Goal: Transaction & Acquisition: Purchase product/service

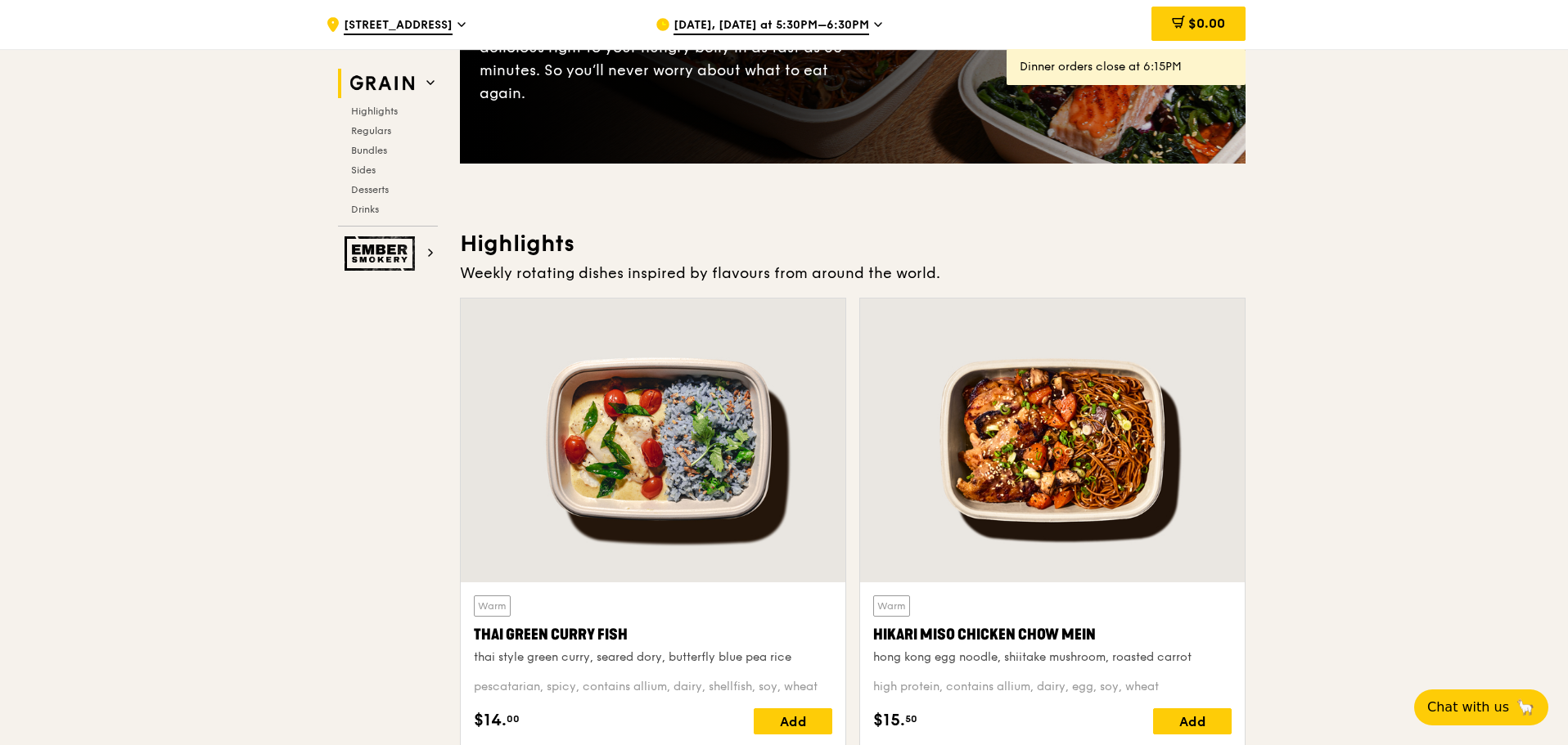
drag, startPoint x: 352, startPoint y: 466, endPoint x: 365, endPoint y: 477, distance: 17.0
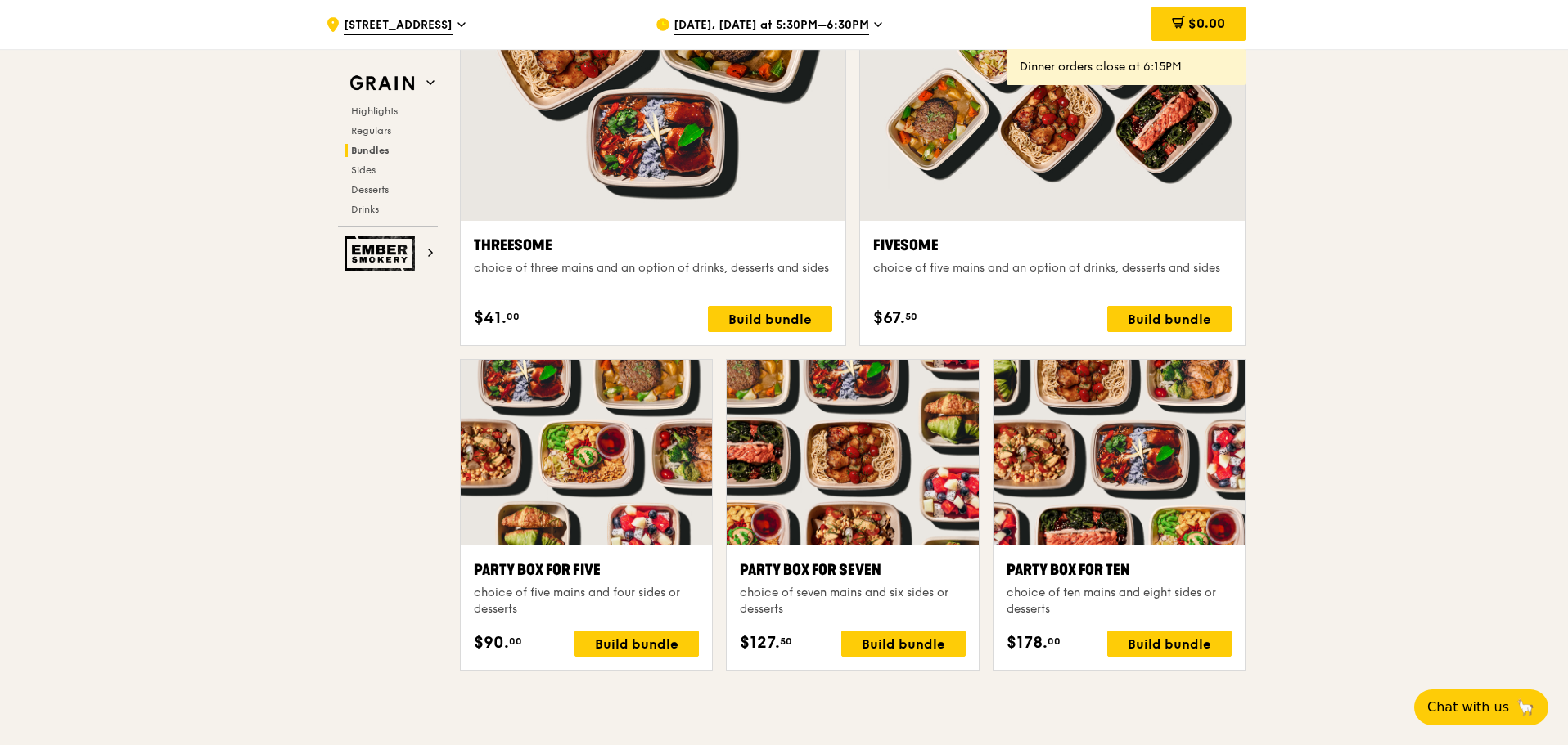
scroll to position [2960, 0]
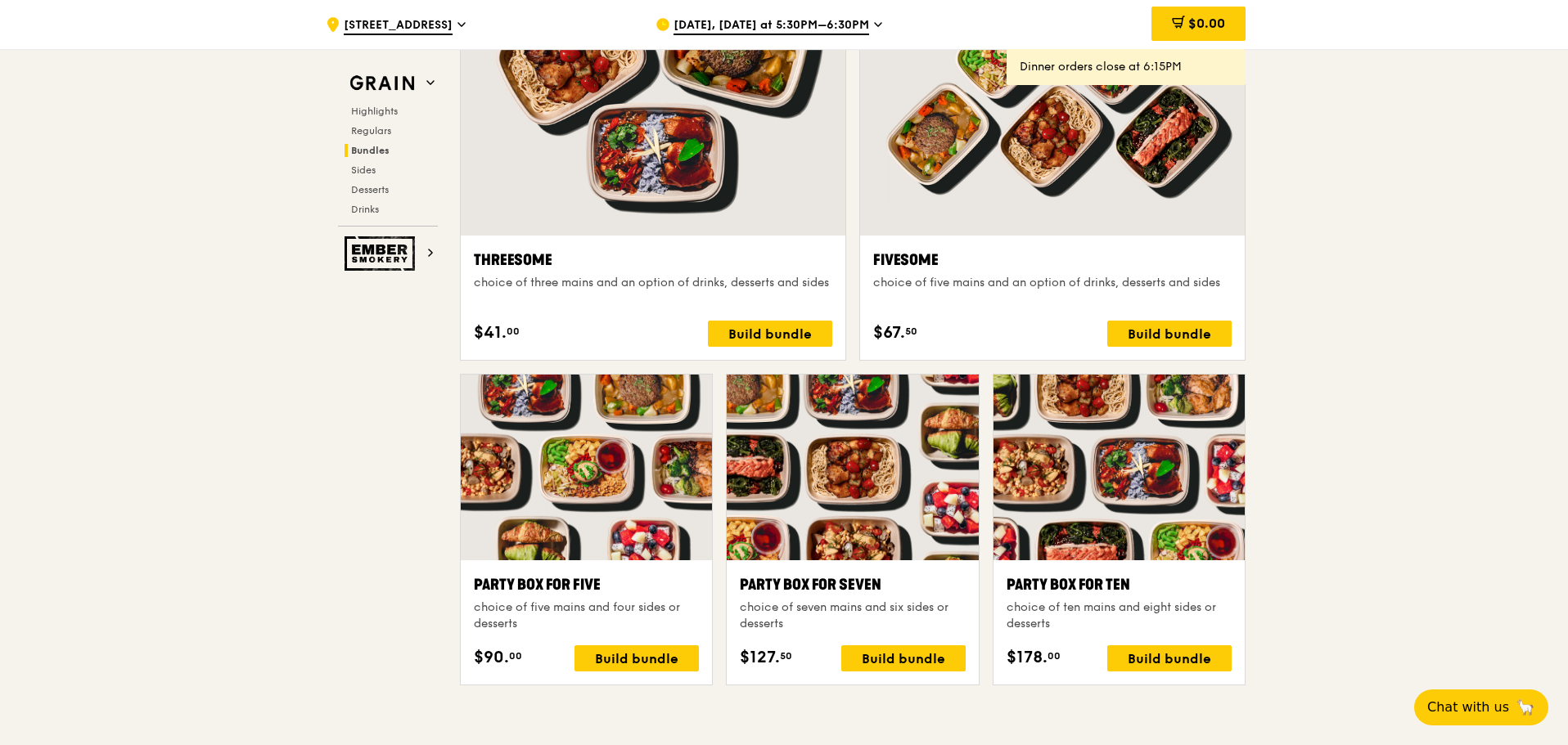
click at [240, 512] on div ".cls-1 { fill: none; stroke: #fff; stroke-linecap: round; stroke-linejoin: roun…" at bounding box center [784, 565] width 1568 height 6893
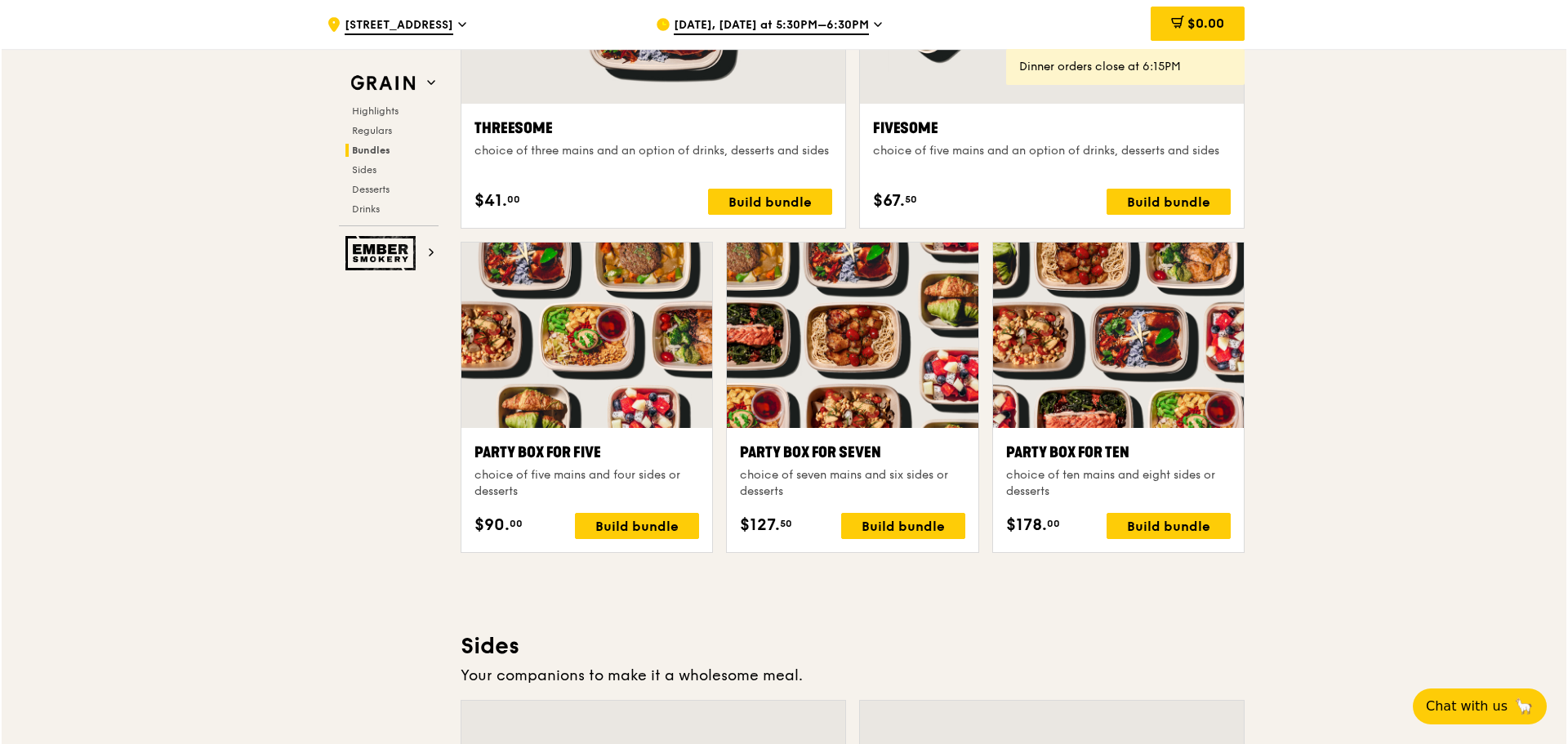
scroll to position [3058, 0]
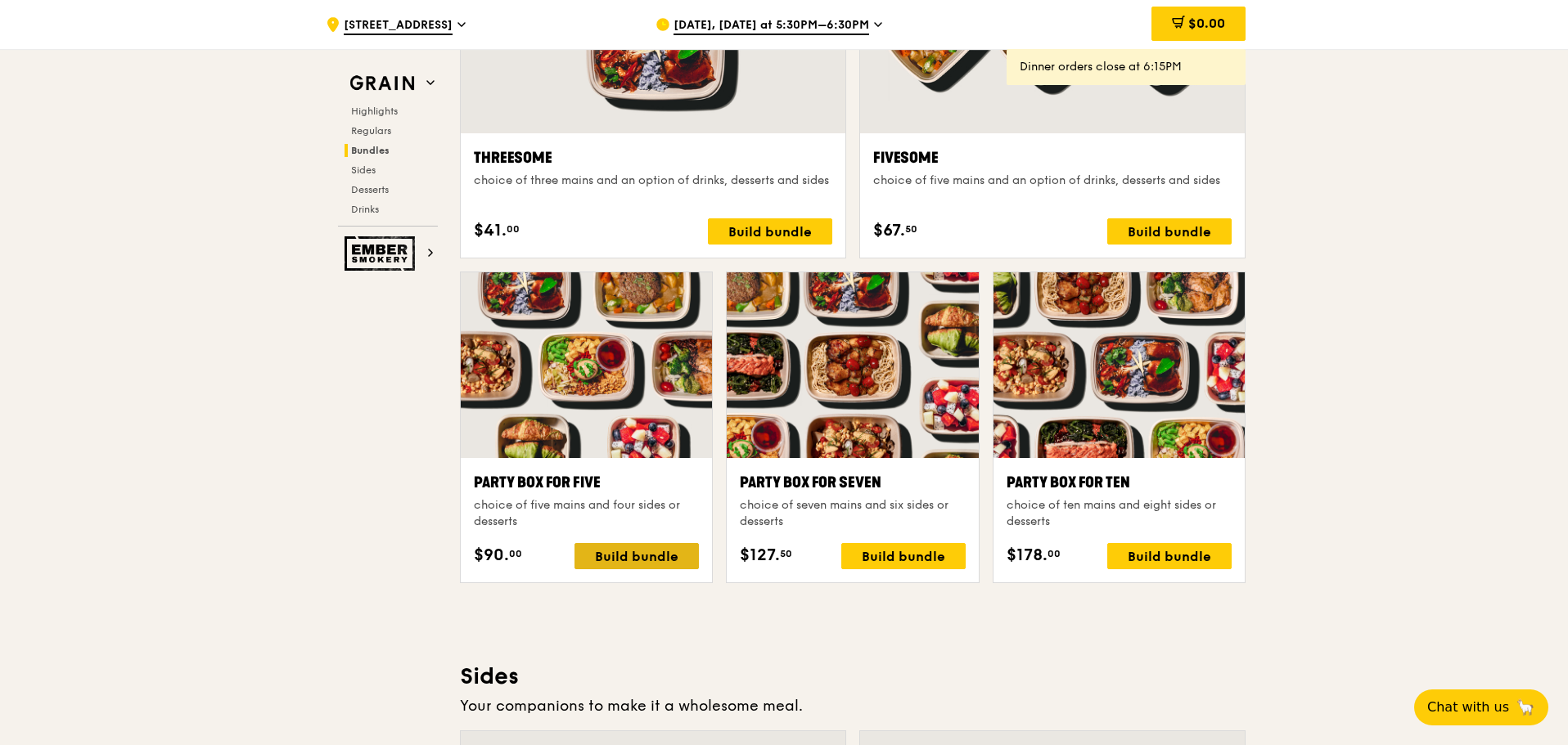
click at [613, 561] on div "Build bundle" at bounding box center [637, 556] width 124 height 26
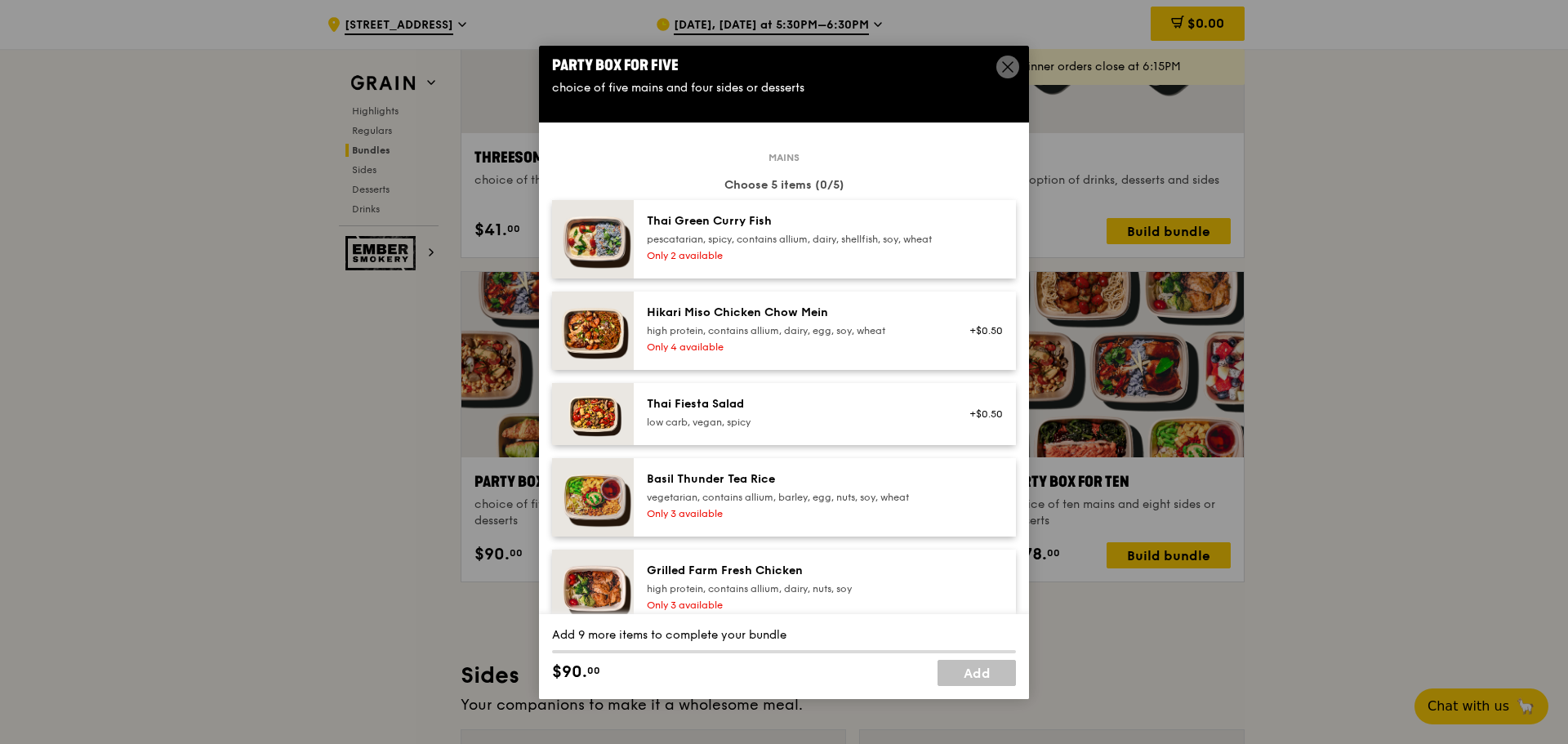
scroll to position [0, 0]
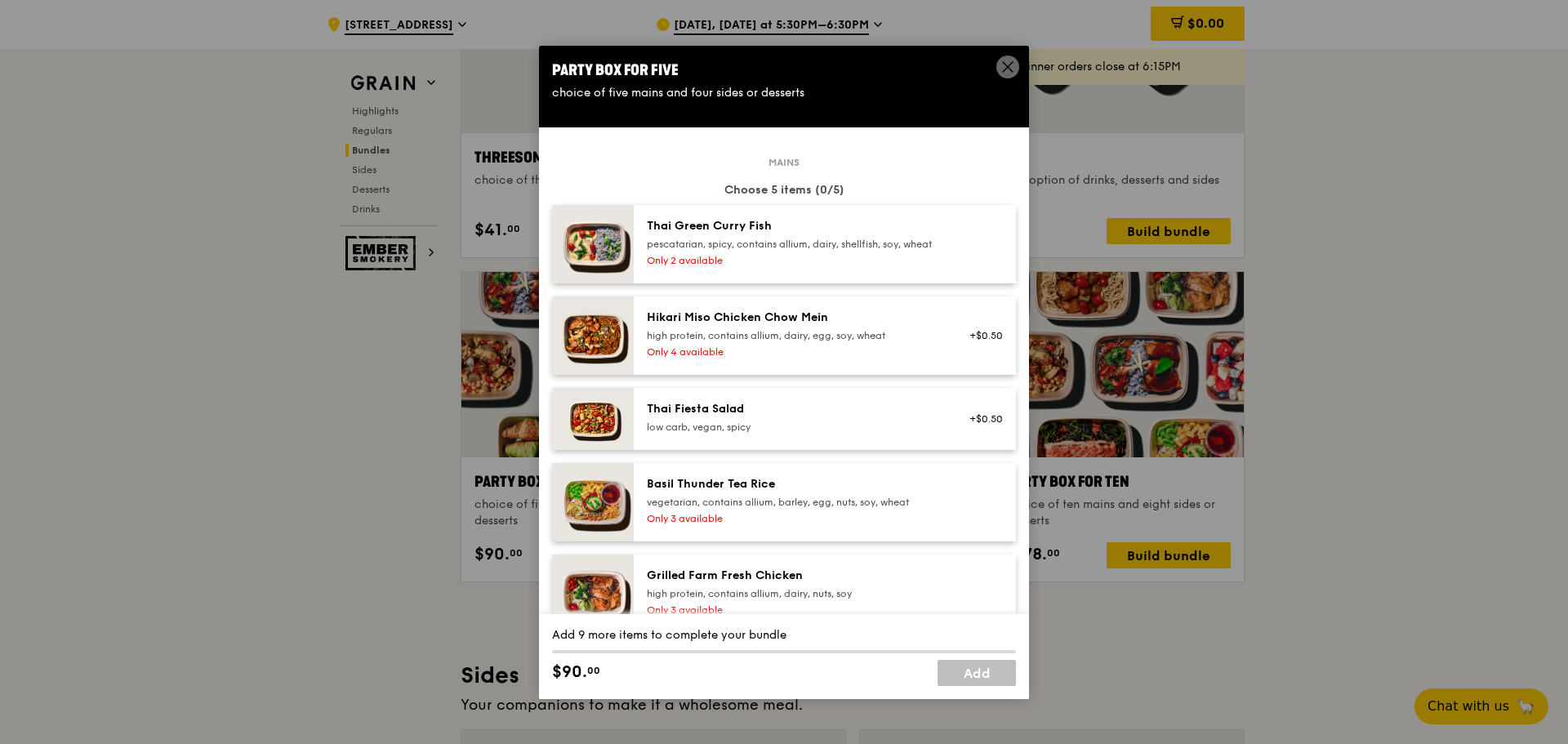
click at [1013, 64] on icon at bounding box center [1007, 66] width 14 height 14
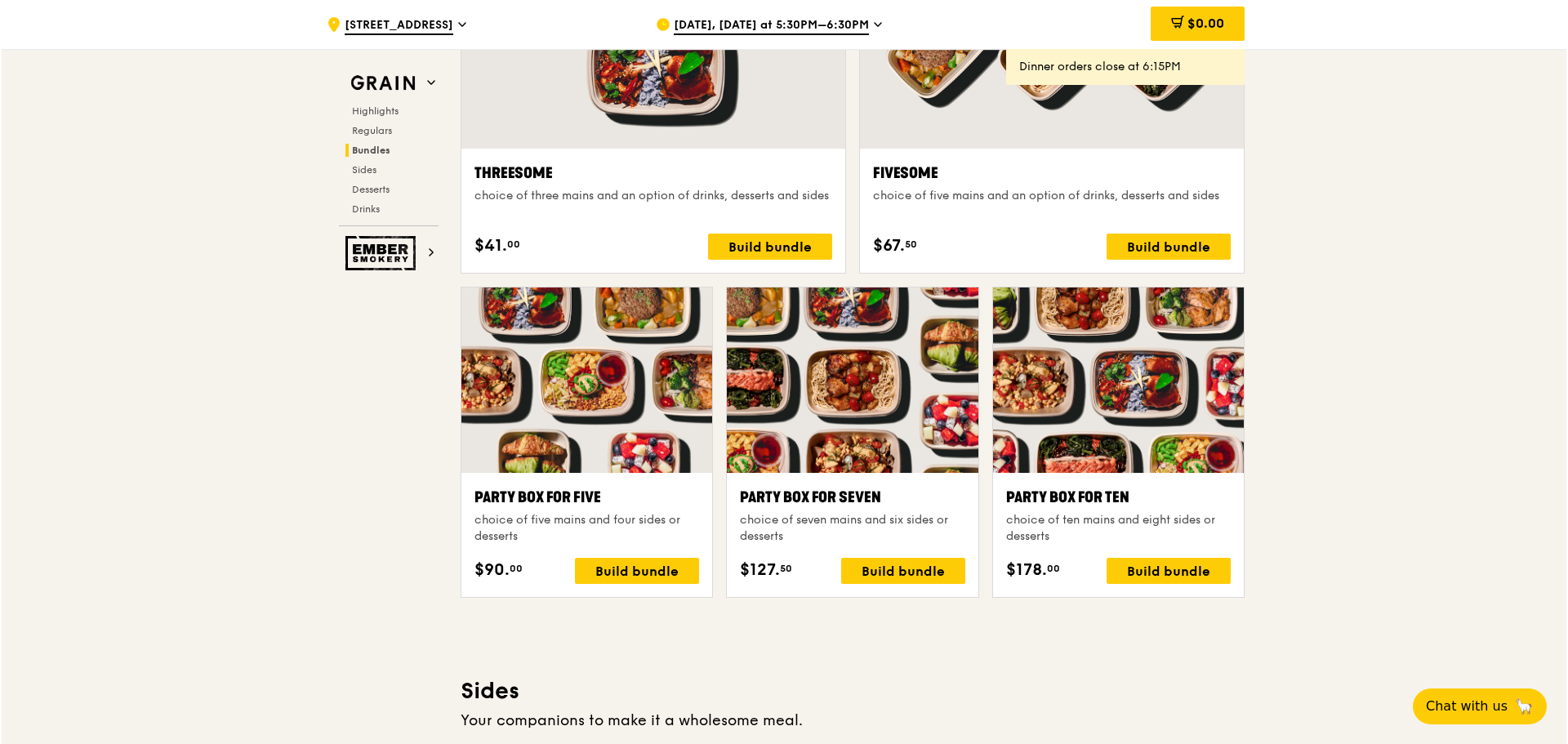
scroll to position [3037, 0]
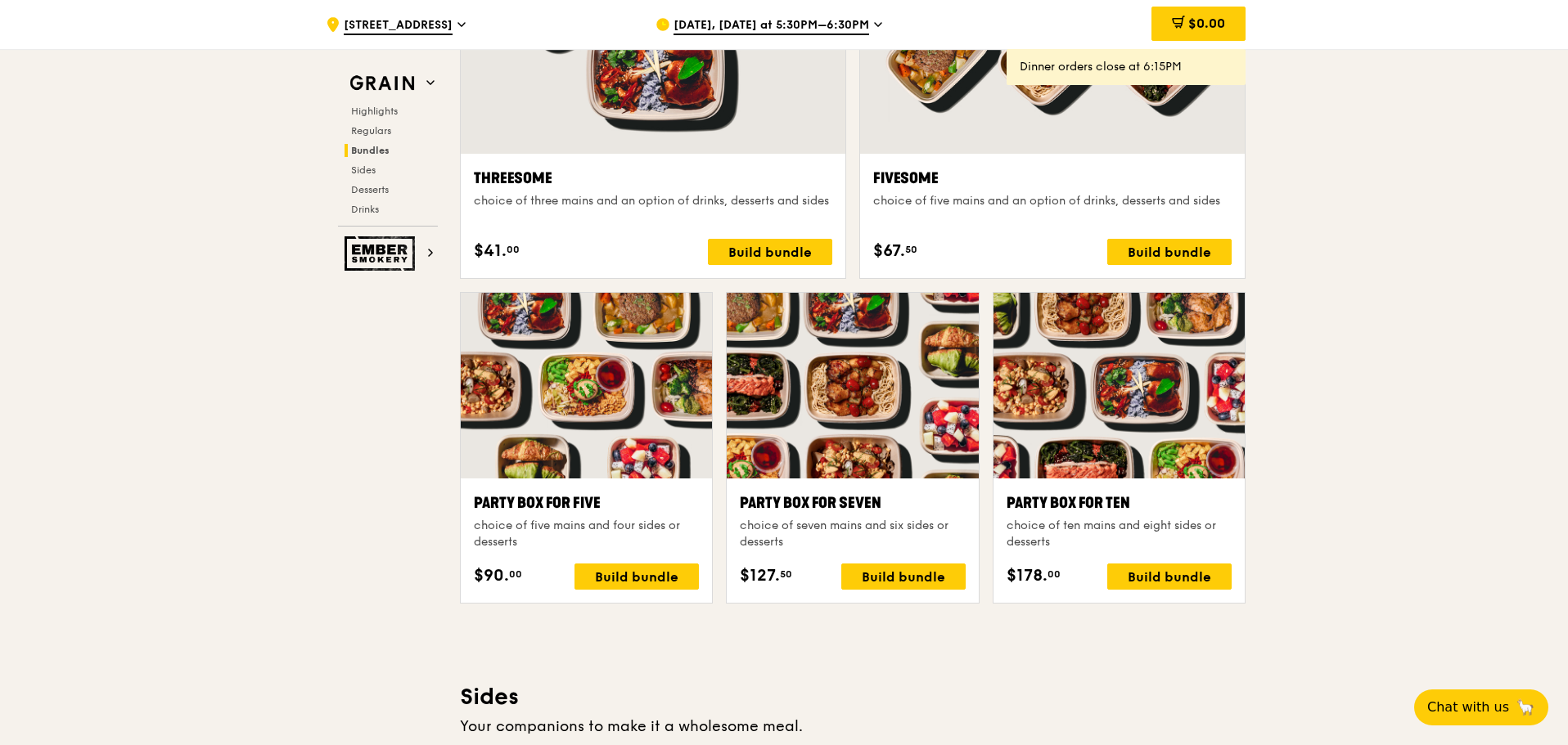
click at [749, 39] on div "Oct 7, Today at 5:30PM–6:30PM" at bounding box center [807, 25] width 304 height 49
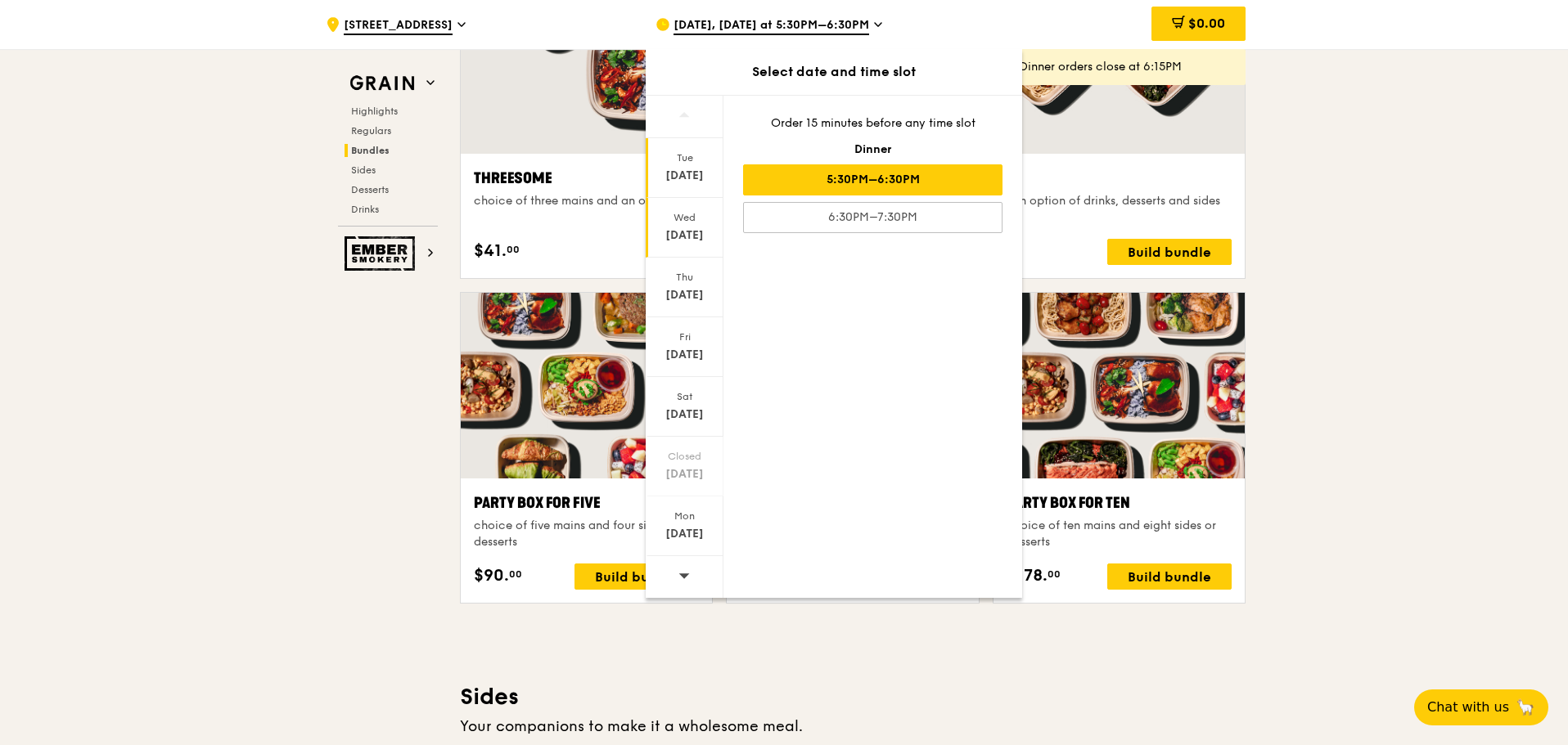
click at [670, 255] on div "Wed Oct 8" at bounding box center [684, 228] width 78 height 60
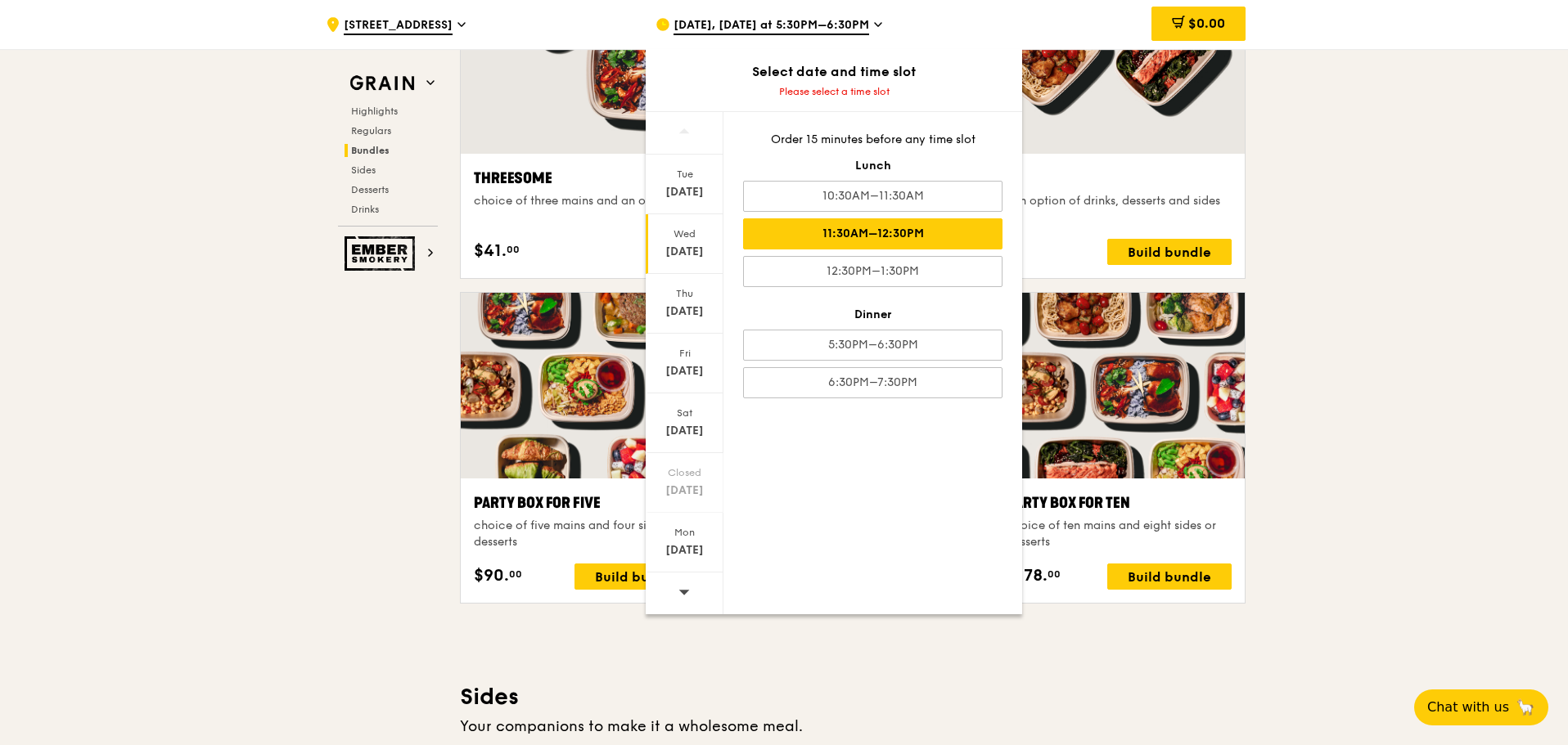
click at [877, 237] on div "11:30AM–12:30PM" at bounding box center [873, 234] width 259 height 31
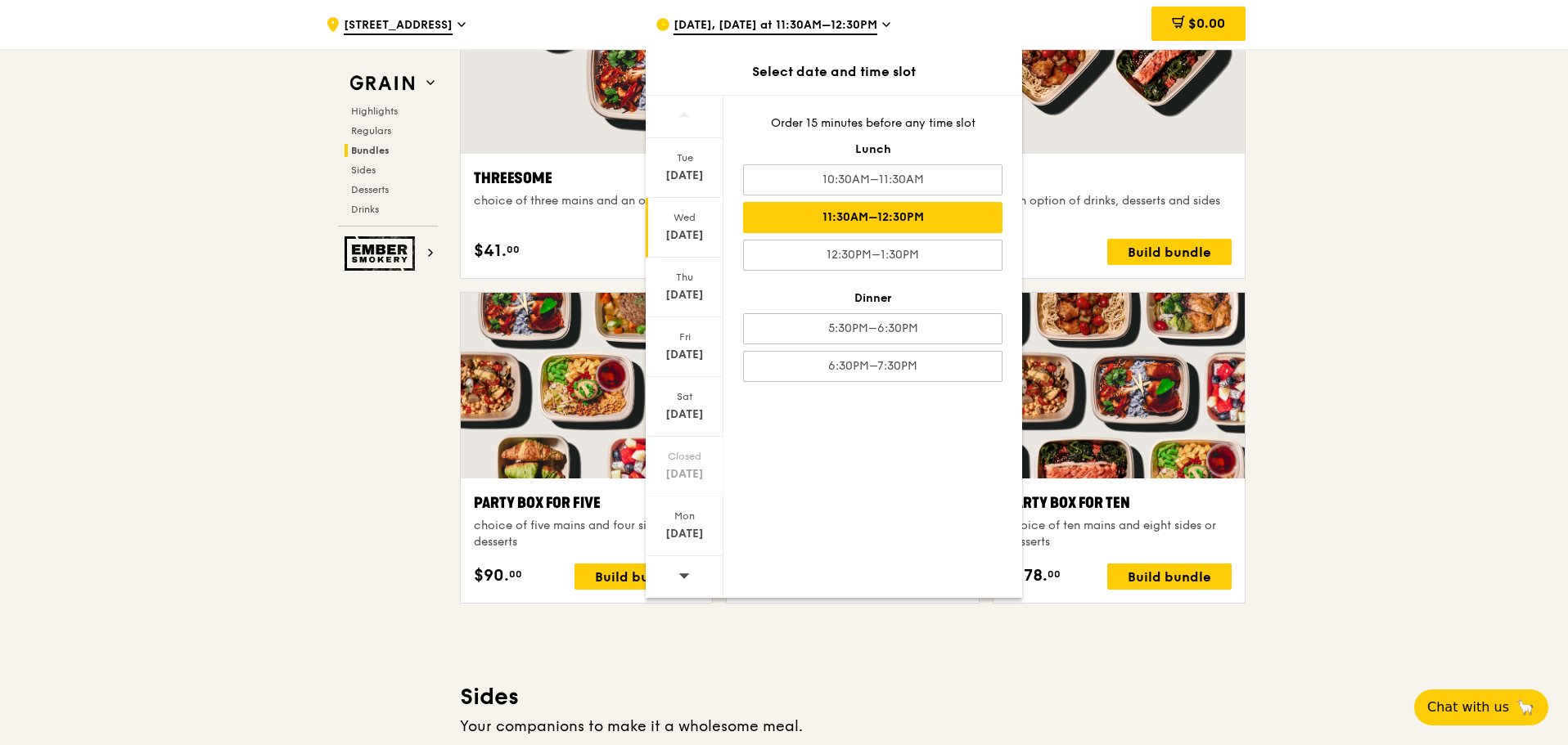
click at [1075, 359] on div at bounding box center [1119, 386] width 252 height 186
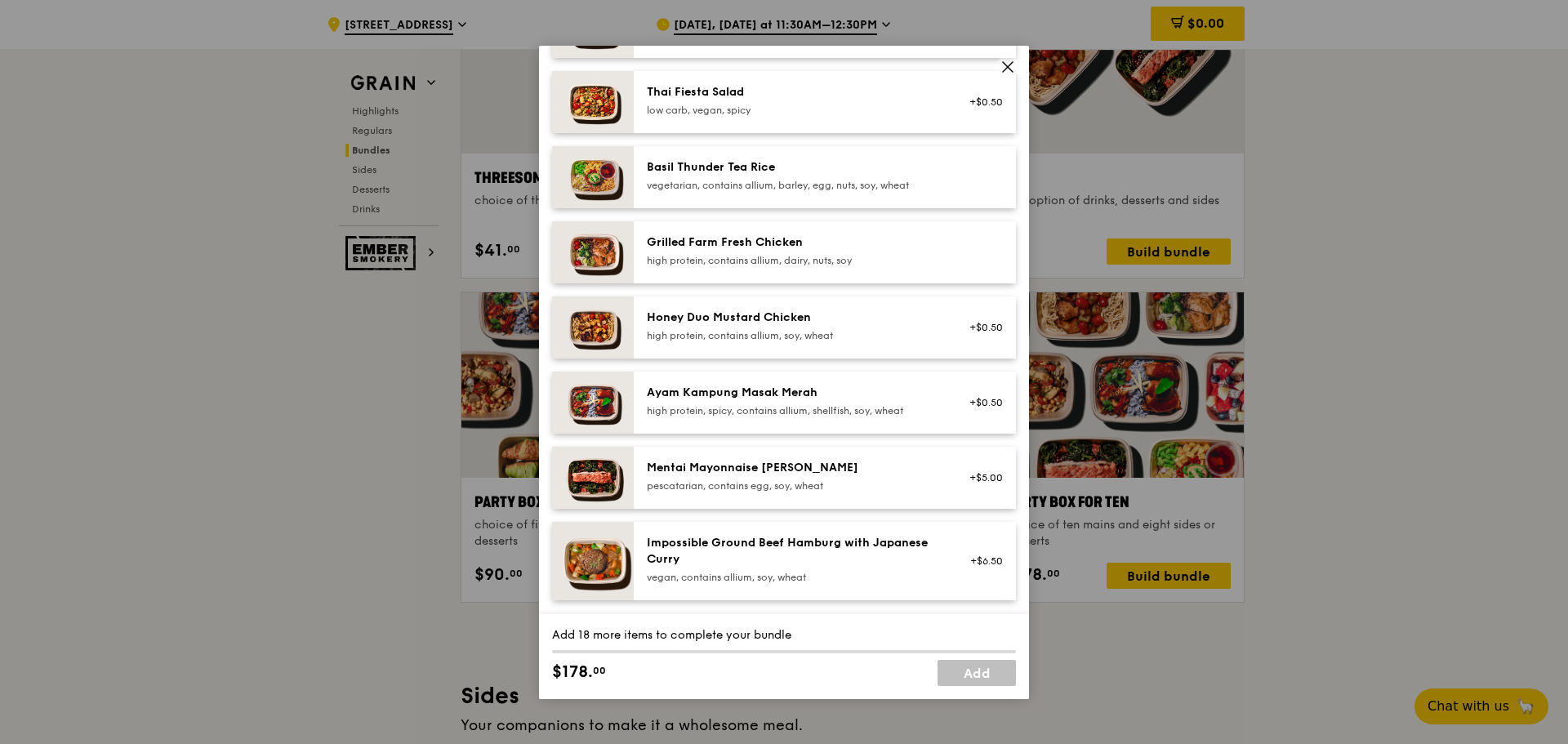
scroll to position [286, 0]
click at [802, 399] on div "Ayam Kampung Masak Merah" at bounding box center [793, 391] width 294 height 16
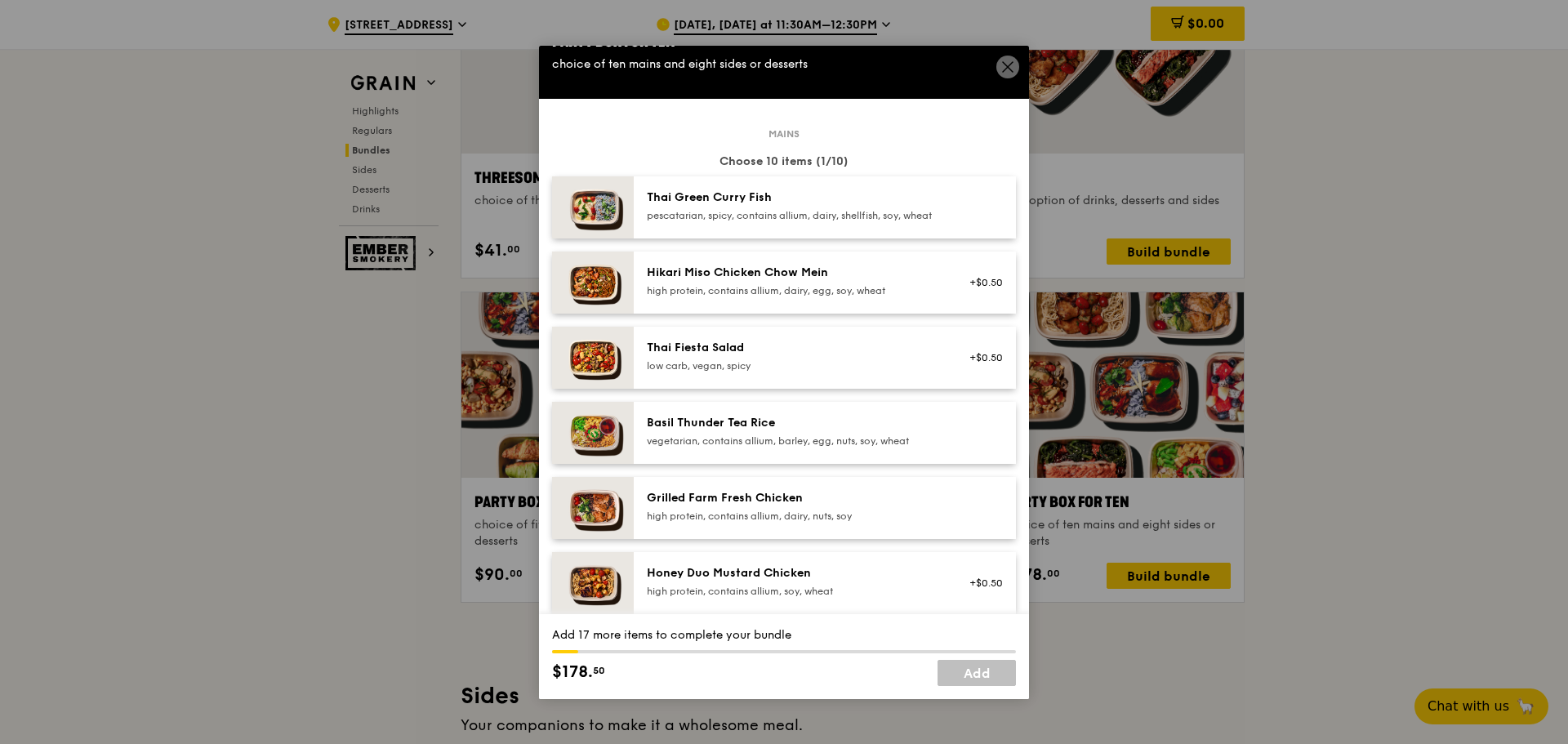
scroll to position [20, 0]
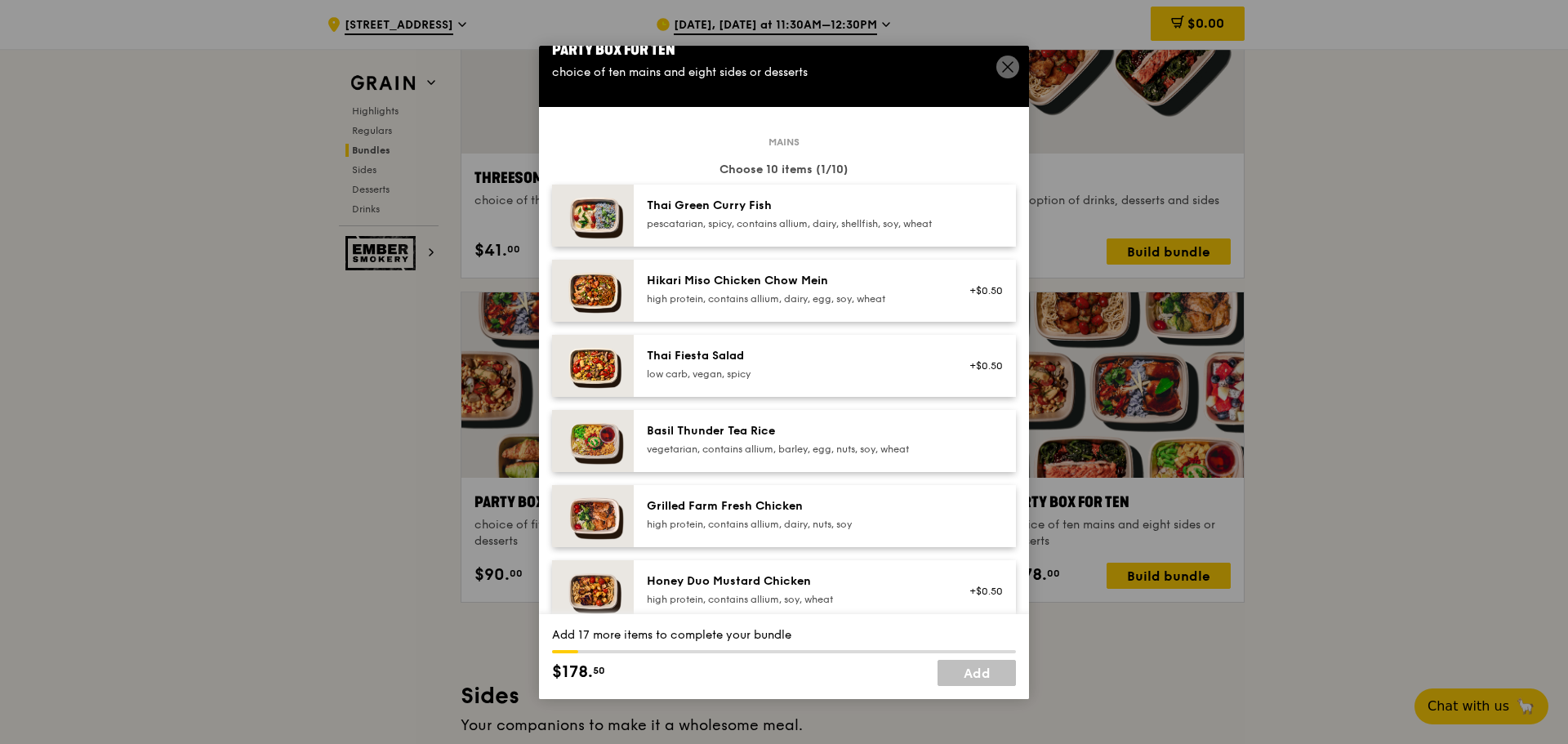
click at [803, 222] on div "pescatarian, spicy, contains allium, dairy, shellfish, soy, wheat" at bounding box center [793, 223] width 294 height 13
click at [807, 289] on div "Hikari Miso Chicken Chow Mein" at bounding box center [793, 281] width 294 height 16
click at [794, 364] on div "Thai Fiesta Salad" at bounding box center [793, 356] width 294 height 16
click at [813, 426] on div "Basil Thunder Tea Rice vegetarian, contains allium, barley, egg, nuts, soy, whe…" at bounding box center [824, 441] width 382 height 62
click at [848, 509] on div "Grilled Farm Fresh Chicken high protein, contains allium, dairy, nuts, soy" at bounding box center [824, 516] width 382 height 62
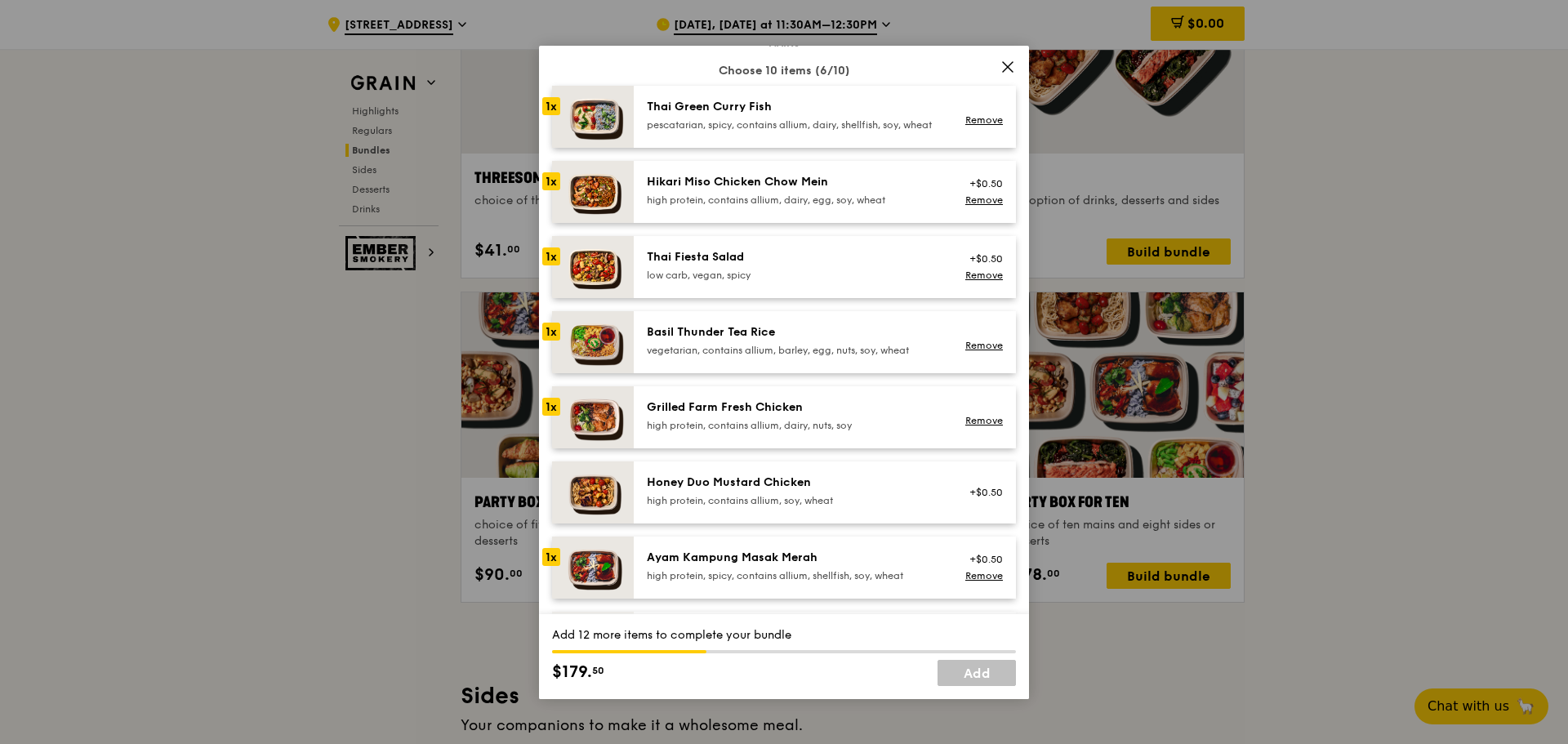
scroll to position [163, 0]
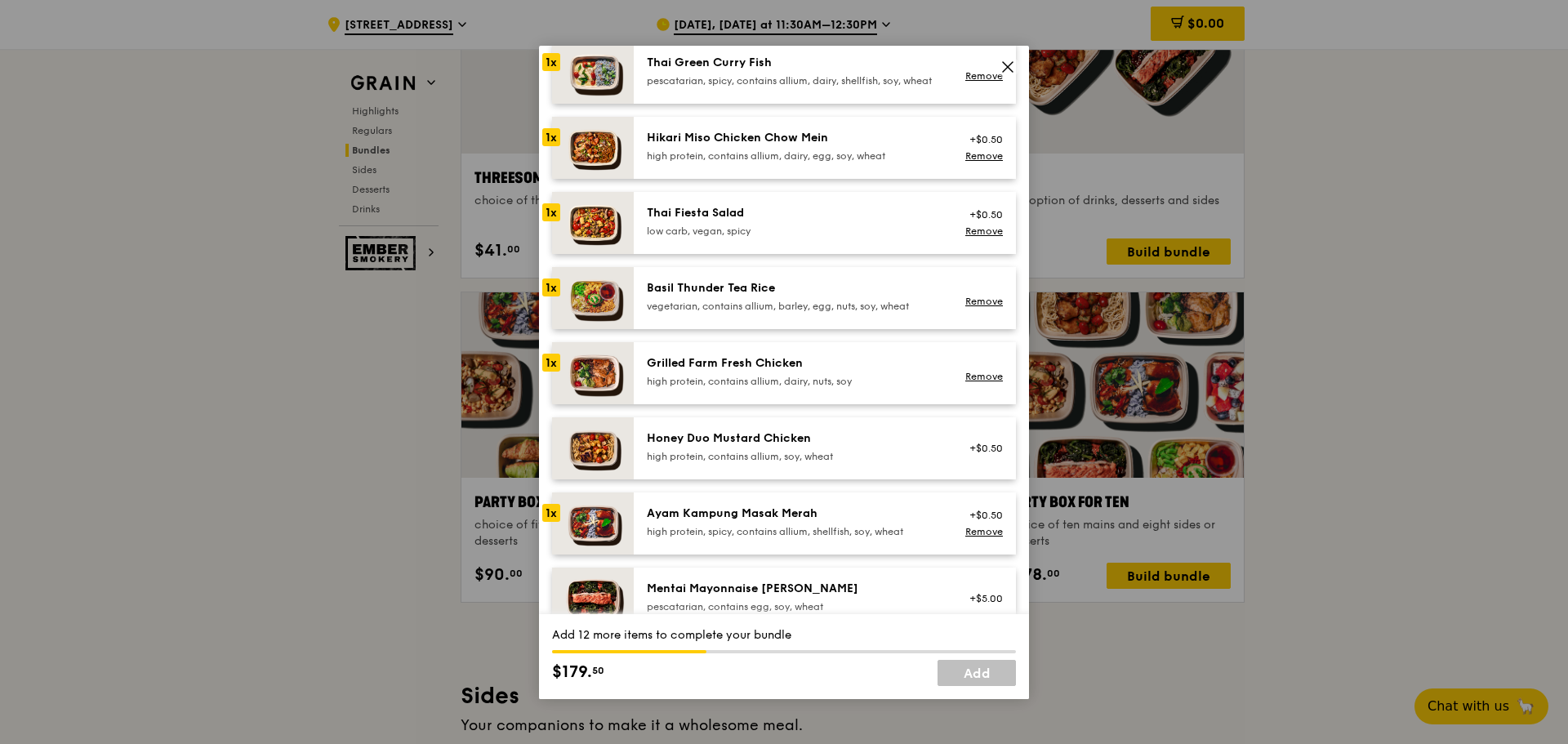
click at [824, 463] on div "high protein, contains allium, soy, wheat" at bounding box center [793, 456] width 294 height 13
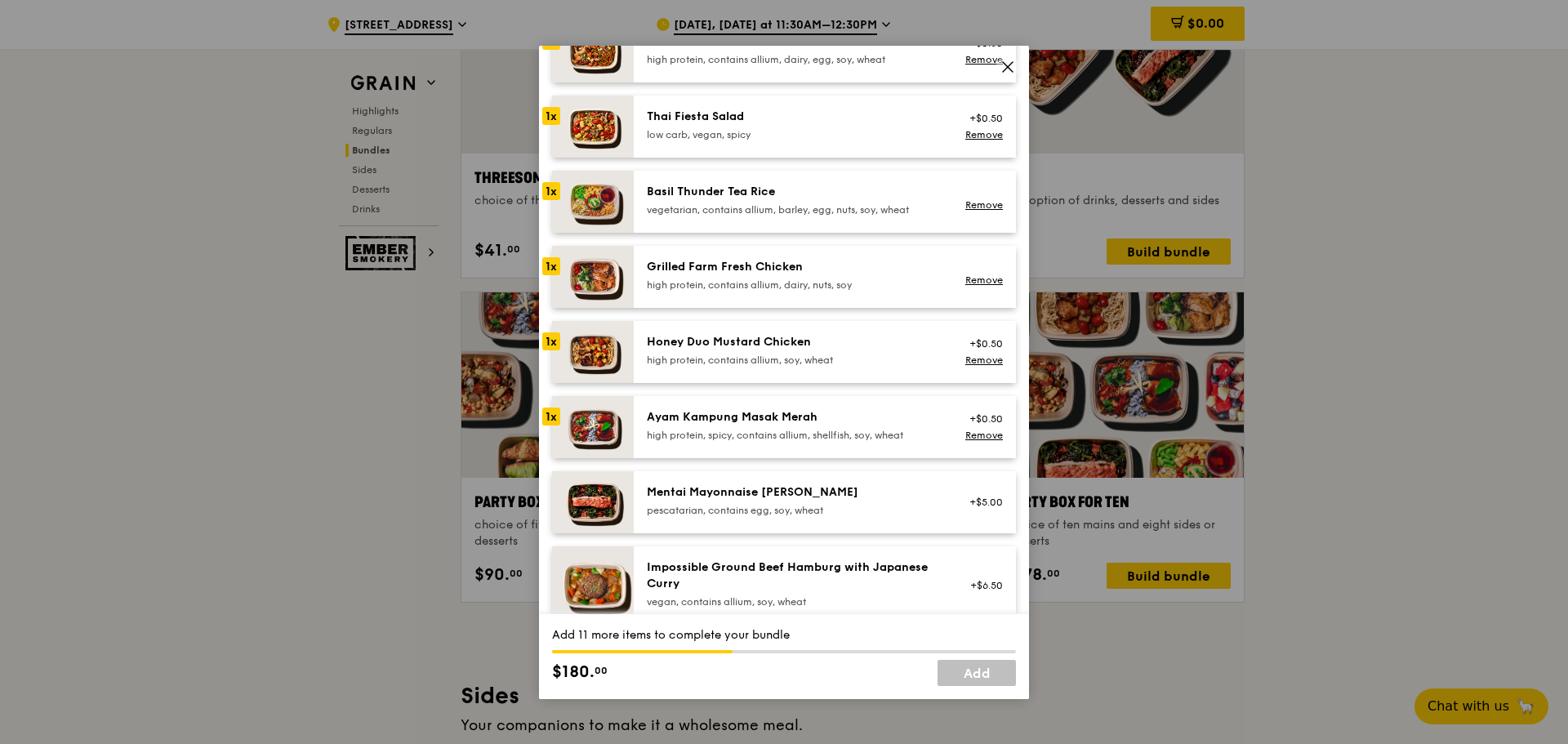
scroll to position [266, 0]
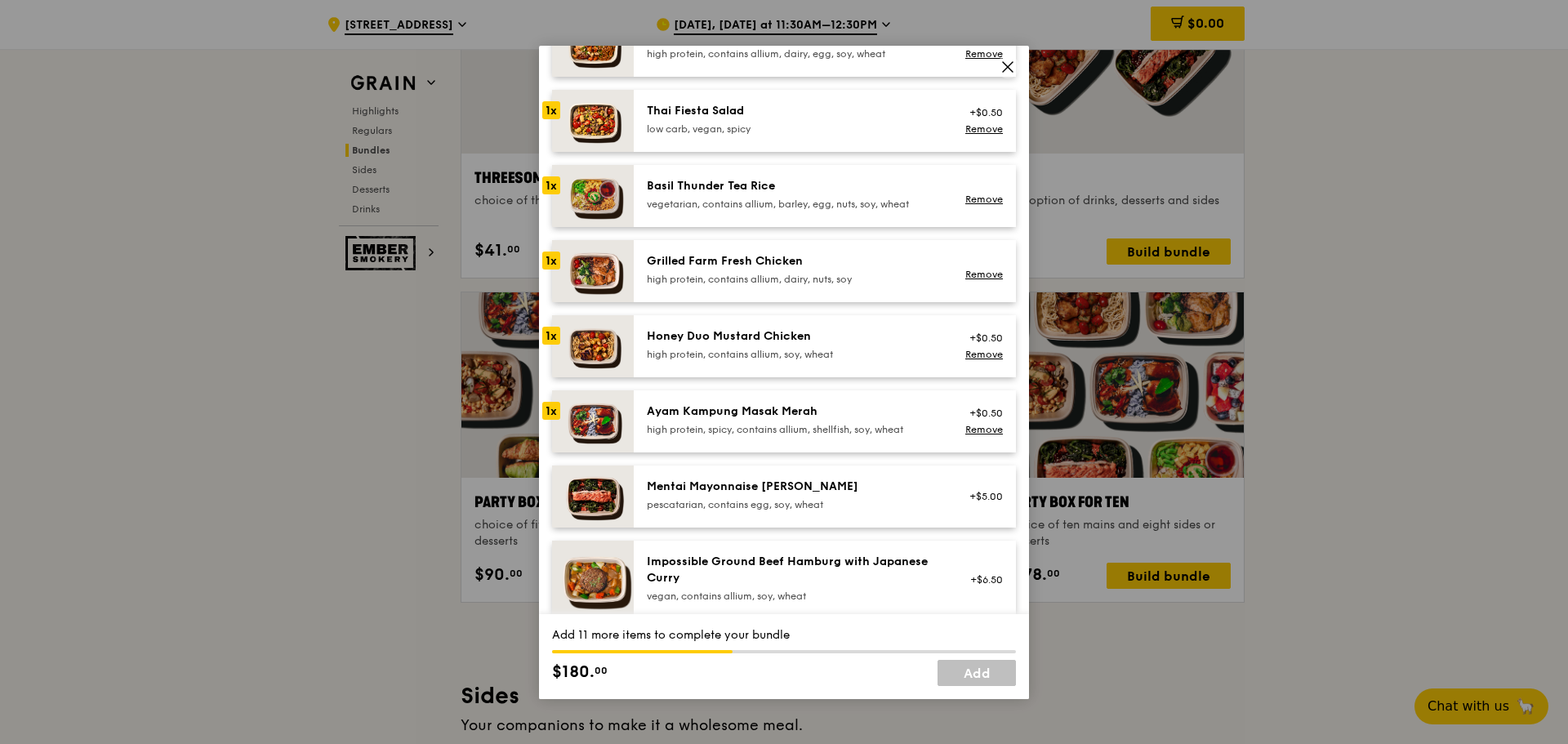
click at [826, 512] on div "pescatarian, contains egg, soy, wheat" at bounding box center [793, 505] width 294 height 13
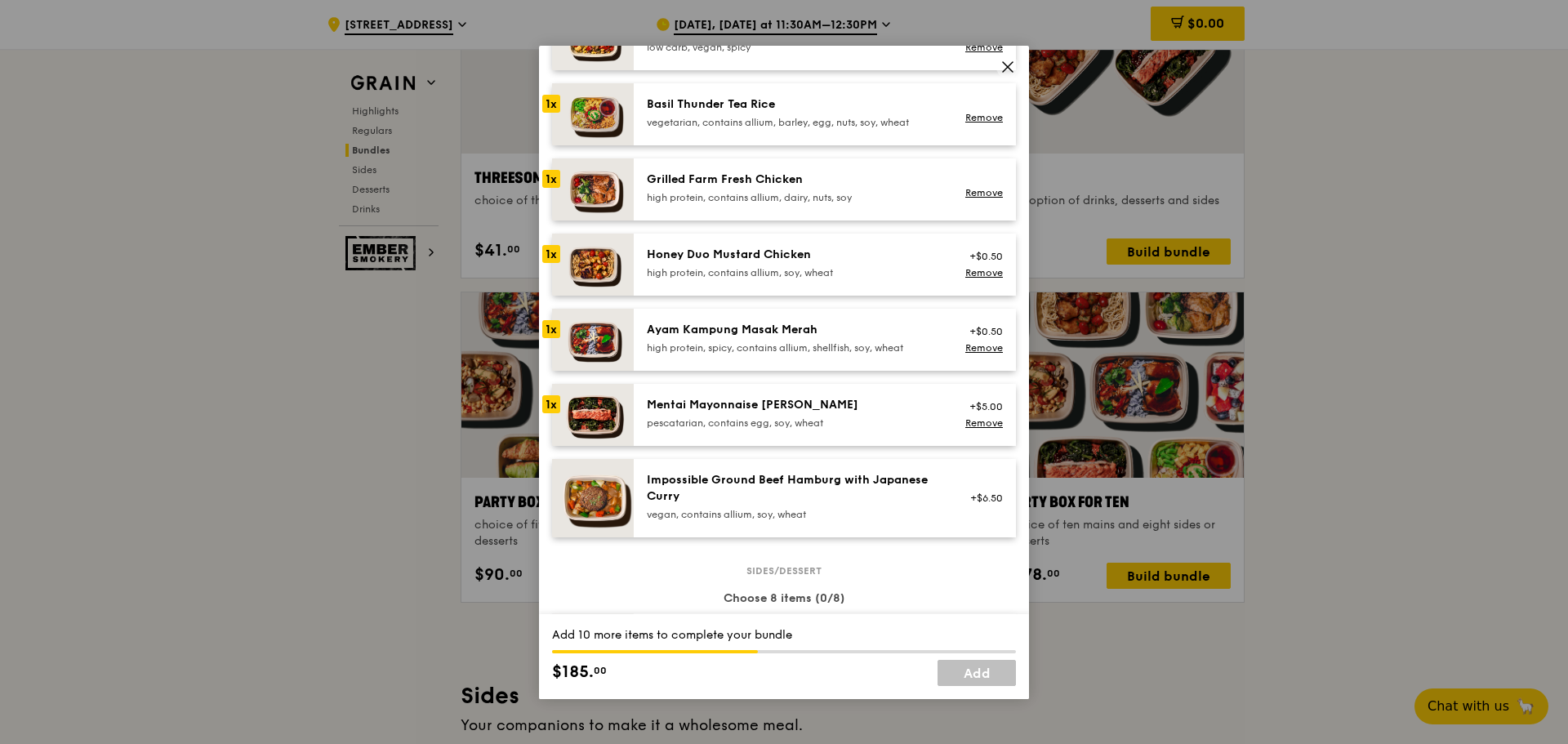
click at [823, 521] on div "vegan, contains allium, soy, wheat" at bounding box center [793, 514] width 294 height 13
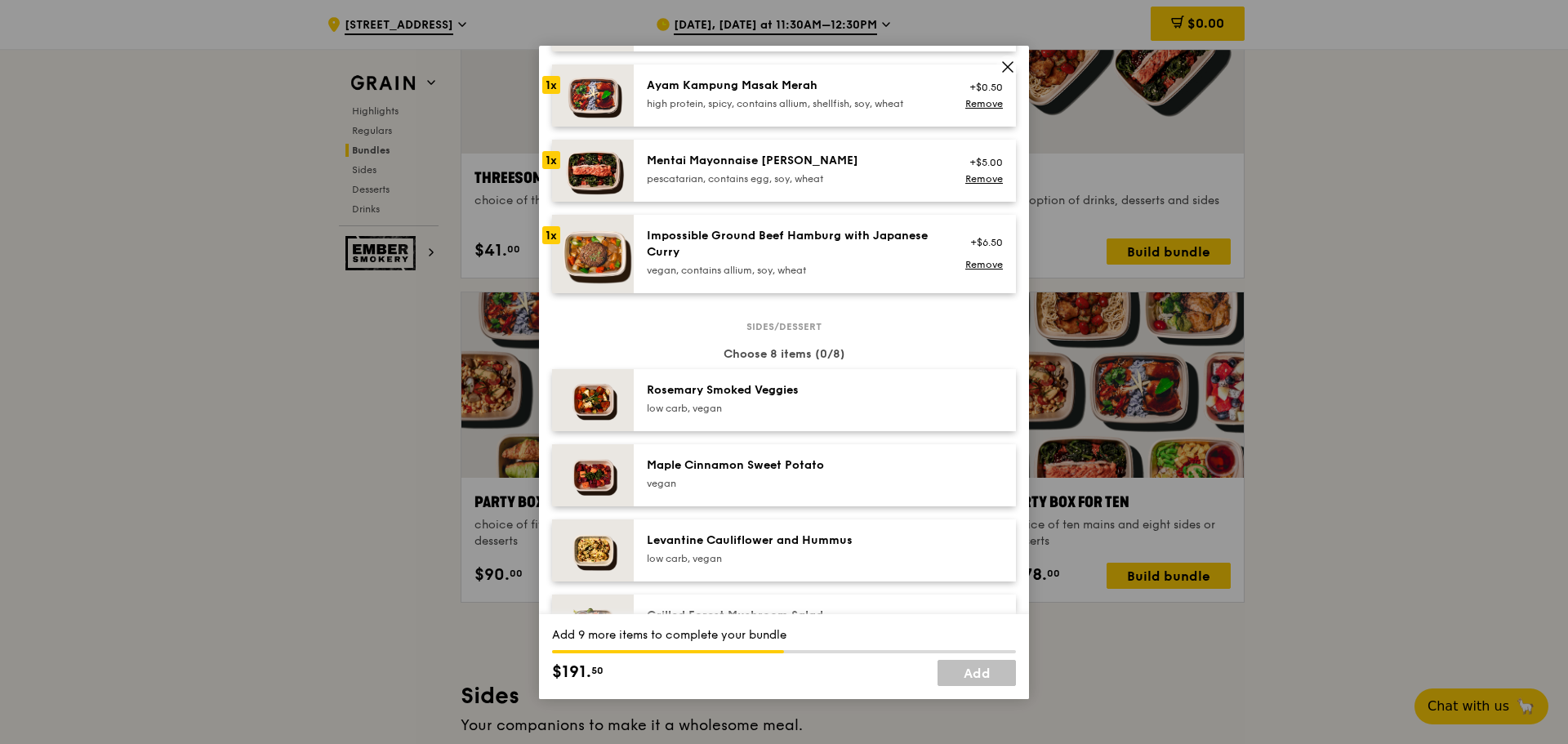
scroll to position [592, 0]
click at [800, 415] on div "low carb, vegan" at bounding box center [793, 407] width 294 height 13
click at [804, 473] on div "Maple Cinnamon Sweet Potato" at bounding box center [793, 465] width 294 height 16
click at [804, 545] on div "Levantine Cauliflower and Hummus" at bounding box center [793, 540] width 294 height 16
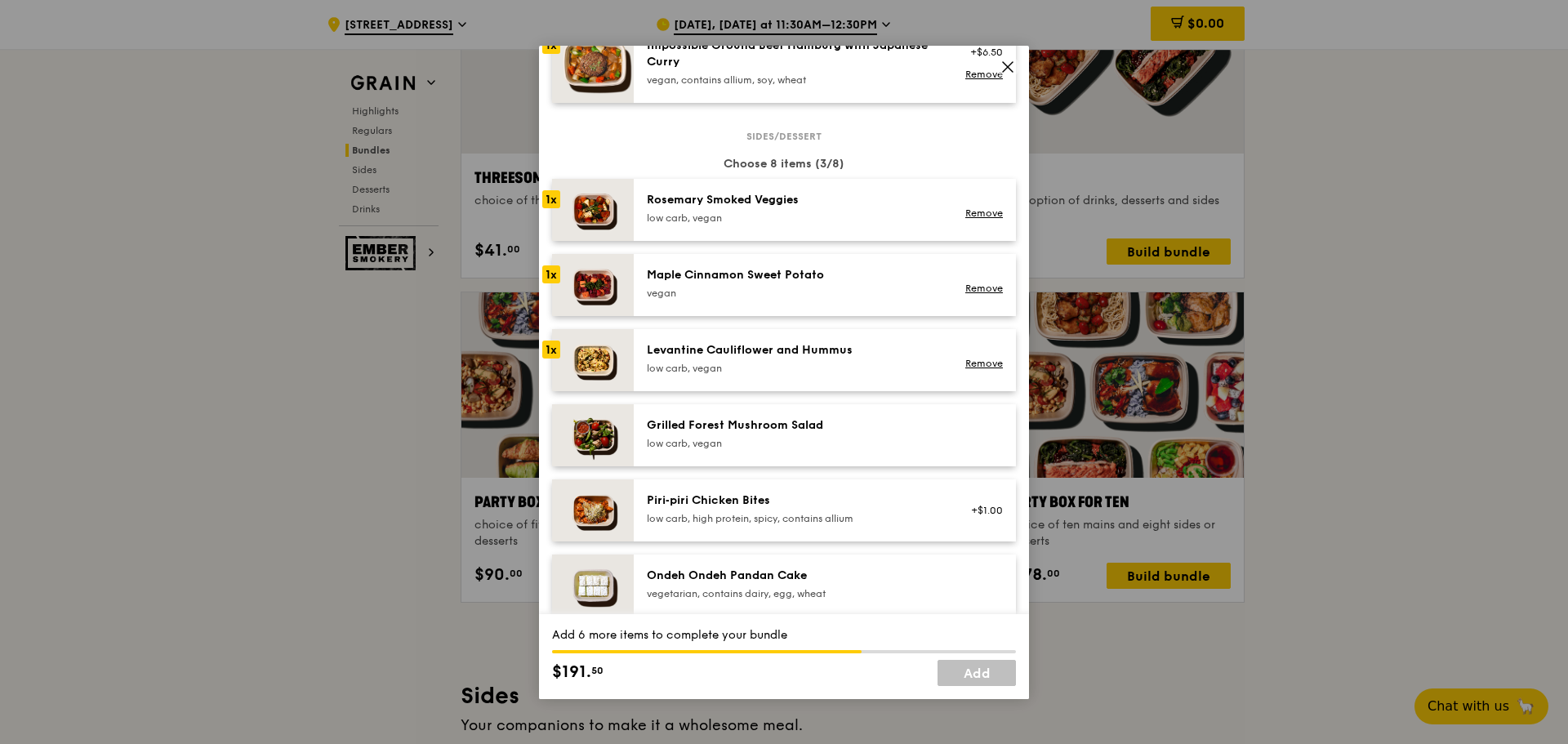
scroll to position [838, 0]
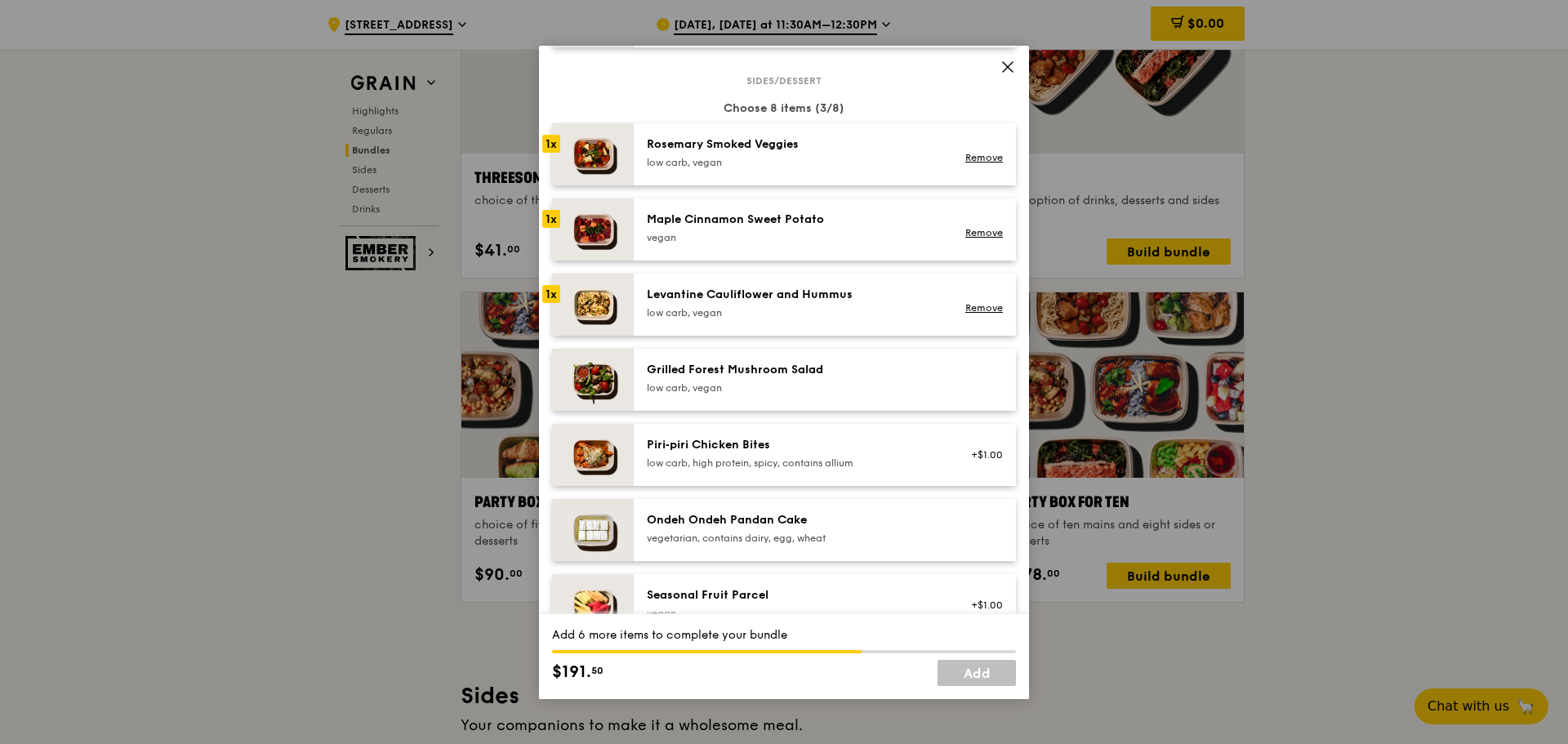
click at [782, 395] on div "low carb, vegan" at bounding box center [793, 387] width 294 height 13
click at [790, 451] on div "Piri‑piri Chicken Bites" at bounding box center [793, 445] width 294 height 16
click at [828, 529] on div "Ondeh Ondeh Pandan Cake" at bounding box center [793, 520] width 294 height 16
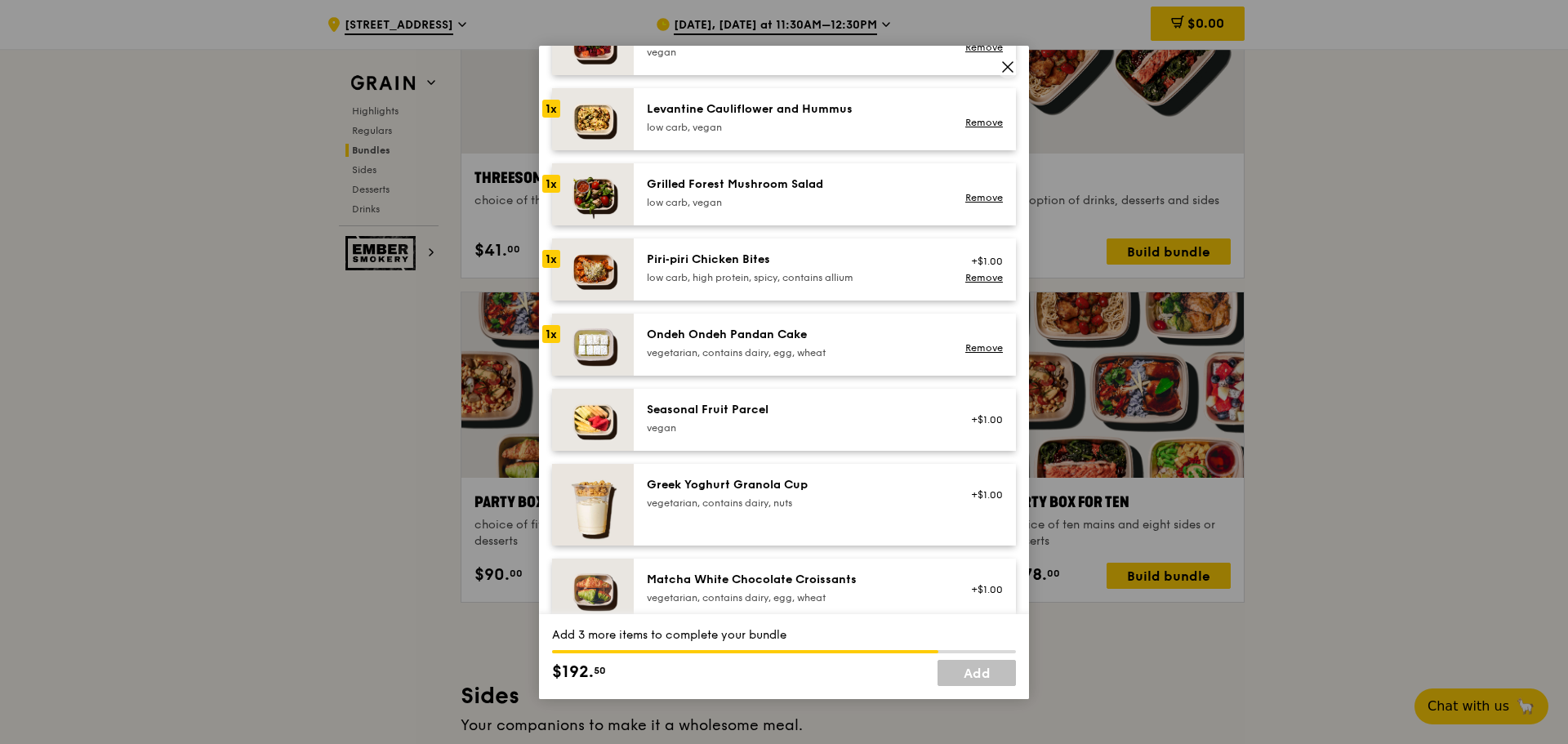
scroll to position [1042, 0]
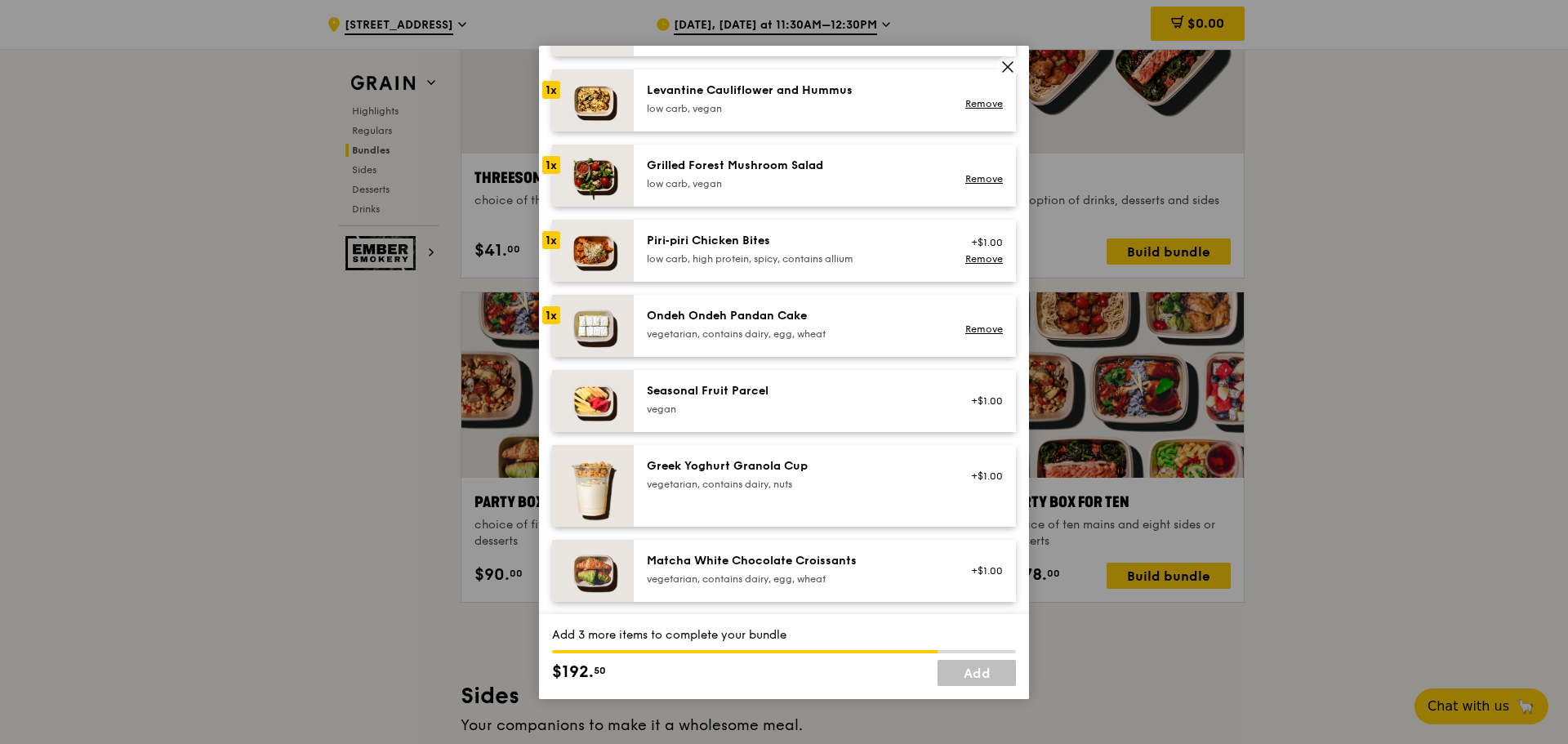
click at [804, 416] on div "vegan" at bounding box center [793, 409] width 294 height 13
click at [809, 475] on div "Greek Yoghurt Granola Cup" at bounding box center [793, 466] width 294 height 16
click at [813, 560] on div "Matcha White Chocolate Croissants vegetarian, contains dairy, egg, wheat +$1.00" at bounding box center [824, 570] width 382 height 62
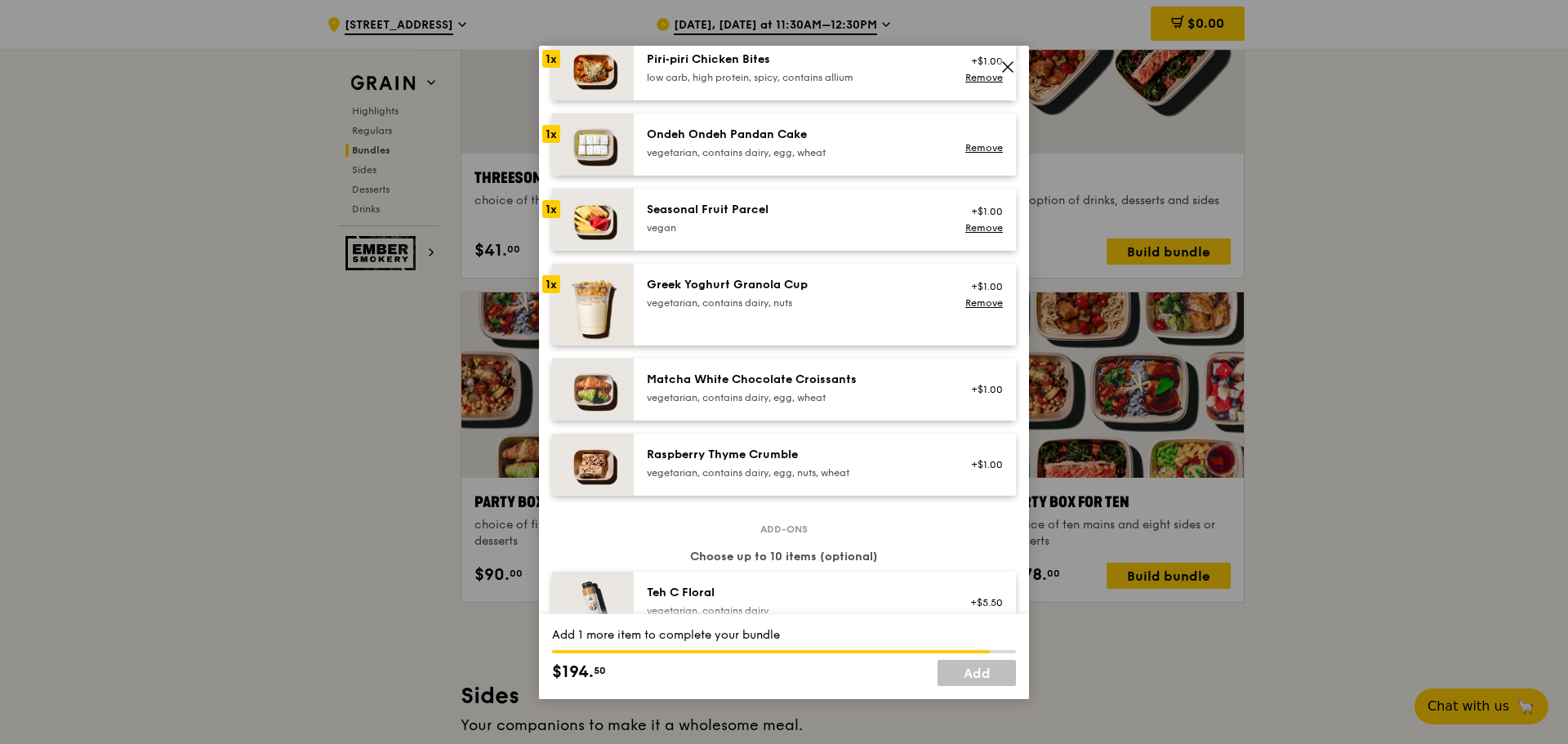
scroll to position [1267, 0]
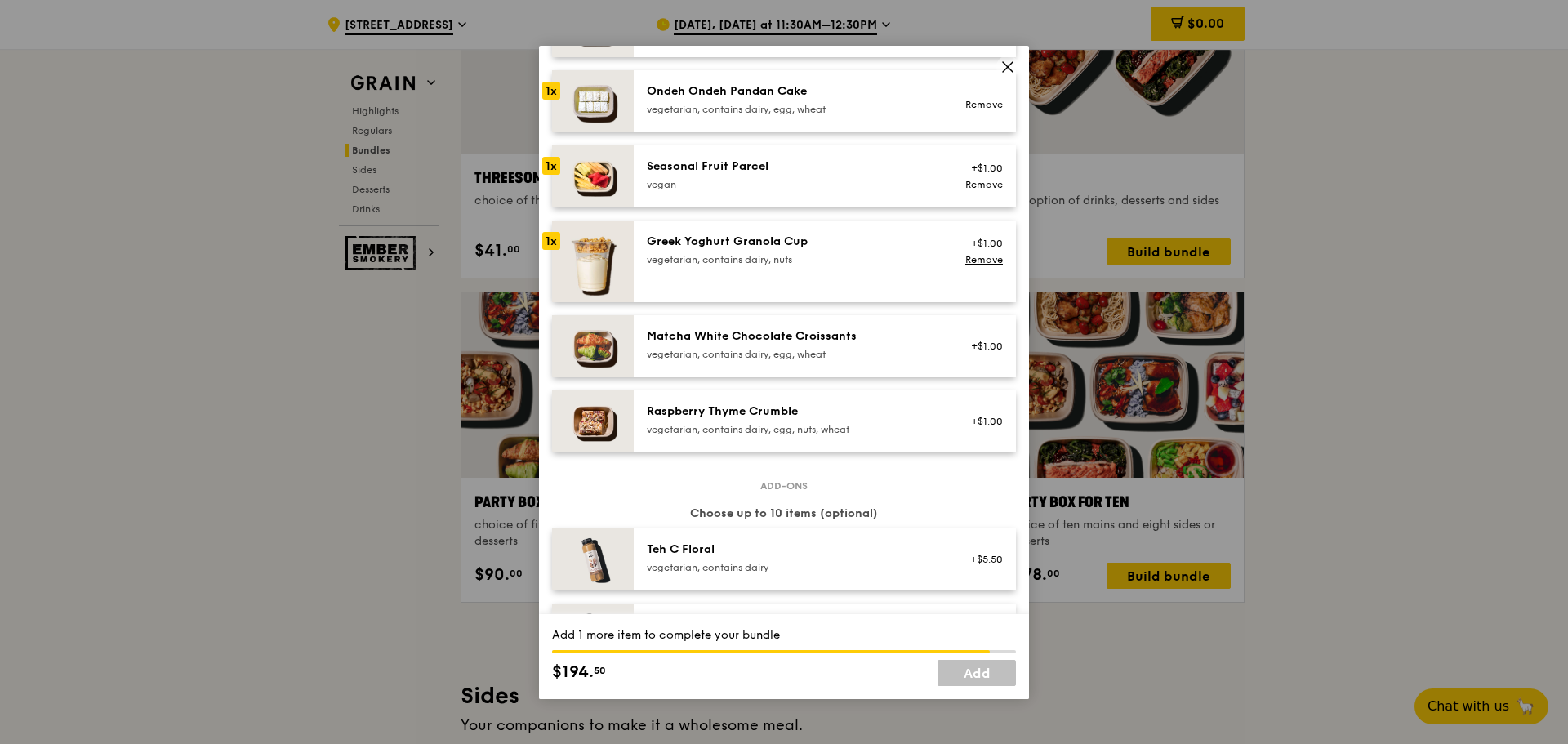
click at [794, 361] on div "vegetarian, contains dairy, egg, wheat" at bounding box center [793, 354] width 294 height 13
click at [784, 361] on div "vegetarian, contains dairy, egg, wheat" at bounding box center [793, 354] width 294 height 13
click at [779, 420] on div "Raspberry Thyme Crumble" at bounding box center [793, 411] width 294 height 16
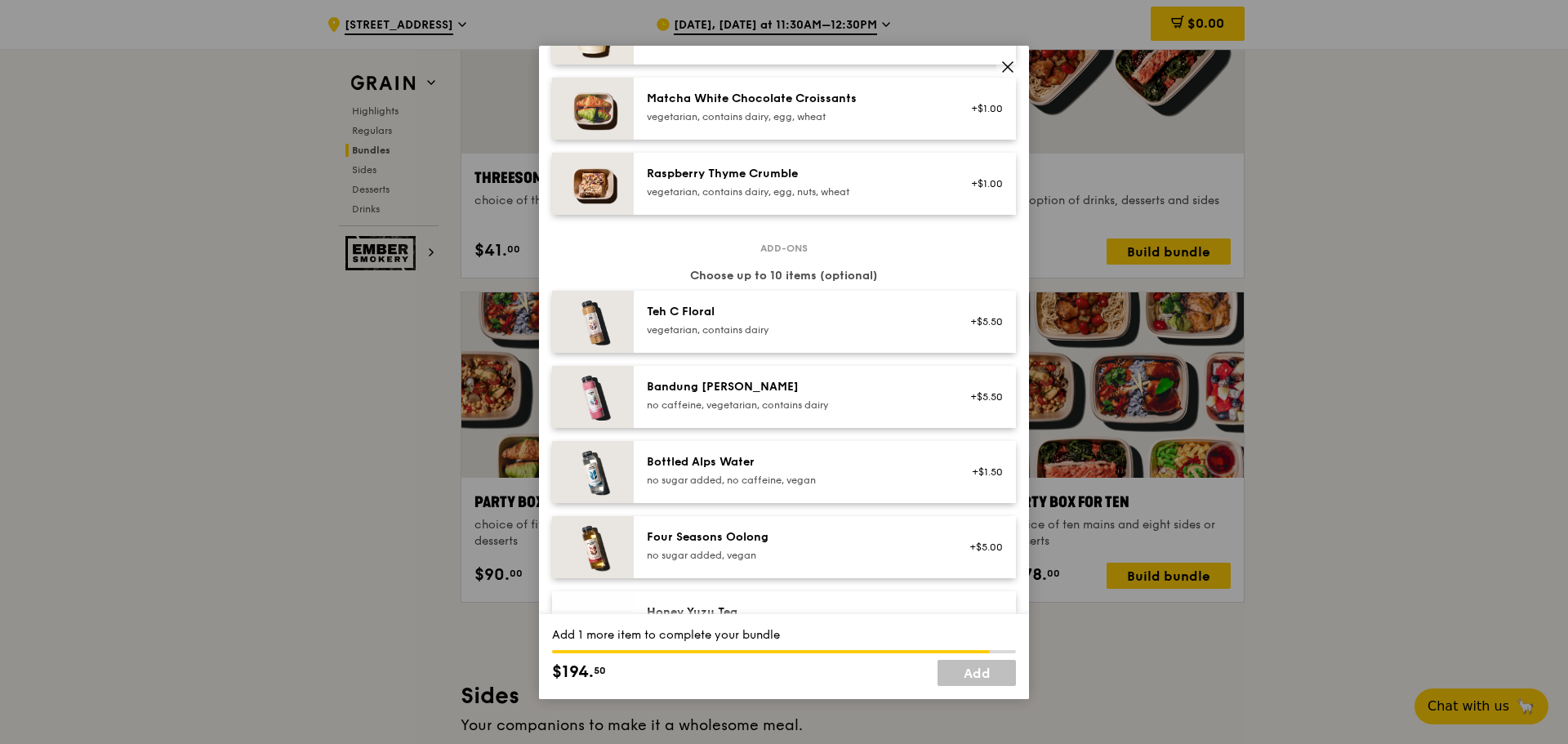
scroll to position [1512, 0]
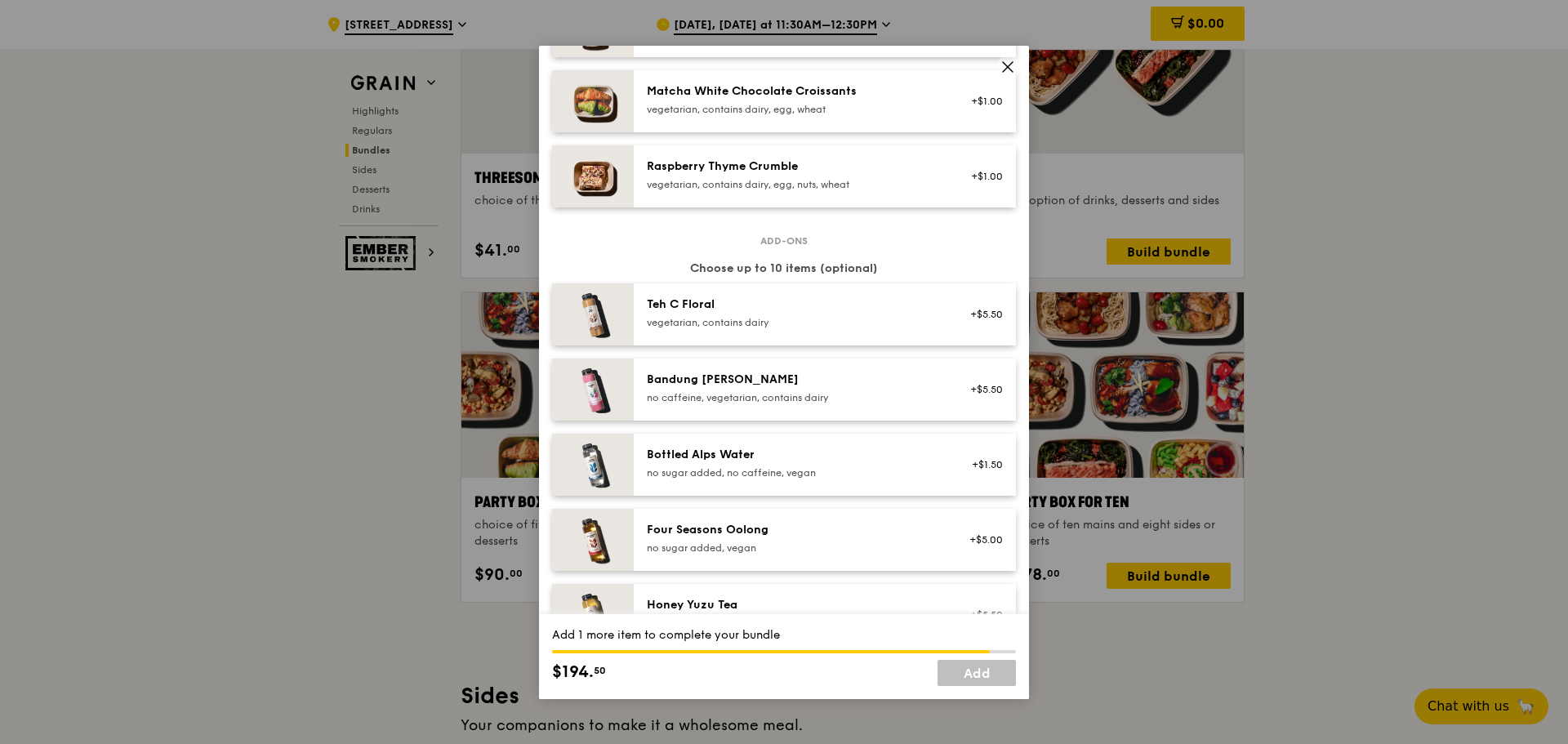
drag, startPoint x: 853, startPoint y: 547, endPoint x: 847, endPoint y: 513, distance: 34.5
click at [854, 539] on div "Four Seasons Oolong" at bounding box center [793, 529] width 294 height 16
click at [824, 449] on div "Bottled Alps Water no sugar added, no caffeine, vegan +$1.50" at bounding box center [824, 465] width 382 height 62
click at [804, 388] on div "Bandung [PERSON_NAME]" at bounding box center [793, 380] width 294 height 16
click at [786, 329] on div "vegetarian, contains dairy" at bounding box center [793, 322] width 294 height 13
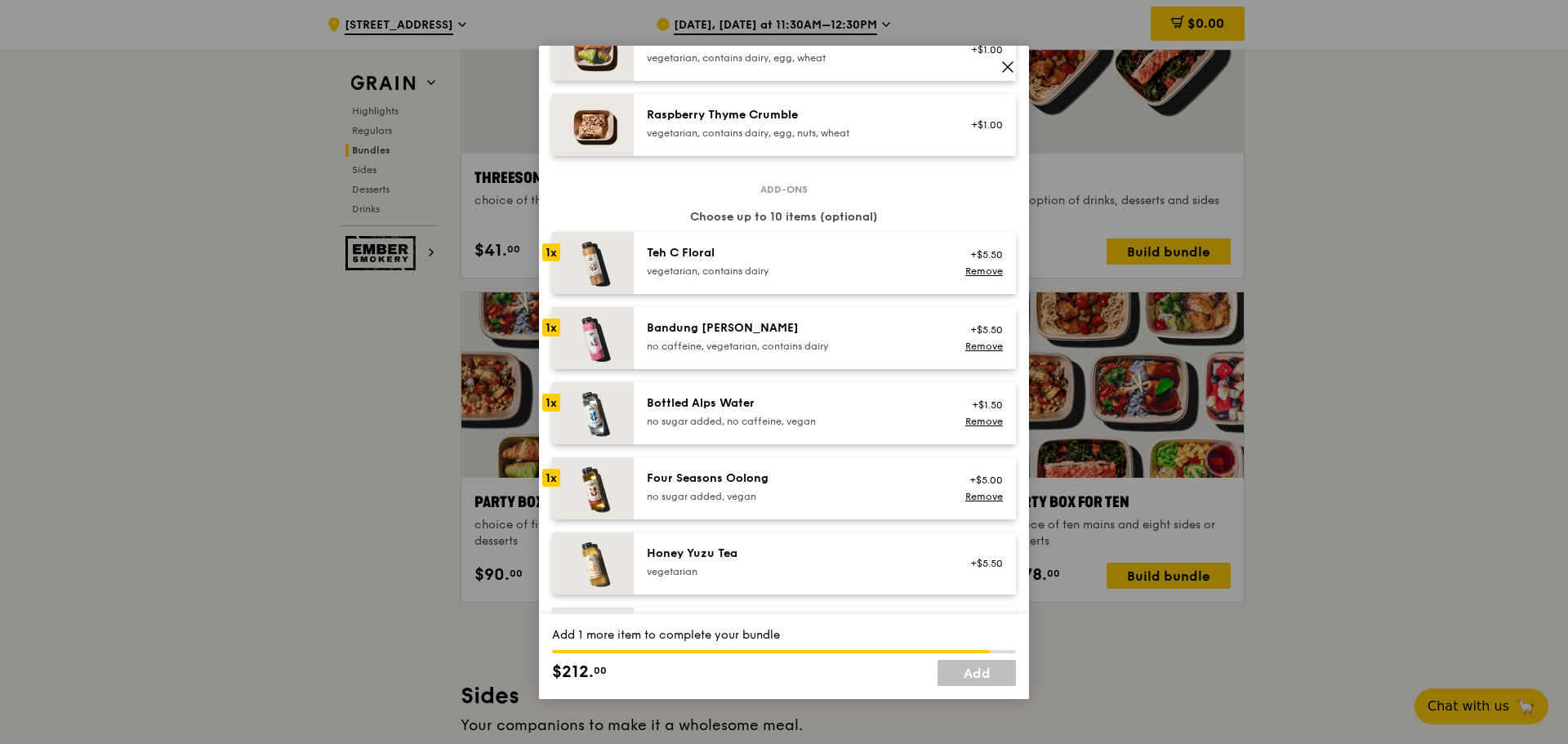
scroll to position [1675, 0]
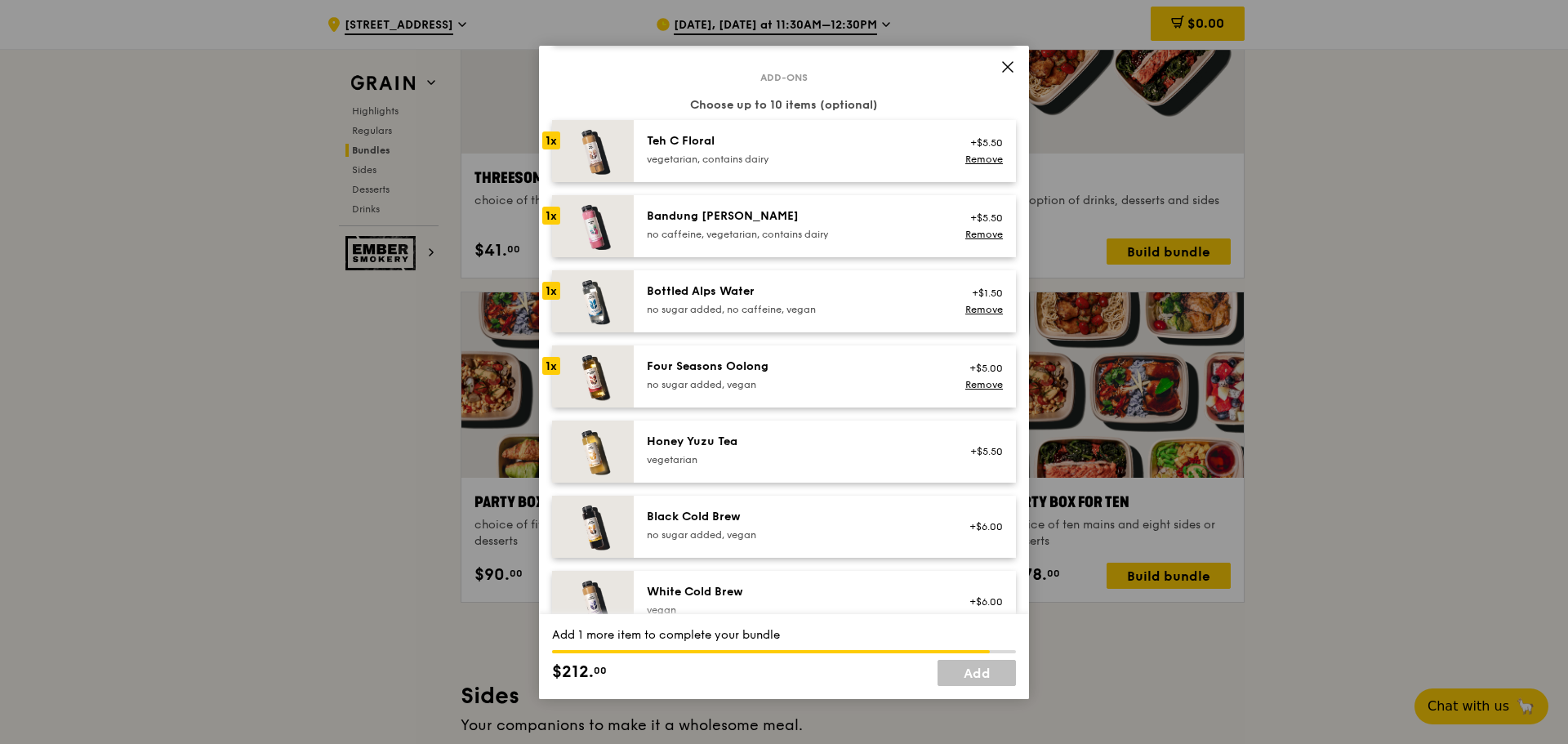
click at [778, 466] on div "vegetarian" at bounding box center [793, 460] width 294 height 13
click at [764, 541] on div "no sugar added, vegan" at bounding box center [793, 535] width 294 height 13
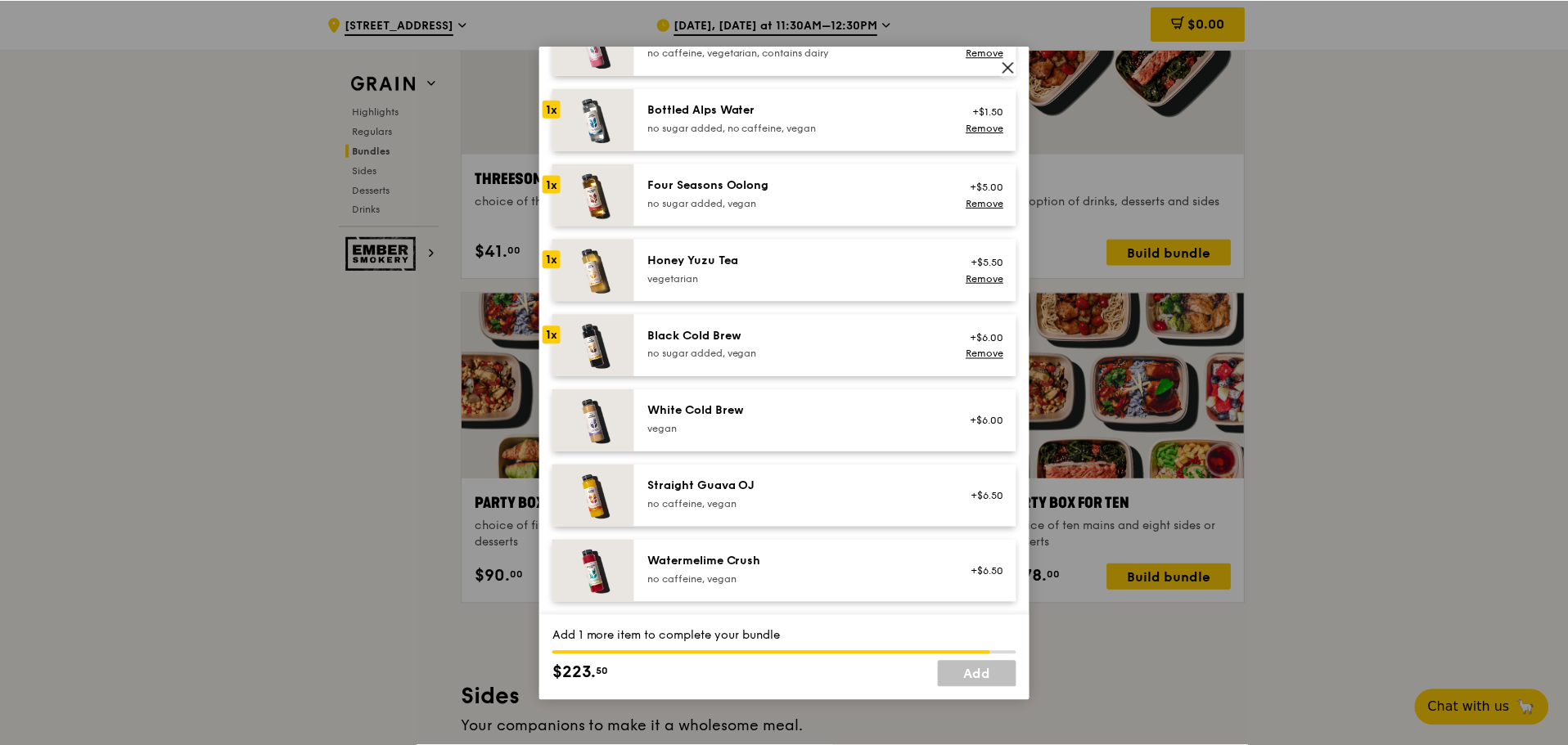
scroll to position [1873, 0]
click at [1009, 61] on icon at bounding box center [1010, 66] width 14 height 14
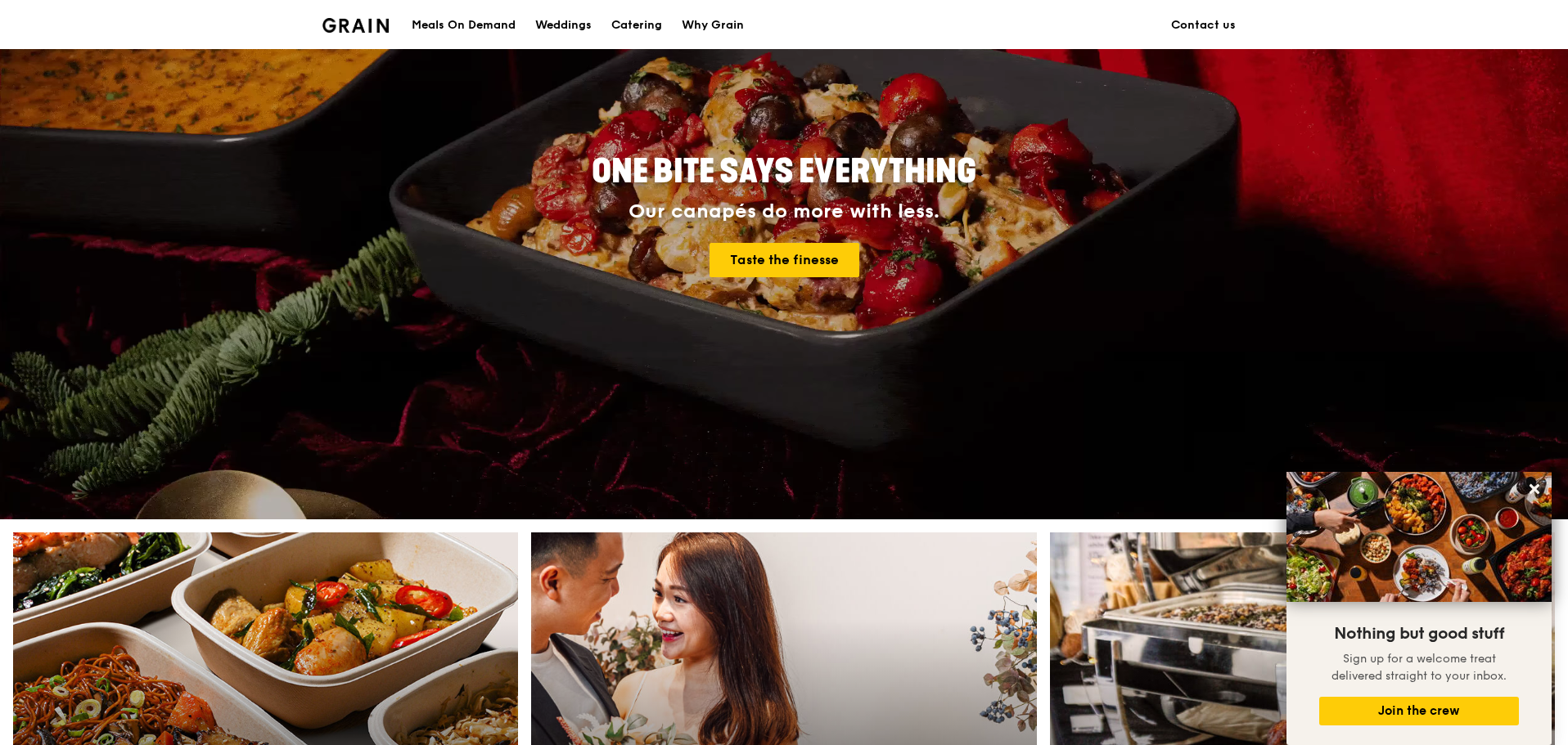
scroll to position [164, 0]
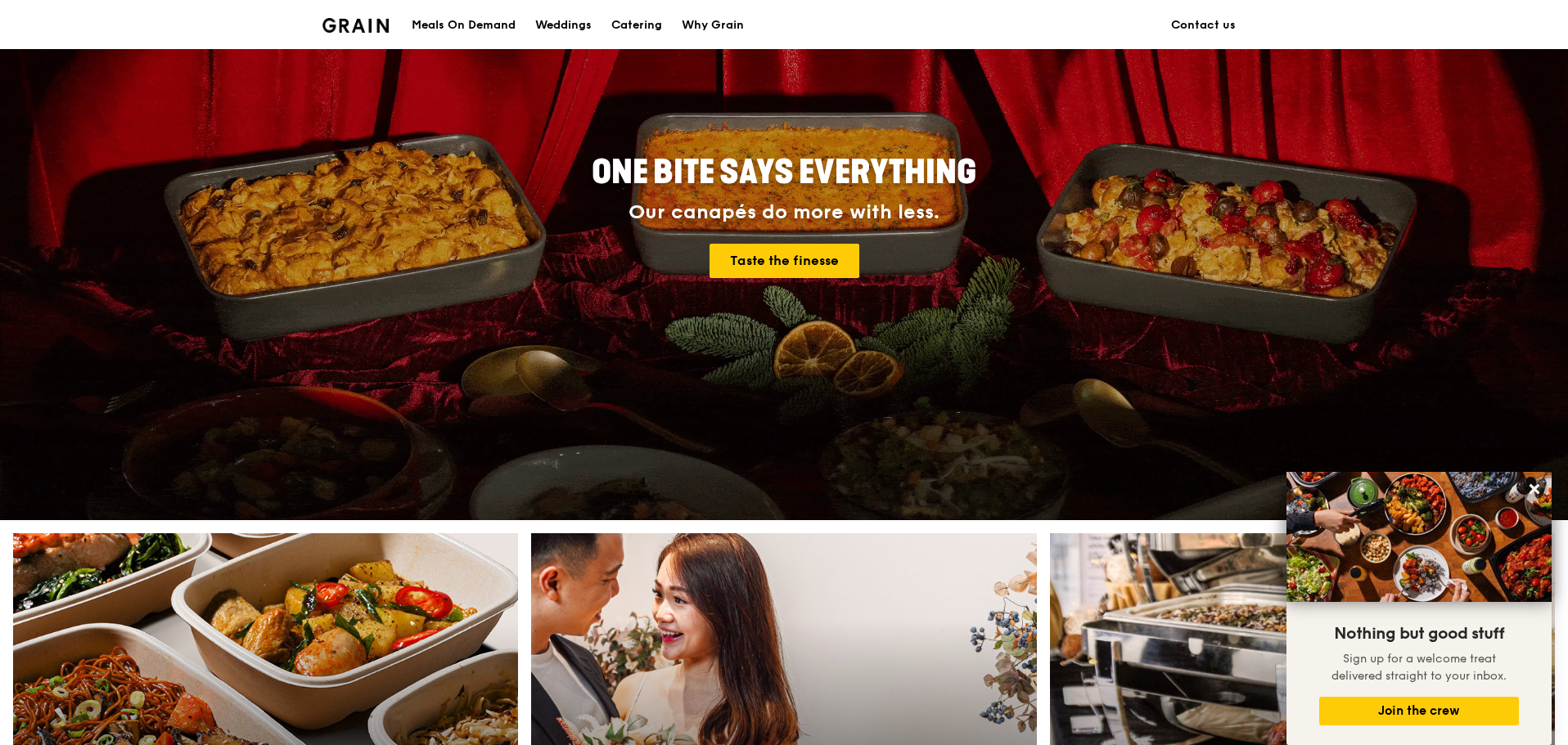
click at [443, 28] on div "Meals On Demand" at bounding box center [464, 26] width 104 height 49
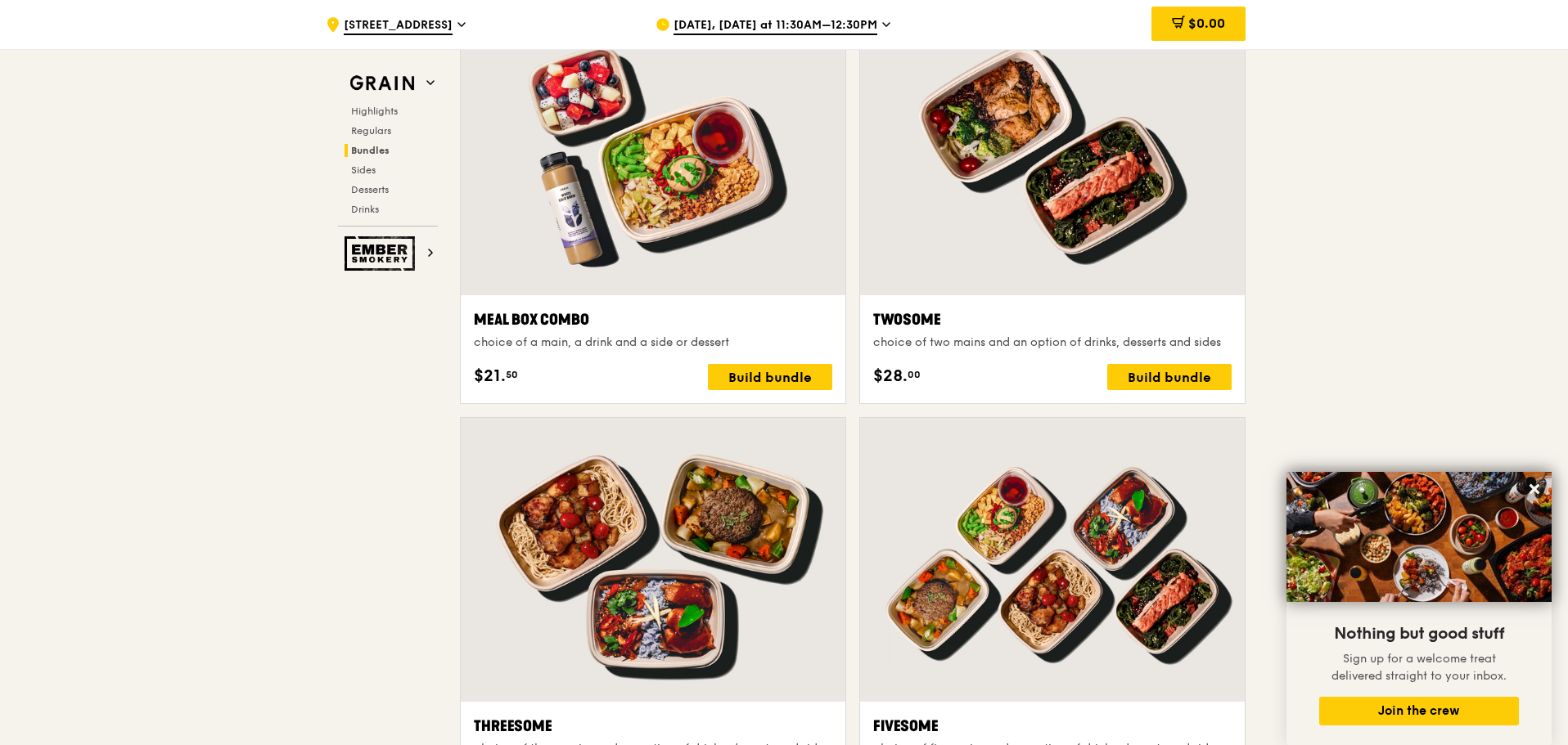
scroll to position [2475, 0]
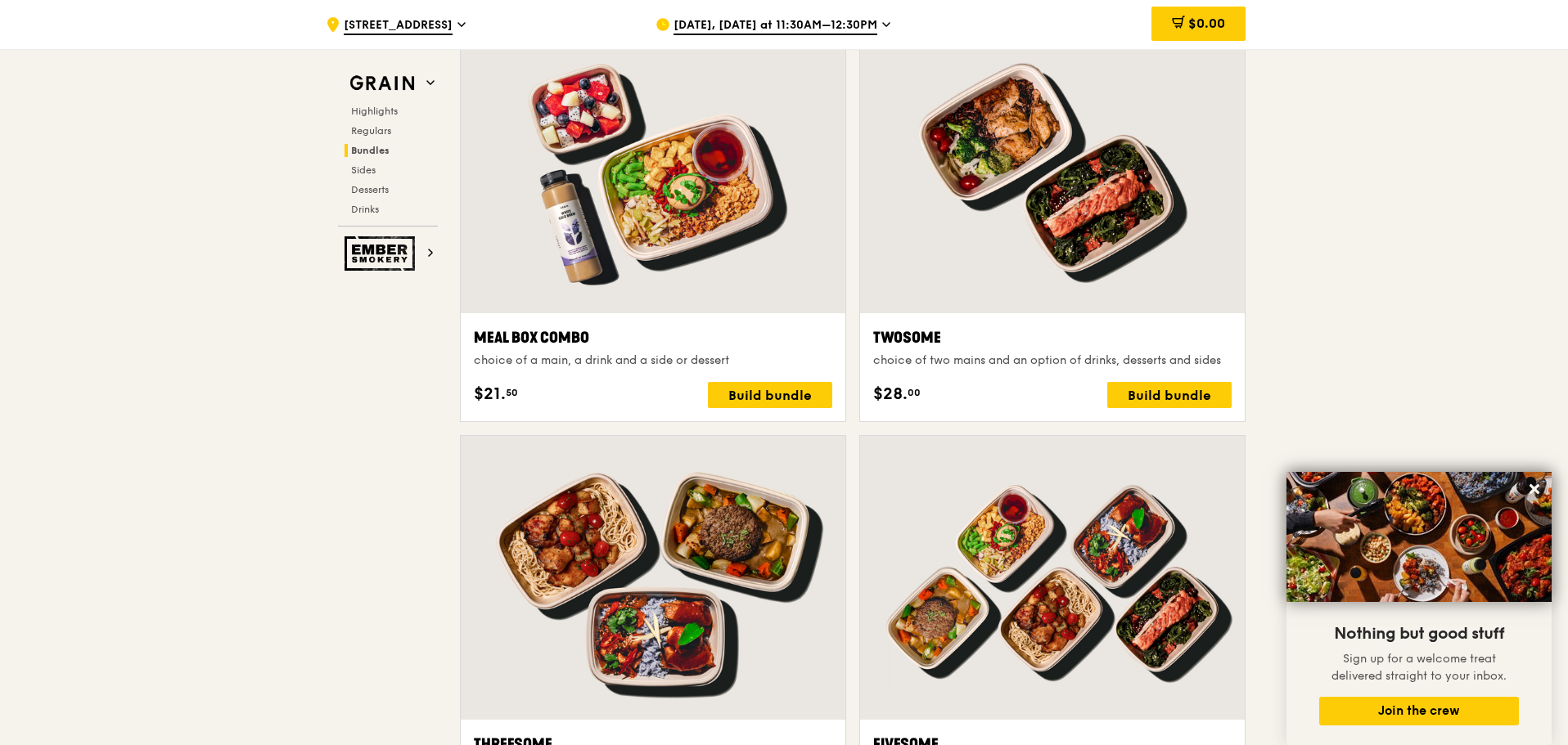
click at [824, 29] on span "[DATE], [DATE] at 11:30AM–12:30PM" at bounding box center [775, 26] width 204 height 18
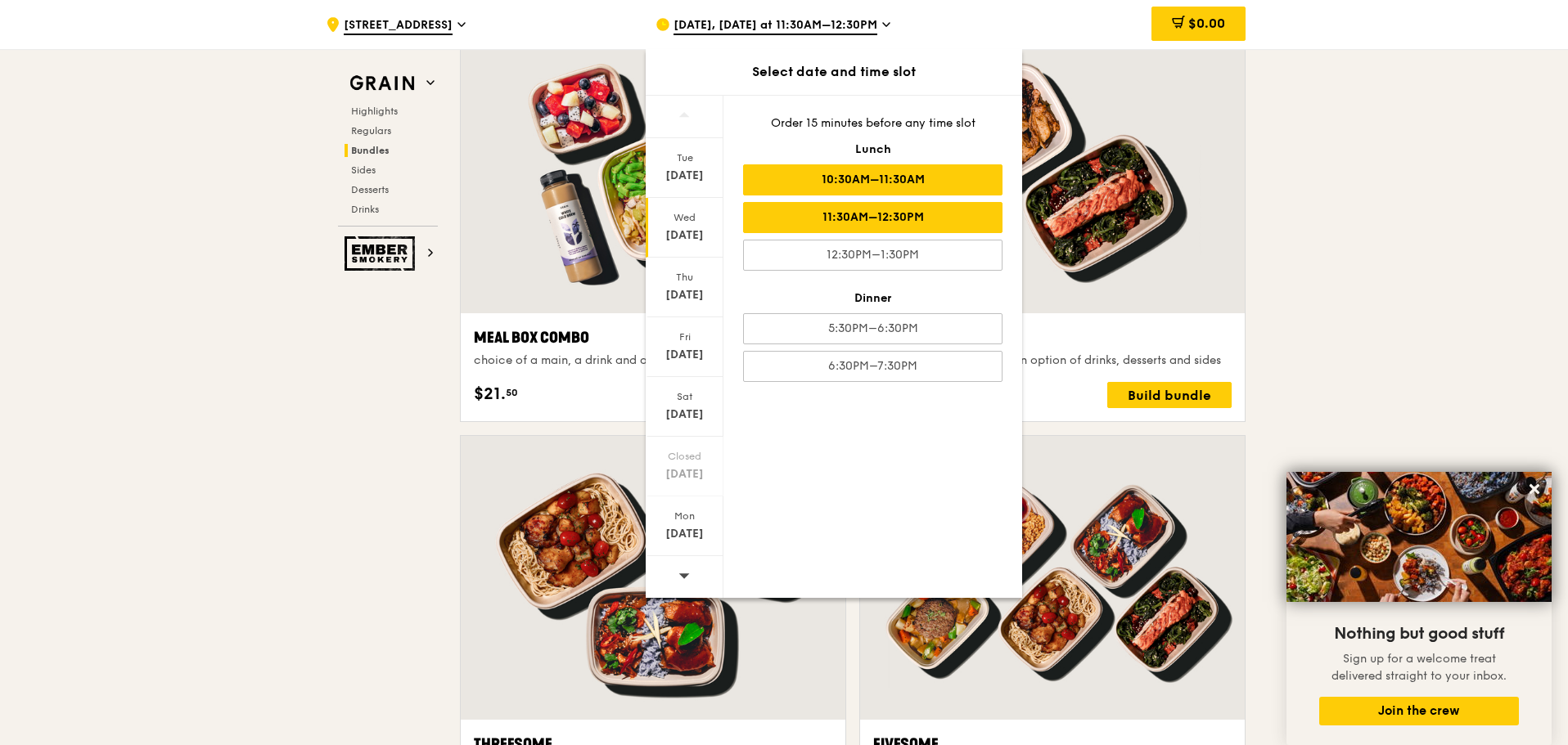
click at [880, 173] on div "10:30AM–11:30AM" at bounding box center [873, 180] width 259 height 31
click at [870, 217] on div "11:30AM–12:30PM" at bounding box center [873, 217] width 259 height 31
click at [887, 170] on div "10:30AM–11:30AM" at bounding box center [873, 180] width 259 height 31
click at [901, 218] on div "11:30AM–12:30PM" at bounding box center [873, 217] width 259 height 31
click at [930, 191] on div "10:30AM–11:30AM" at bounding box center [873, 180] width 259 height 31
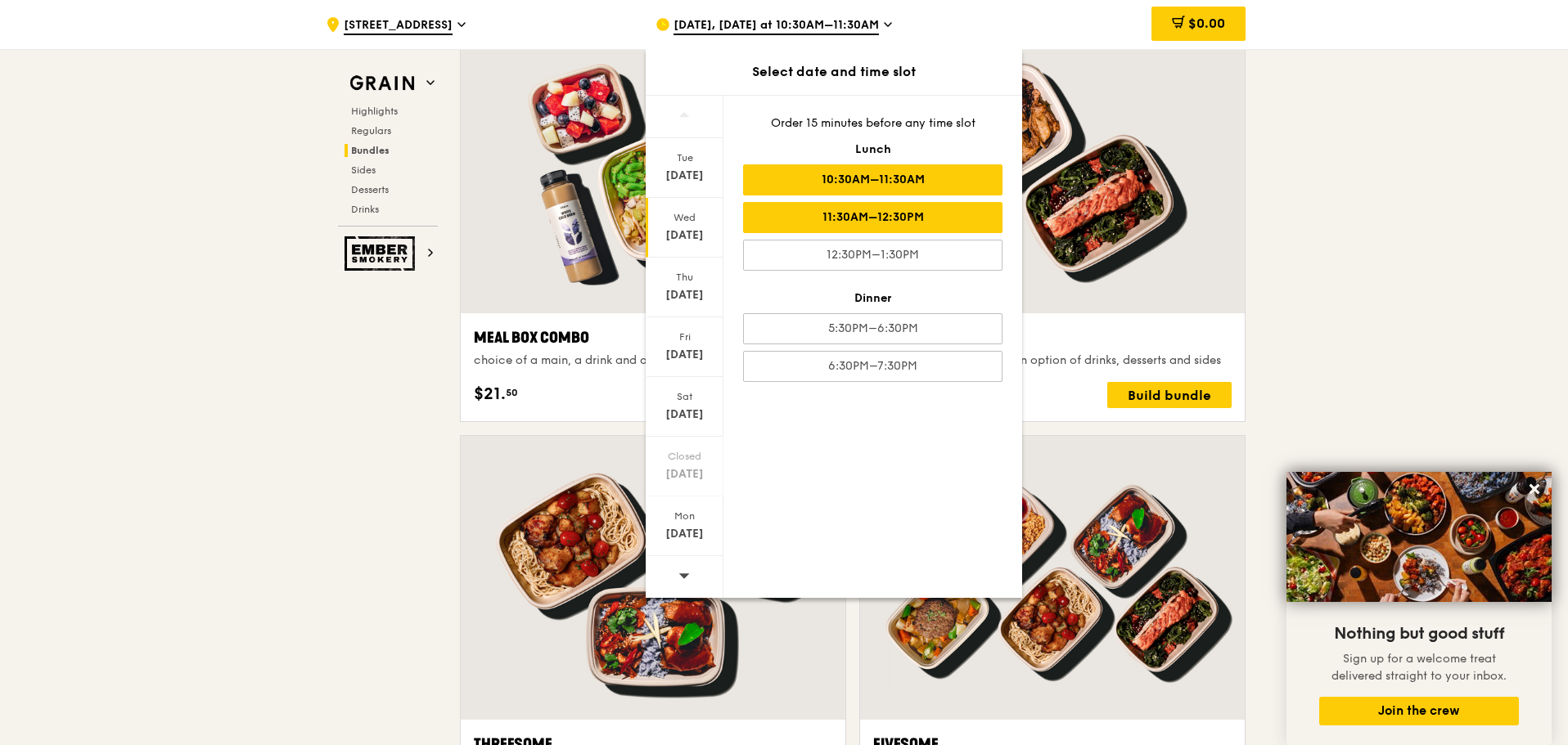
click at [839, 212] on div "11:30AM–12:30PM" at bounding box center [873, 217] width 259 height 31
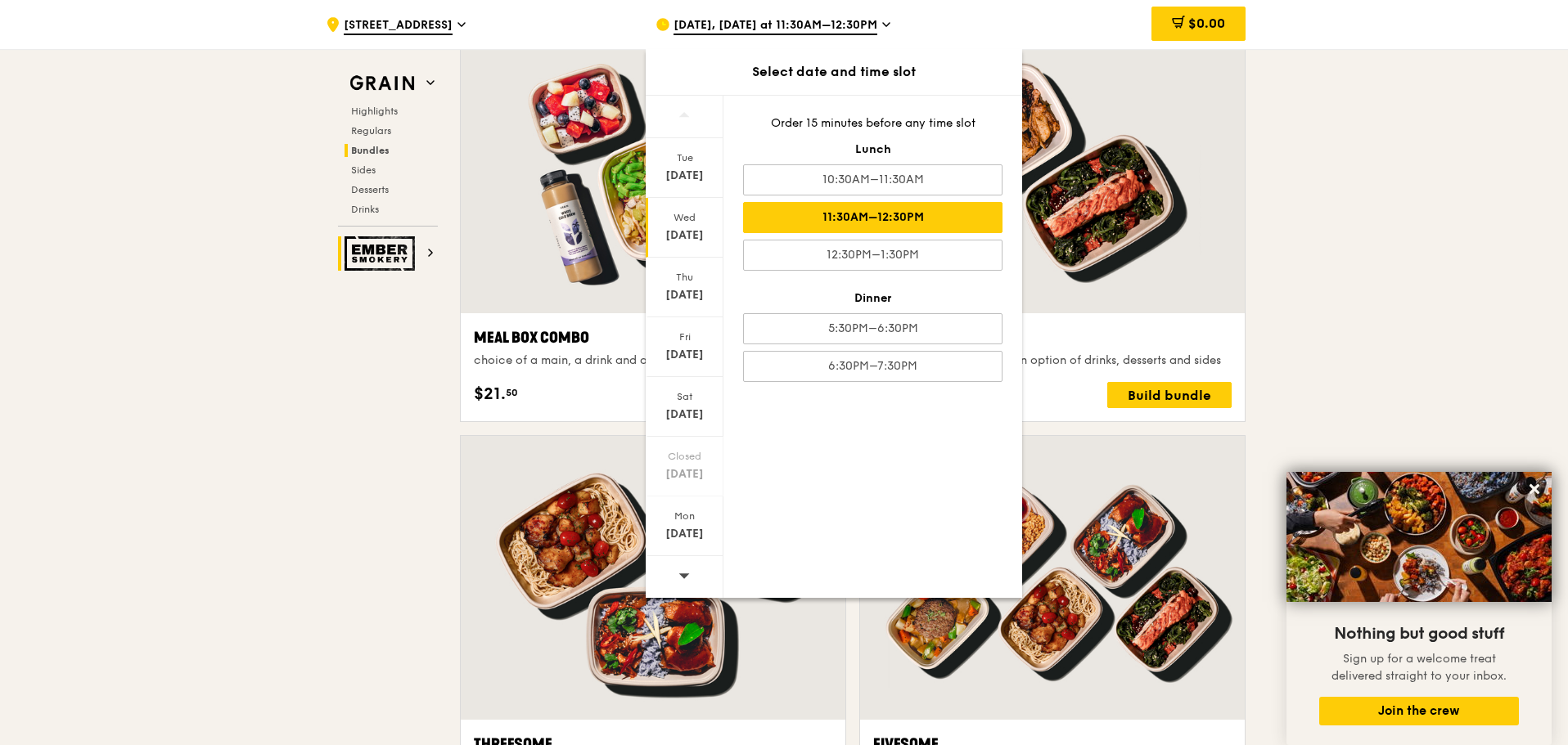
click at [429, 250] on icon at bounding box center [431, 253] width 3 height 7
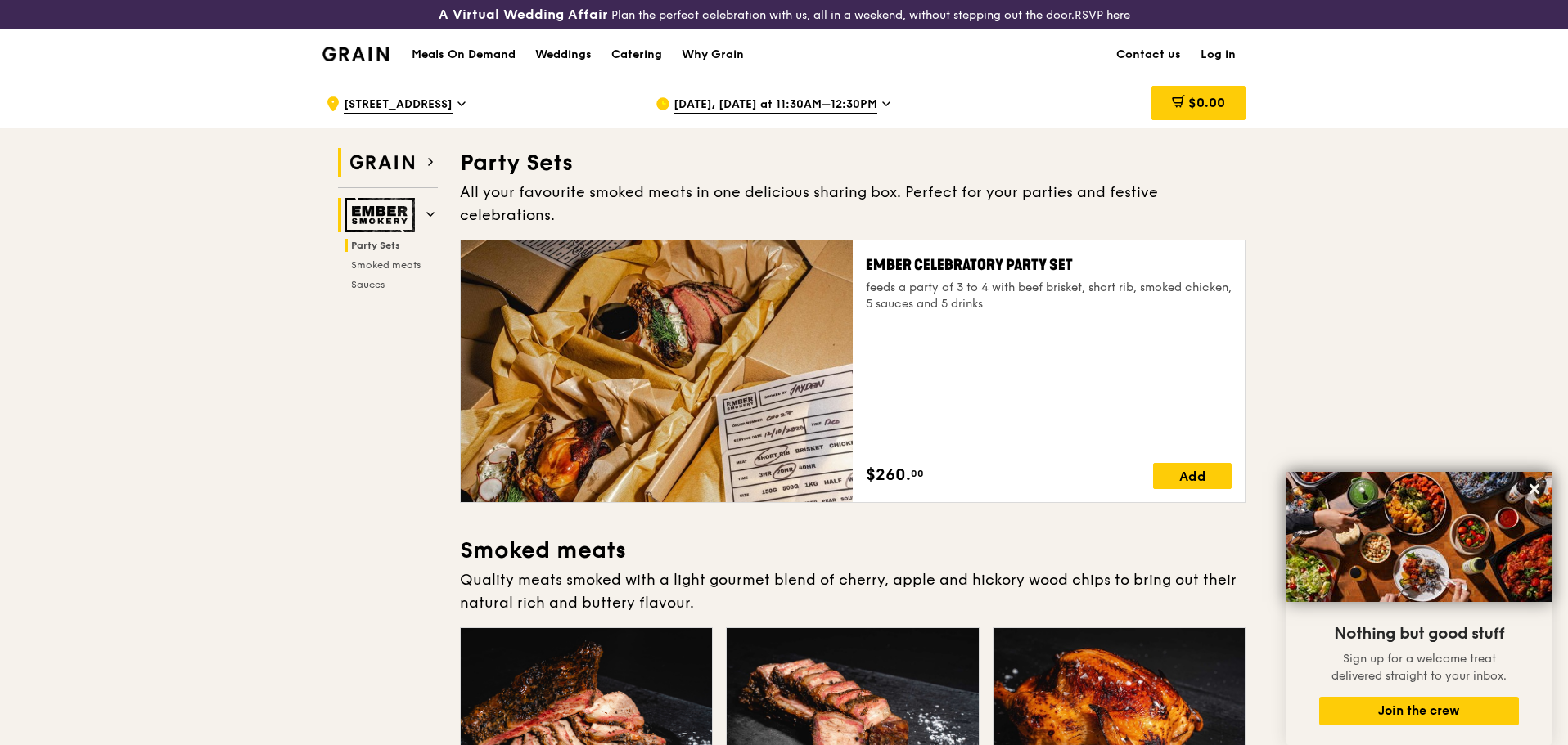
click at [379, 168] on img at bounding box center [382, 163] width 75 height 30
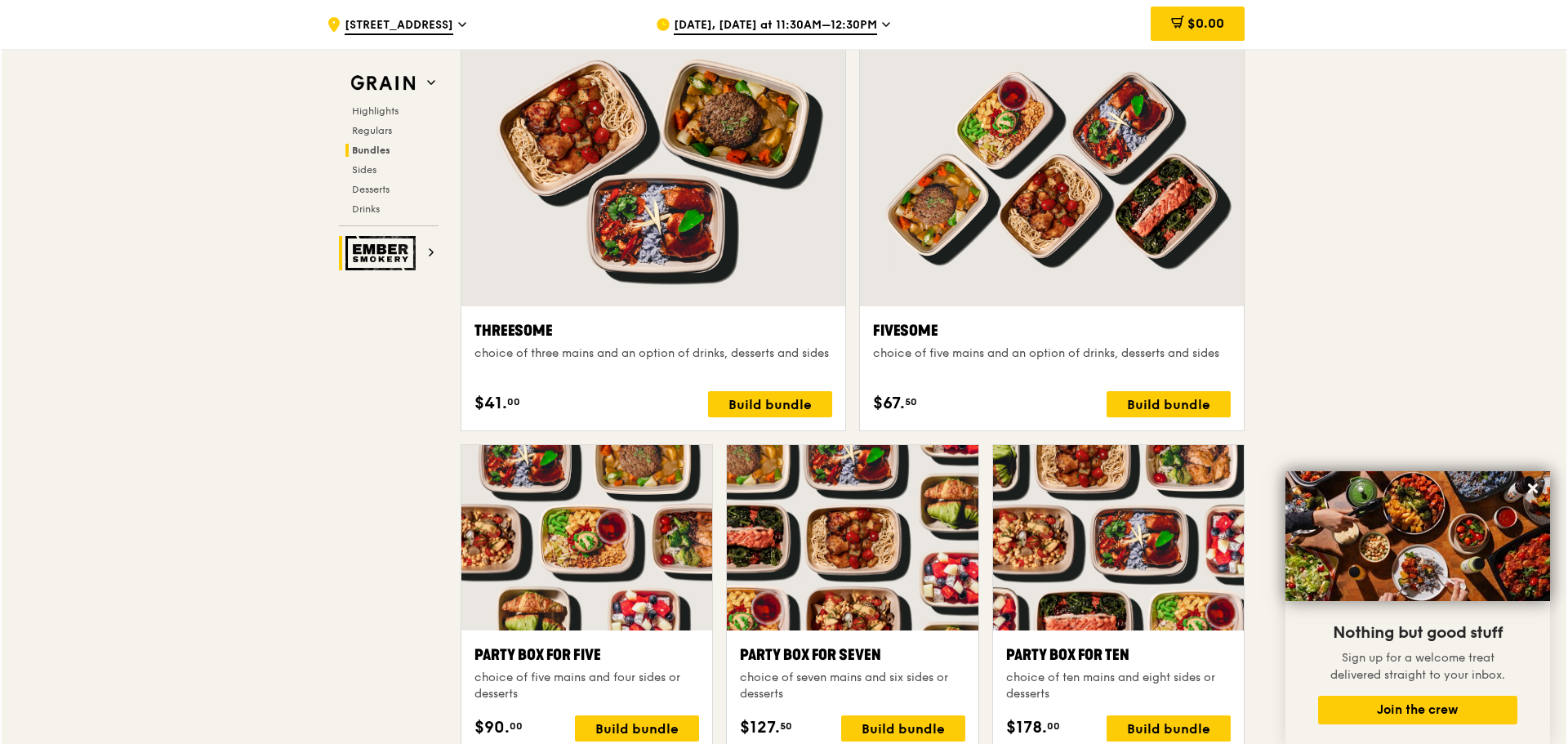
scroll to position [2922, 0]
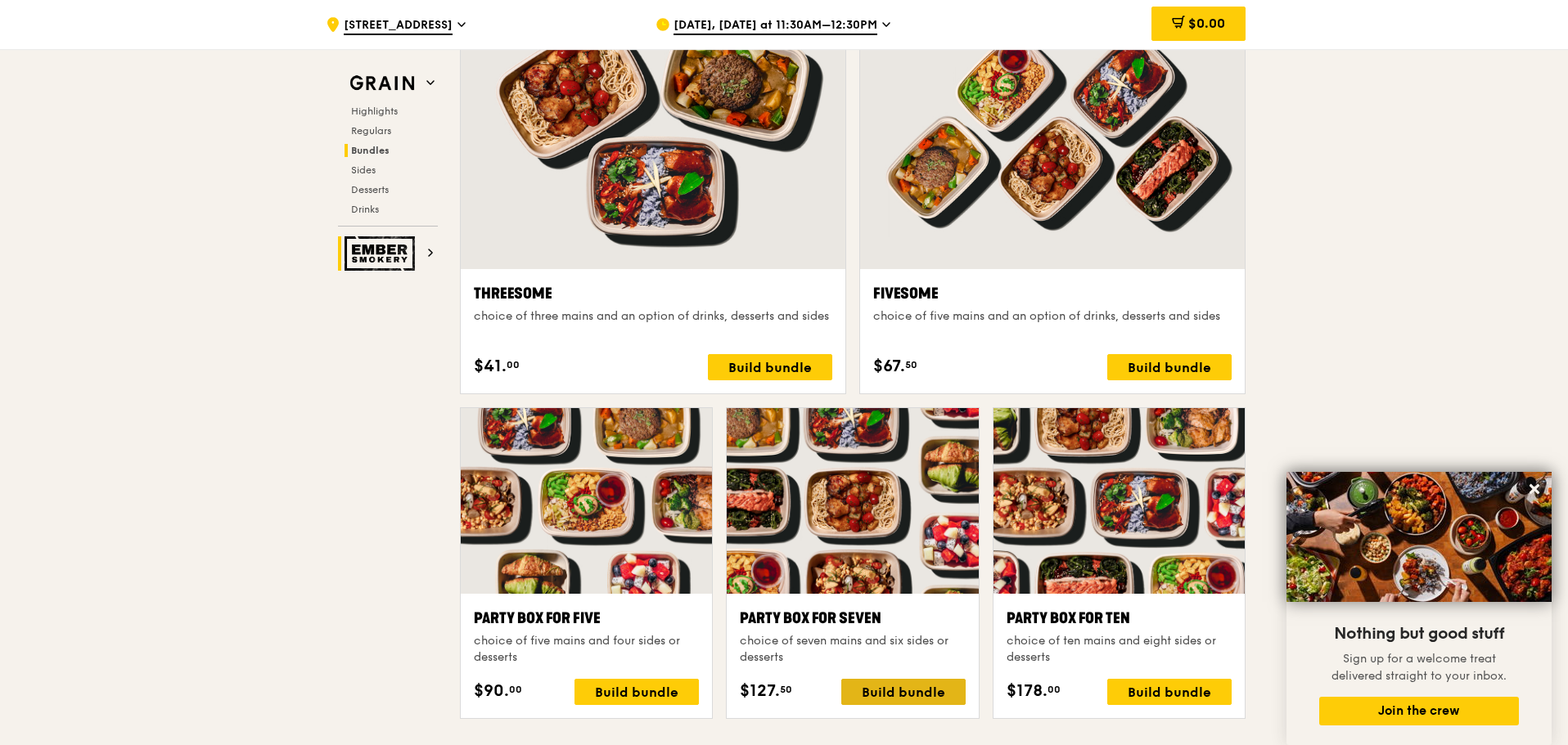
click at [913, 691] on div "Build bundle" at bounding box center [904, 692] width 124 height 26
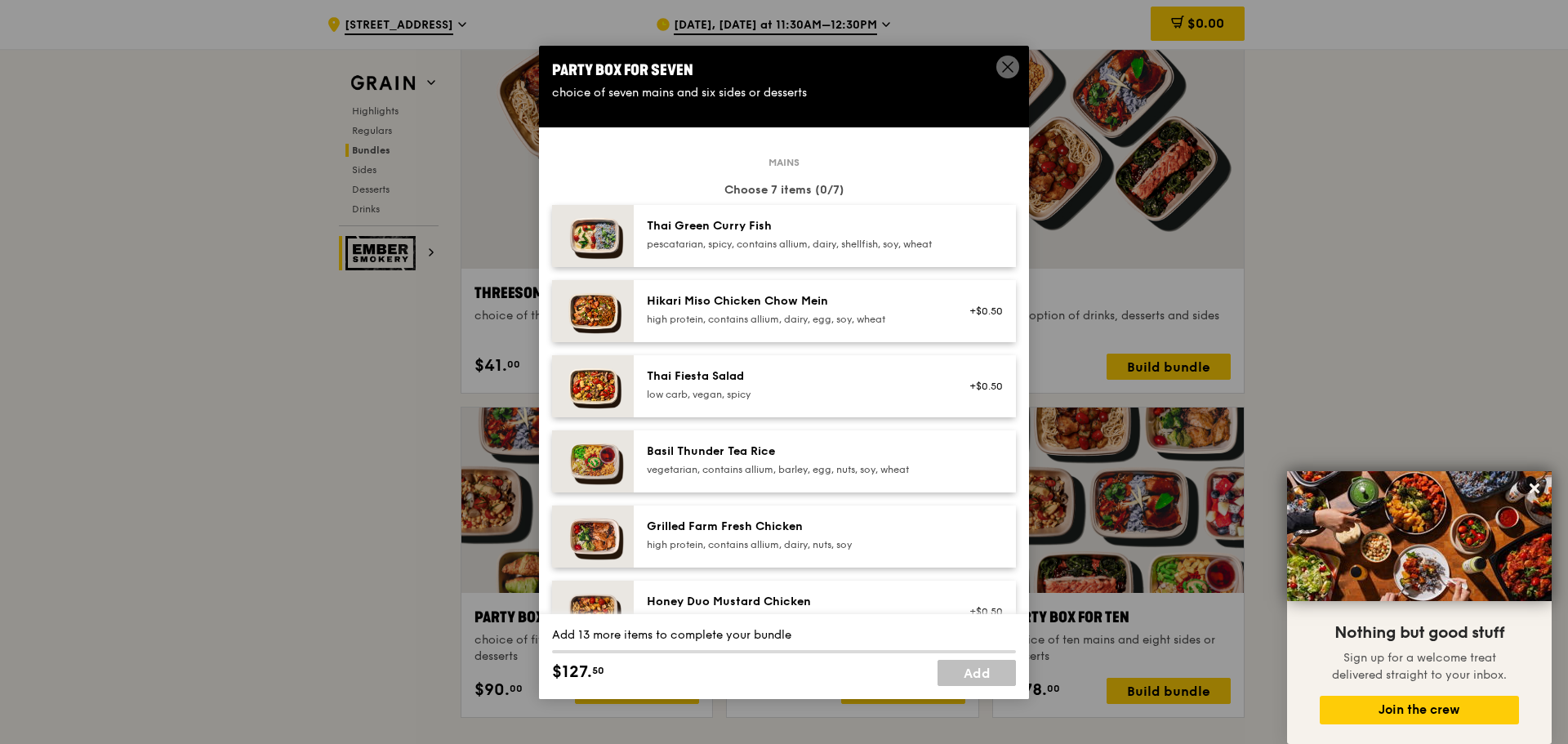
click at [810, 384] on div "Thai Fiesta Salad" at bounding box center [793, 376] width 294 height 16
click at [735, 235] on div "Thai Green Curry Fish pescatarian, spicy, contains allium, dairy, shellfish, so…" at bounding box center [793, 234] width 294 height 32
click at [757, 548] on div "Grilled Farm Fresh Chicken high protein, contains allium, dairy, nuts, soy" at bounding box center [793, 535] width 294 height 32
click at [748, 240] on div "pescatarian, spicy, contains allium, dairy, shellfish, soy, wheat" at bounding box center [793, 243] width 294 height 13
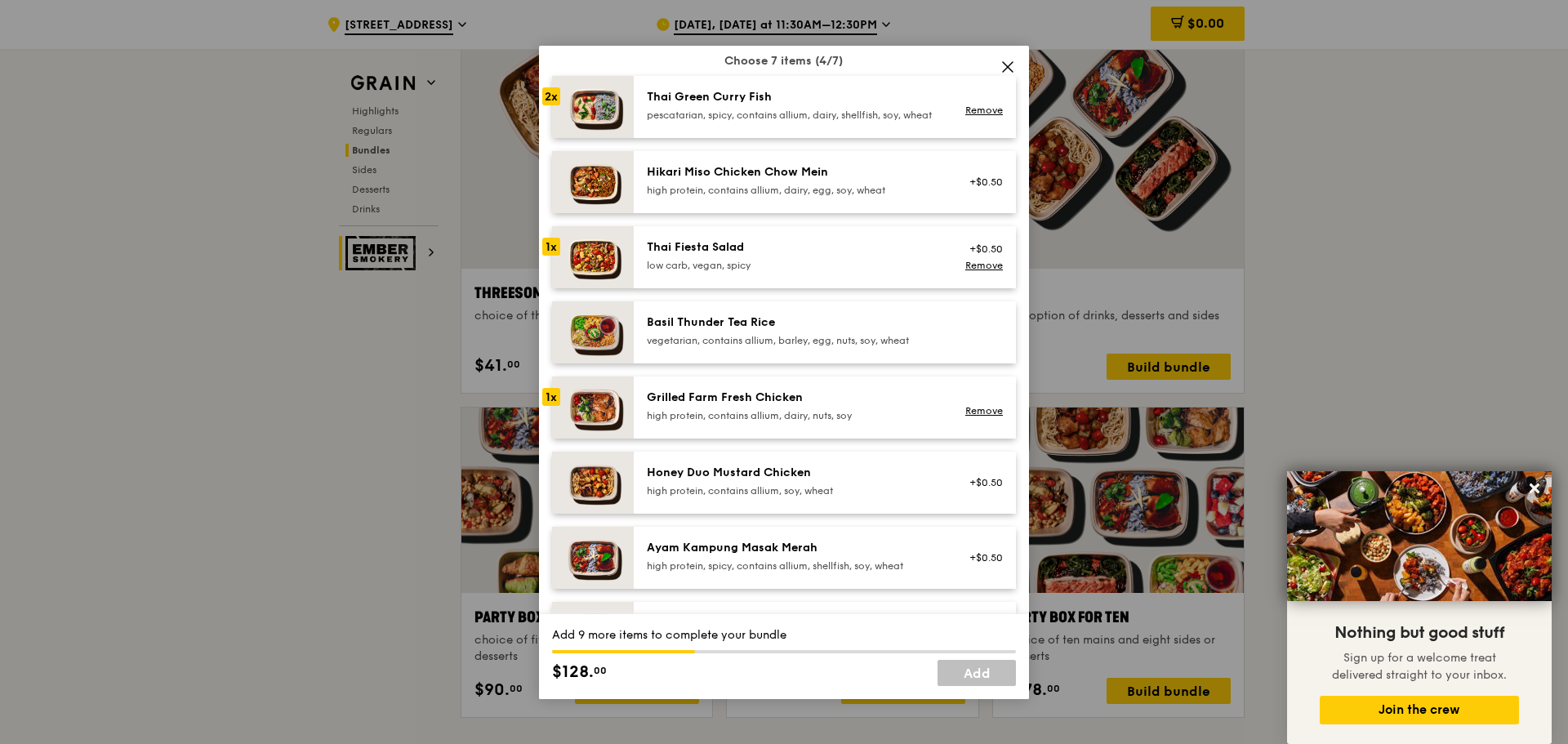
scroll to position [143, 0]
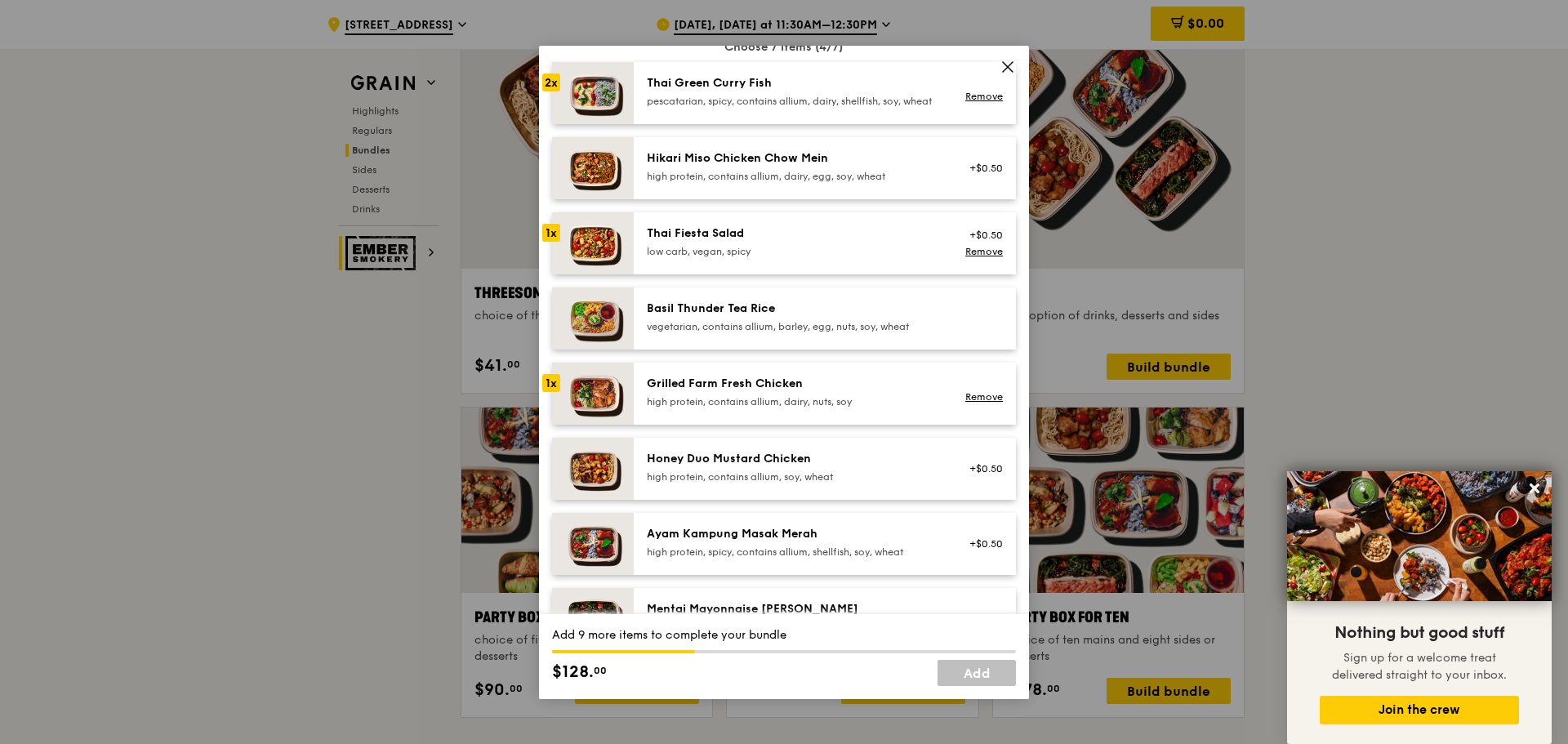
click at [814, 559] on div "high protein, spicy, contains allium, shellfish, soy, wheat" at bounding box center [793, 552] width 294 height 13
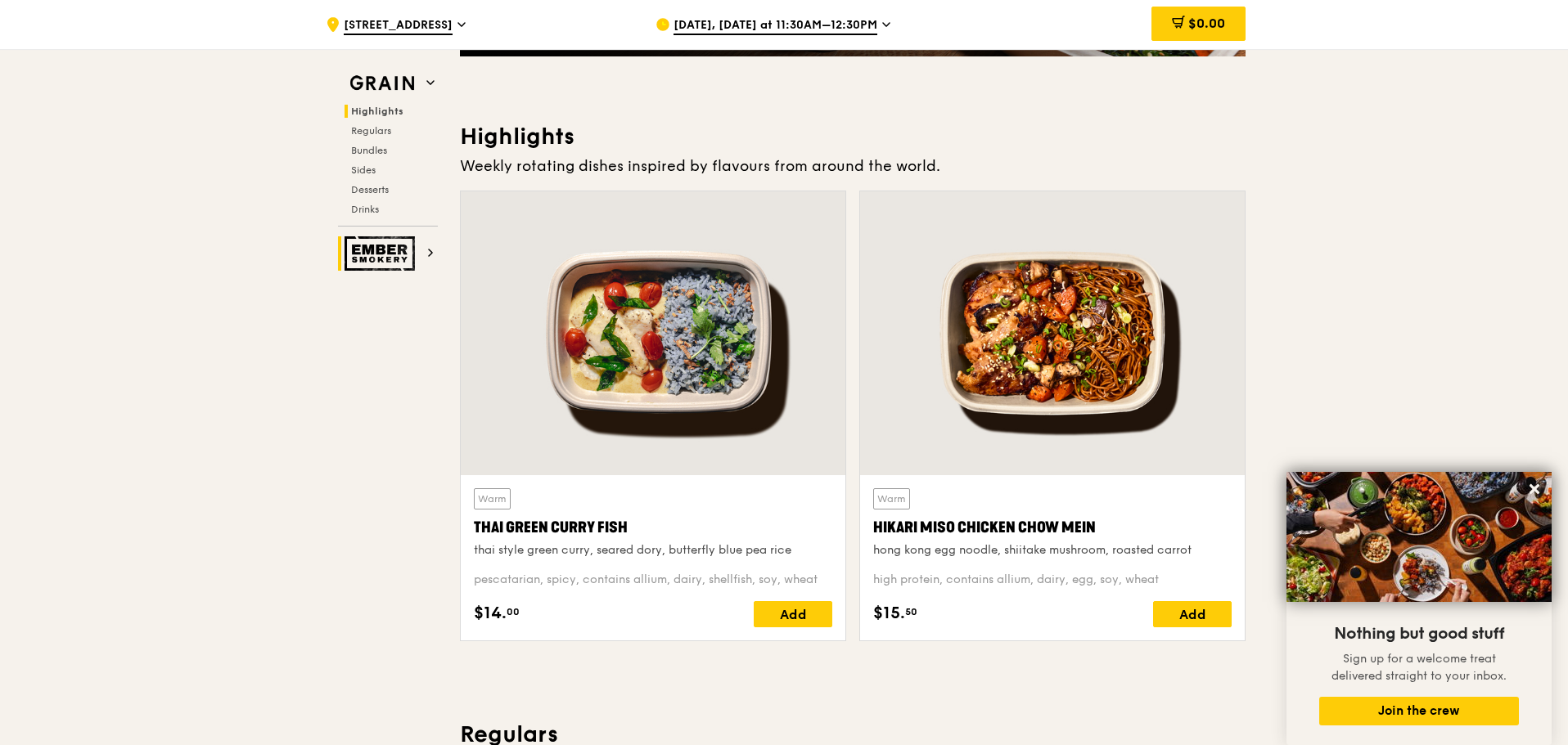
scroll to position [471, 0]
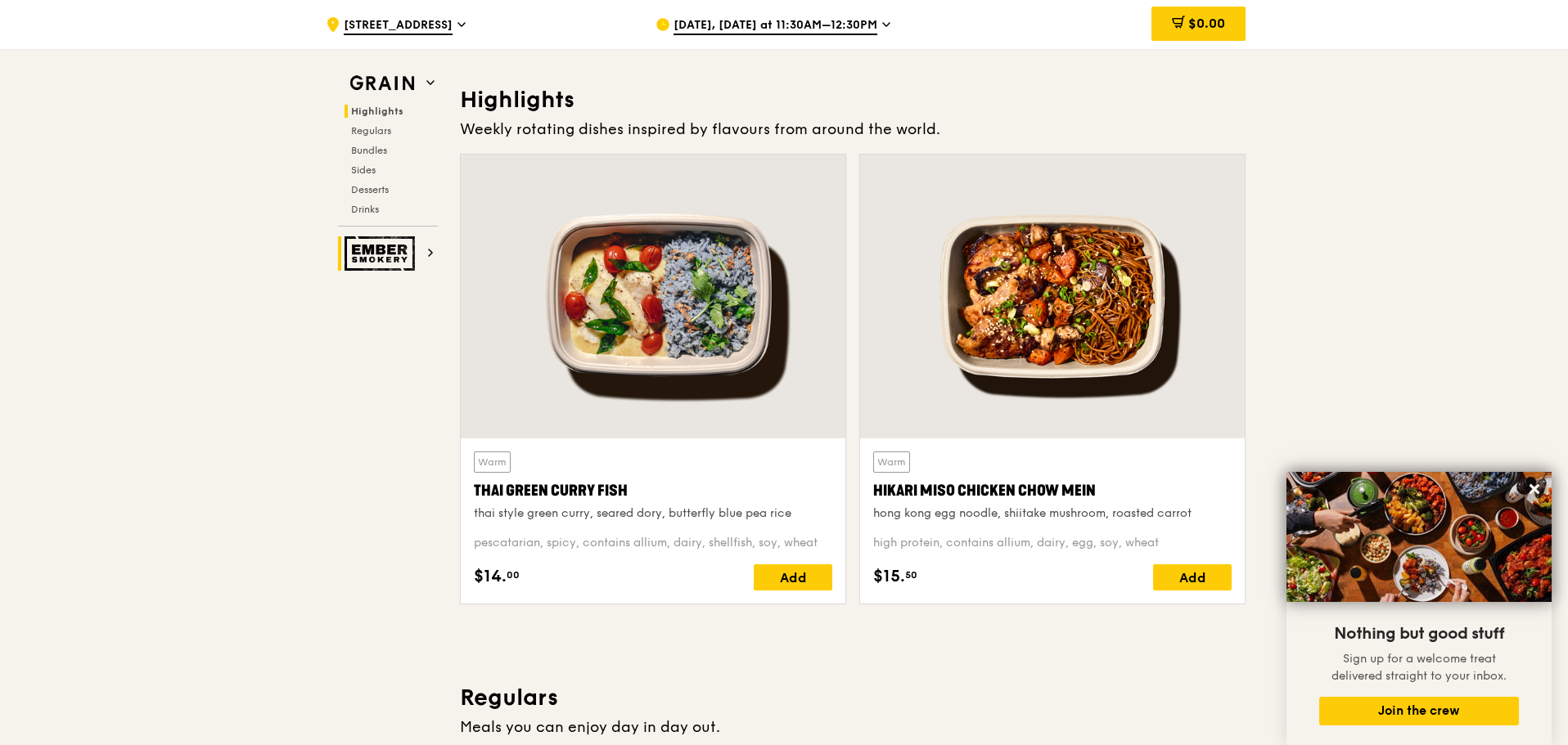
click at [657, 316] on div at bounding box center [652, 296] width 385 height 284
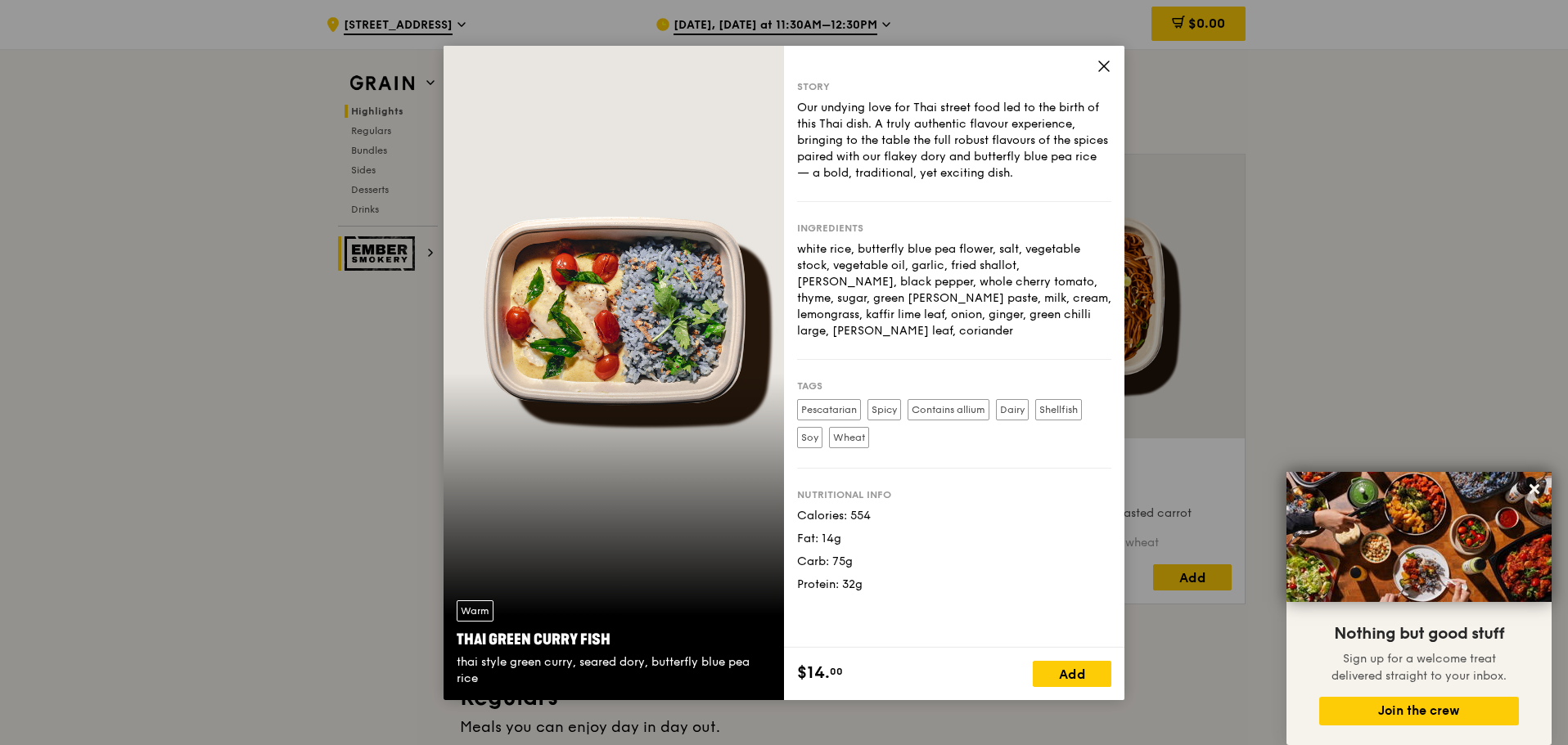
click at [1110, 60] on icon at bounding box center [1103, 66] width 14 height 14
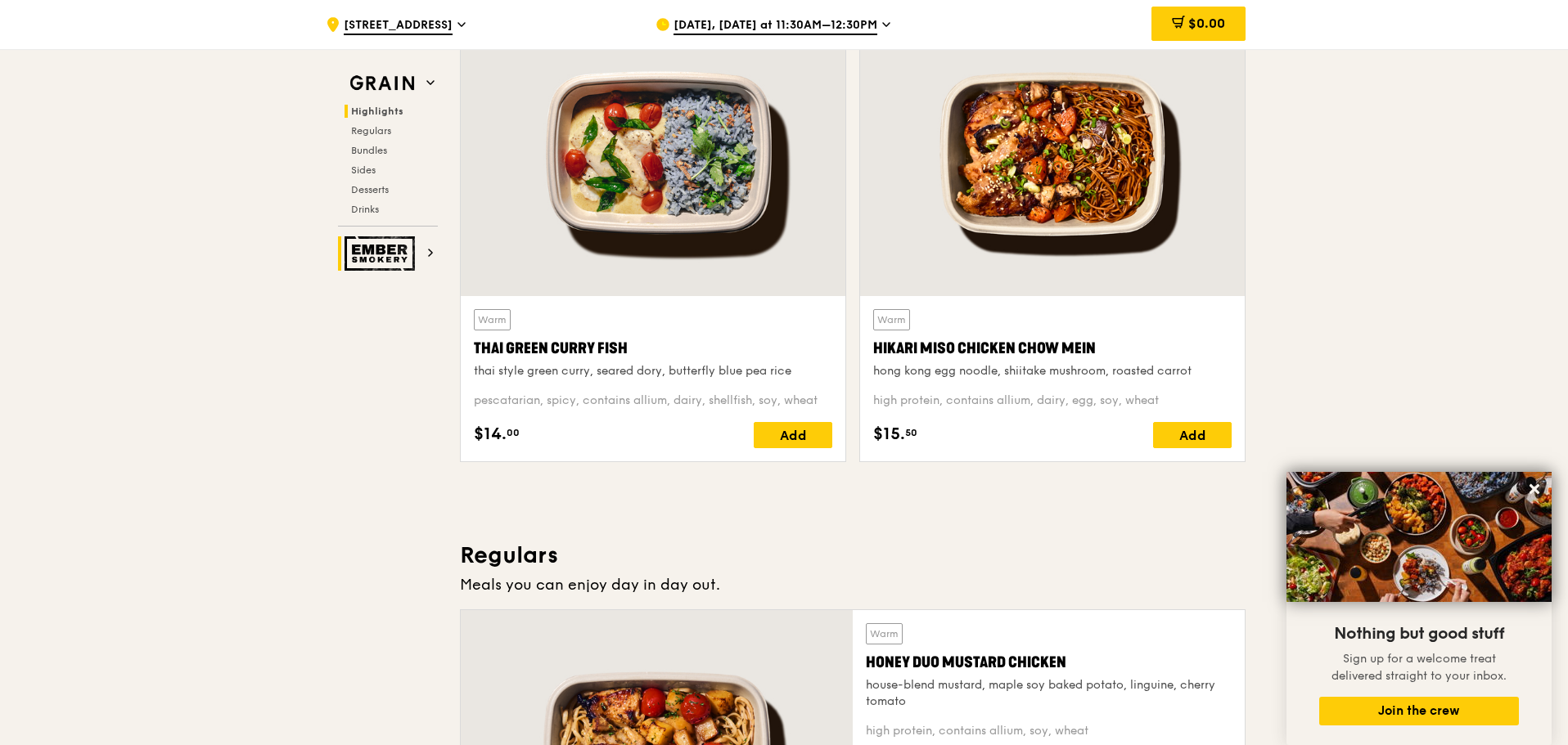
scroll to position [615, 0]
click at [1088, 189] on div at bounding box center [1052, 153] width 385 height 284
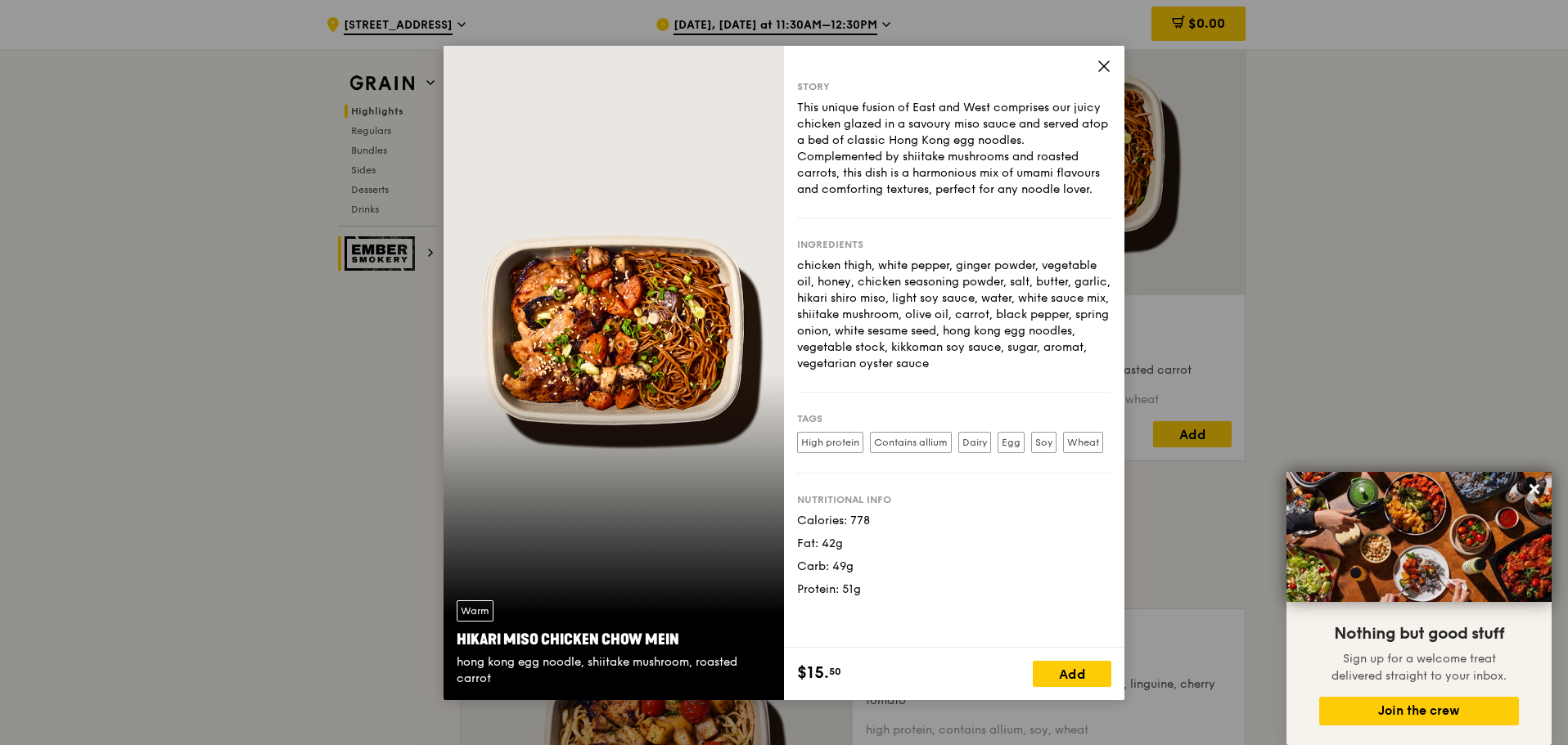
click at [1102, 59] on icon at bounding box center [1103, 66] width 14 height 14
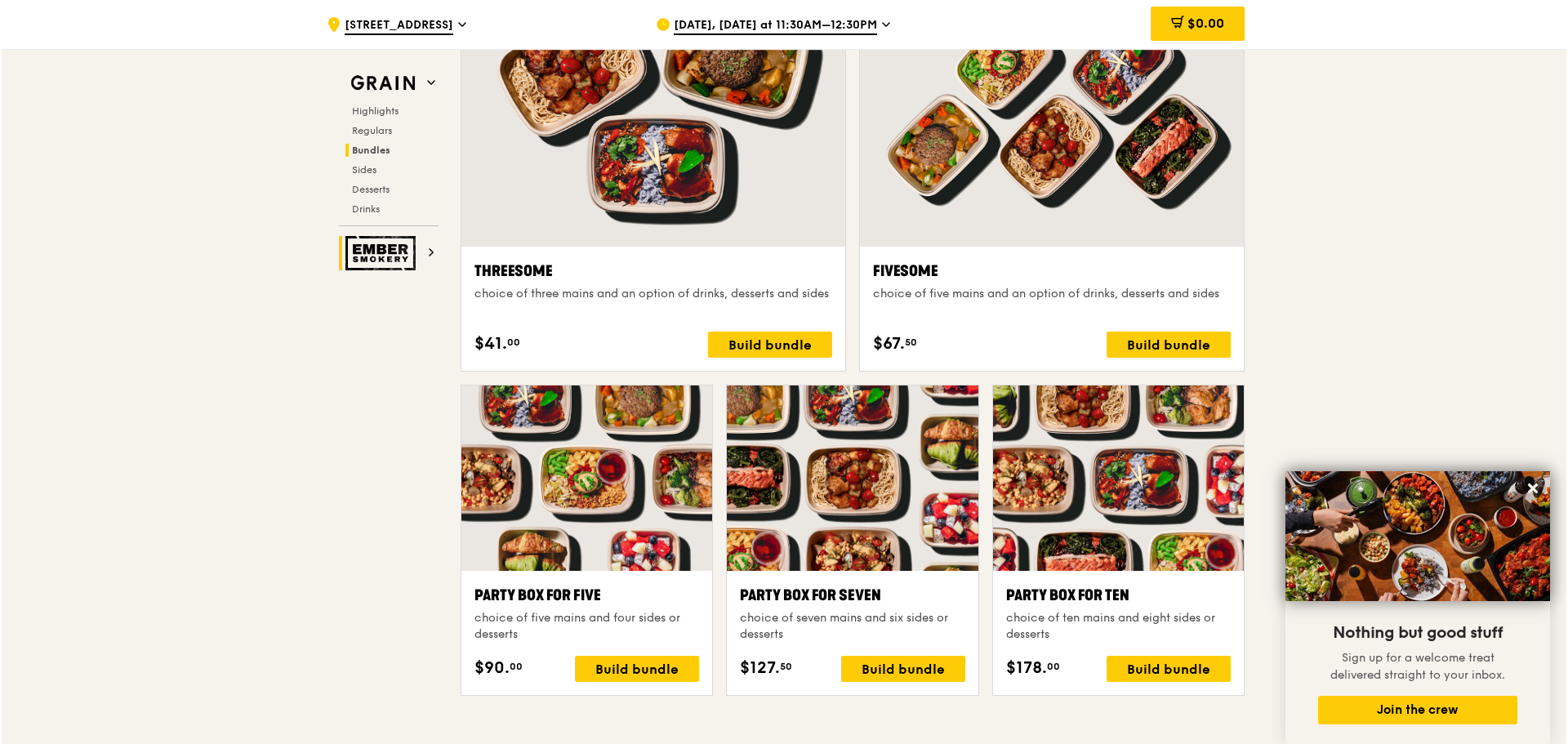
scroll to position [3086, 0]
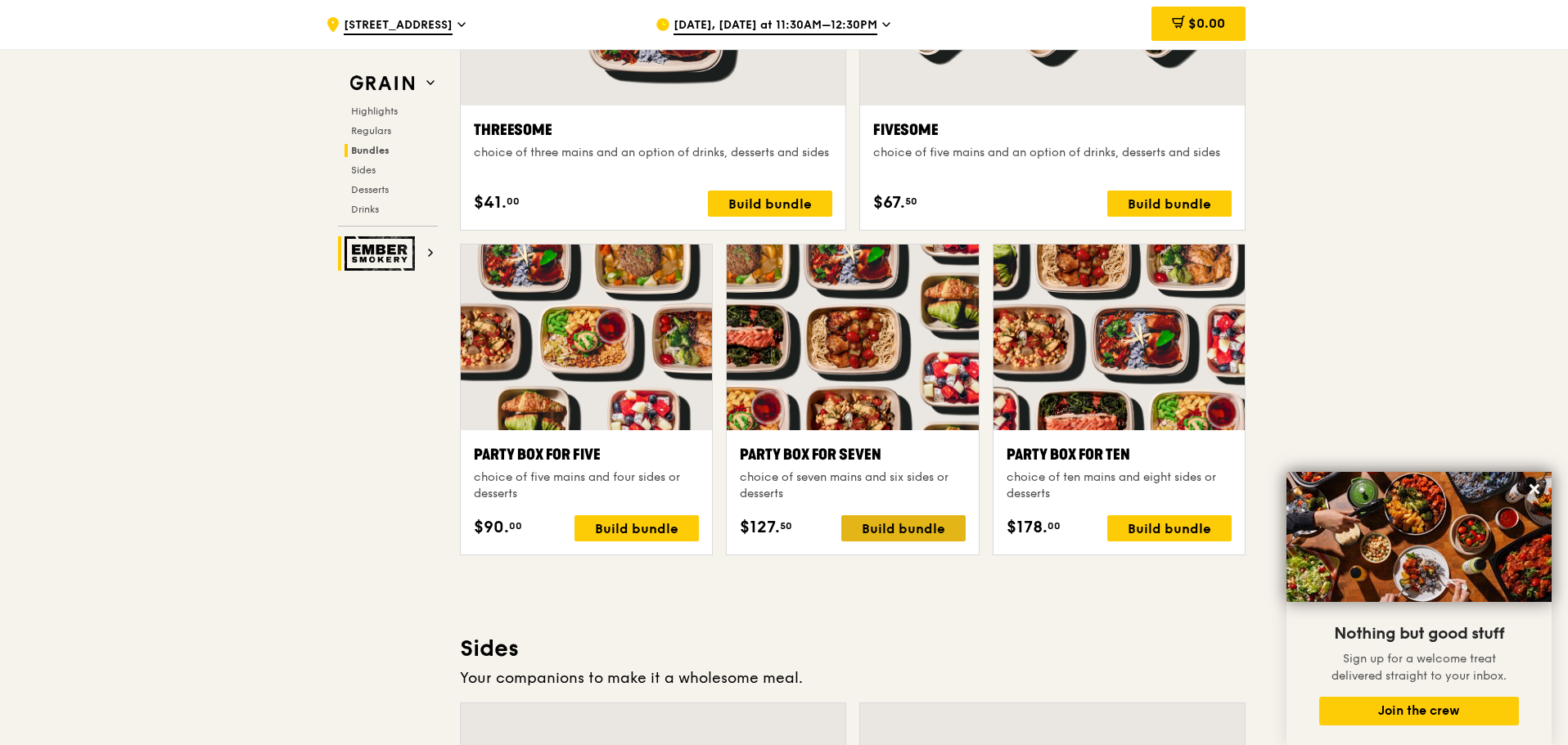
click at [893, 537] on div "Build bundle" at bounding box center [904, 528] width 124 height 26
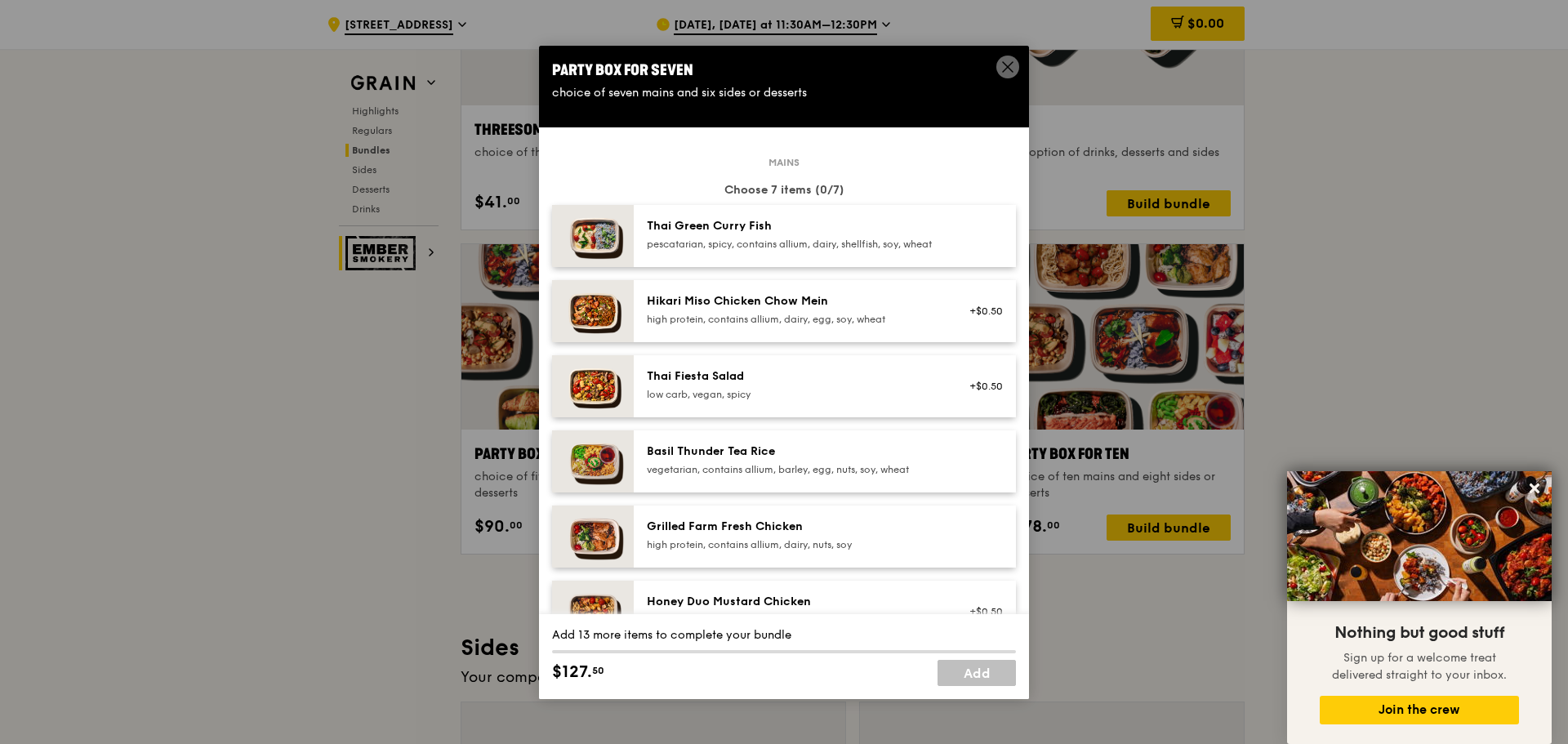
click at [758, 243] on div "pescatarian, spicy, contains allium, dairy, shellfish, soy, wheat" at bounding box center [793, 243] width 294 height 13
click at [714, 401] on div "low carb, vegan, spicy" at bounding box center [793, 394] width 294 height 13
click at [713, 238] on div "pescatarian, spicy, contains allium, dairy, shellfish, soy, wheat" at bounding box center [793, 243] width 294 height 13
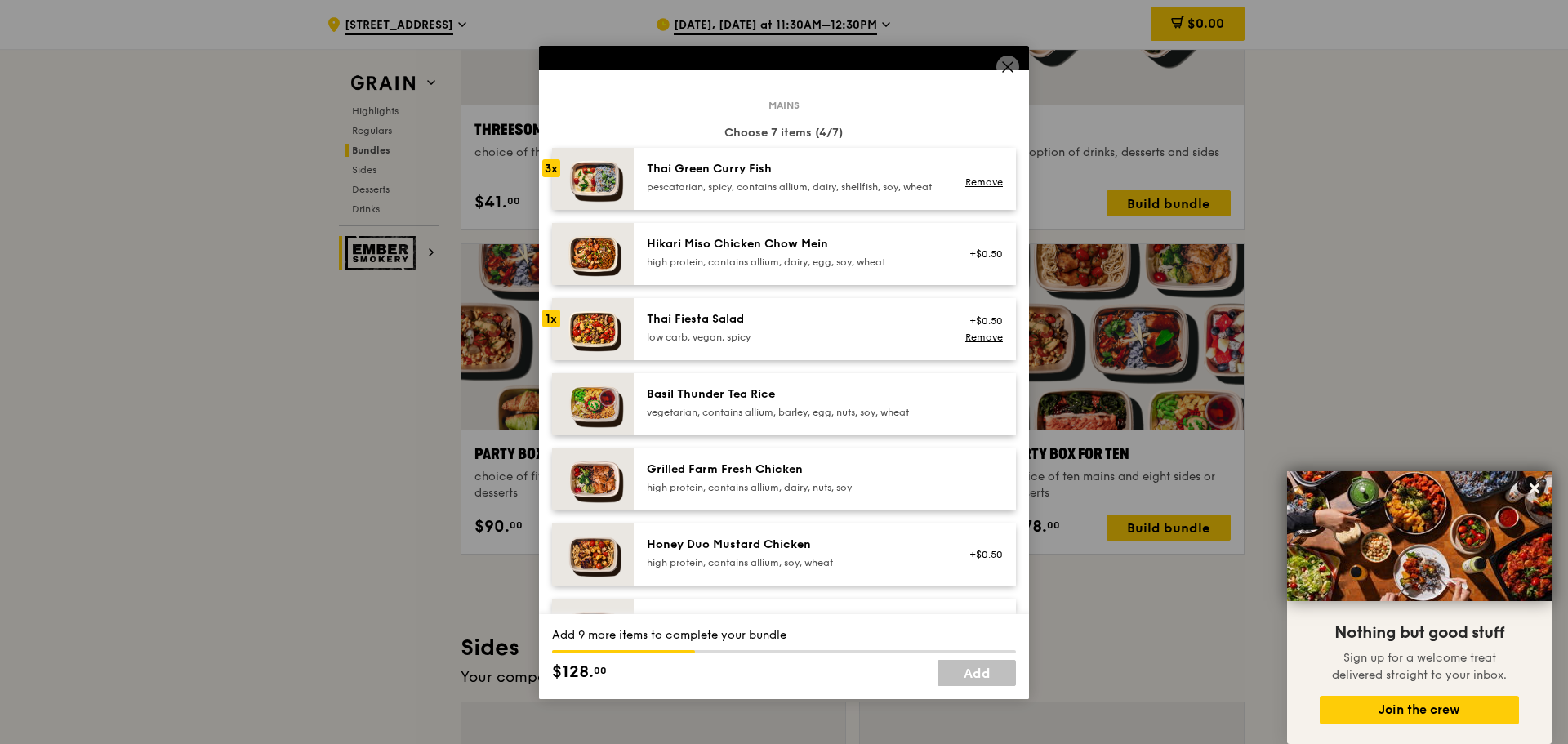
scroll to position [61, 0]
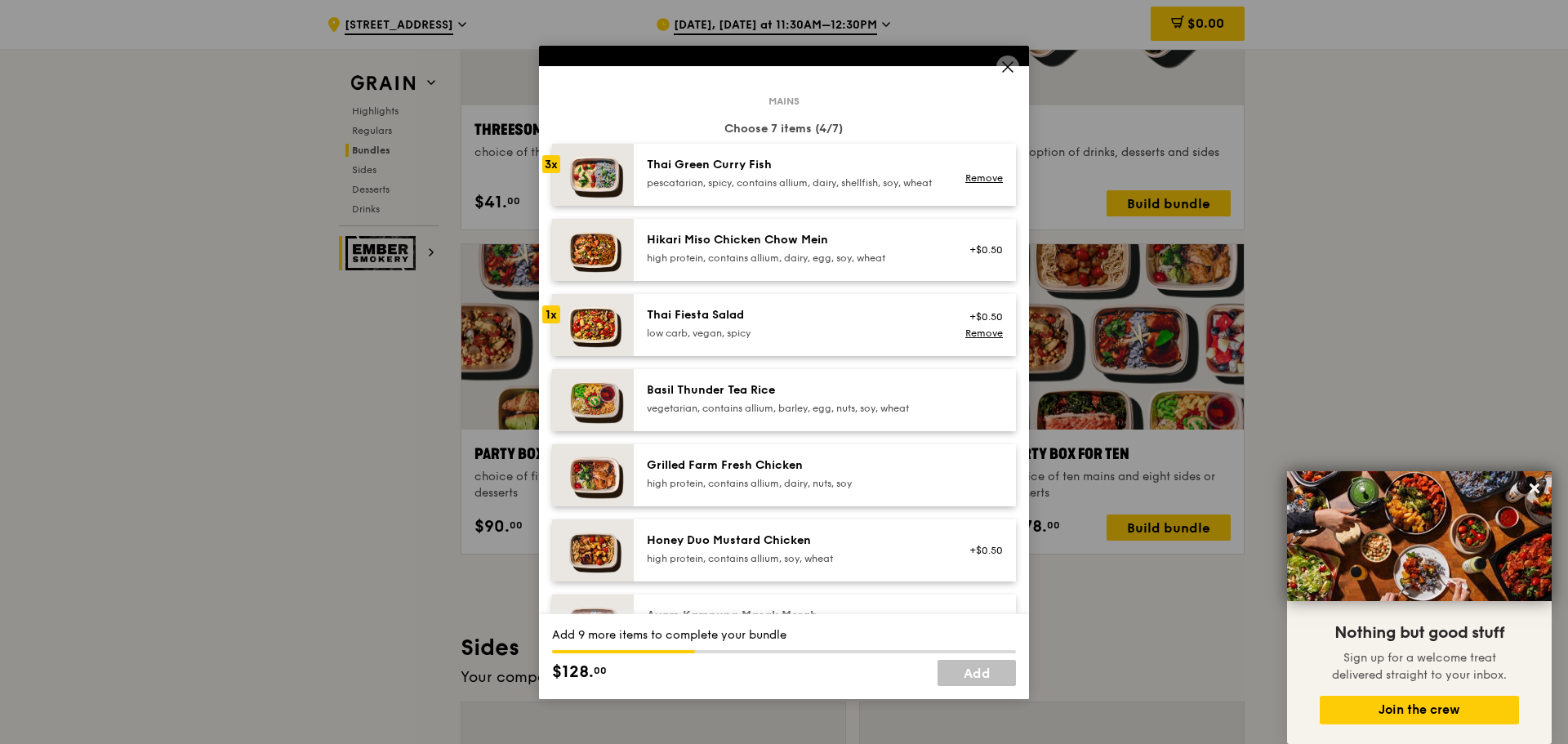
click at [709, 490] on div "high protein, contains allium, dairy, nuts, soy" at bounding box center [793, 484] width 294 height 13
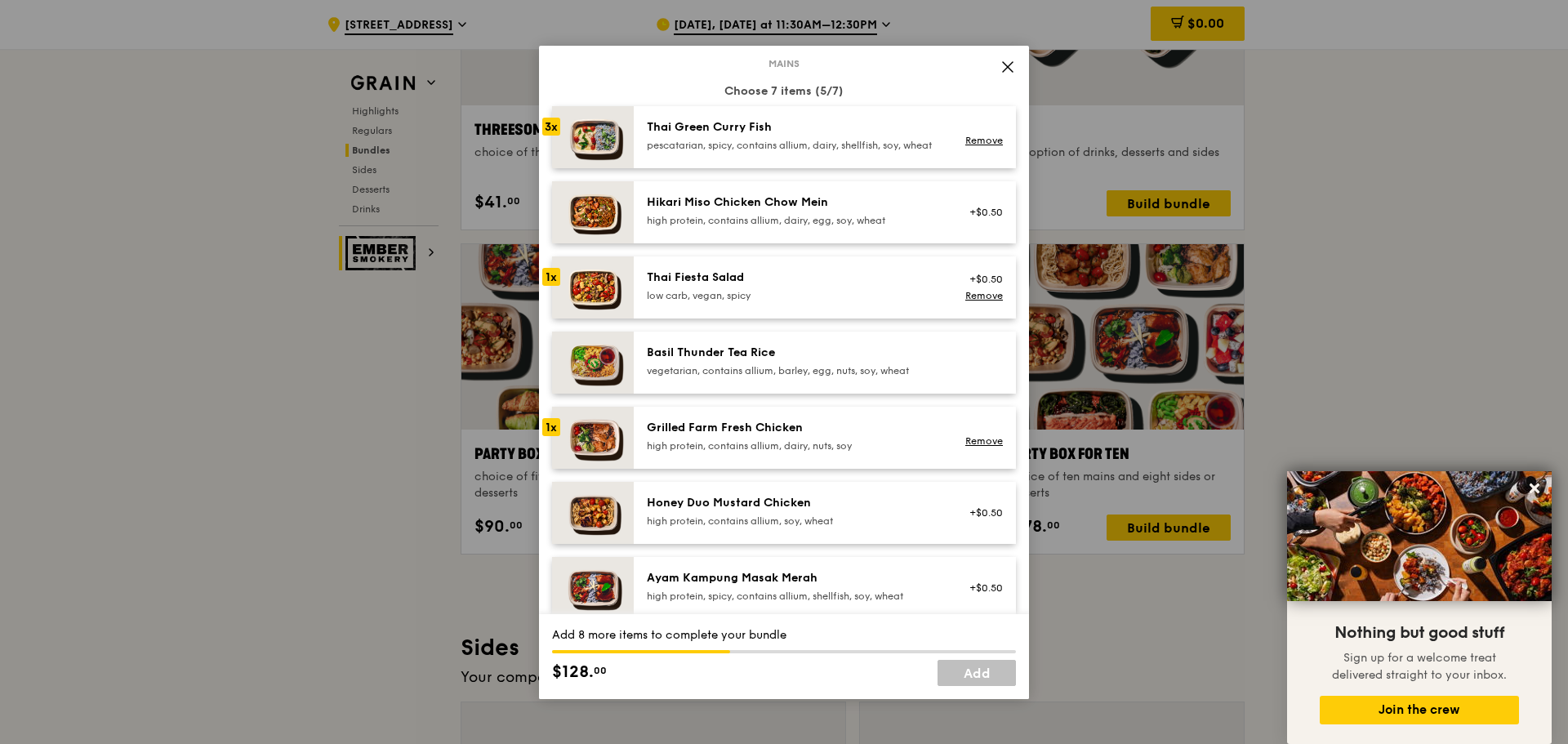
scroll to position [184, 0]
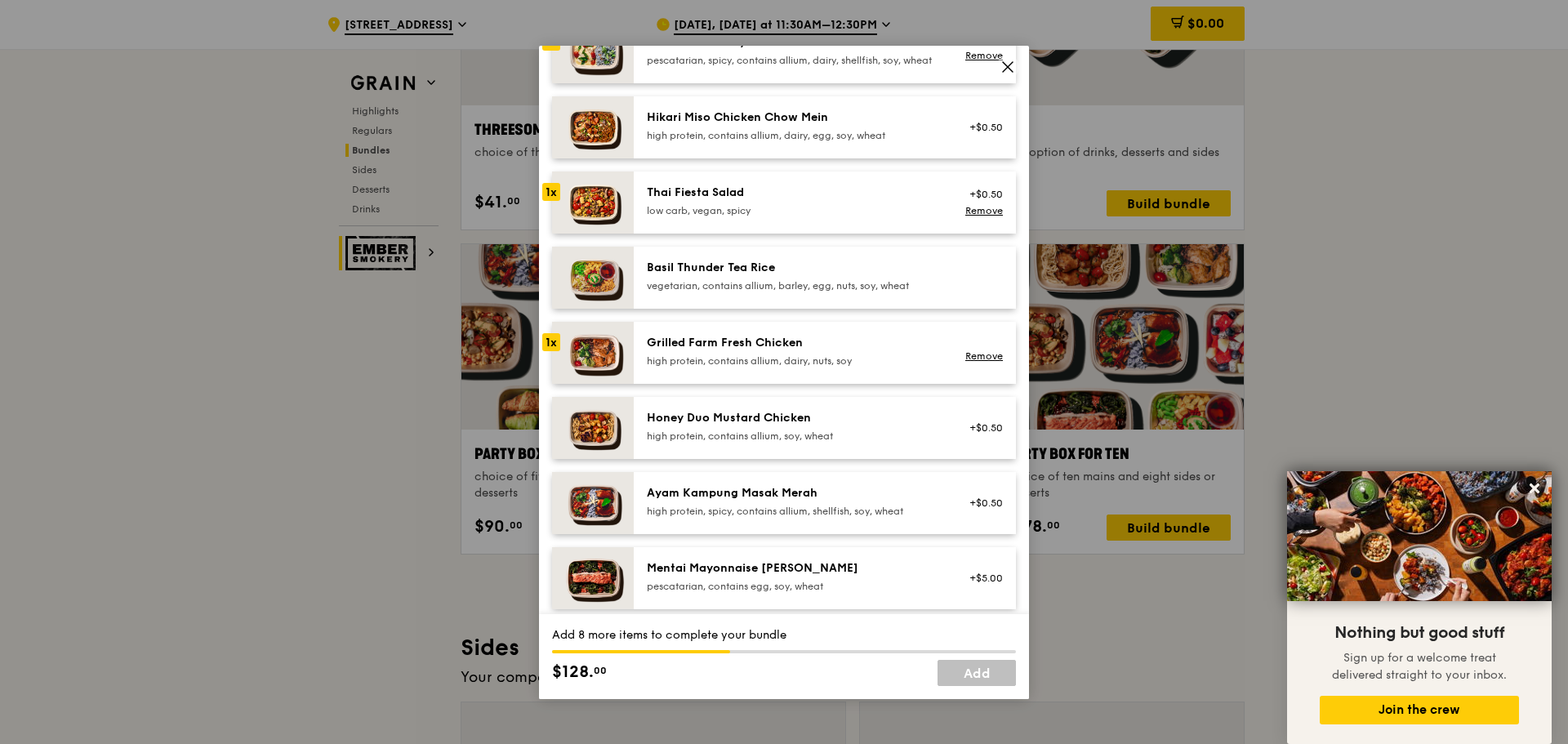
click at [741, 501] on div "Ayam Kampung Masak Merah" at bounding box center [793, 493] width 294 height 16
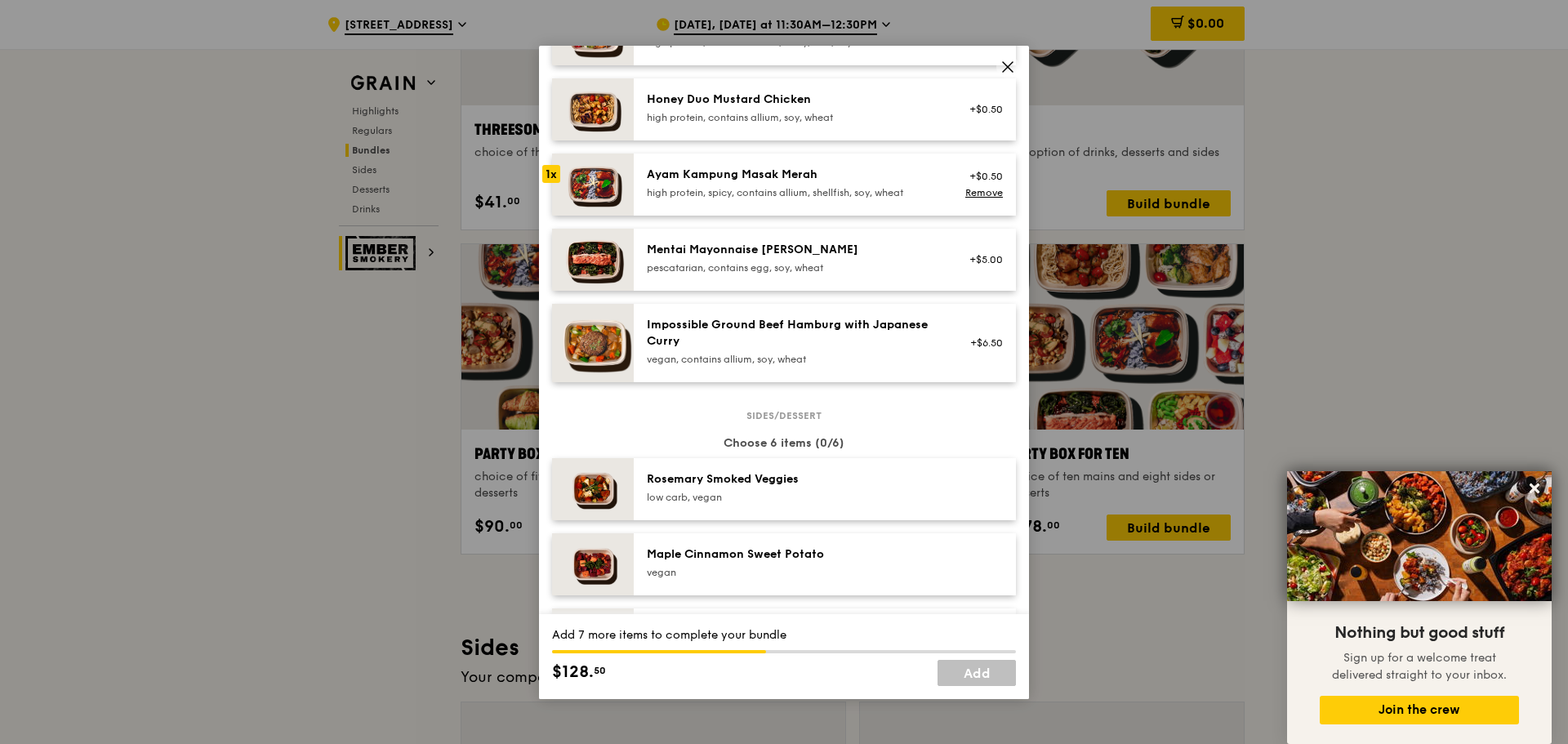
scroll to position [552, 0]
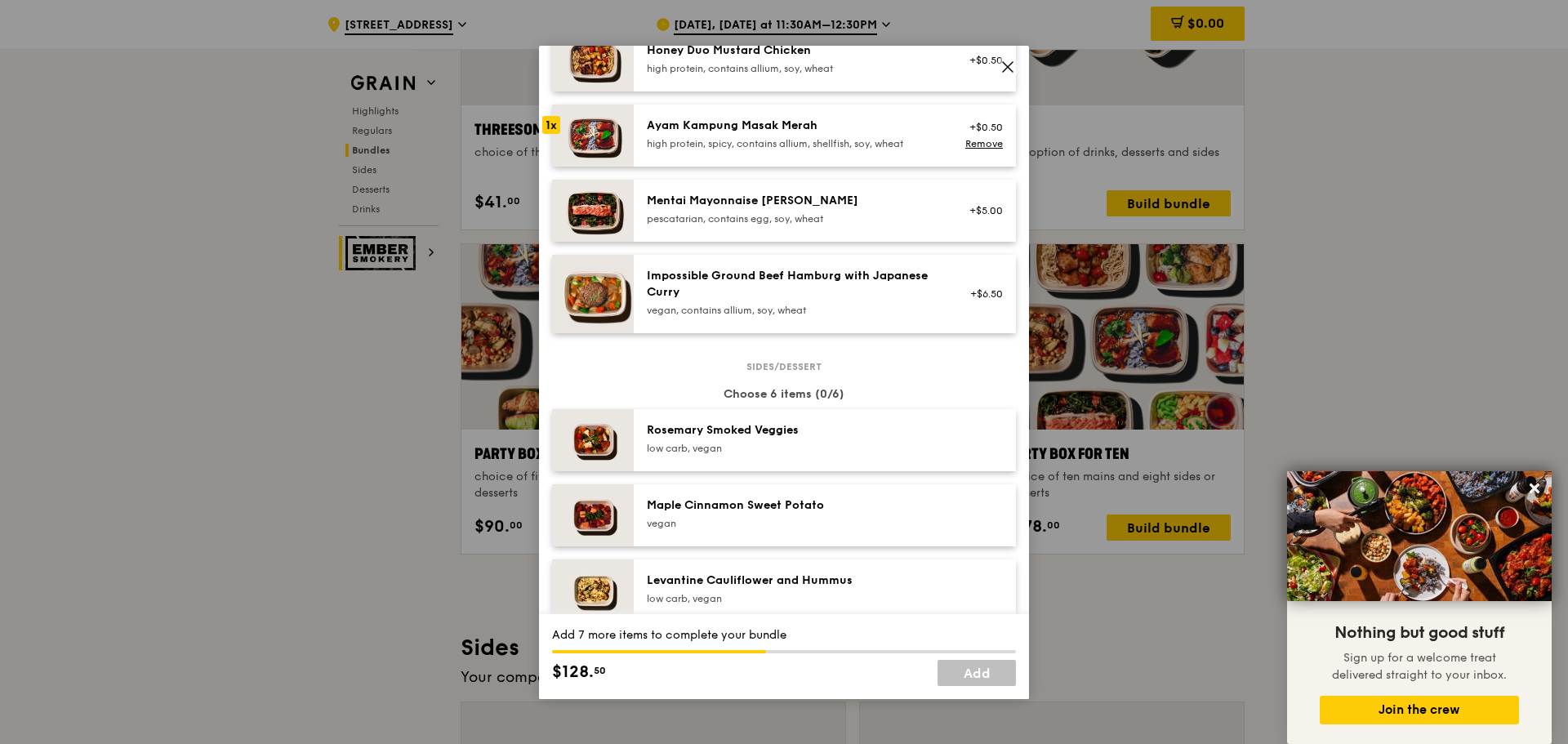
click at [711, 438] on div "Rosemary Smoked Veggies" at bounding box center [793, 430] width 294 height 16
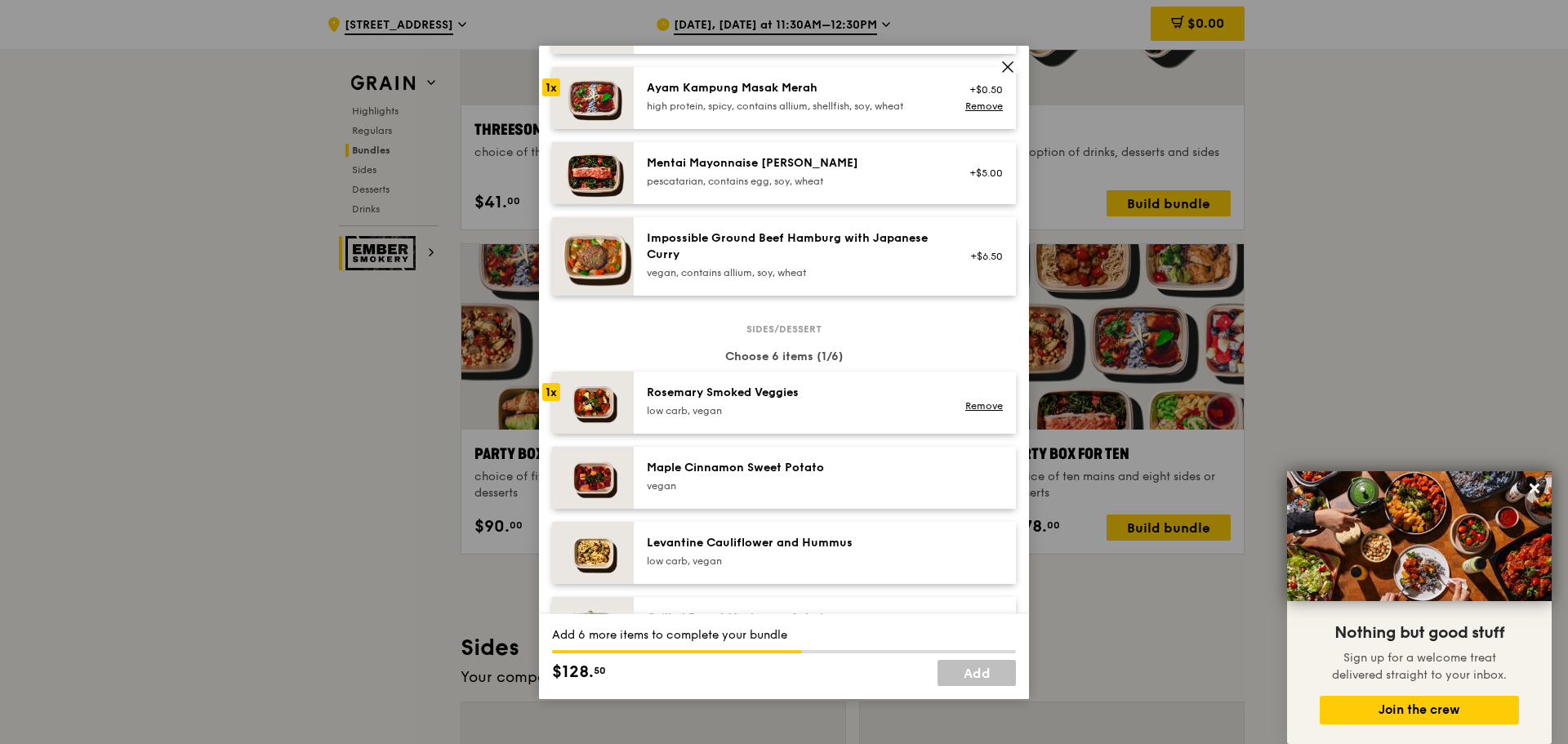
scroll to position [592, 0]
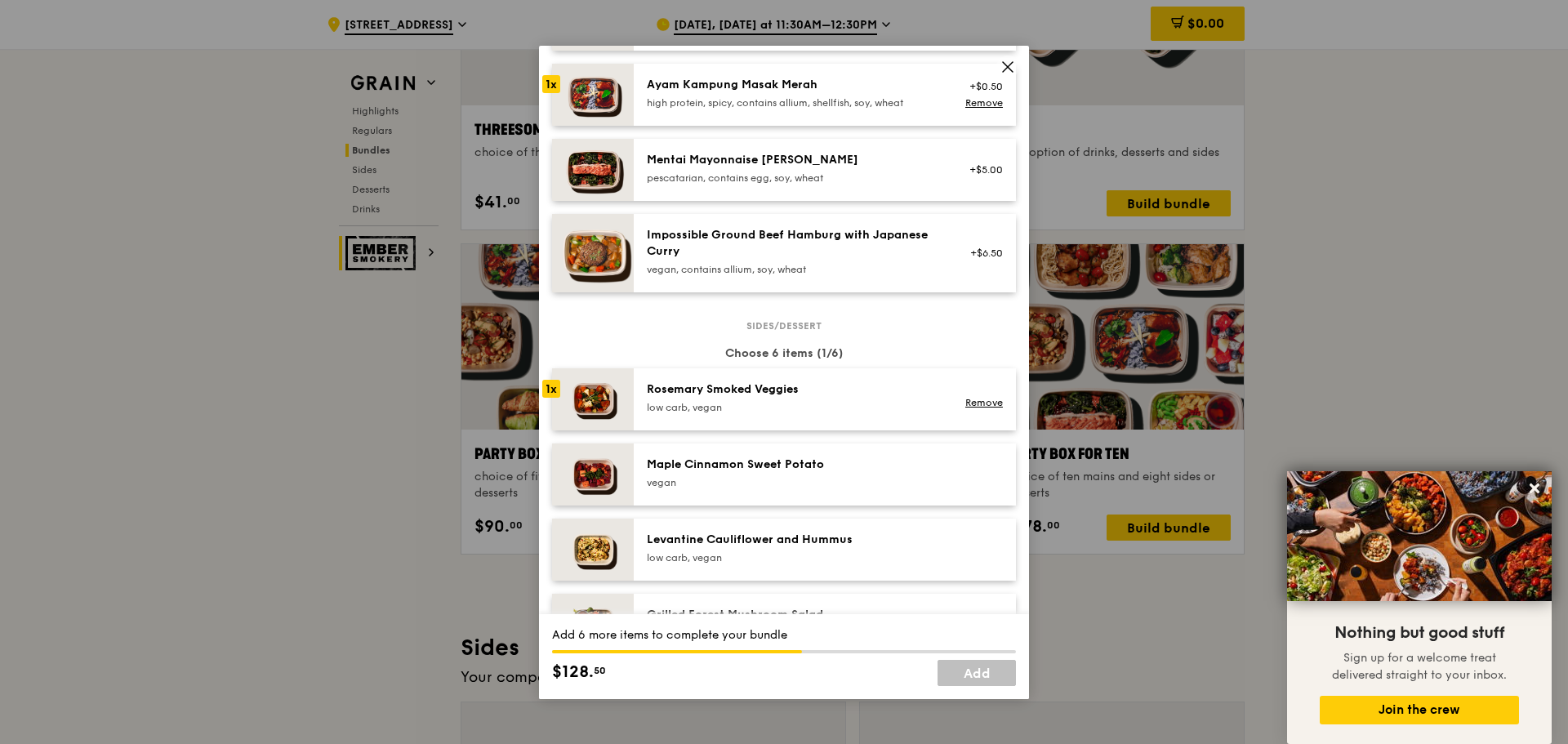
click at [745, 521] on div "Sides/dessert Choose 6 items (1/6) 1x Rosemary Smoked Veggies low carb, vegan R…" at bounding box center [784, 732] width 464 height 815
click at [738, 489] on div "vegan" at bounding box center [793, 483] width 294 height 13
click at [728, 473] on div "Maple Cinnamon Sweet Potato" at bounding box center [793, 465] width 294 height 16
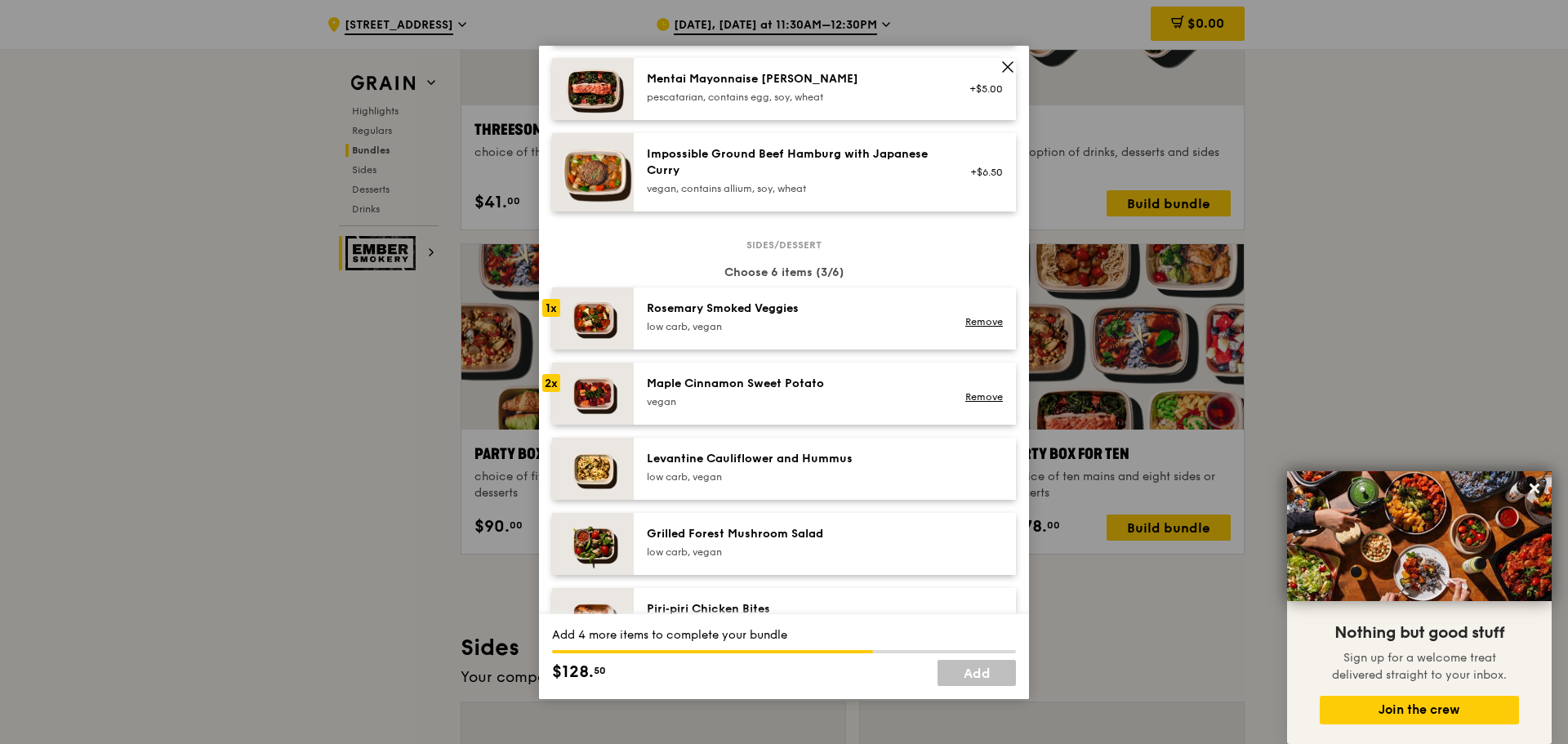
scroll to position [674, 0]
click at [968, 402] on link "Remove" at bounding box center [984, 396] width 37 height 11
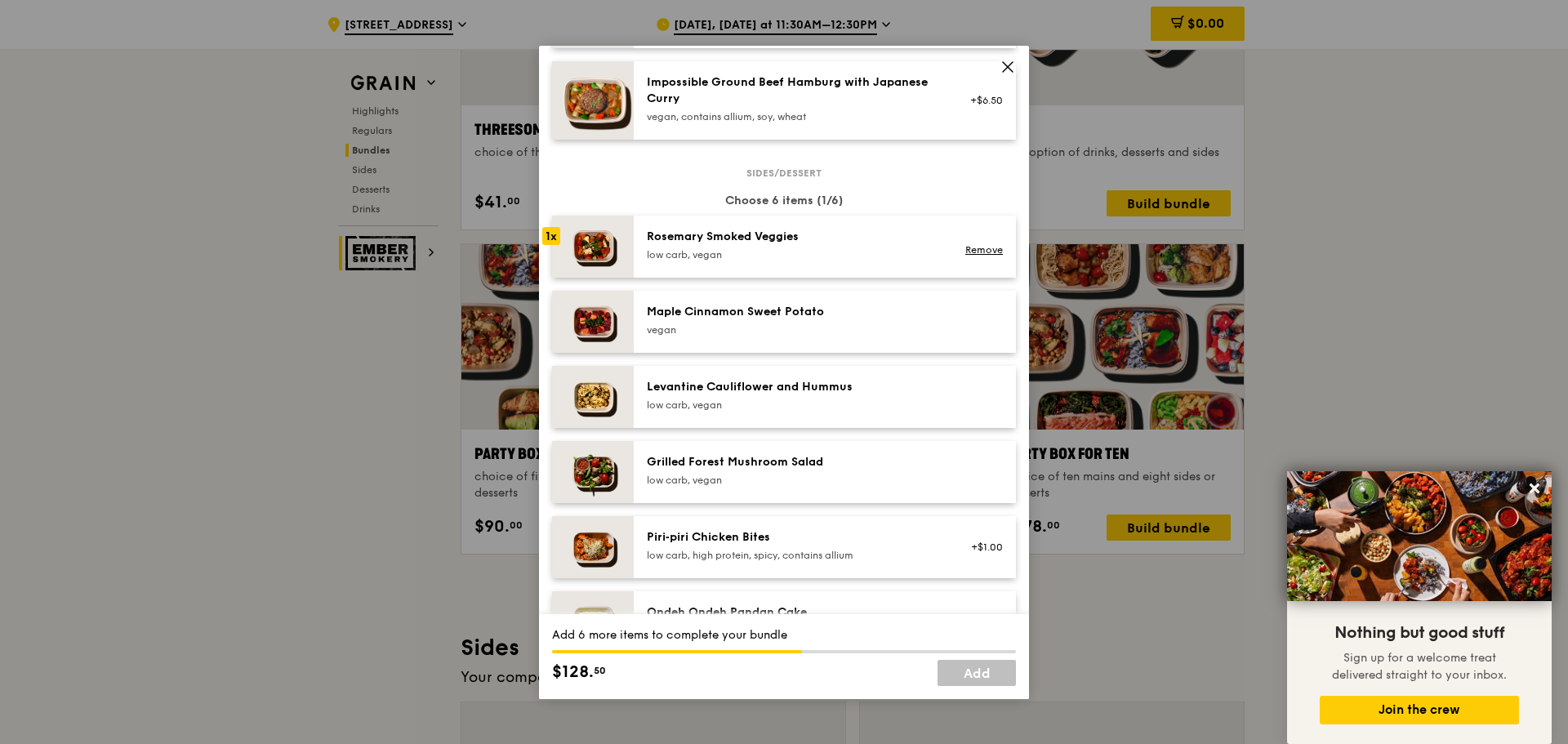
scroll to position [776, 0]
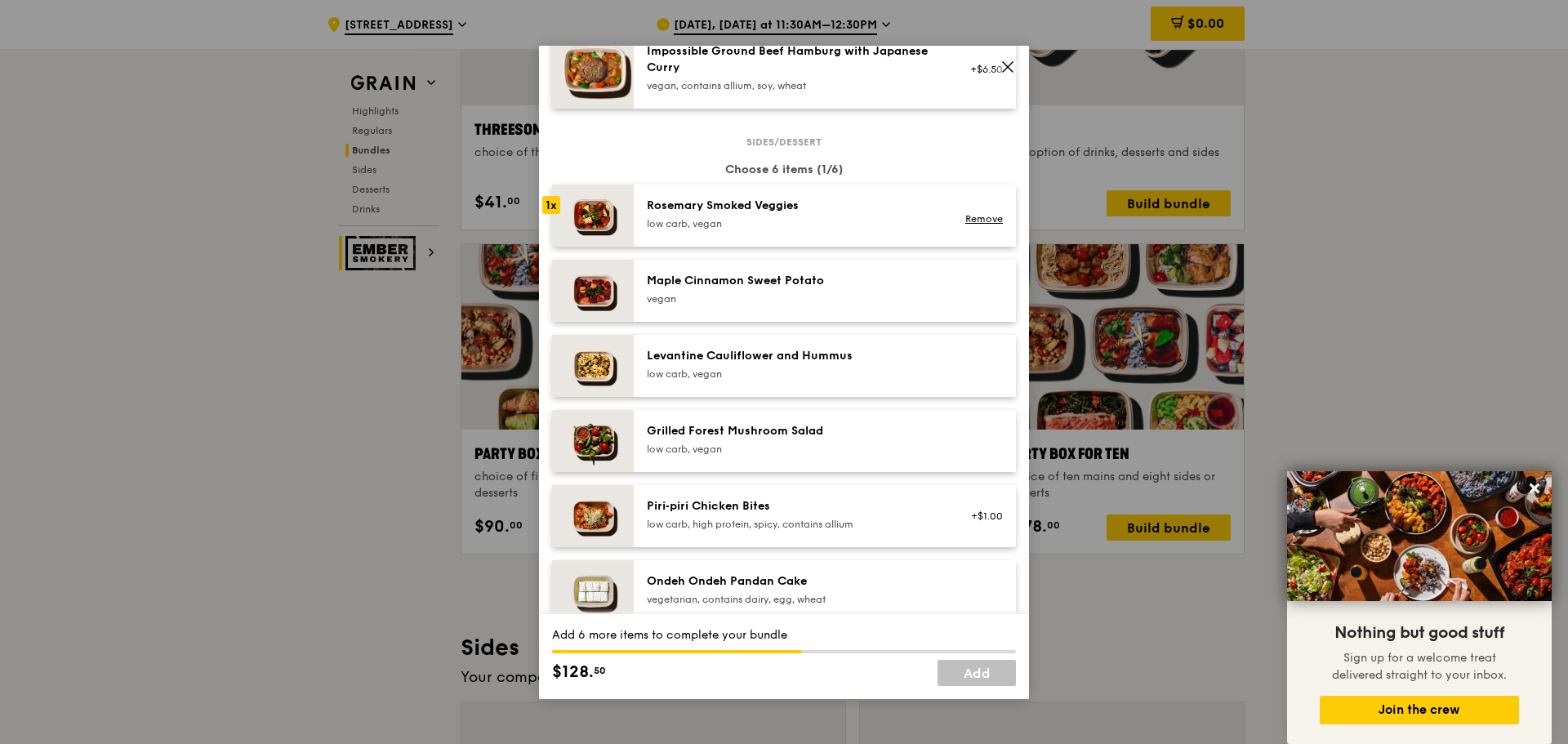
click at [1006, 67] on icon at bounding box center [1007, 66] width 14 height 14
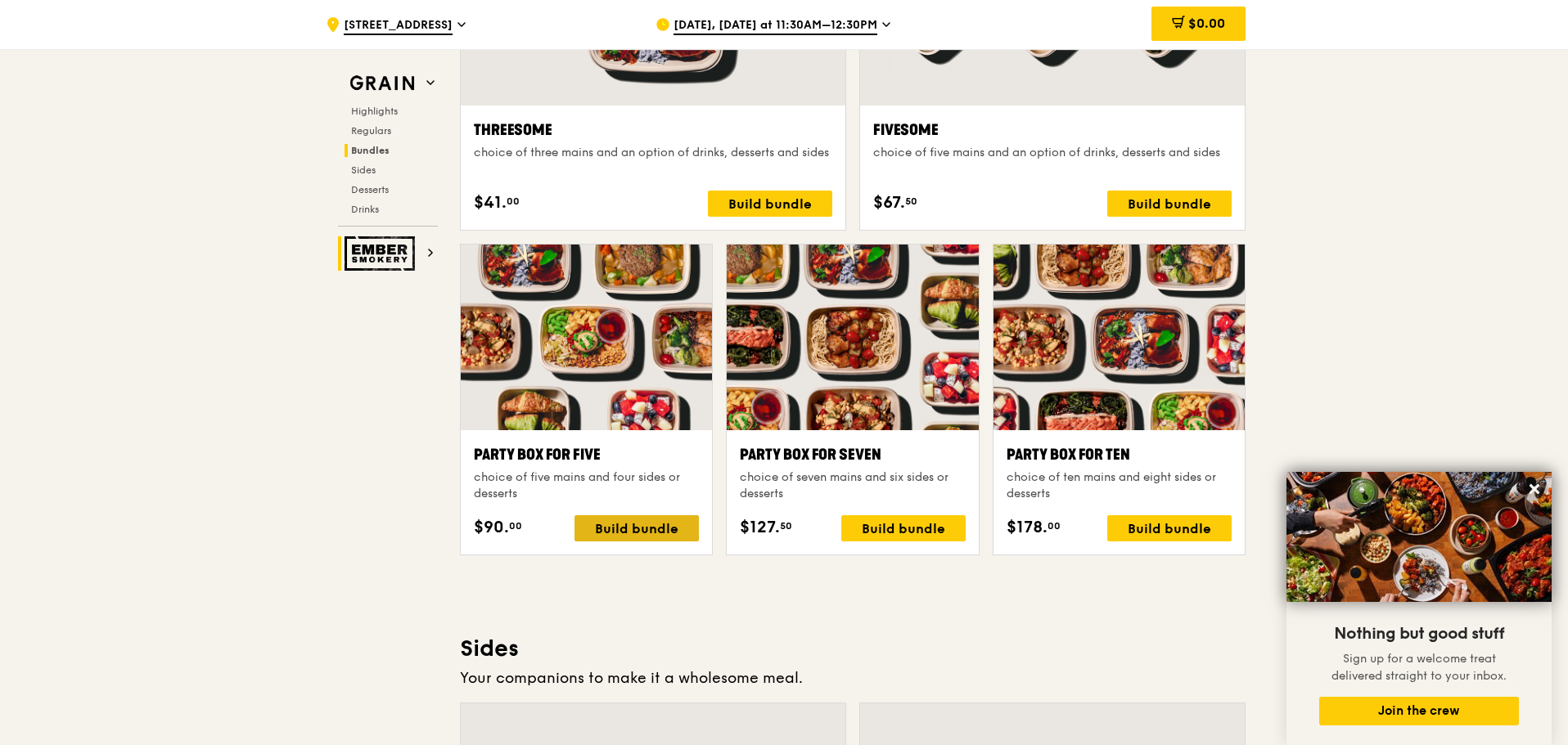
click at [637, 532] on div "Build bundle" at bounding box center [637, 528] width 124 height 26
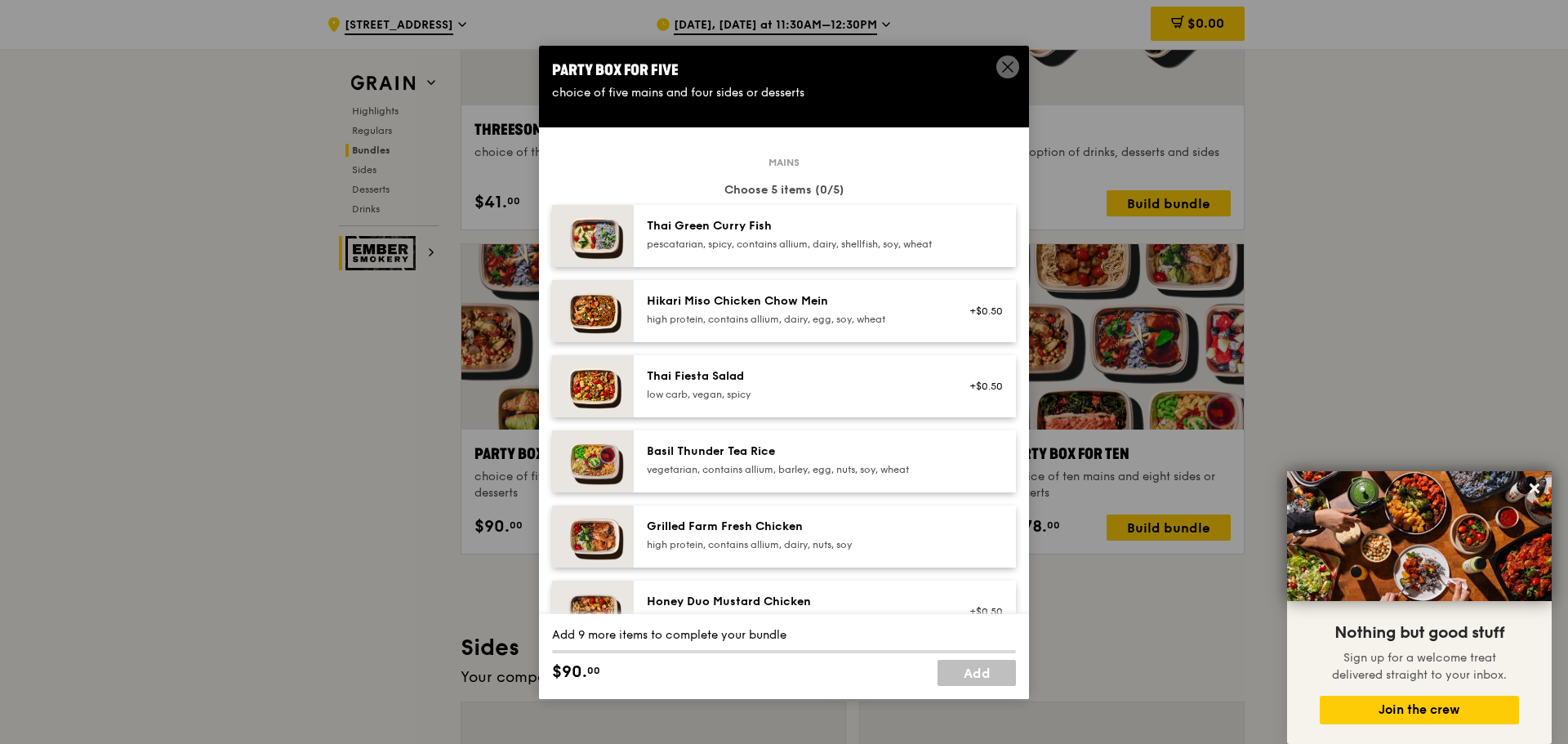
click at [790, 229] on div "Thai Green Curry Fish" at bounding box center [793, 226] width 294 height 16
click at [790, 229] on div "Thai Green Curry Fish" at bounding box center [793, 226] width 294 height 16
click at [730, 385] on div "Thai Fiesta Salad" at bounding box center [793, 376] width 294 height 16
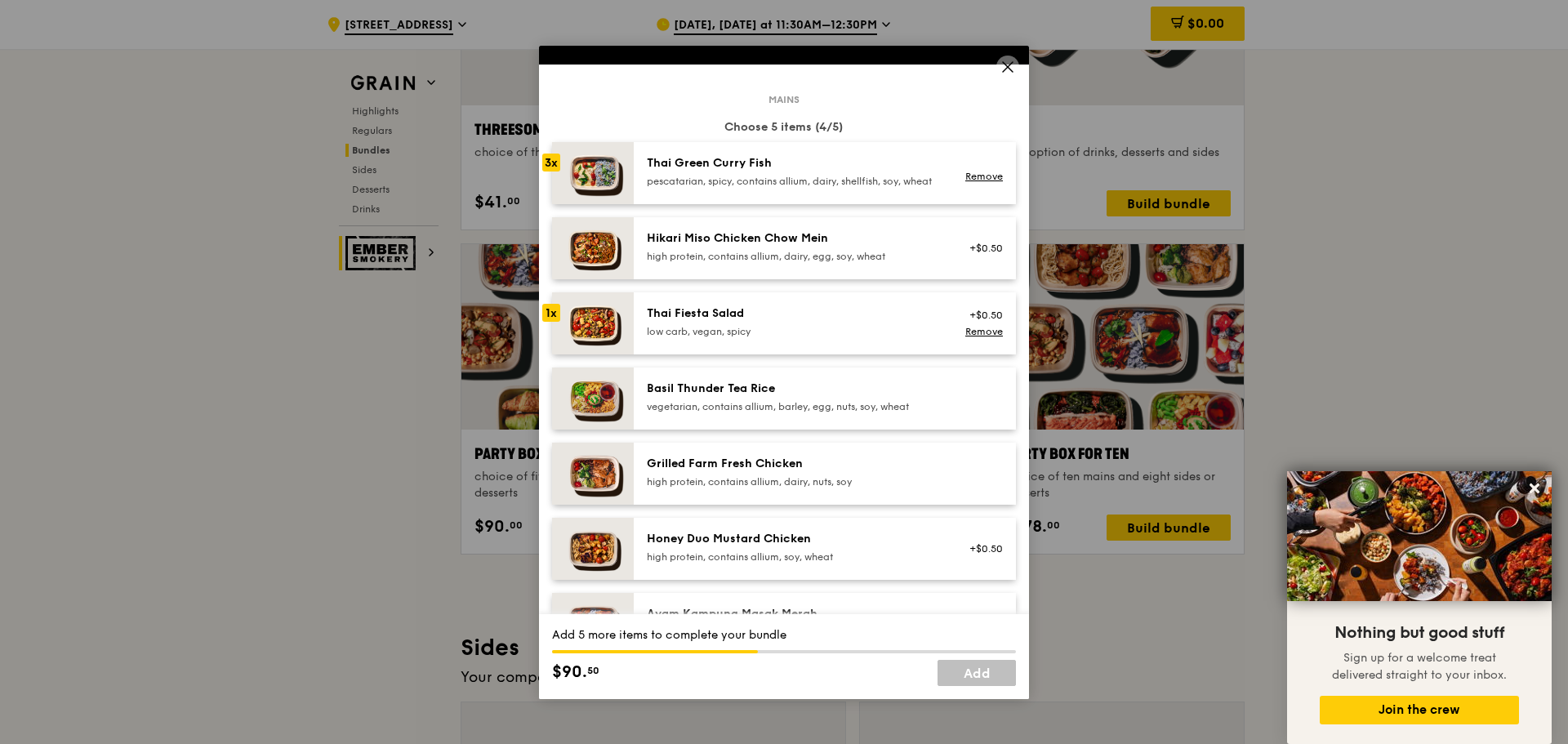
scroll to position [102, 0]
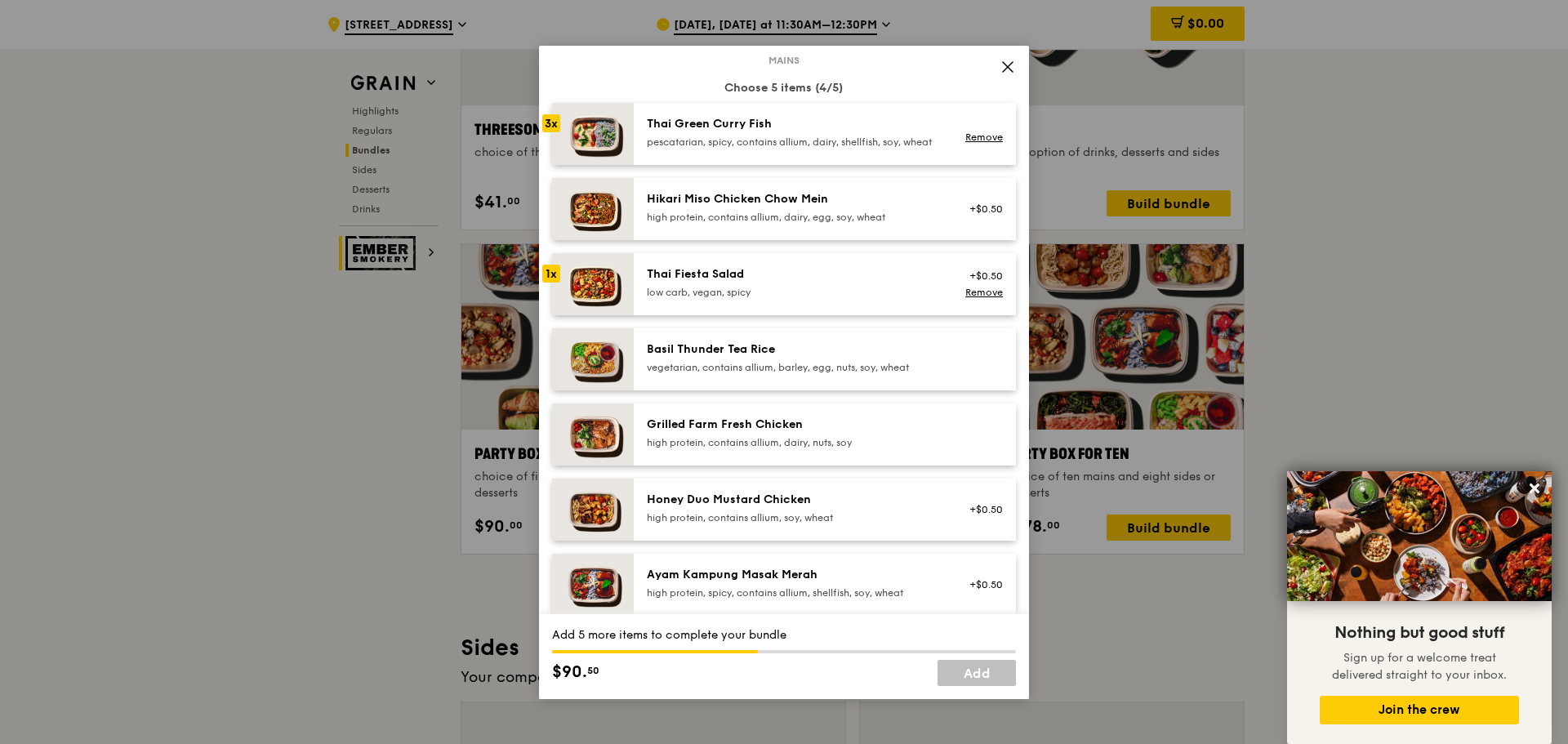
click at [758, 446] on div "Grilled Farm Fresh Chicken high protein, contains allium, dairy, nuts, soy" at bounding box center [793, 433] width 294 height 32
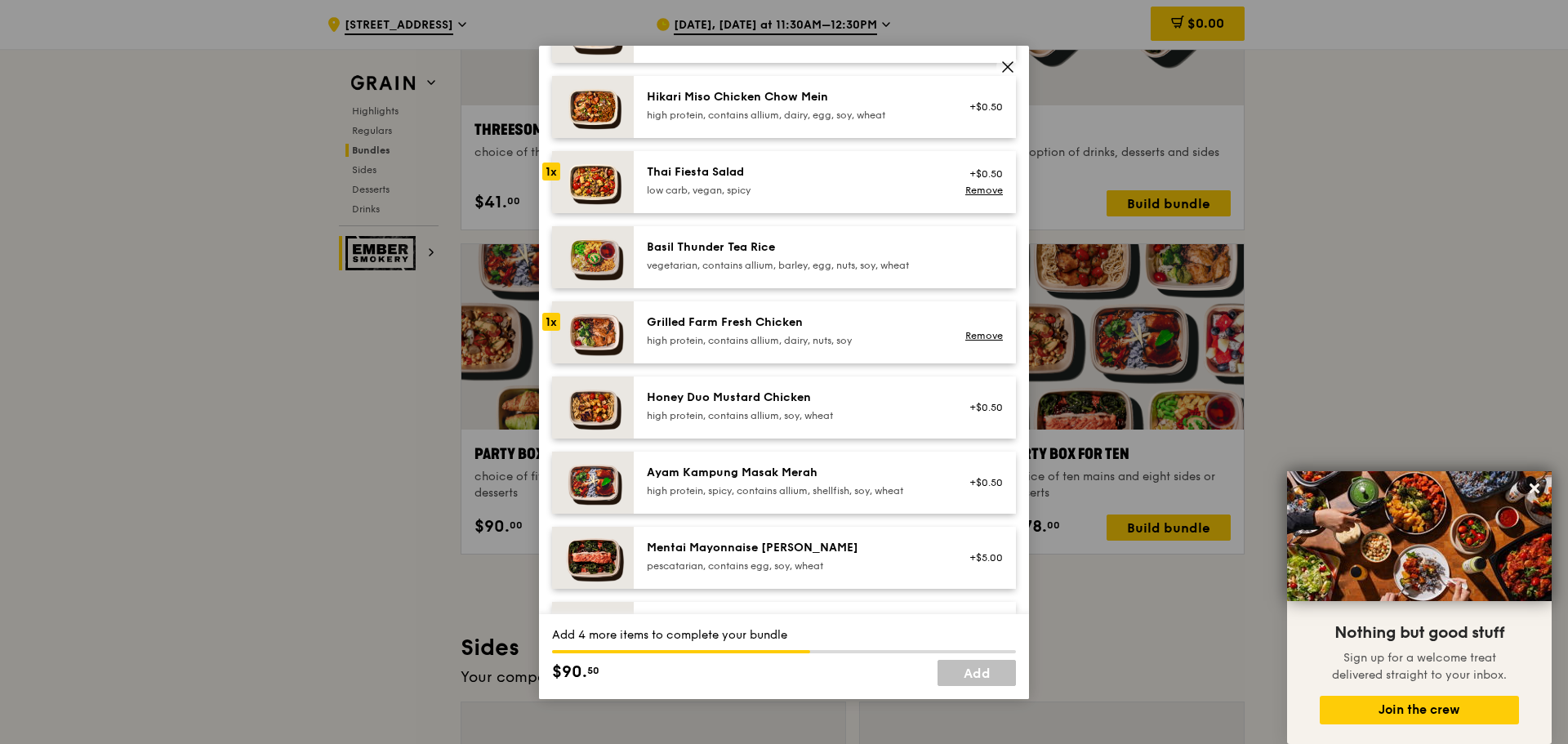
scroll to position [225, 0]
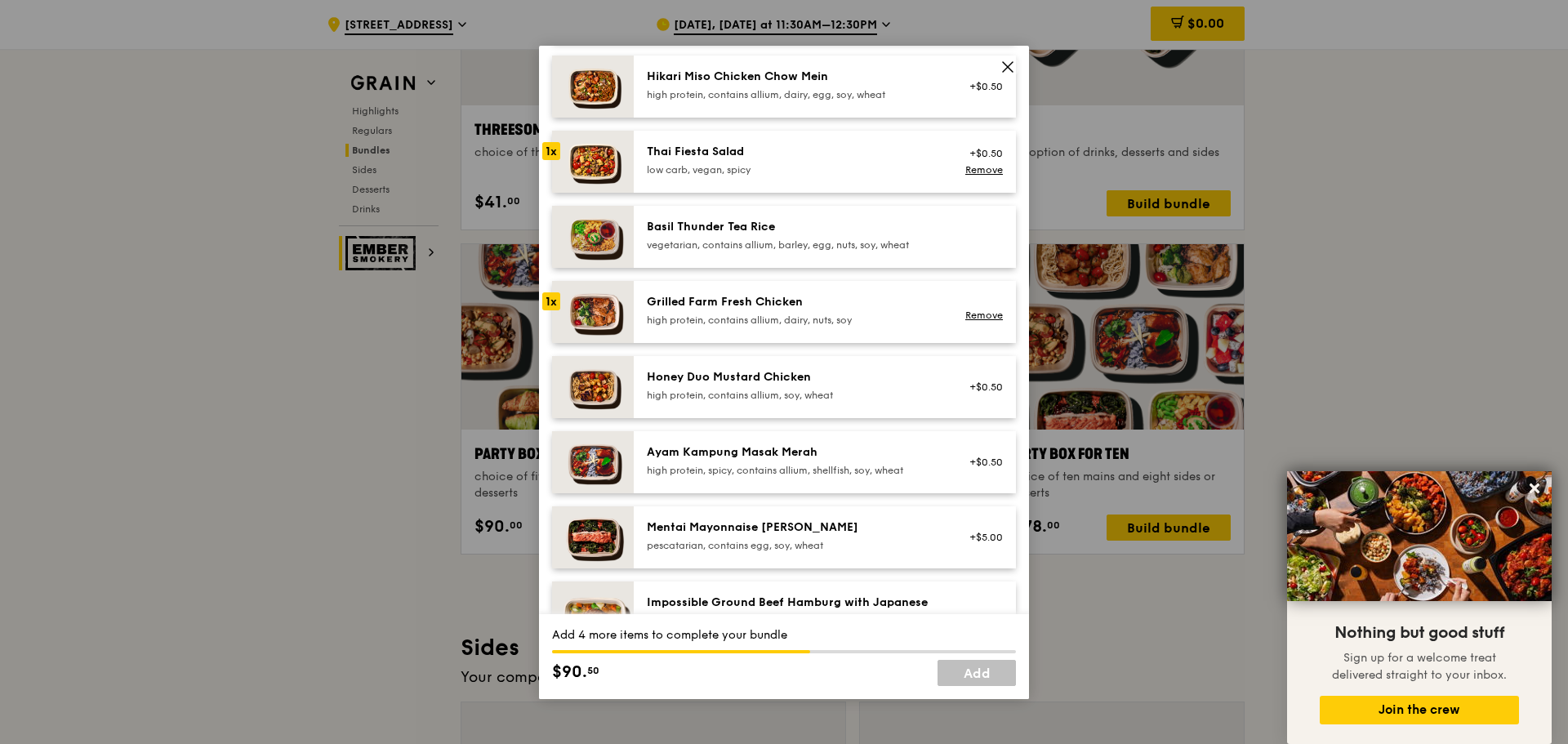
click at [727, 461] on div "Ayam Kampung Masak Merah" at bounding box center [793, 452] width 294 height 16
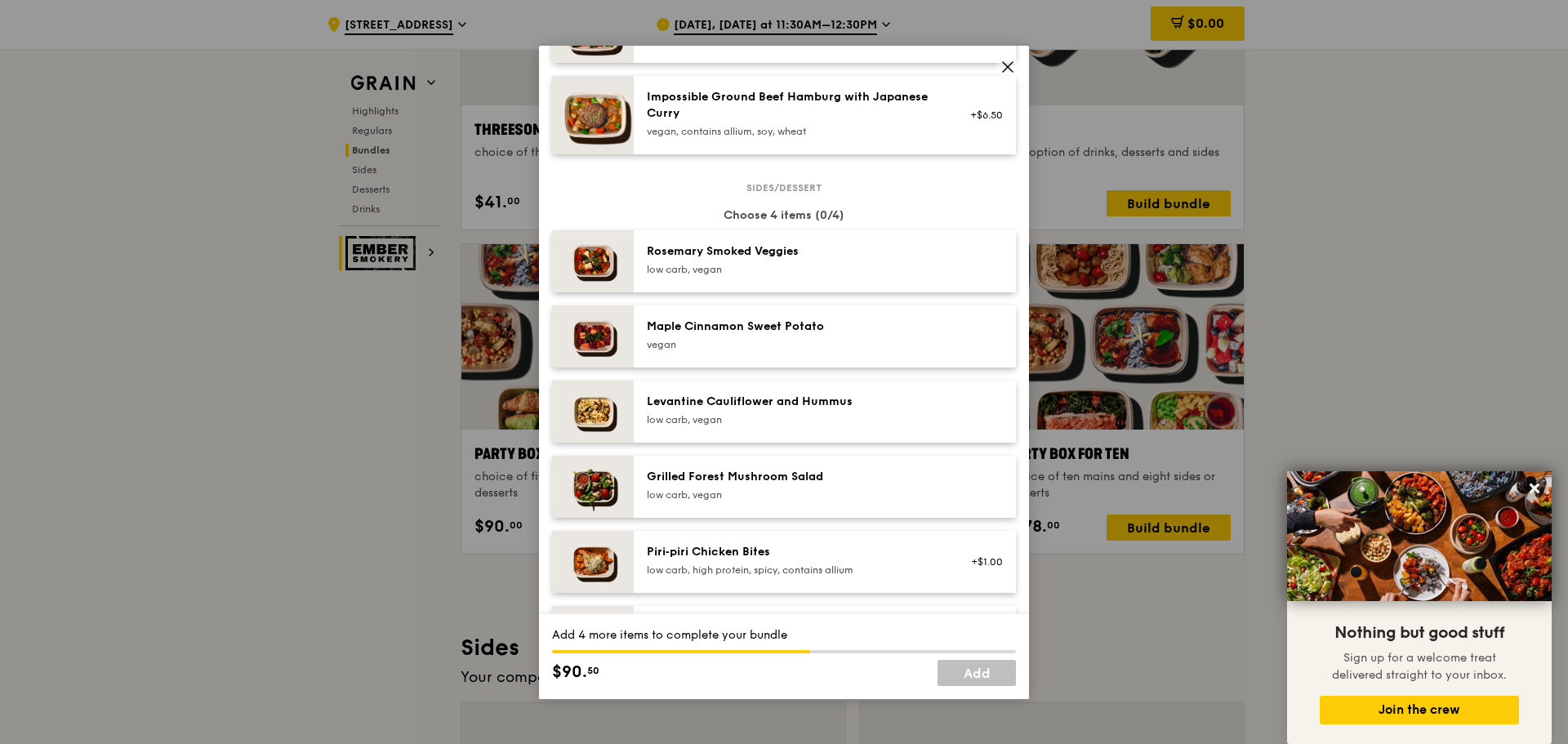
scroll to position [735, 0]
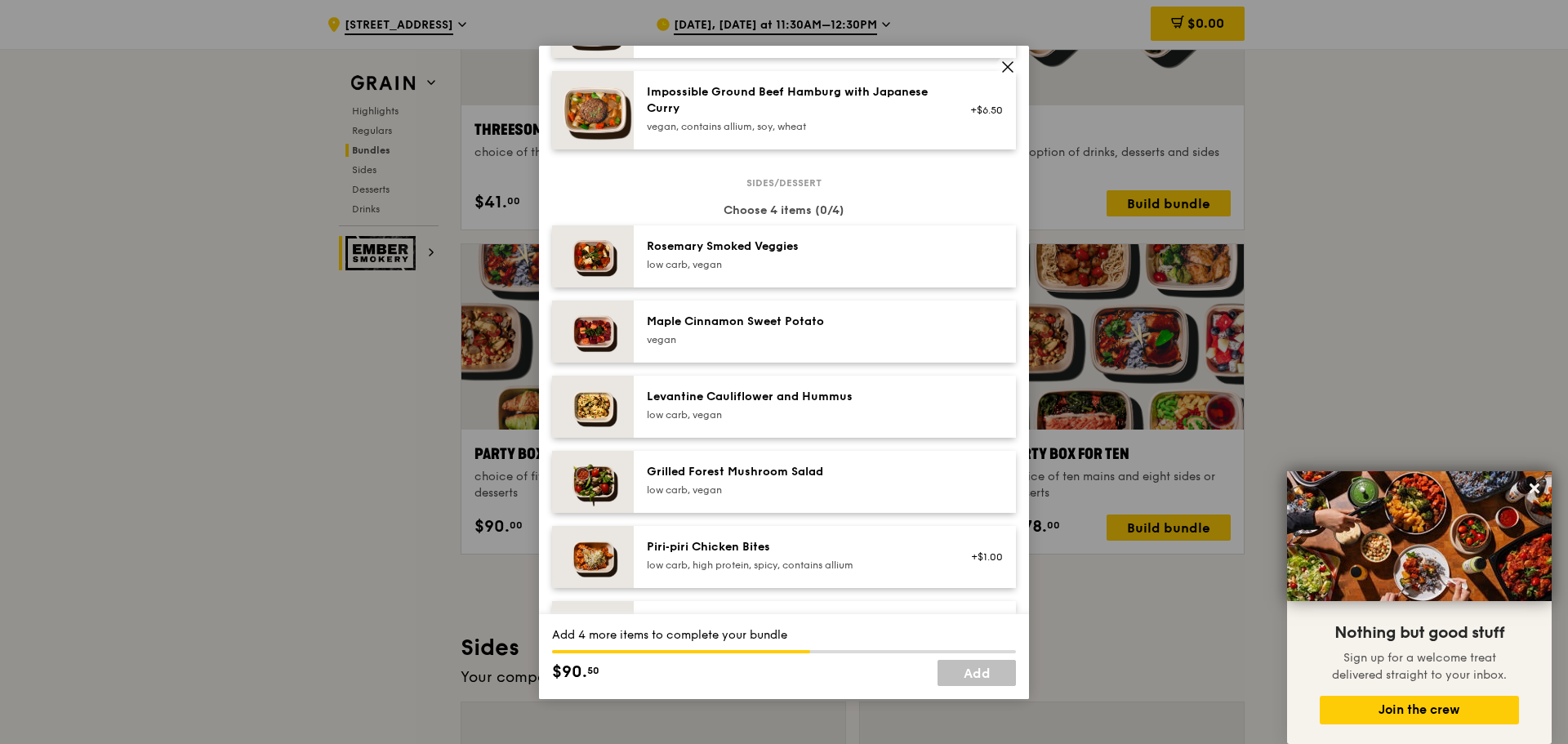
click at [869, 250] on div "Rosemary Smoked Veggies low carb, vegan" at bounding box center [824, 256] width 382 height 62
click at [750, 495] on div "Grilled Forest Mushroom Salad low carb, vegan" at bounding box center [793, 480] width 294 height 32
click at [787, 346] on div "vegan" at bounding box center [793, 340] width 294 height 13
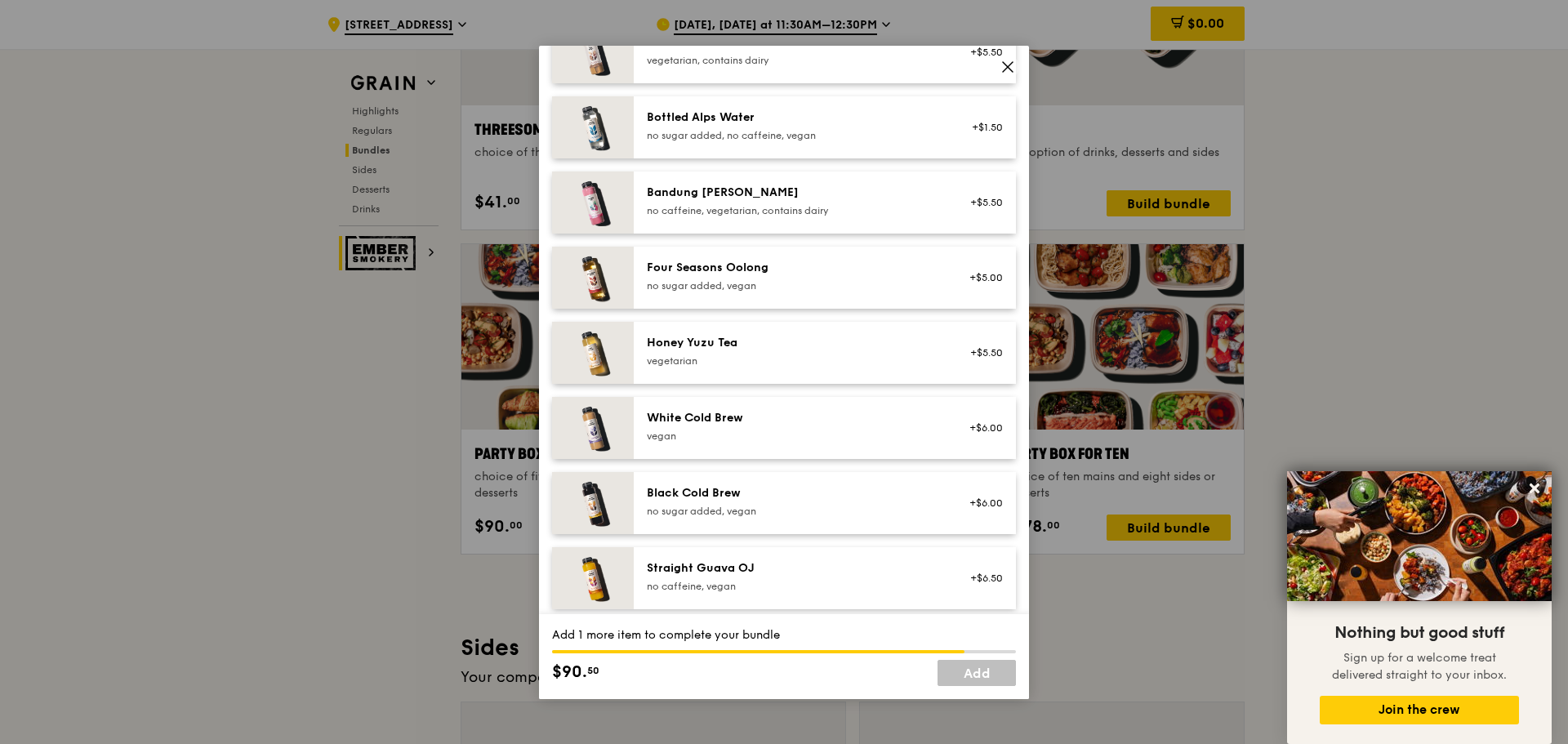
scroll to position [1798, 0]
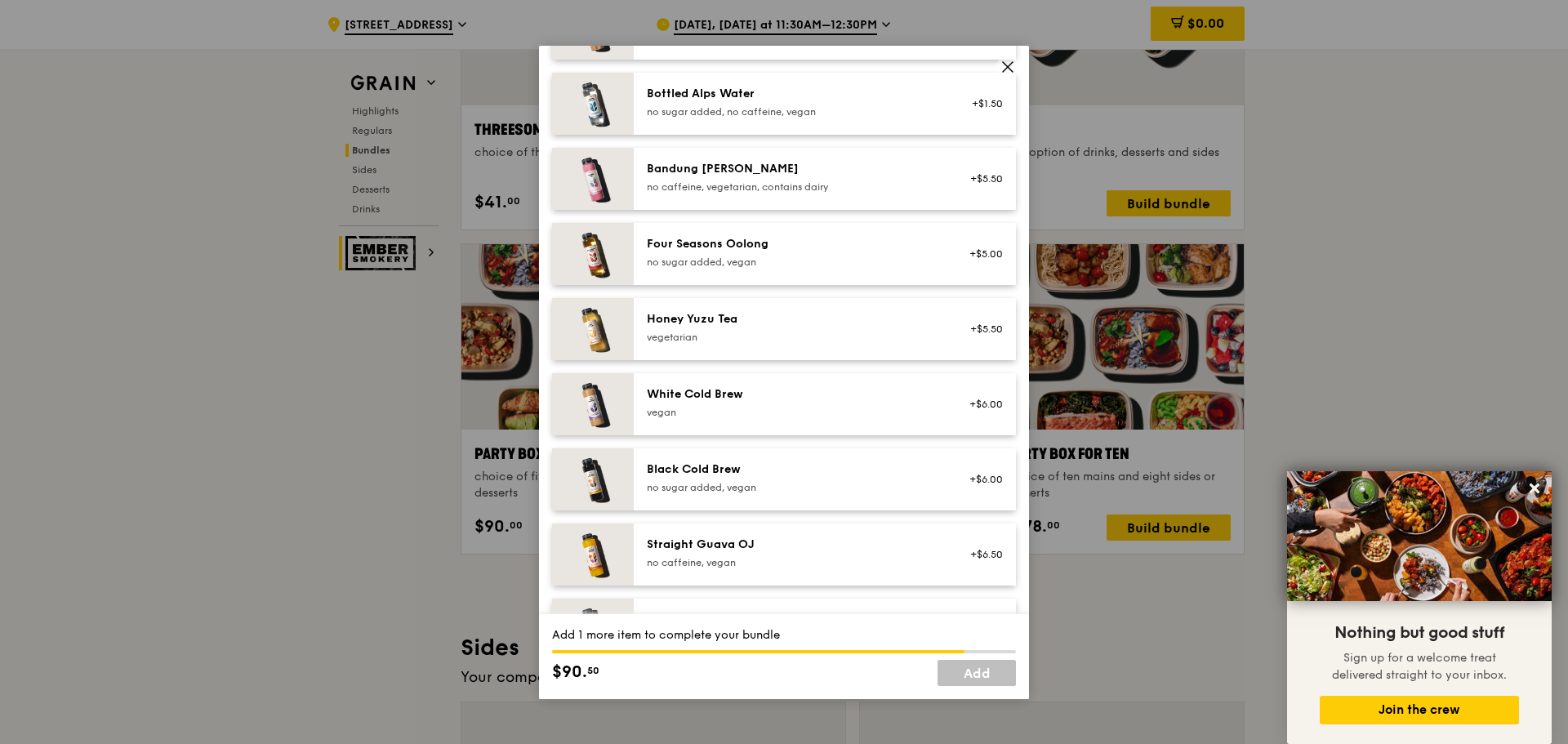
click at [782, 253] on div "Four Seasons Oolong" at bounding box center [793, 243] width 294 height 16
click at [752, 553] on div "Straight Guava OJ" at bounding box center [793, 545] width 294 height 16
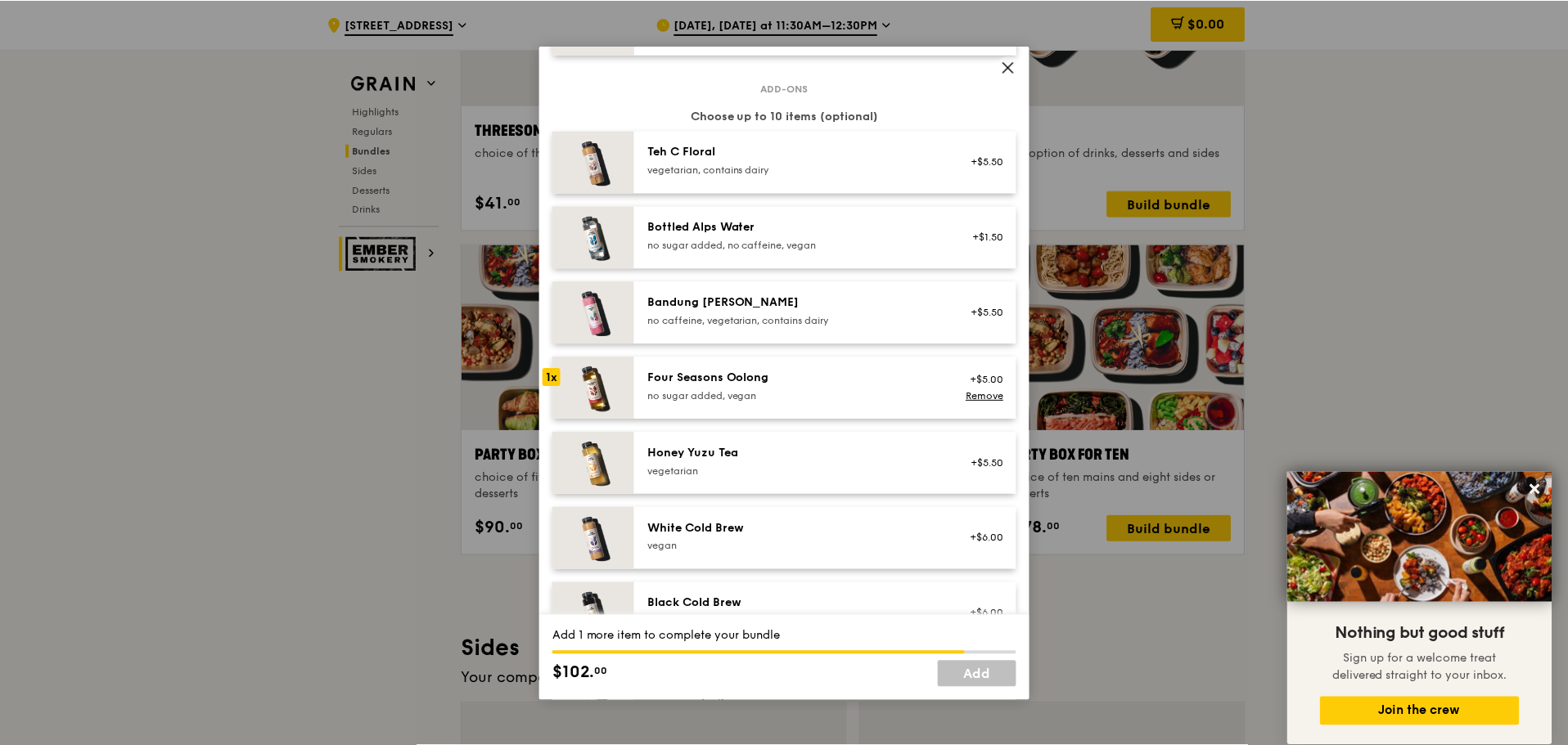
scroll to position [1657, 0]
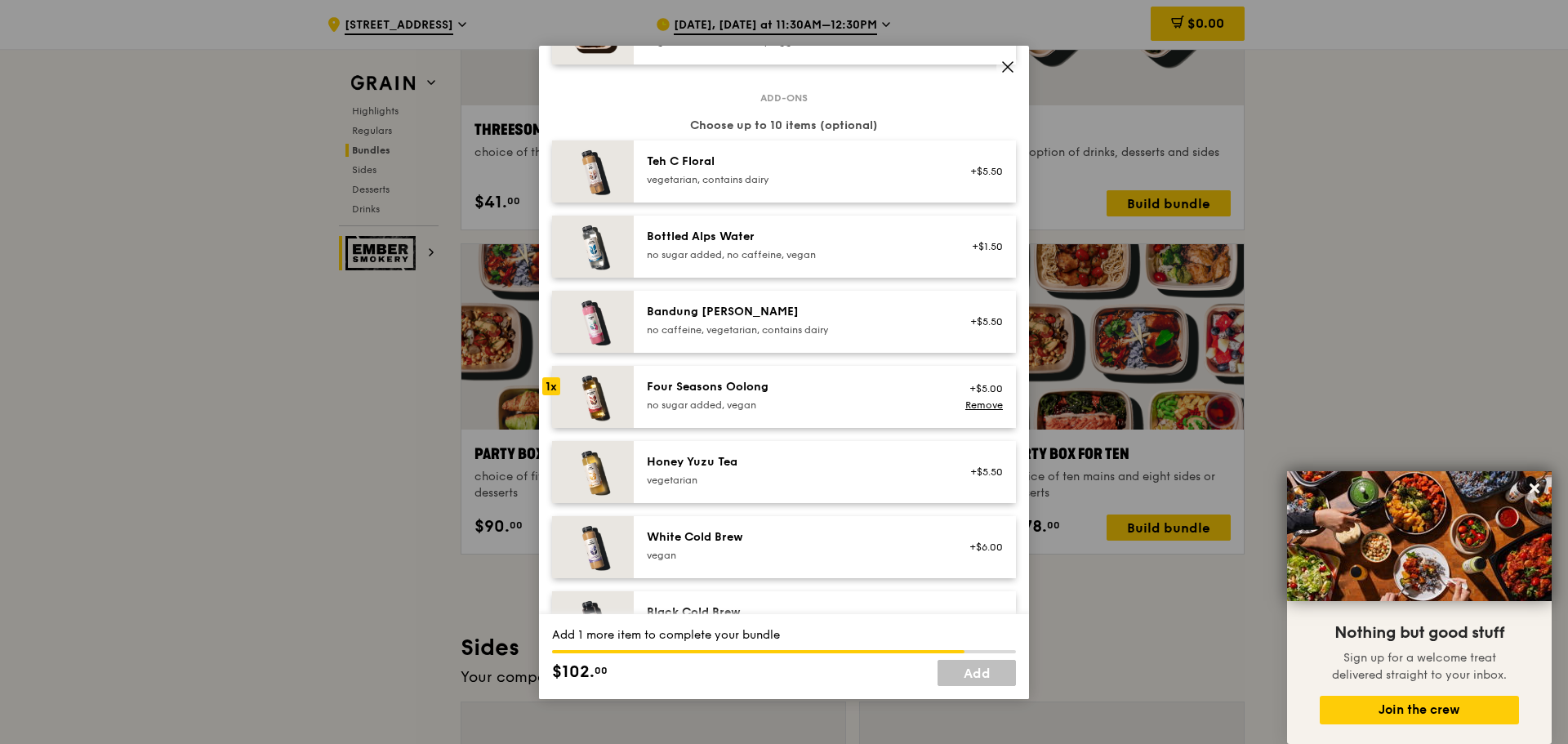
click at [1009, 71] on icon at bounding box center [1007, 66] width 14 height 14
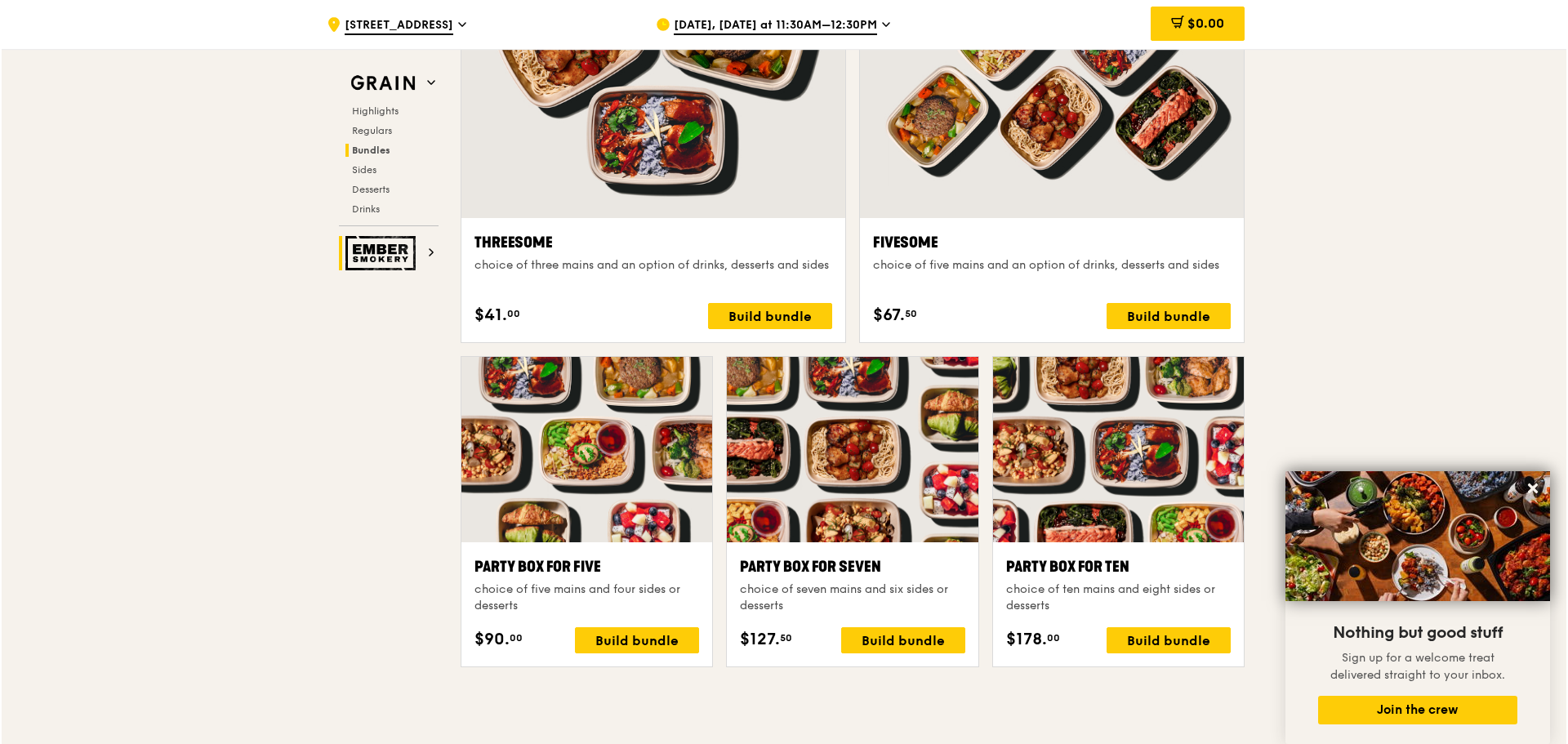
scroll to position [2922, 0]
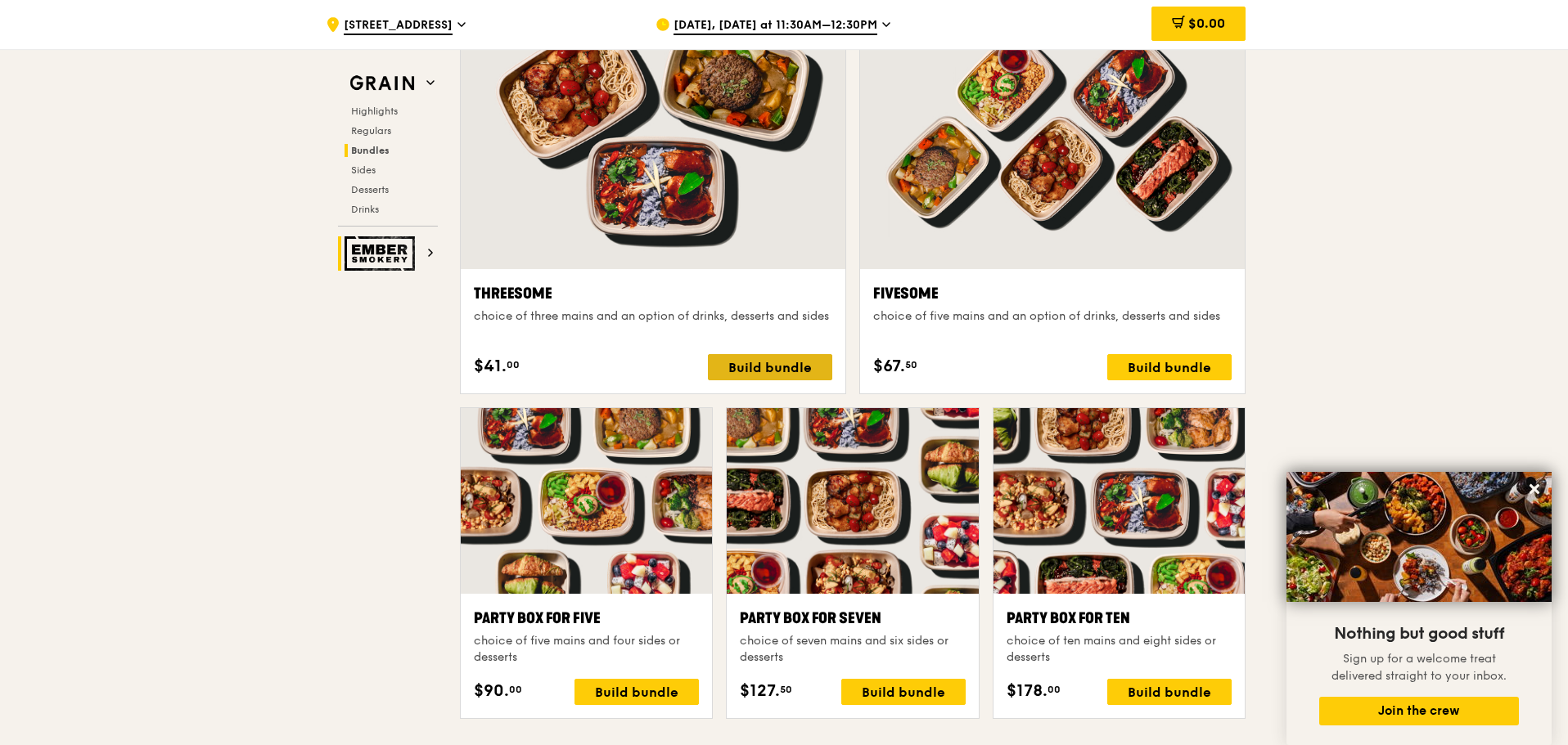
click at [783, 373] on div "Build bundle" at bounding box center [770, 367] width 124 height 26
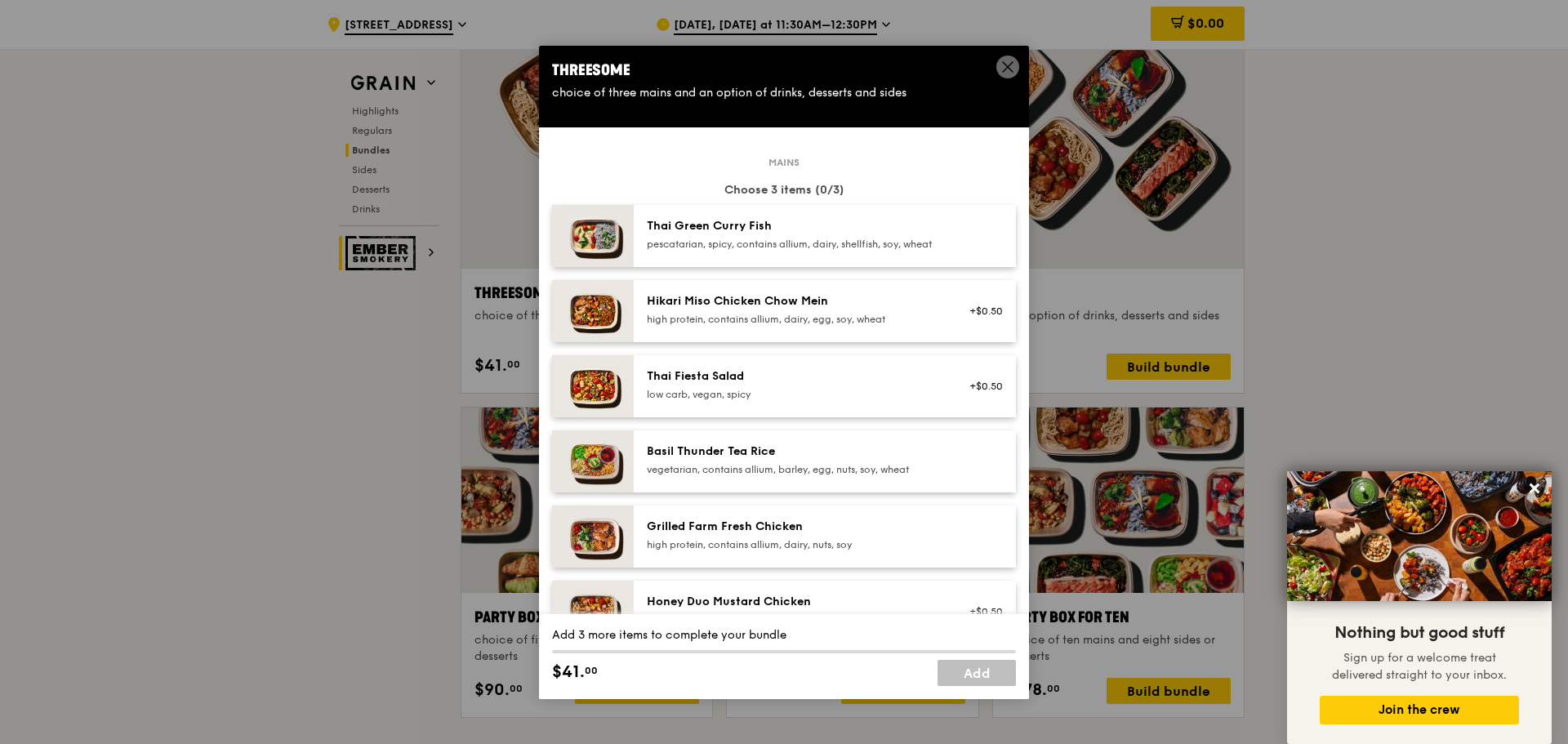
click at [720, 243] on div "pescatarian, spicy, contains allium, dairy, shellfish, soy, wheat" at bounding box center [793, 243] width 294 height 13
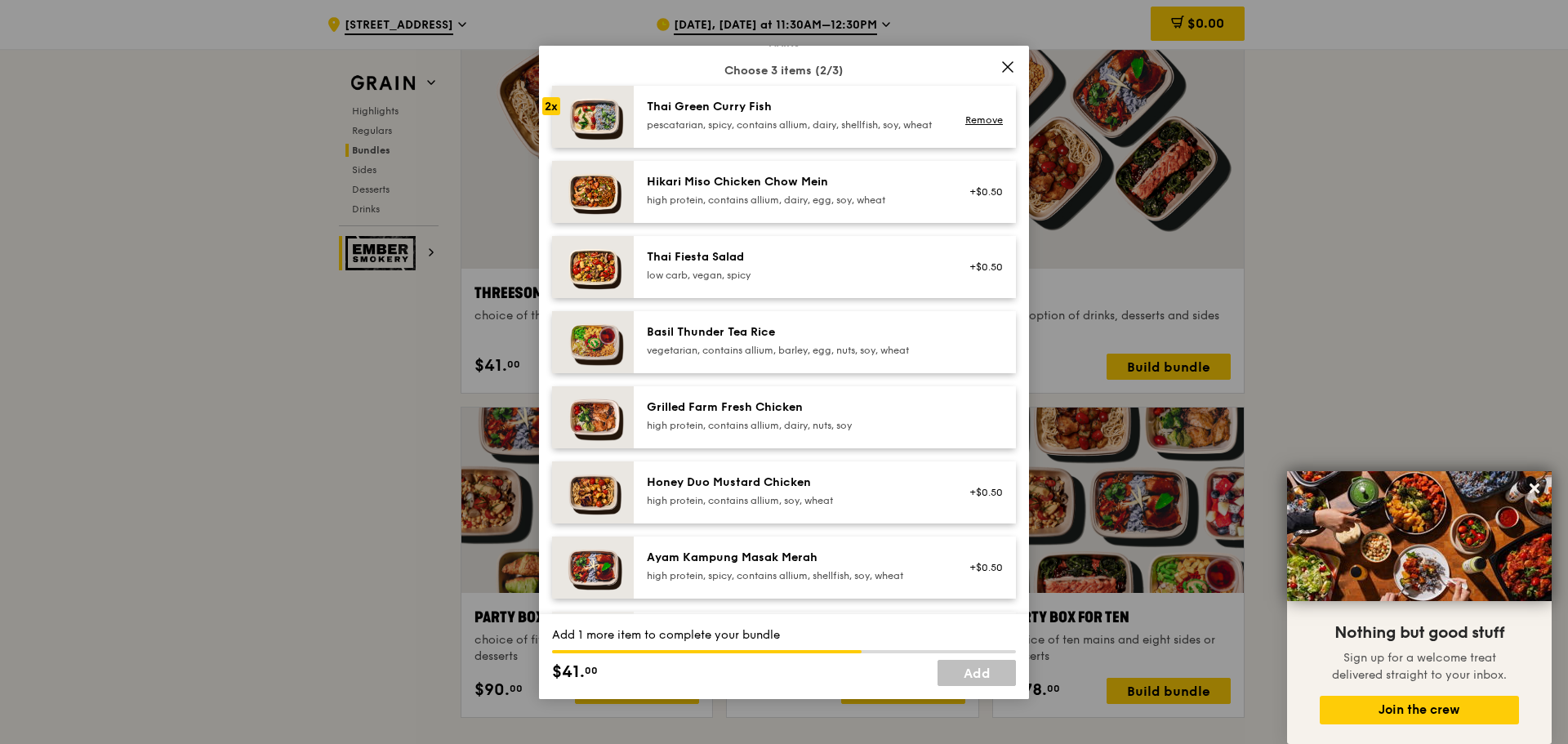
scroll to position [143, 0]
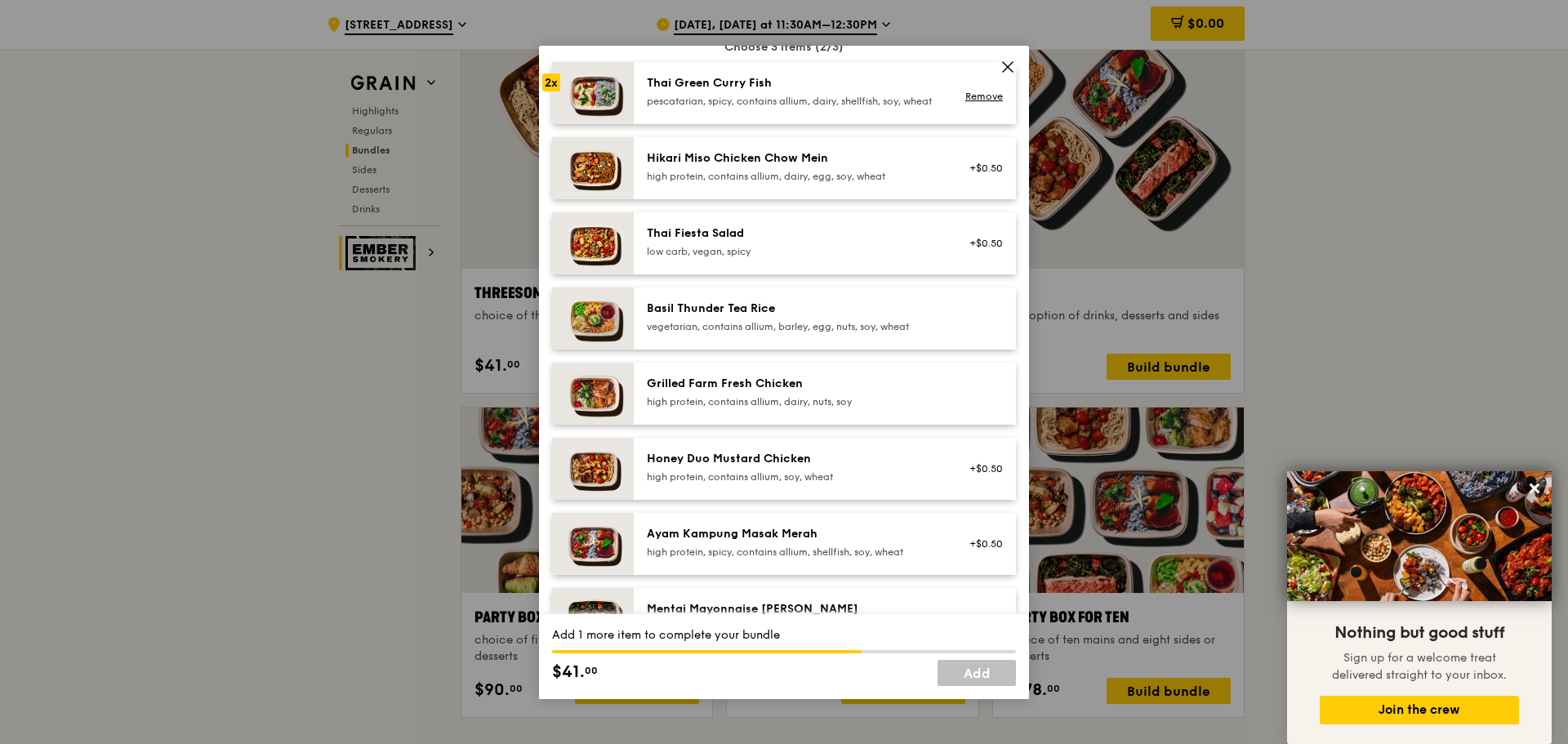
click at [735, 242] on div "Thai Fiesta Salad" at bounding box center [793, 233] width 294 height 16
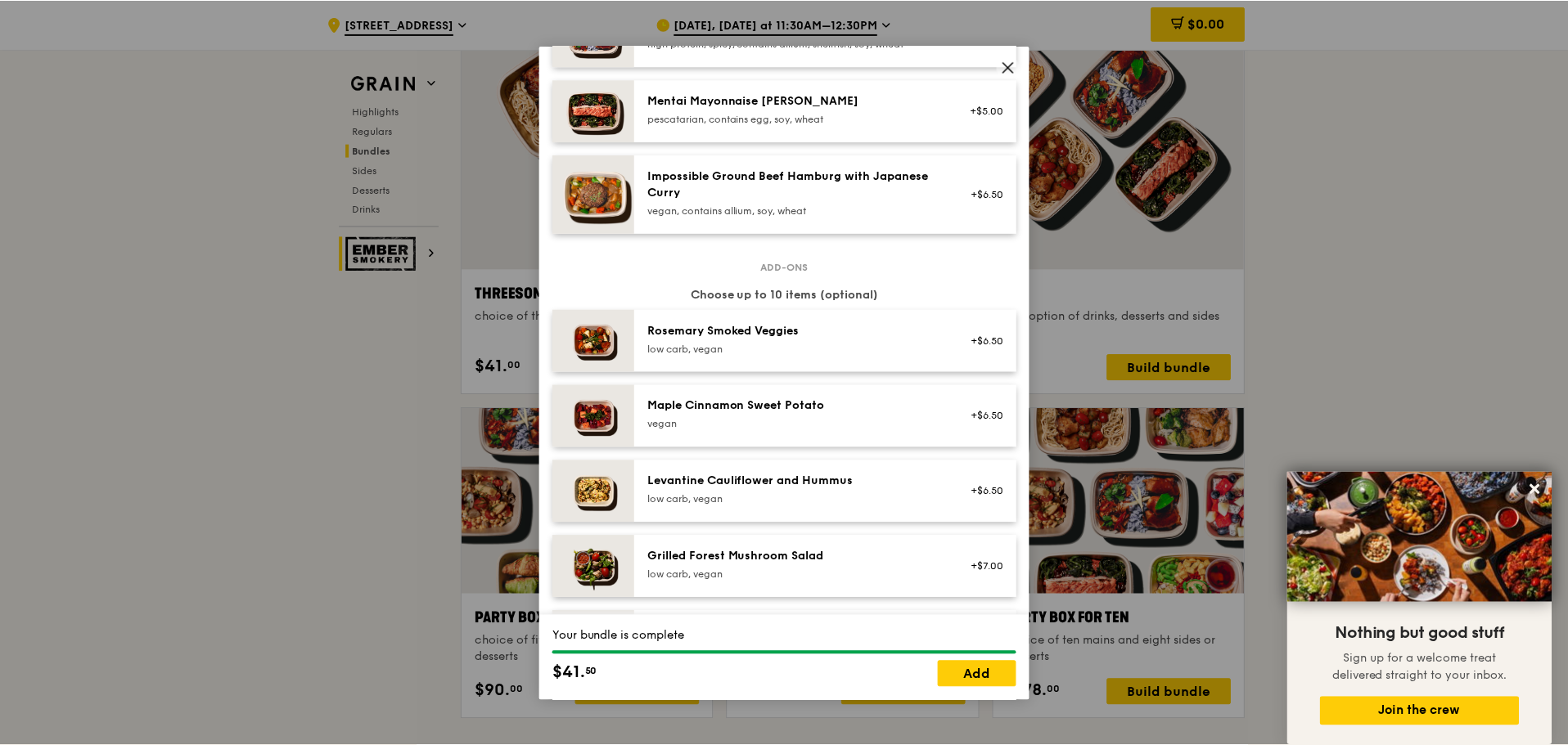
scroll to position [655, 0]
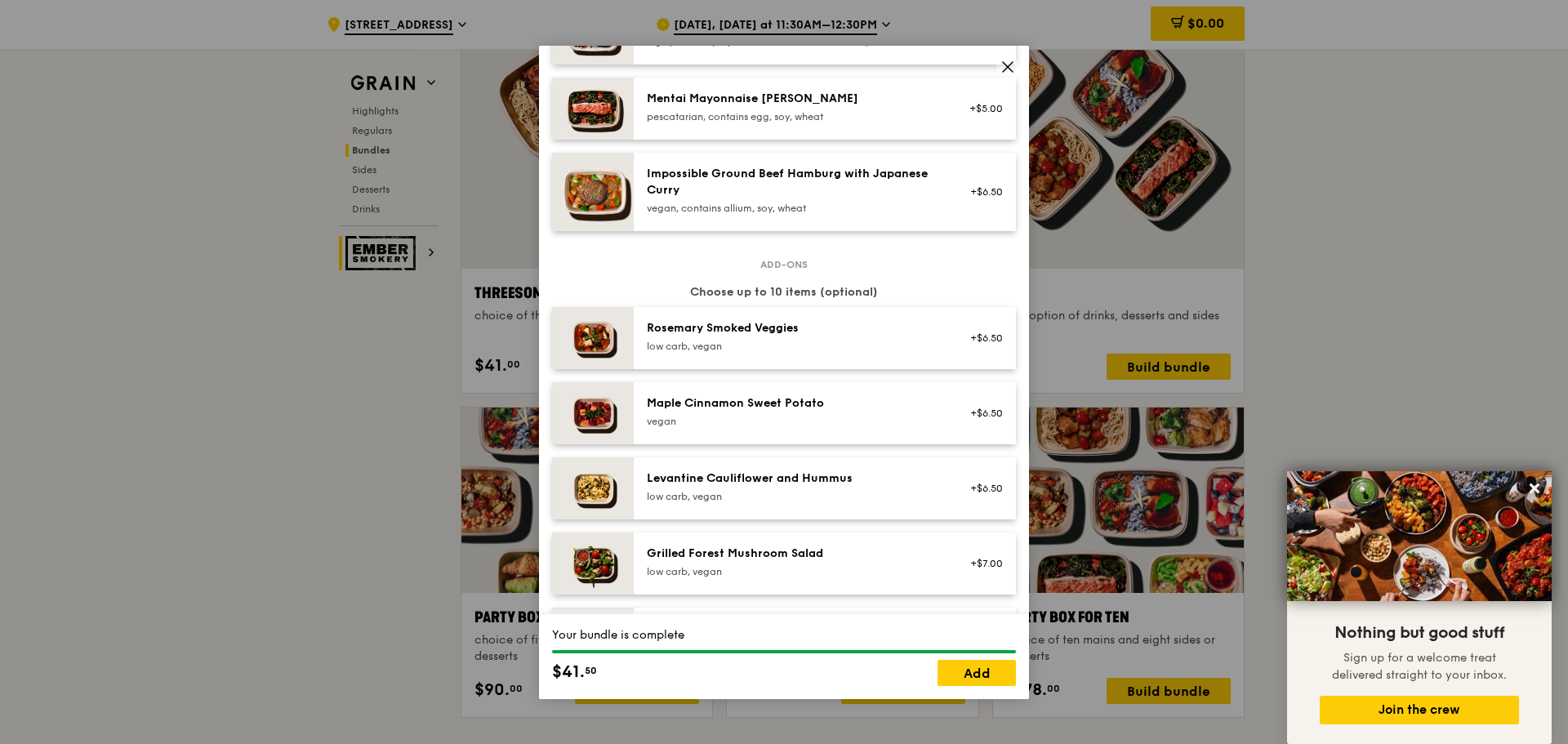
click at [769, 353] on div "low carb, vegan" at bounding box center [793, 346] width 294 height 13
click at [1009, 64] on icon at bounding box center [1007, 66] width 14 height 14
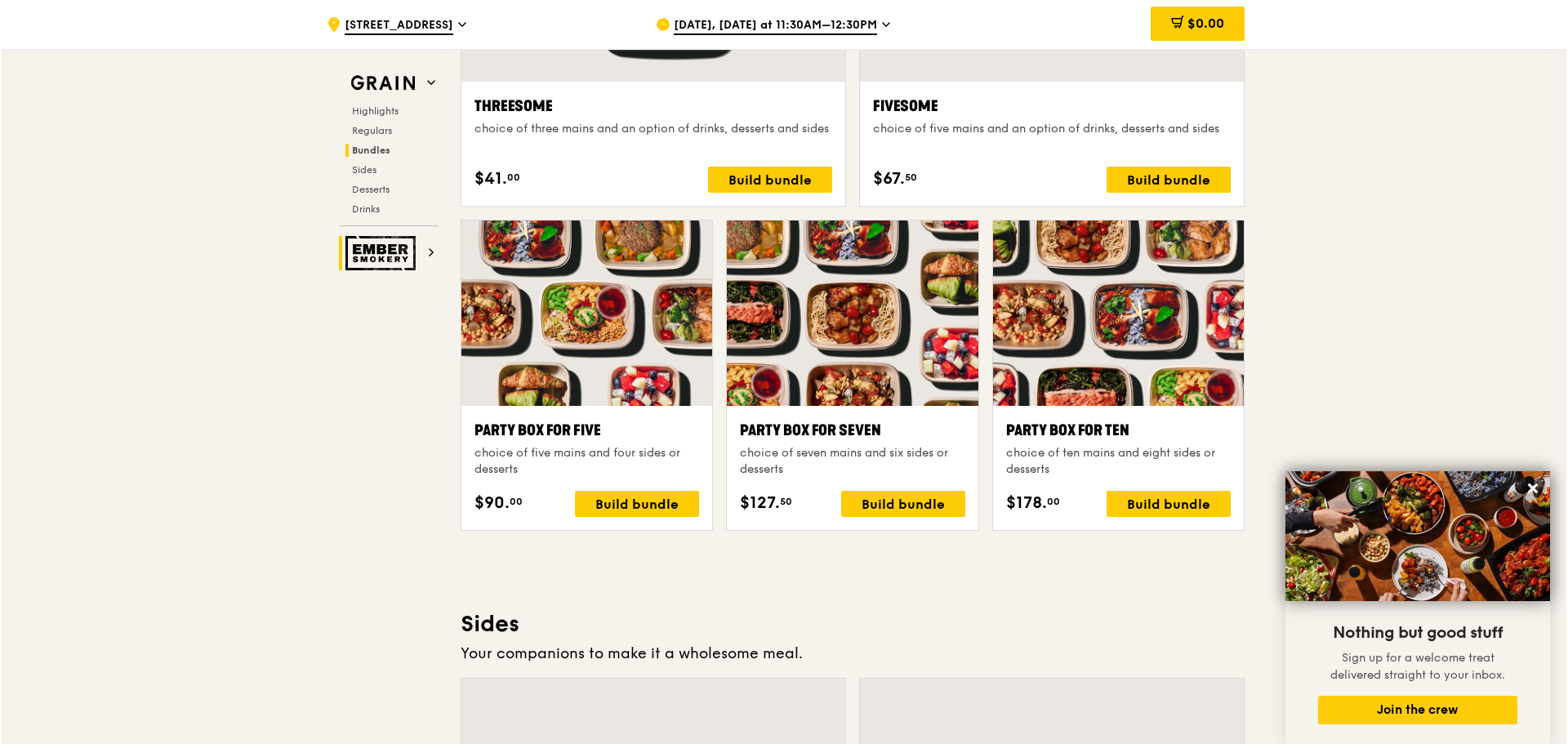
scroll to position [3127, 0]
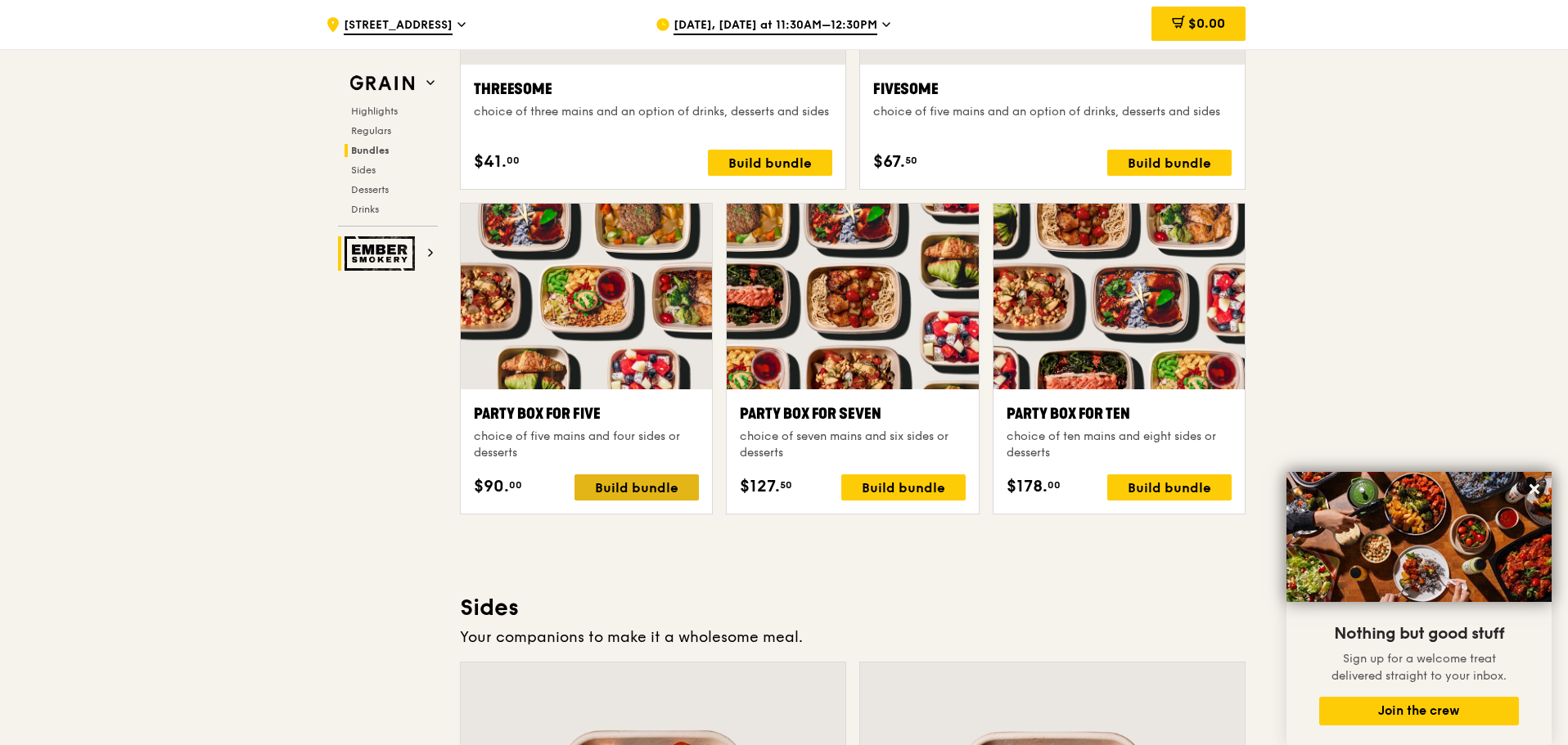
click at [636, 482] on div "Build bundle" at bounding box center [637, 488] width 124 height 26
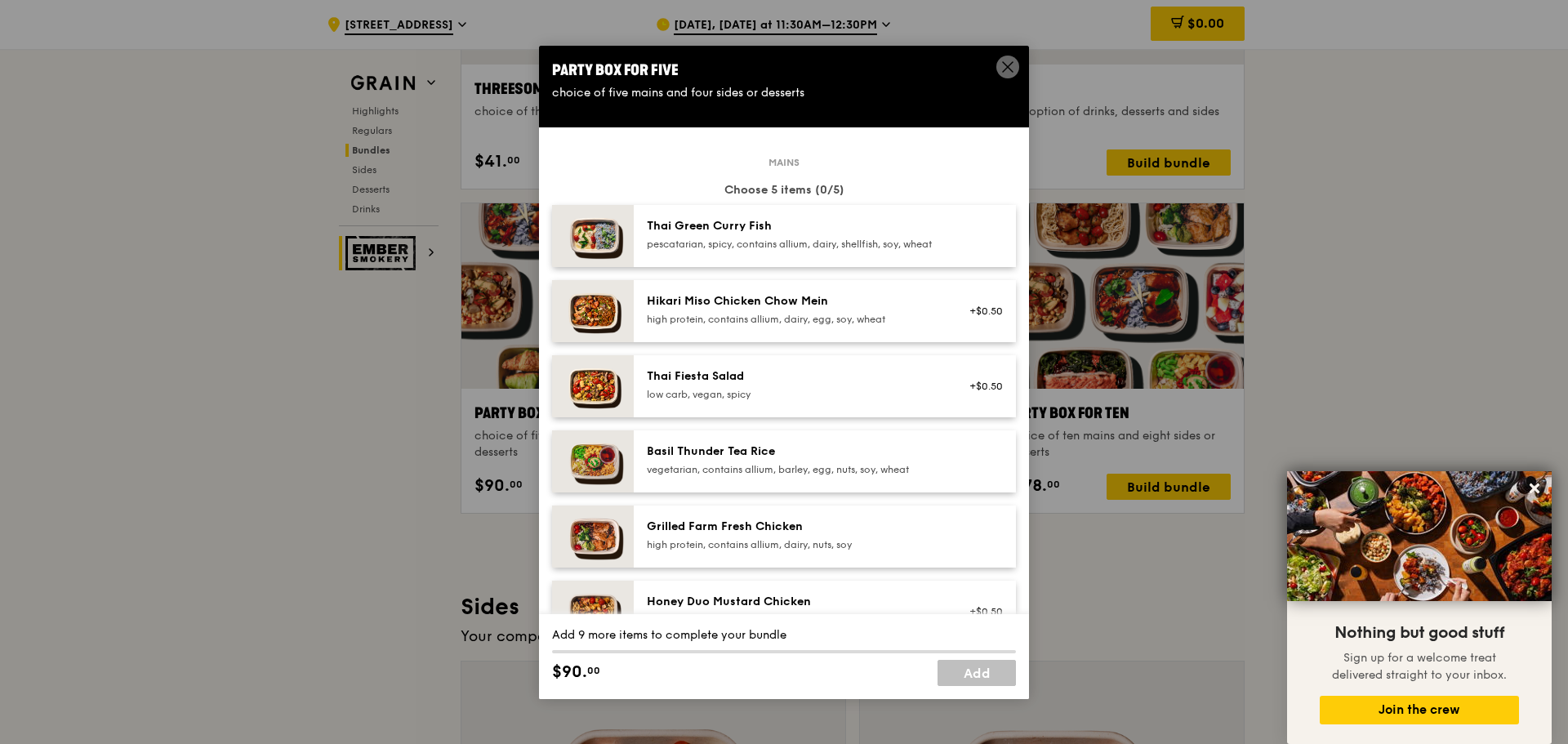
click at [1003, 66] on icon at bounding box center [1007, 66] width 14 height 14
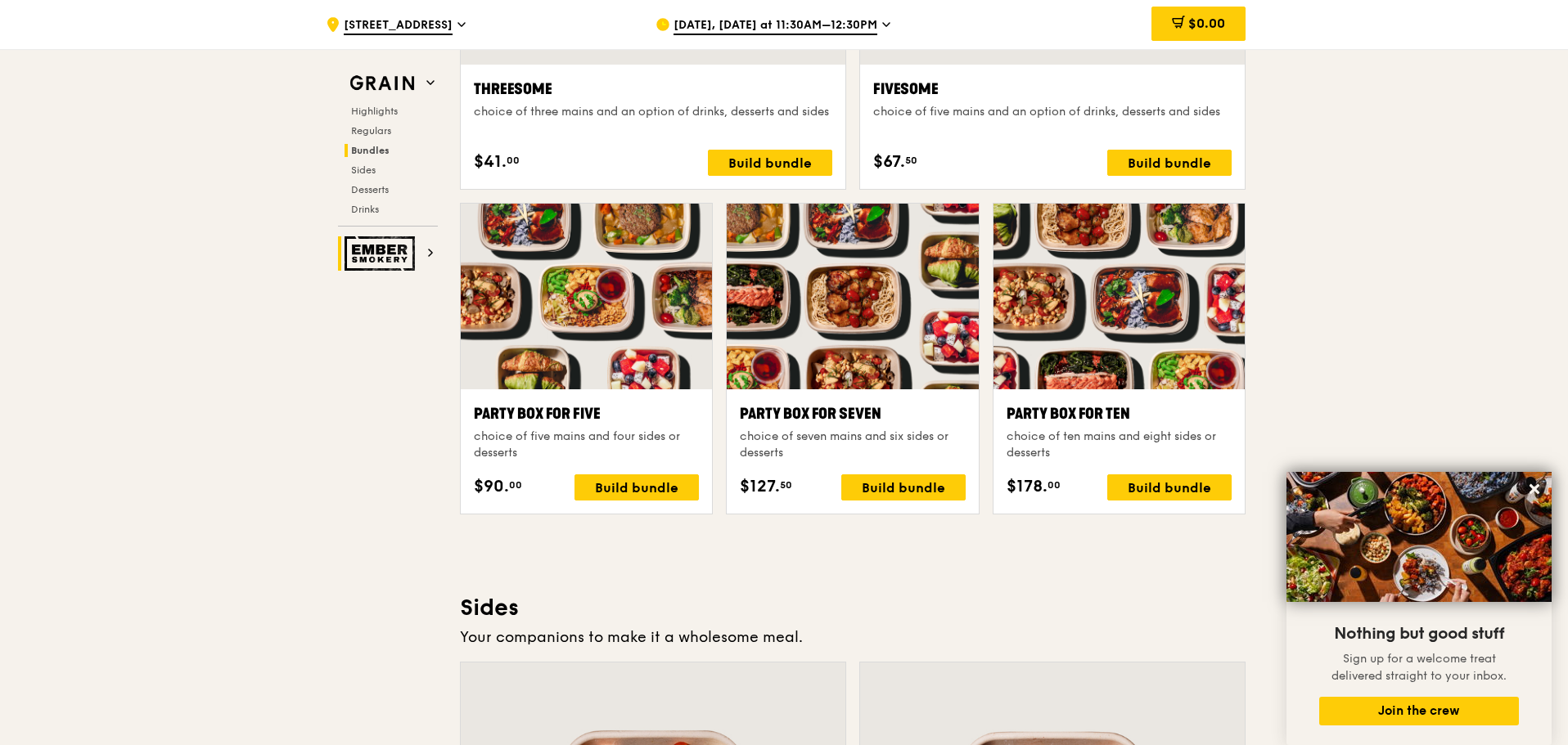
drag, startPoint x: 608, startPoint y: 443, endPoint x: 591, endPoint y: 432, distance: 20.2
click at [591, 432] on div "choice of five mains and four sides or desserts" at bounding box center [587, 445] width 225 height 32
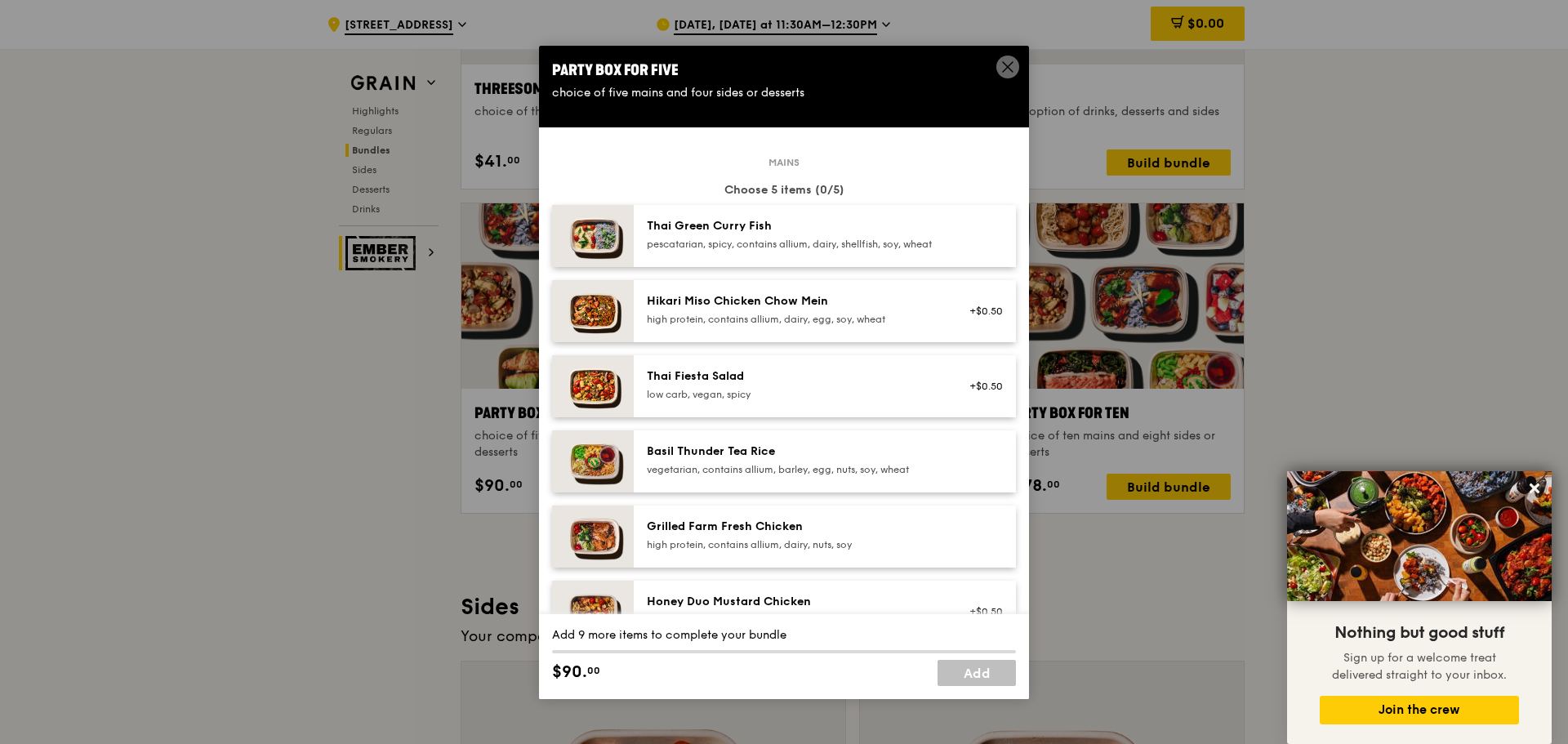
click at [997, 61] on span at bounding box center [1007, 66] width 23 height 23
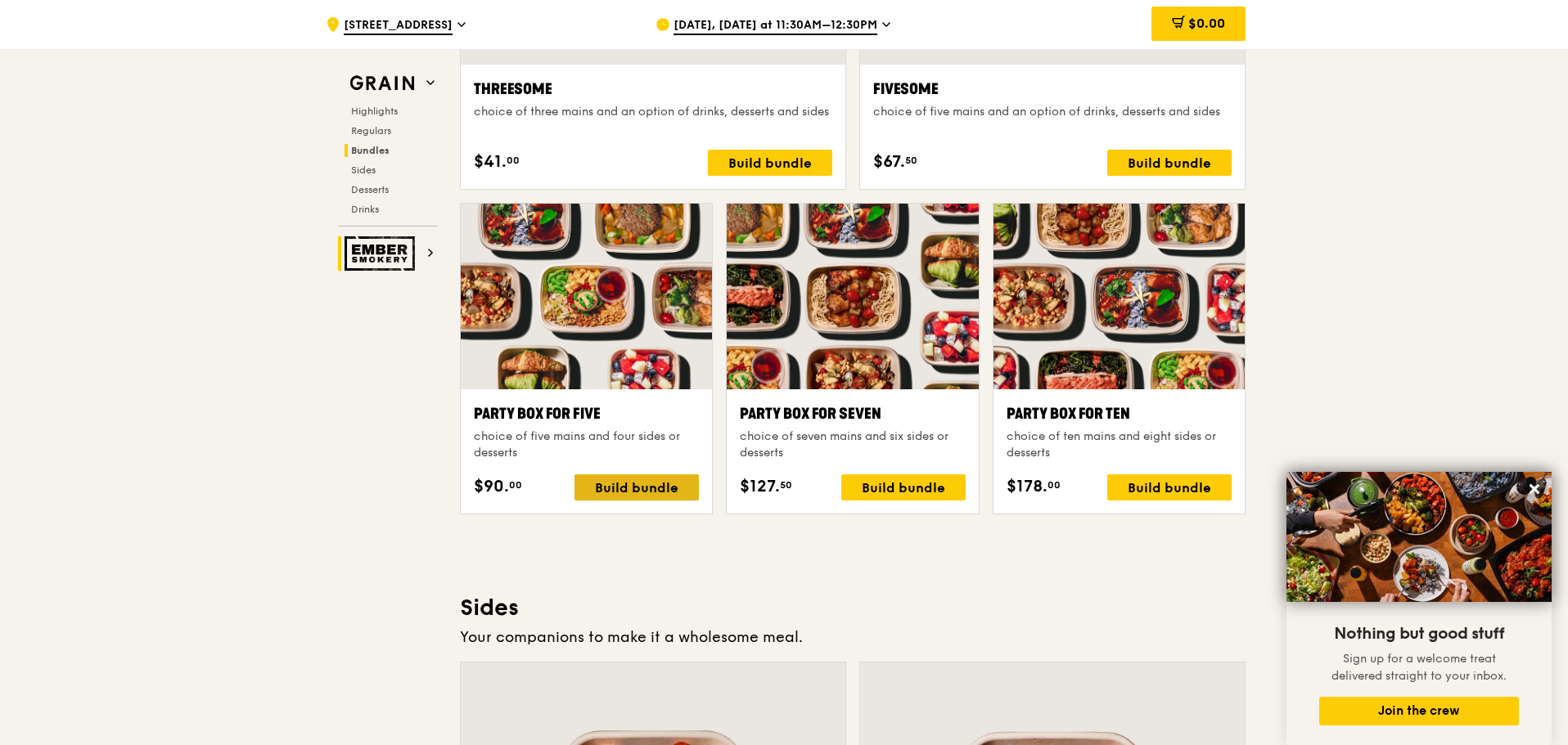
click at [675, 493] on div "Build bundle" at bounding box center [637, 488] width 124 height 26
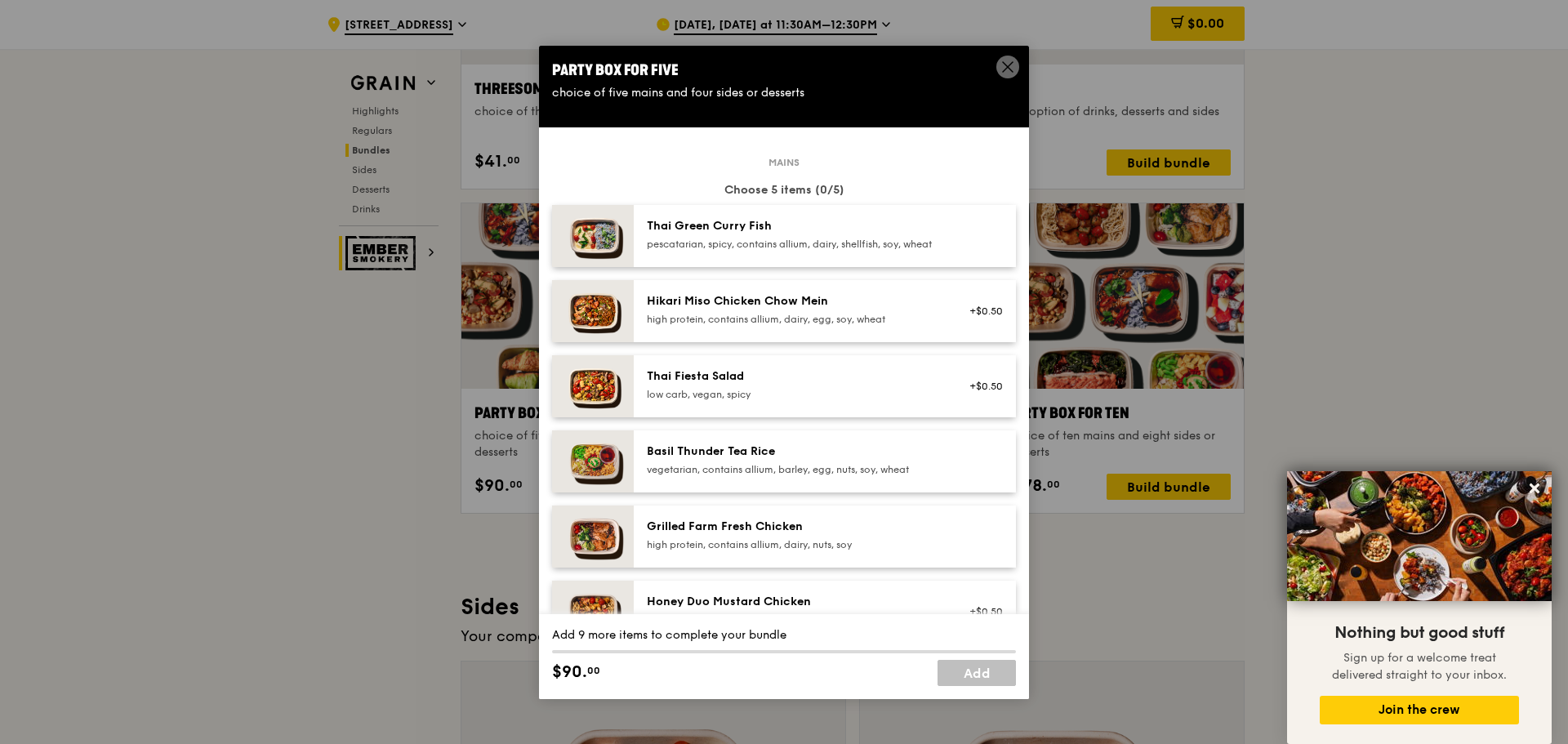
click at [784, 232] on div "Thai Green Curry Fish" at bounding box center [793, 226] width 294 height 16
click at [784, 227] on div "Thai Green Curry Fish" at bounding box center [793, 226] width 294 height 16
click at [761, 401] on div "low carb, vegan, spicy" at bounding box center [793, 394] width 294 height 13
click at [755, 535] on div "Grilled Farm Fresh Chicken" at bounding box center [793, 527] width 294 height 16
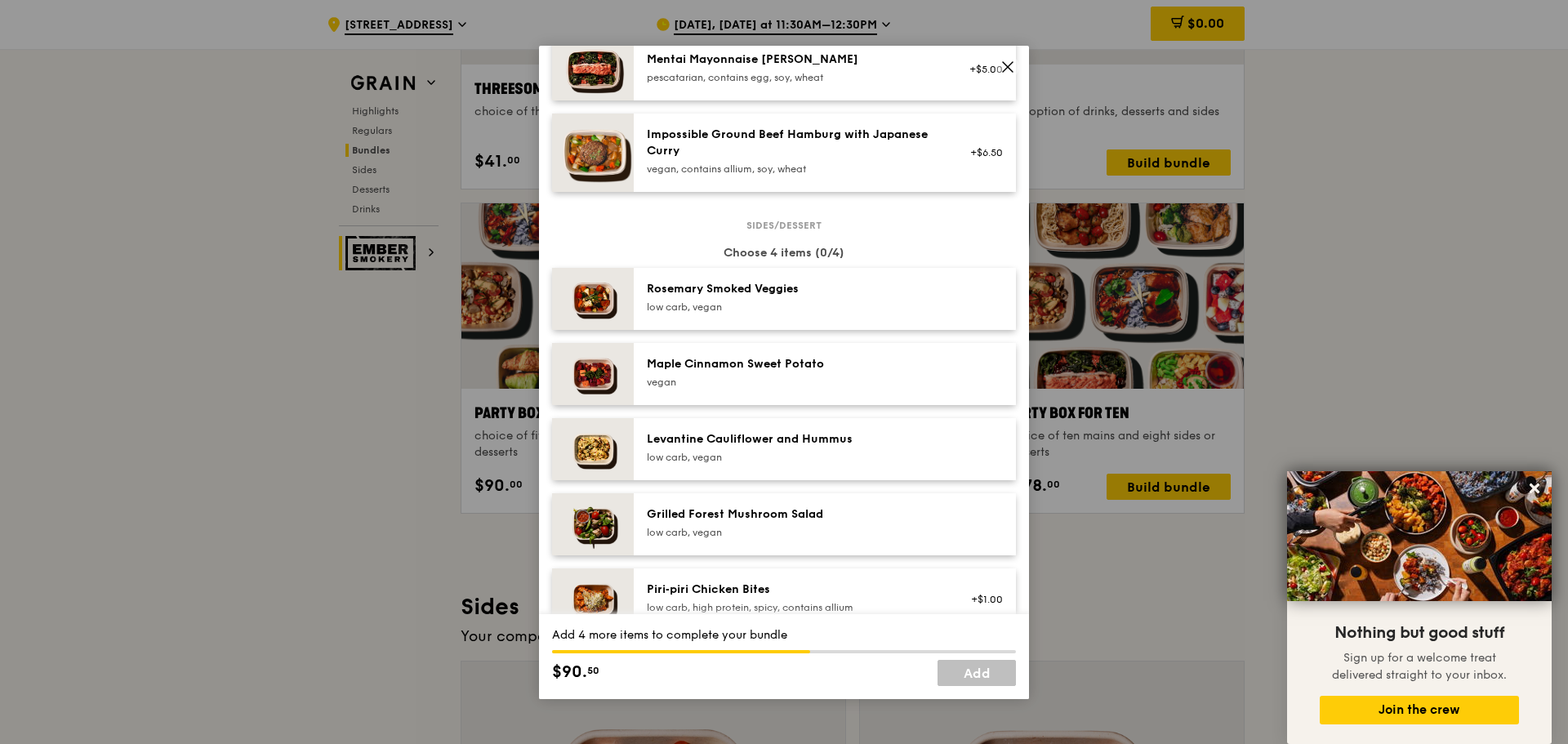
scroll to position [735, 0]
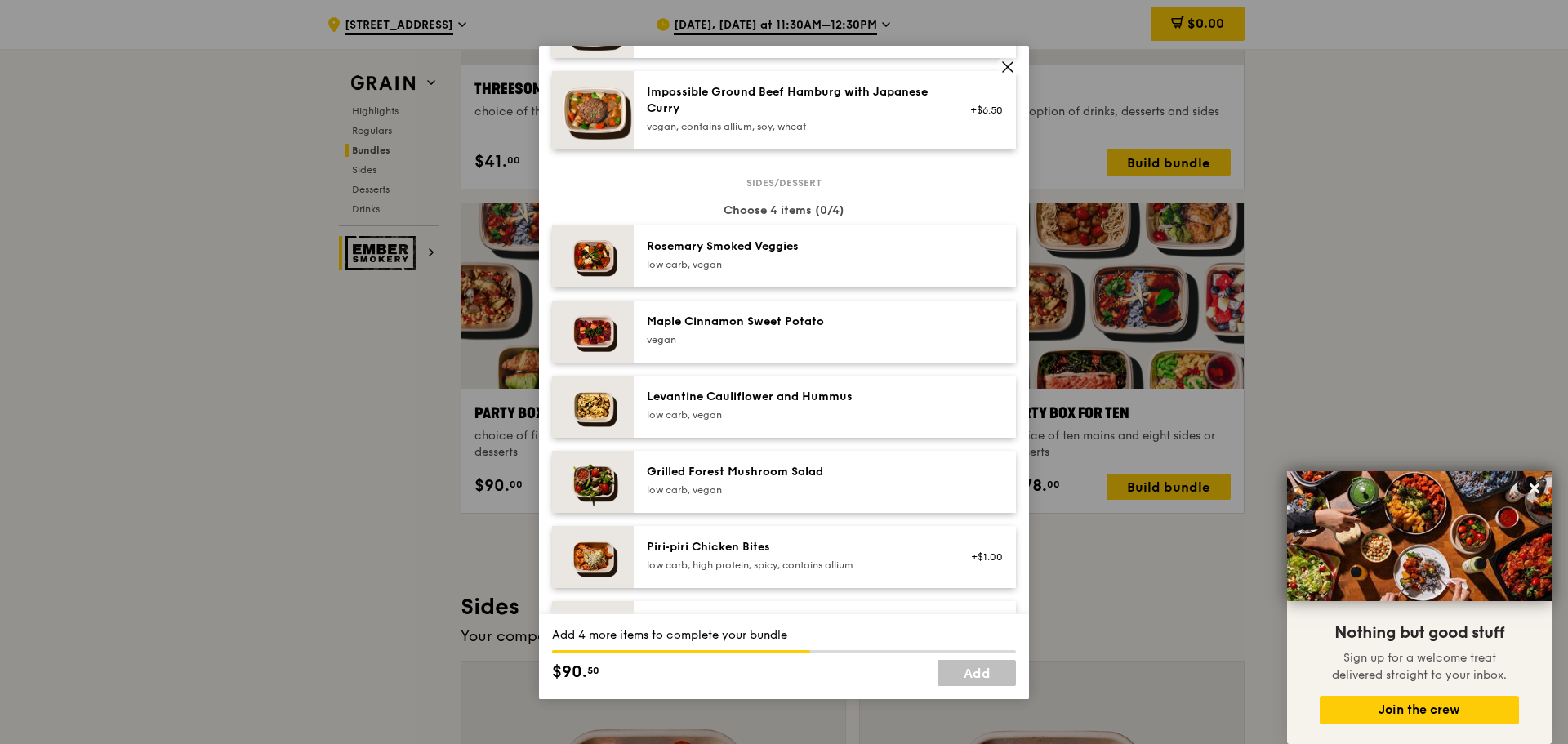
click at [716, 272] on div "low carb, vegan" at bounding box center [793, 264] width 294 height 13
click at [724, 330] on div "Maple Cinnamon Sweet Potato" at bounding box center [793, 322] width 294 height 16
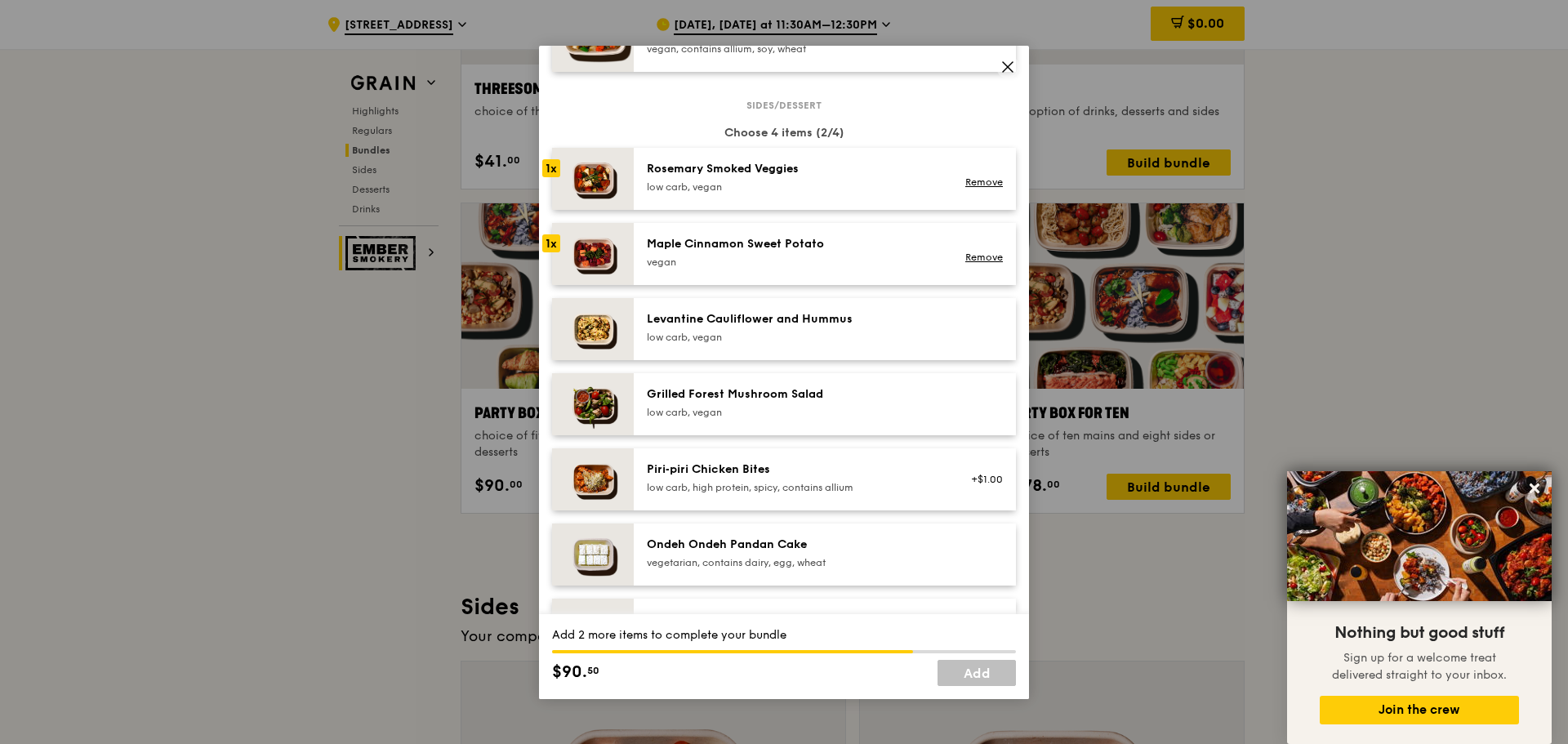
scroll to position [858, 0]
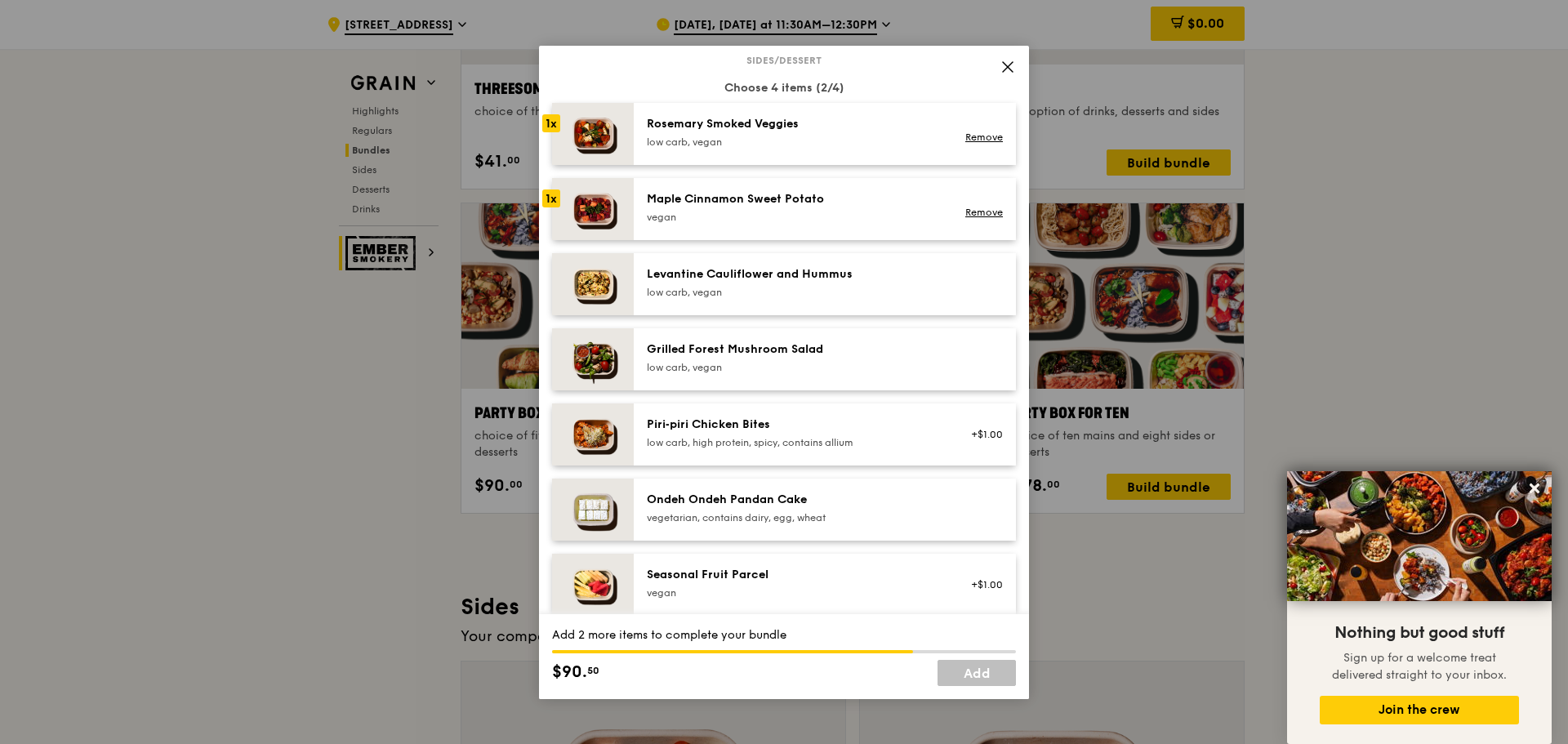
click at [728, 358] on div "Grilled Forest Mushroom Salad" at bounding box center [793, 349] width 294 height 16
click at [911, 299] on div "low carb, vegan" at bounding box center [793, 292] width 294 height 13
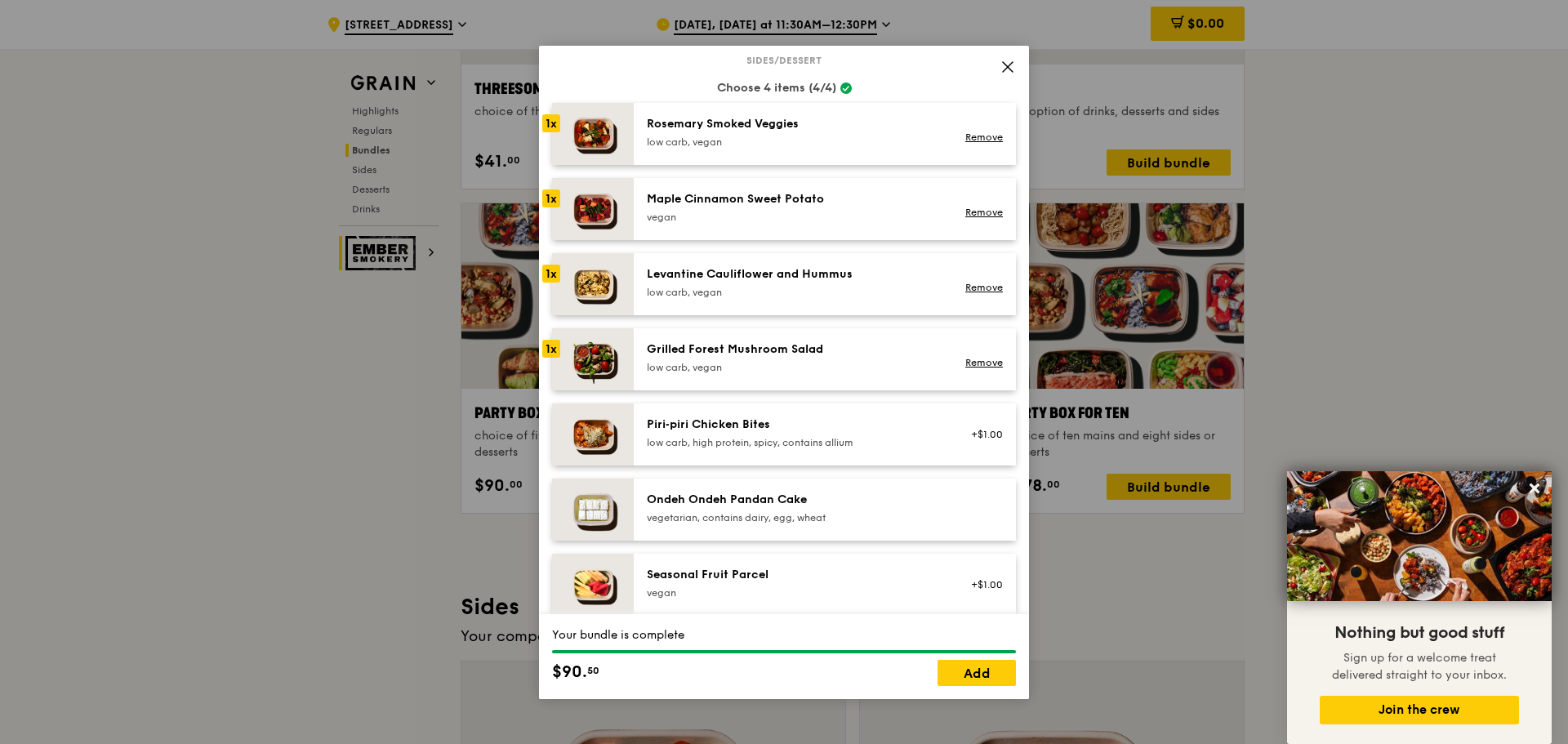
drag, startPoint x: 963, startPoint y: 303, endPoint x: 836, endPoint y: 144, distance: 203.5
click at [966, 294] on link "Remove" at bounding box center [984, 287] width 37 height 11
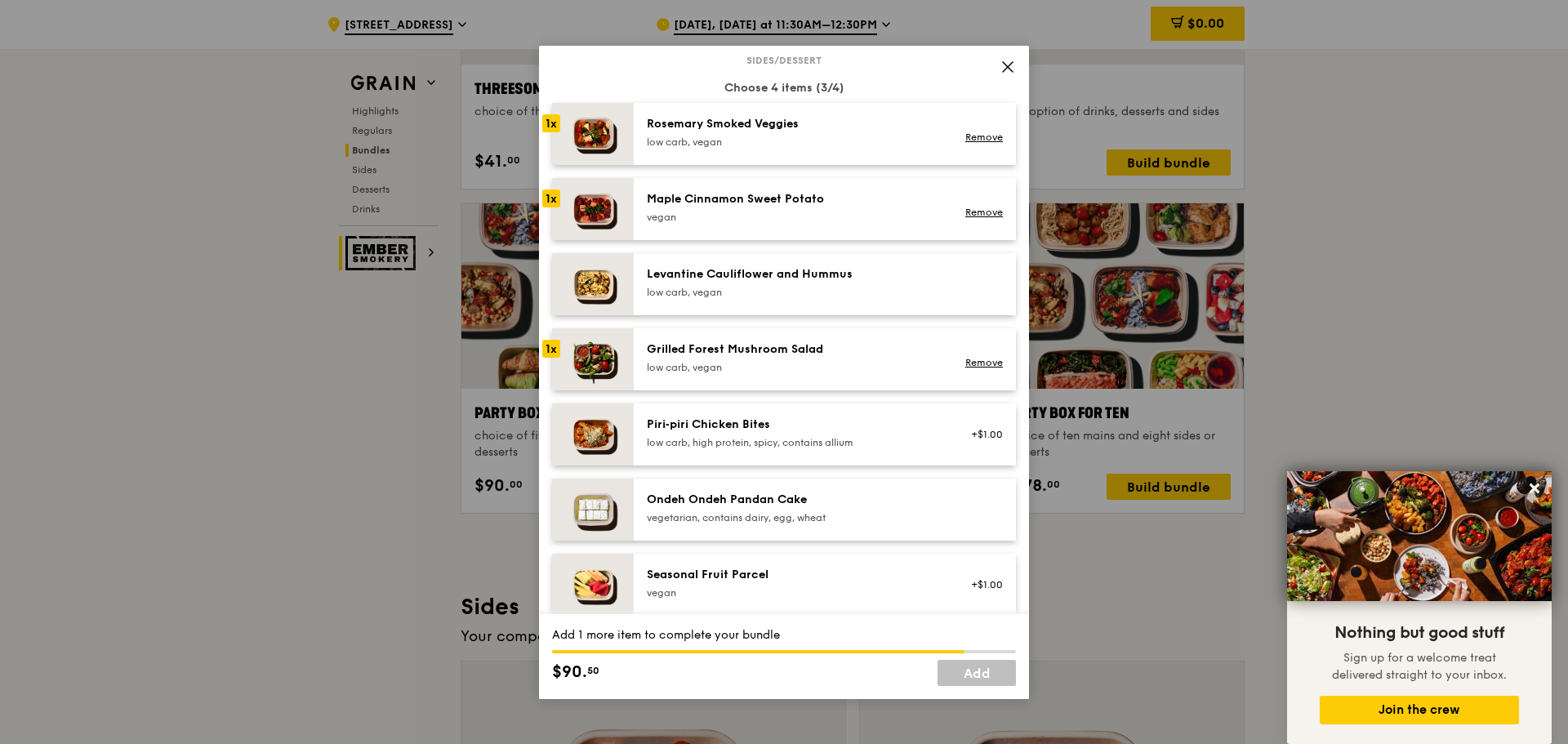
click at [839, 133] on div "Rosemary Smoked Veggies" at bounding box center [793, 123] width 294 height 16
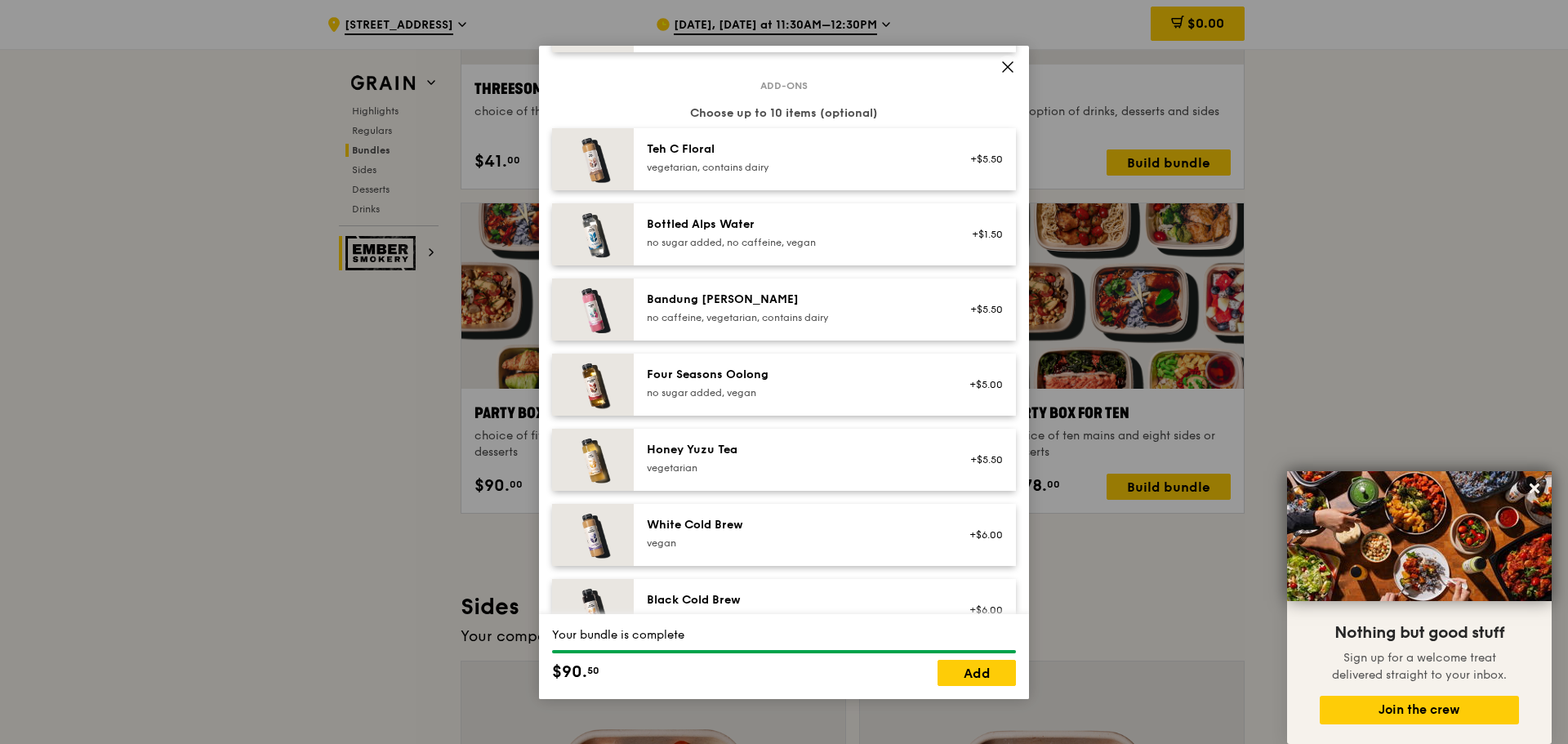
scroll to position [1696, 0]
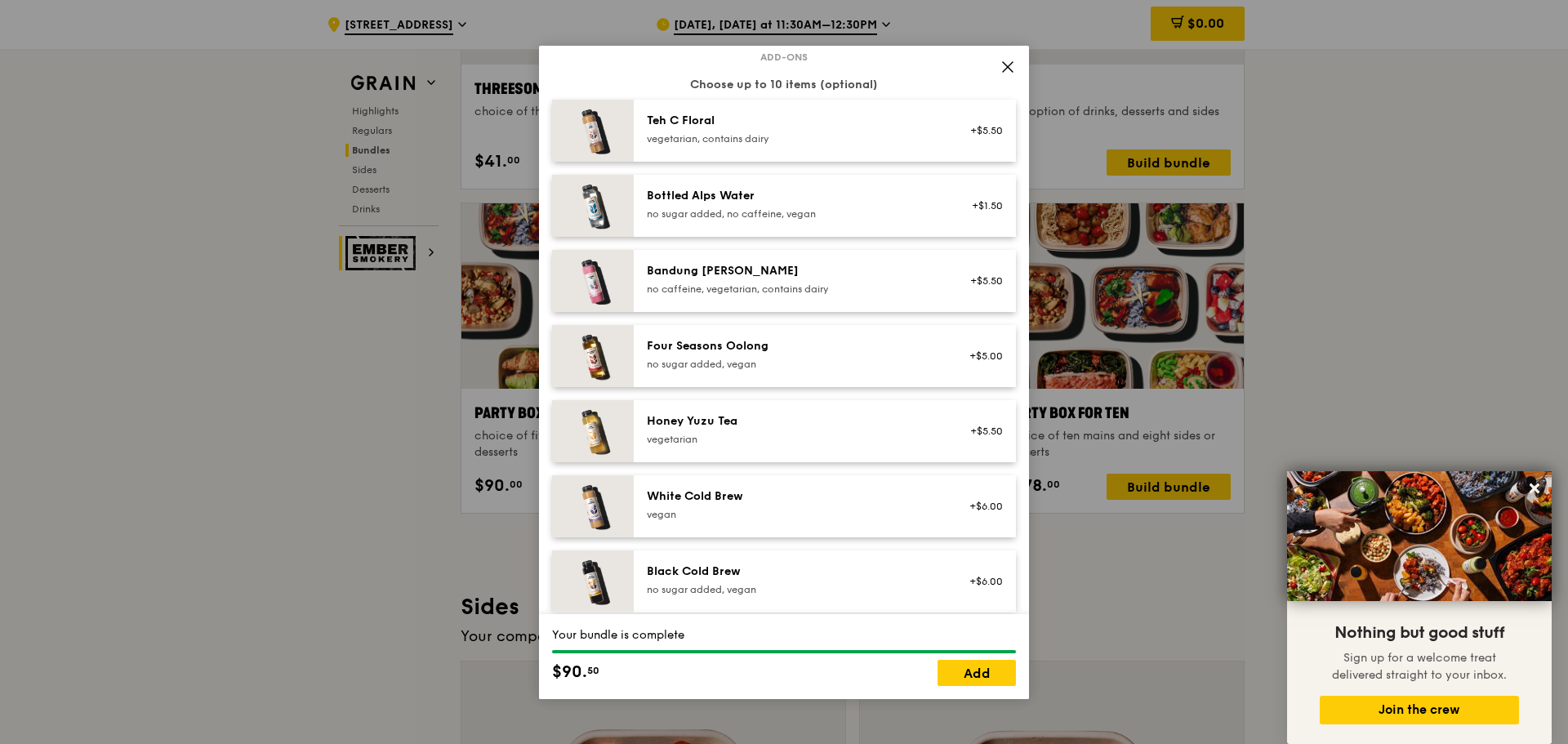
click at [753, 368] on div "Four Seasons Oolong no sugar added, vegan" at bounding box center [793, 354] width 294 height 32
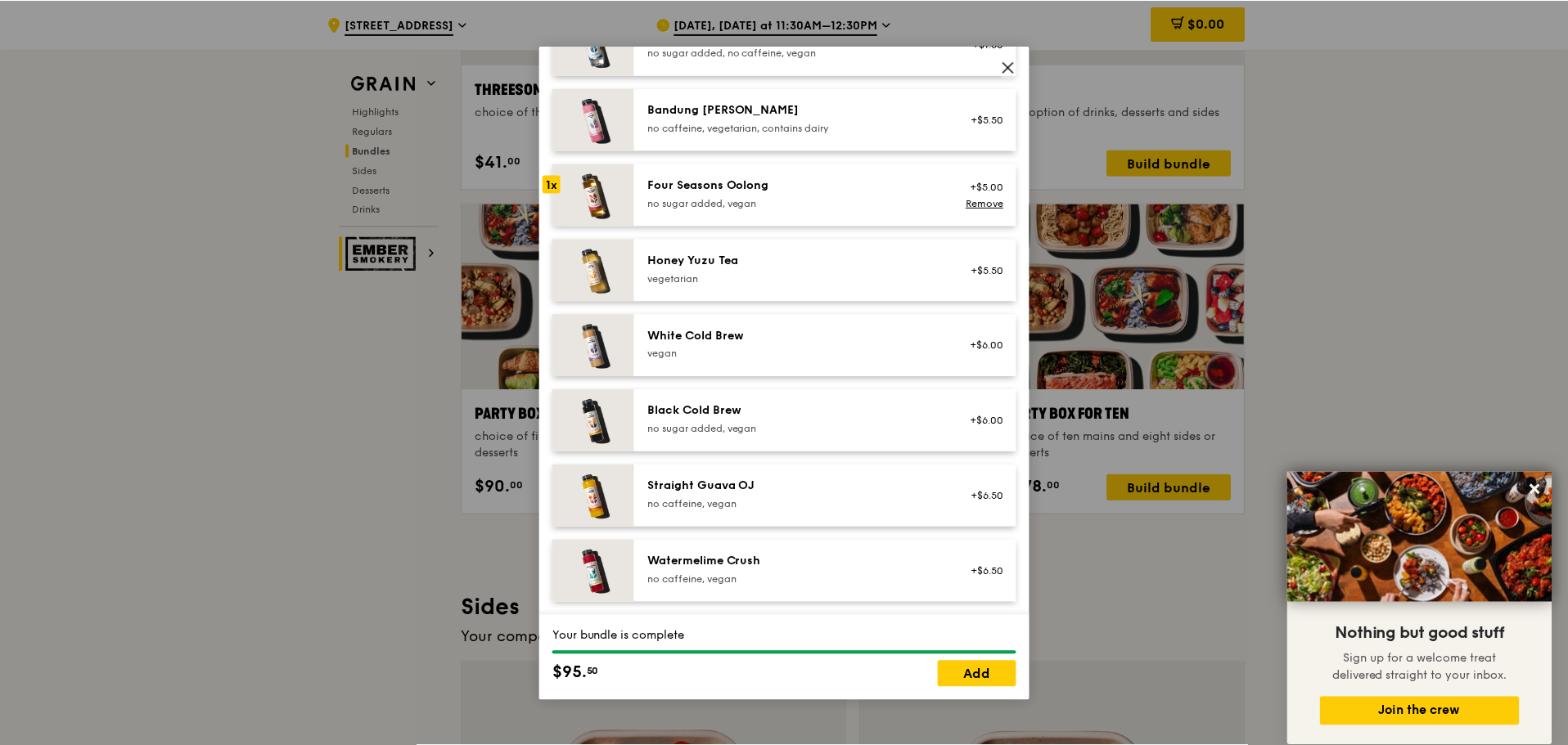
scroll to position [1873, 0]
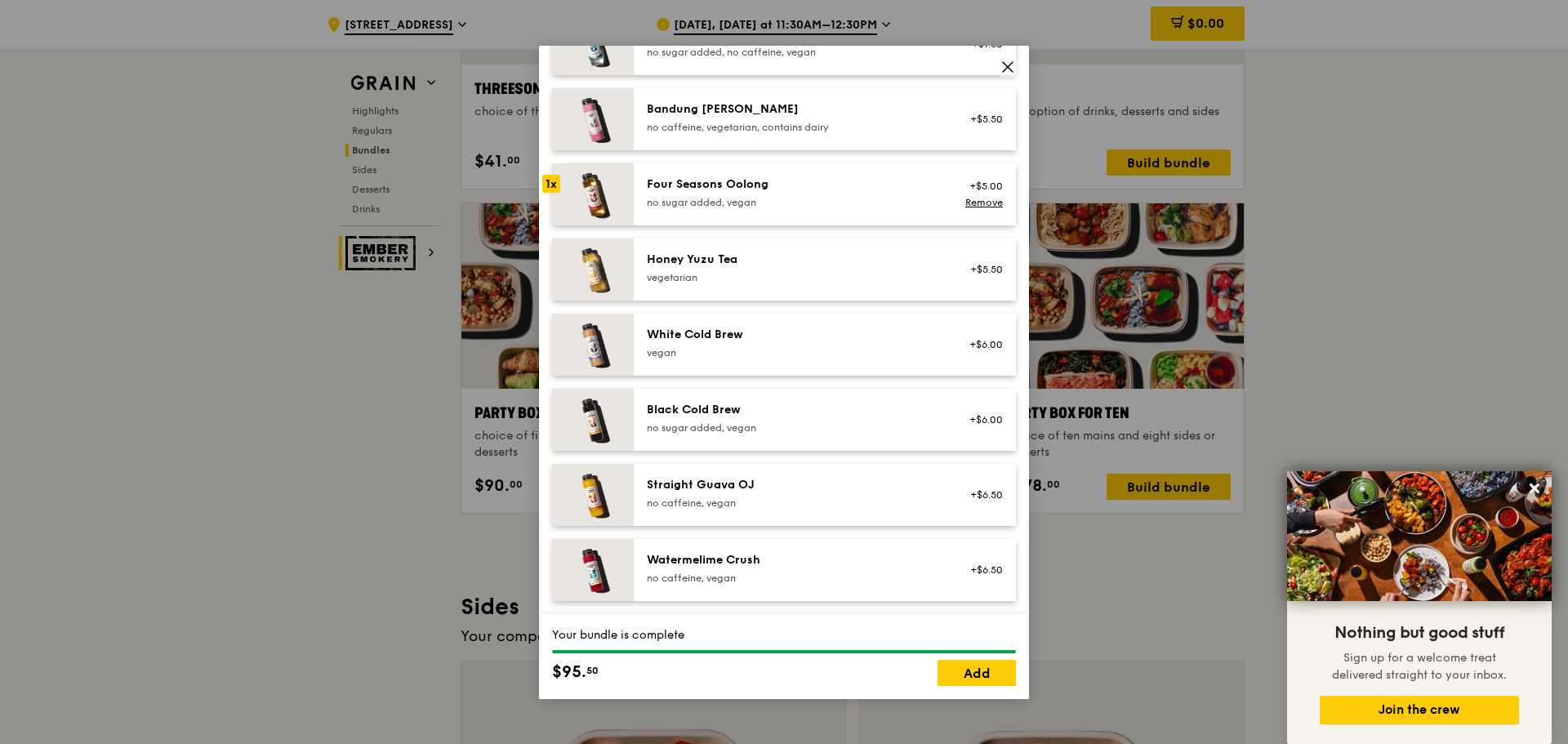
click at [783, 504] on div "no caffeine, vegan" at bounding box center [793, 503] width 294 height 13
click at [978, 666] on link "Add" at bounding box center [977, 673] width 78 height 26
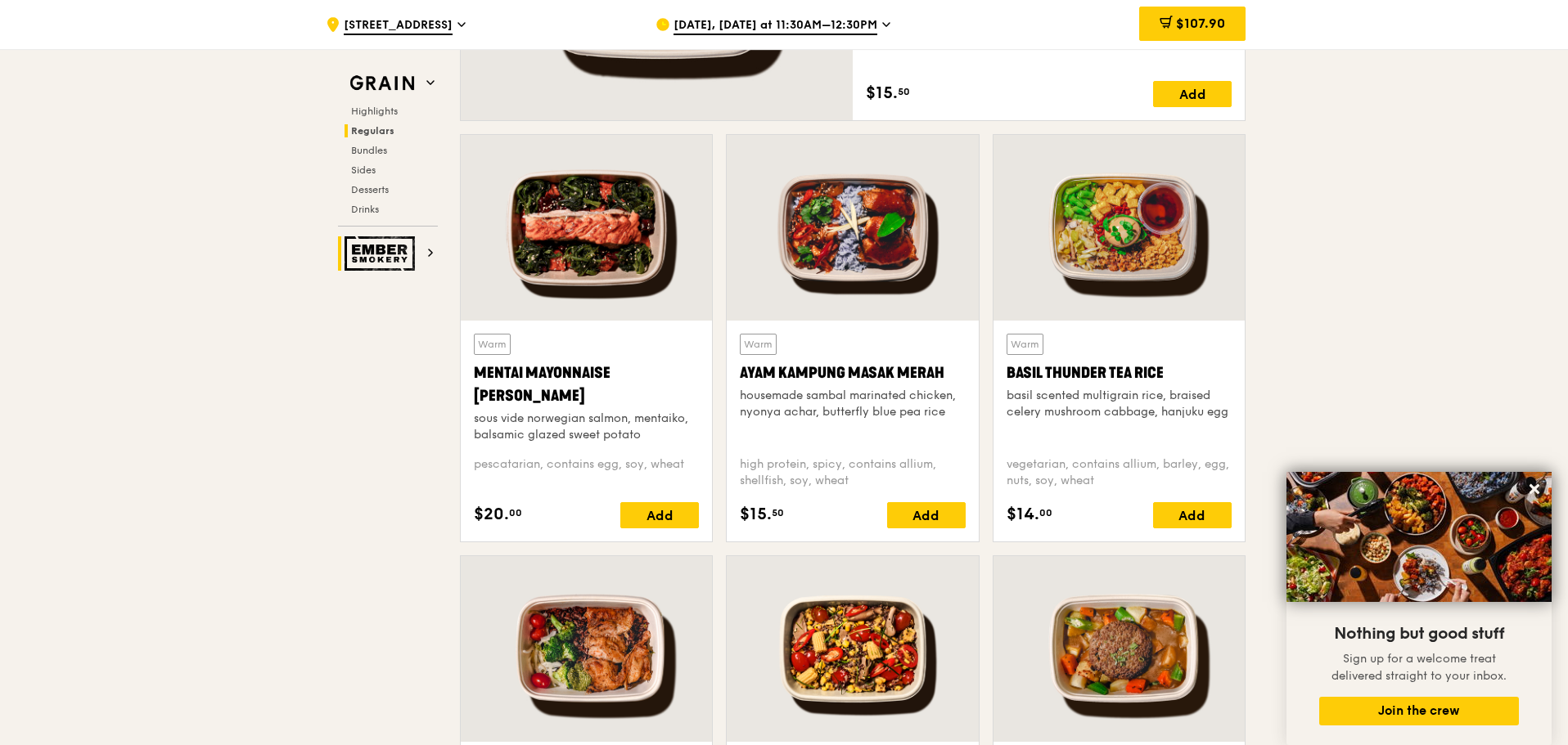
scroll to position [1392, 0]
click at [928, 522] on div "Add" at bounding box center [927, 516] width 78 height 26
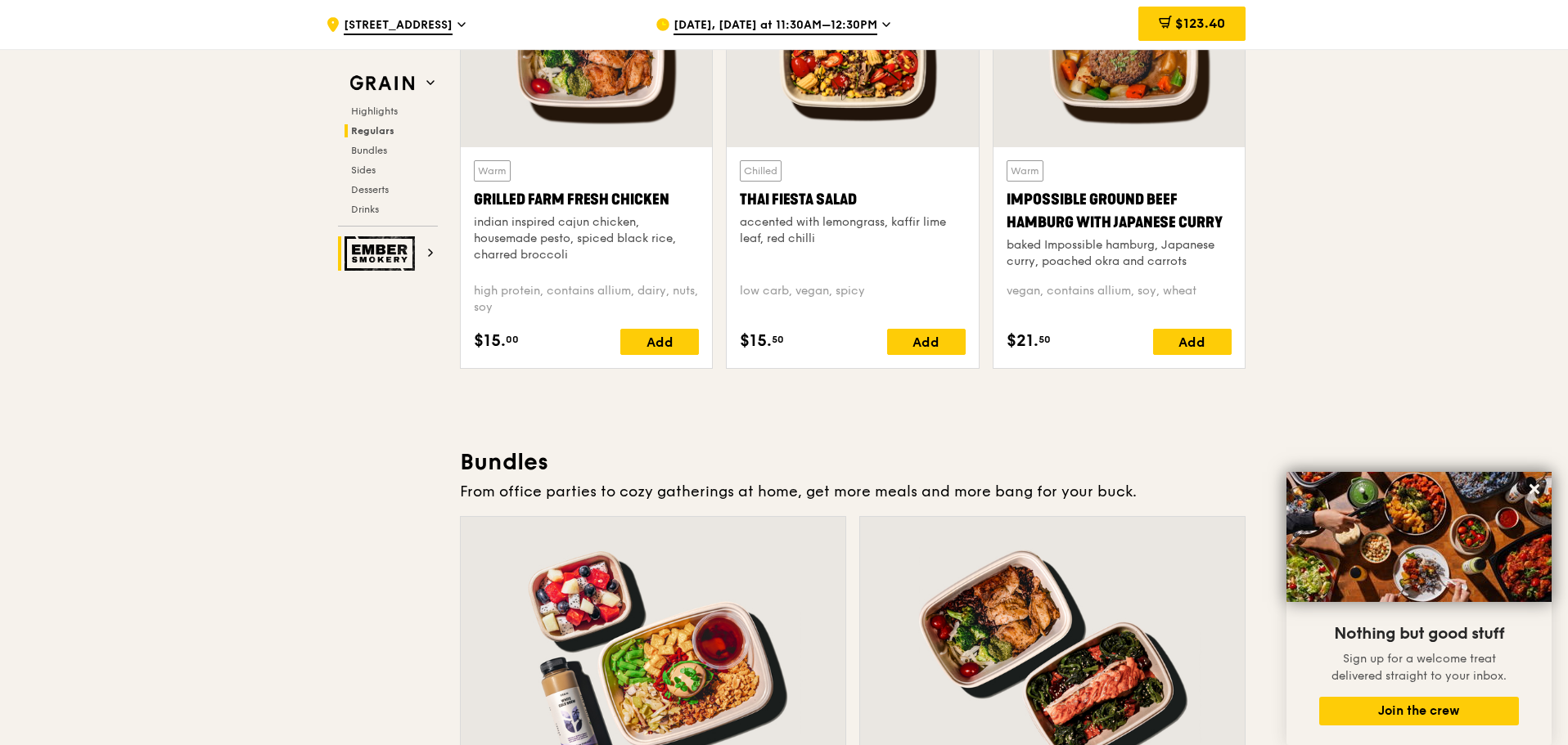
scroll to position [2006, 0]
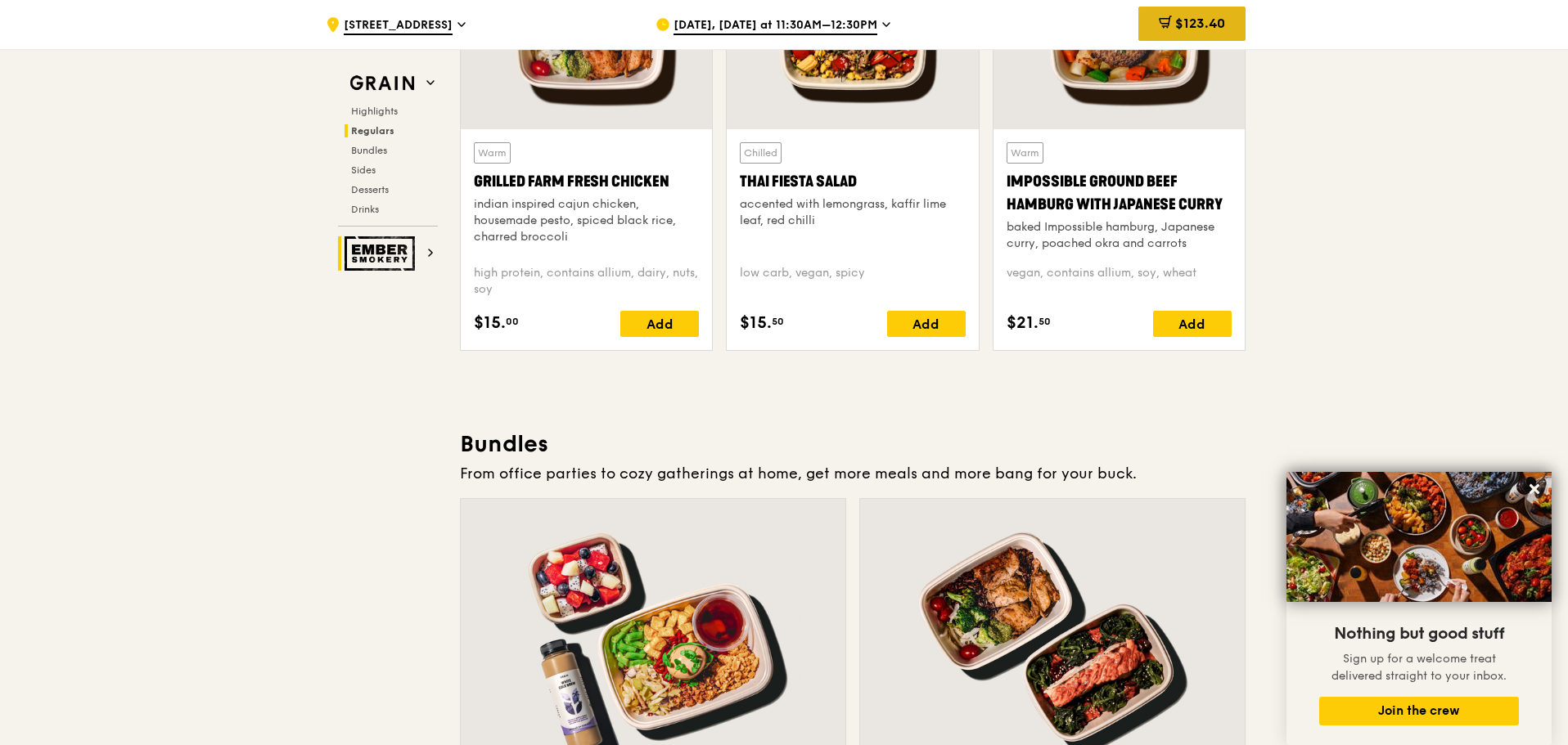
click at [1216, 13] on div "$123.40" at bounding box center [1192, 24] width 107 height 34
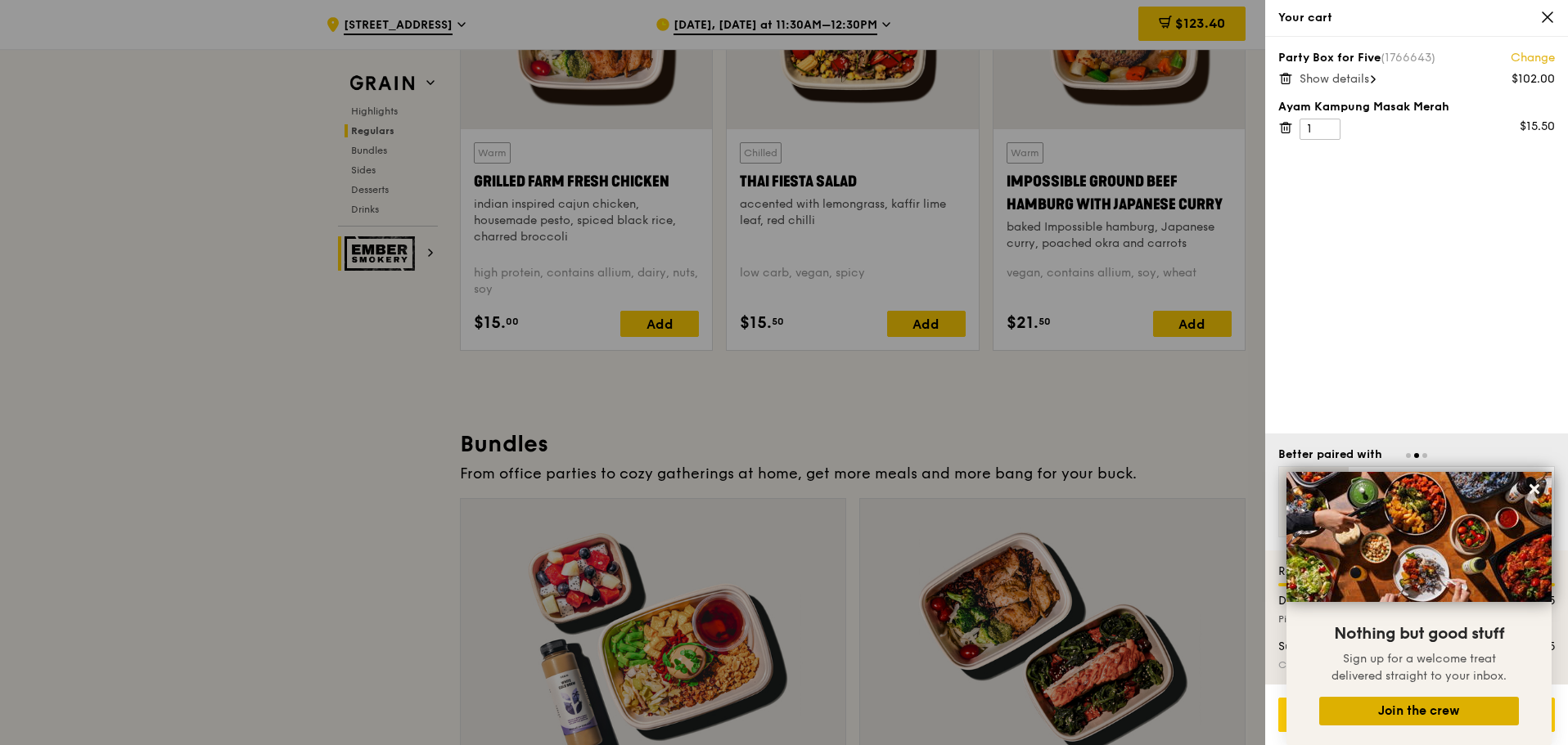
click at [1451, 706] on button "Join the crew" at bounding box center [1419, 712] width 200 height 29
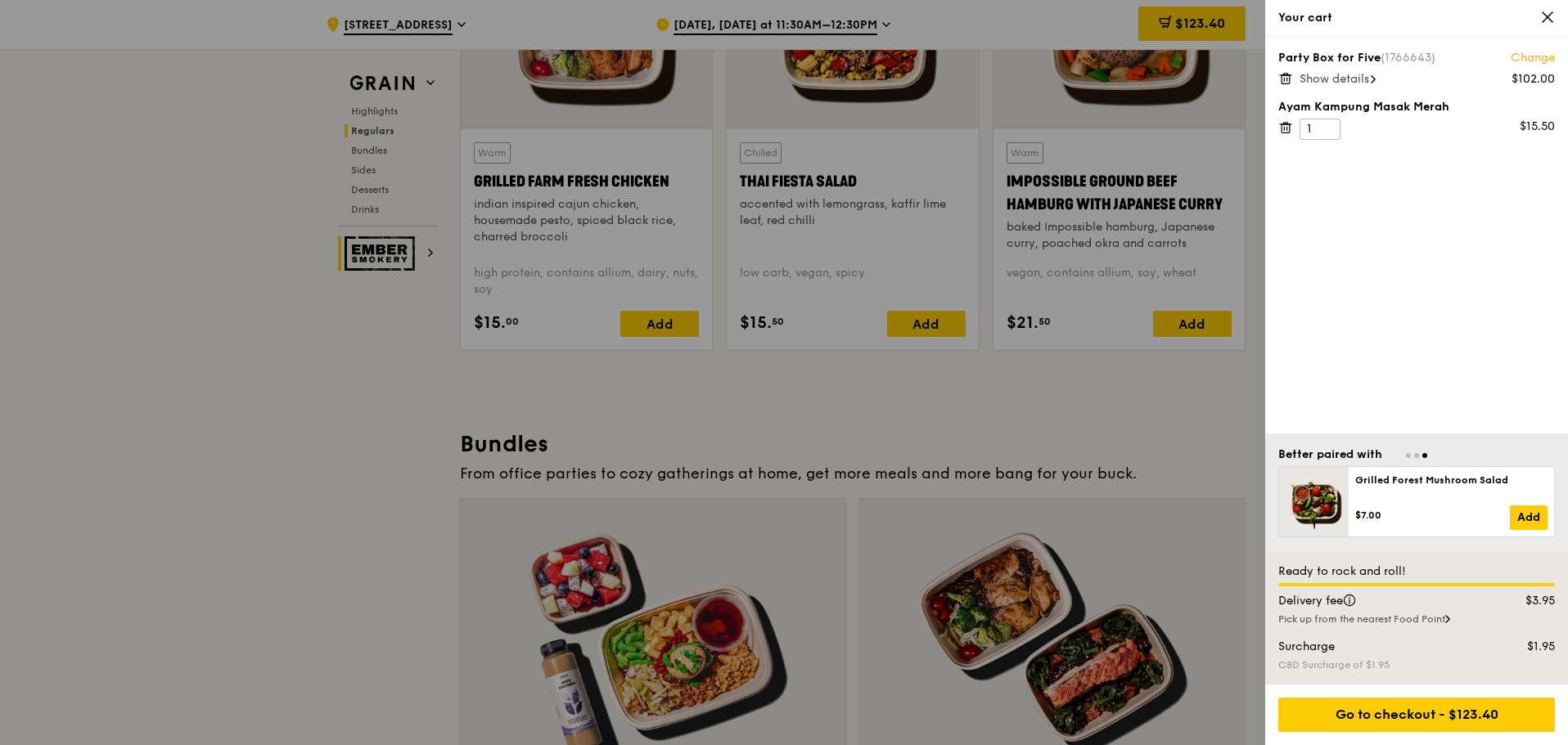
click at [1348, 78] on span "Show details" at bounding box center [1334, 78] width 70 height 14
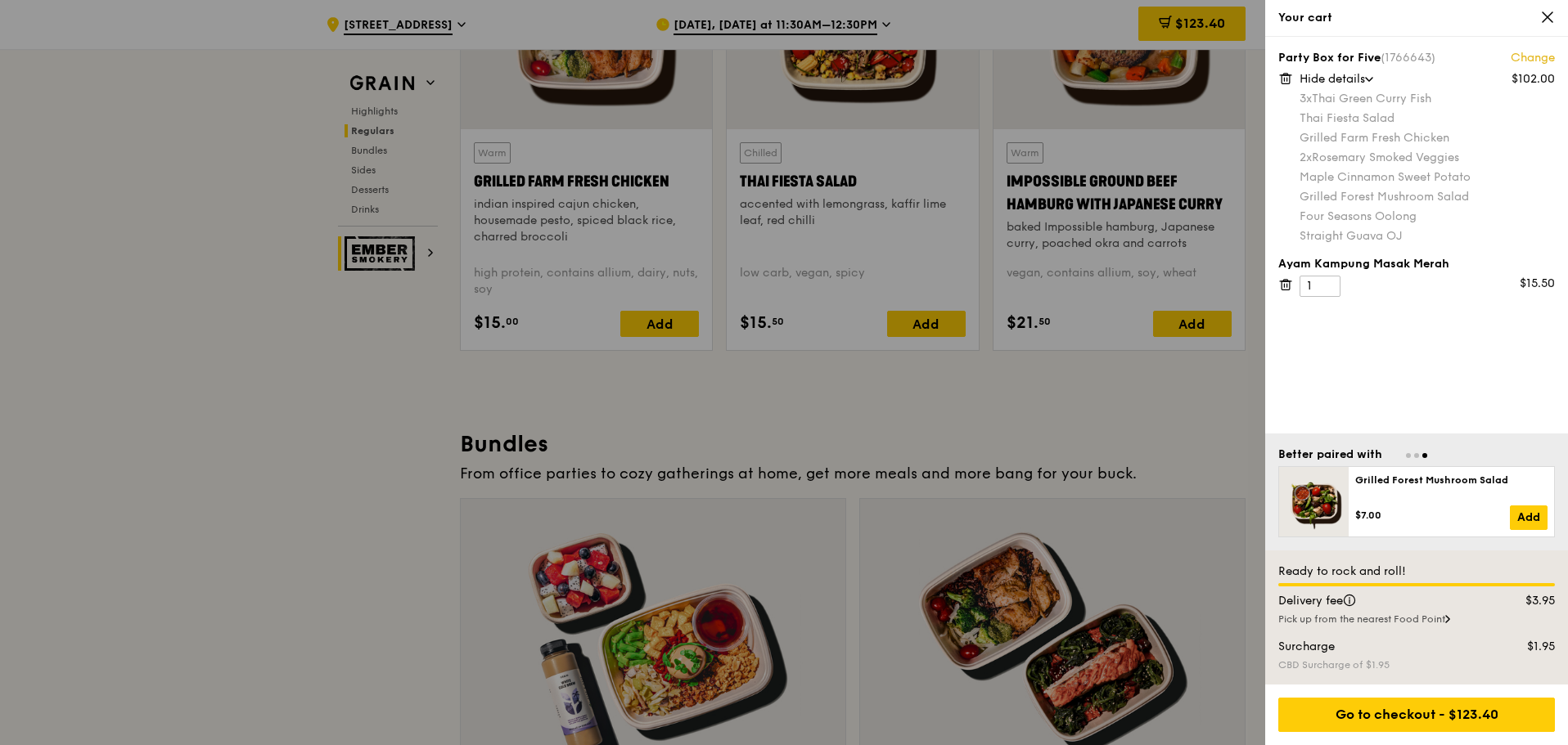
click at [1415, 454] on span "Go to slide 2" at bounding box center [1417, 456] width 5 height 5
click at [1406, 455] on span "Go to slide 1" at bounding box center [1409, 456] width 5 height 5
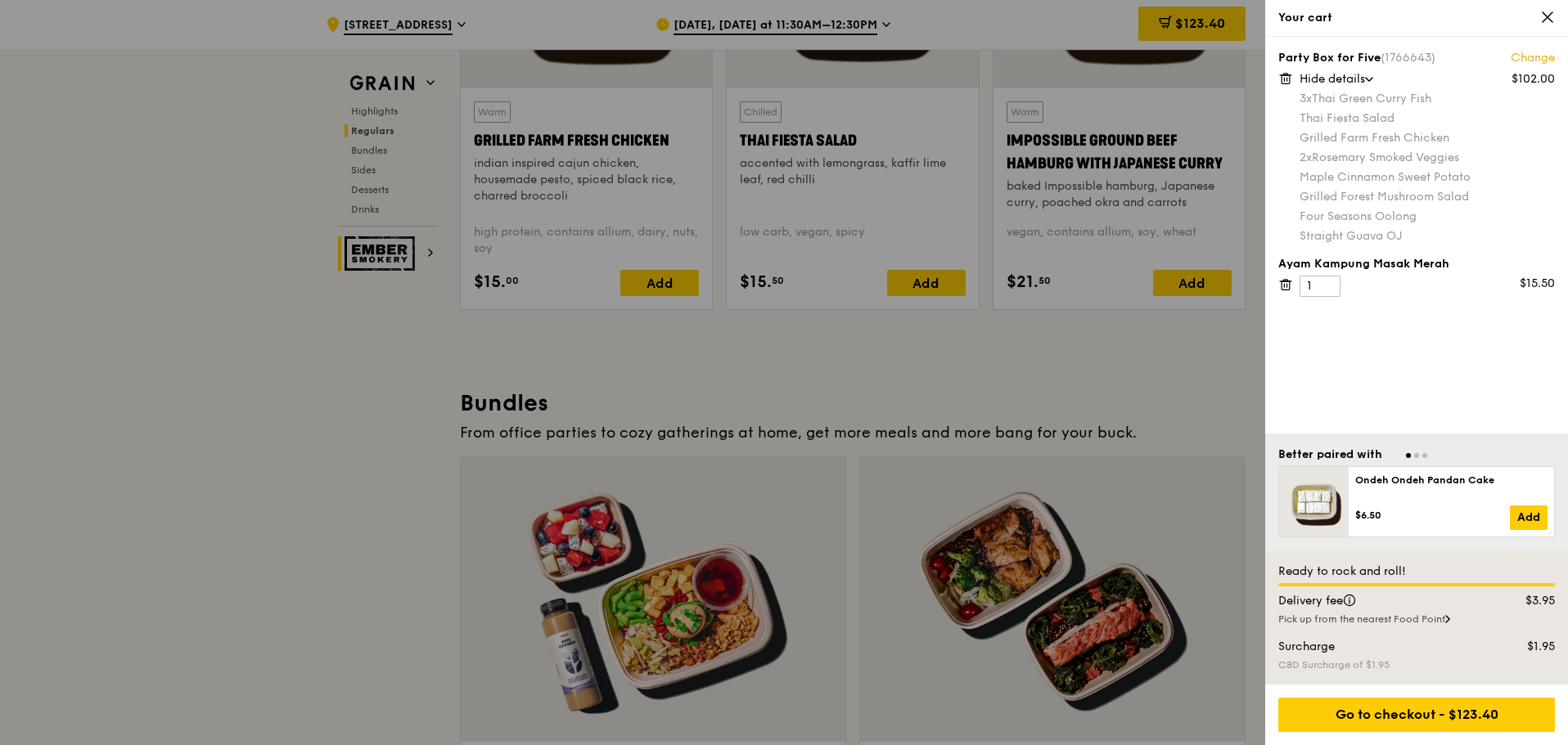
click at [1028, 381] on div at bounding box center [784, 372] width 1568 height 745
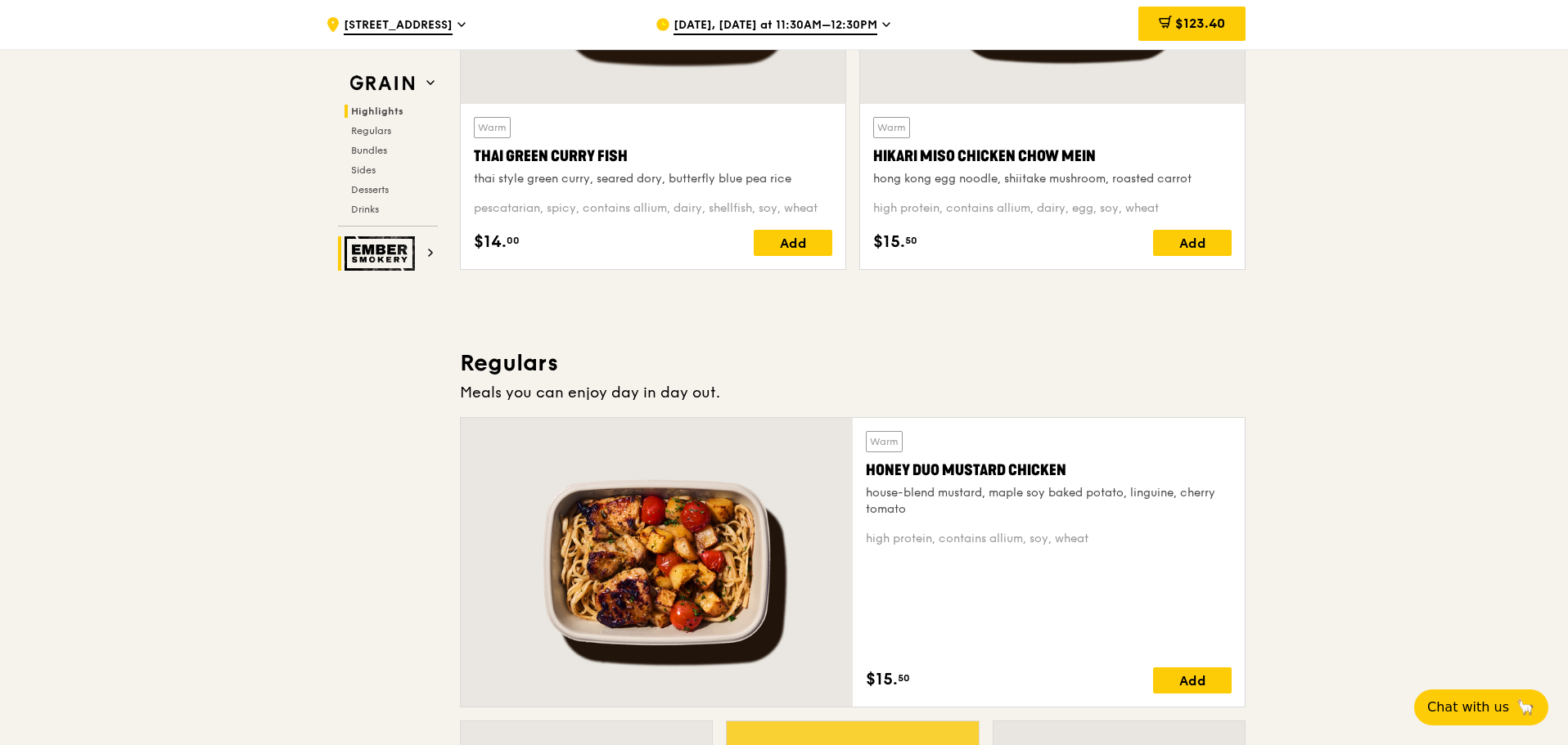
scroll to position [799, 0]
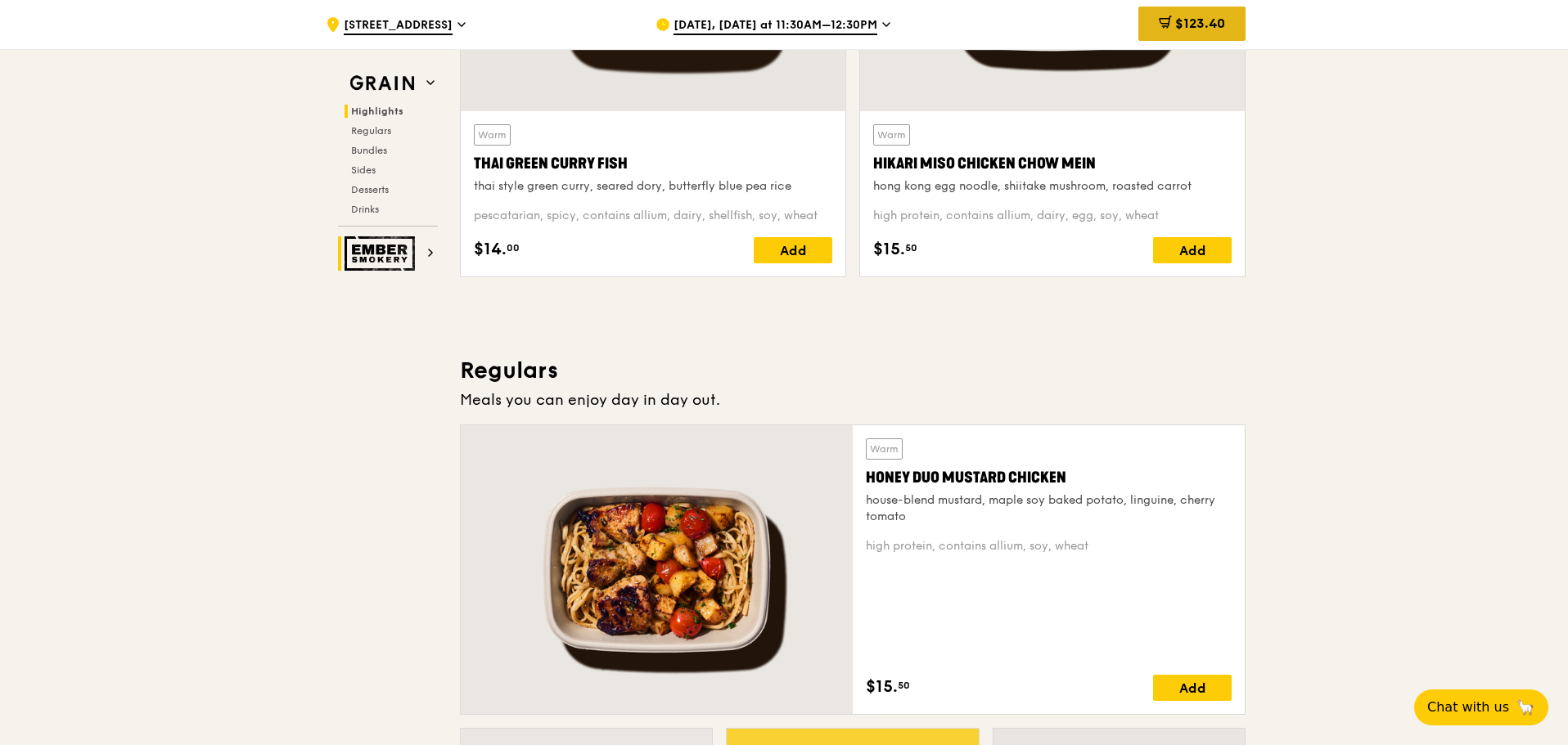
click at [1167, 26] on icon at bounding box center [1165, 21] width 13 height 13
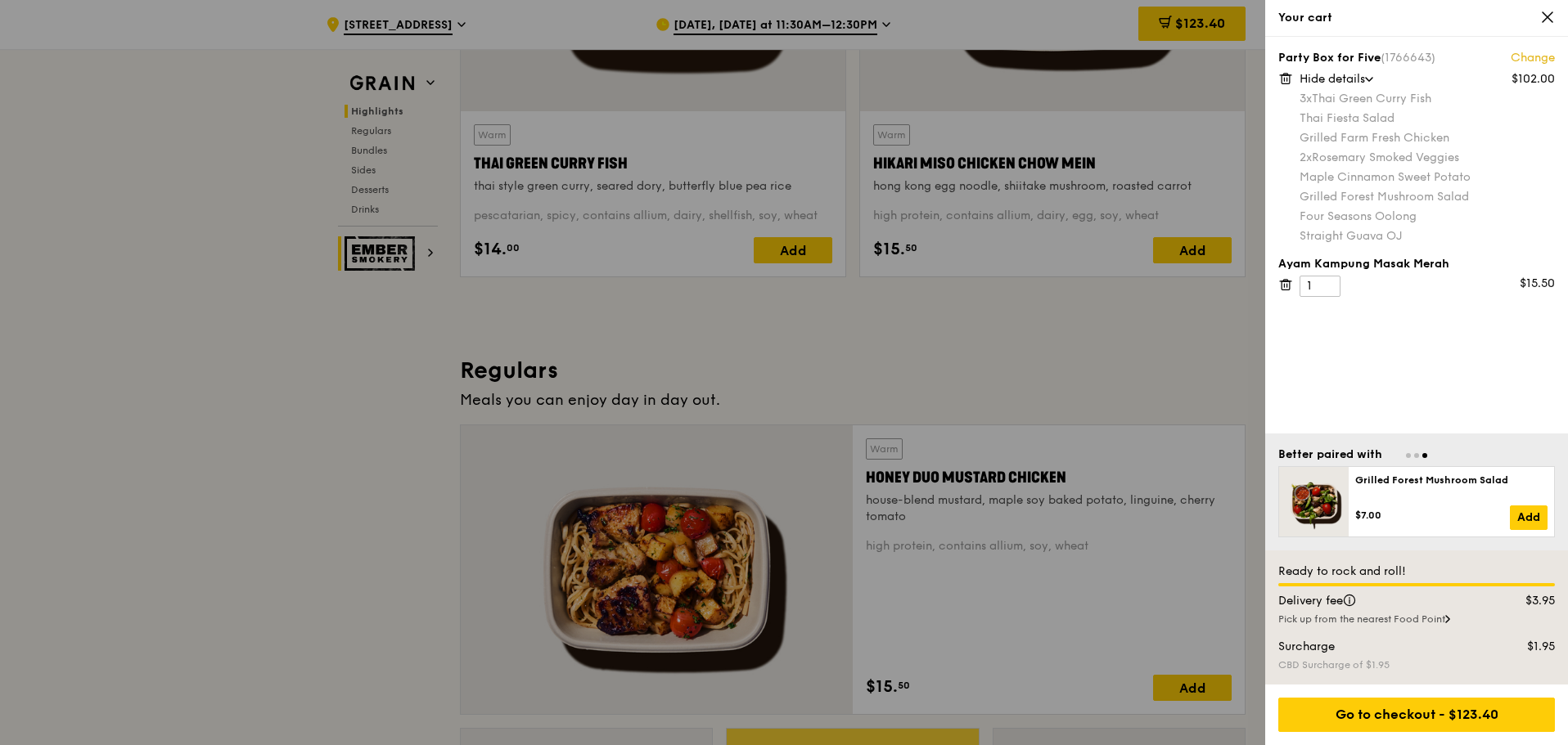
click at [1399, 621] on div "Pick up from the nearest Food Point" at bounding box center [1416, 619] width 276 height 13
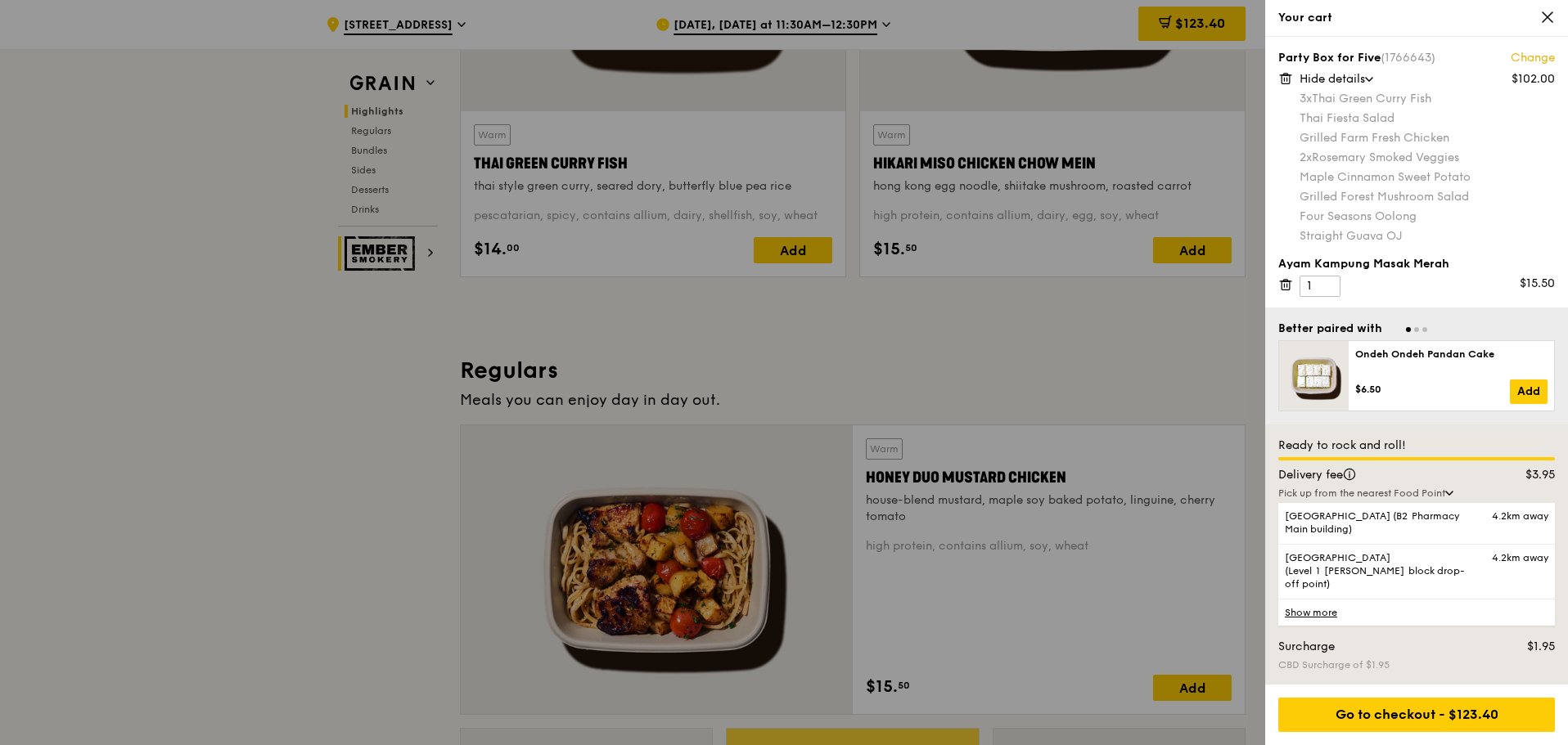
click at [1316, 613] on link "Show more" at bounding box center [1416, 613] width 276 height 27
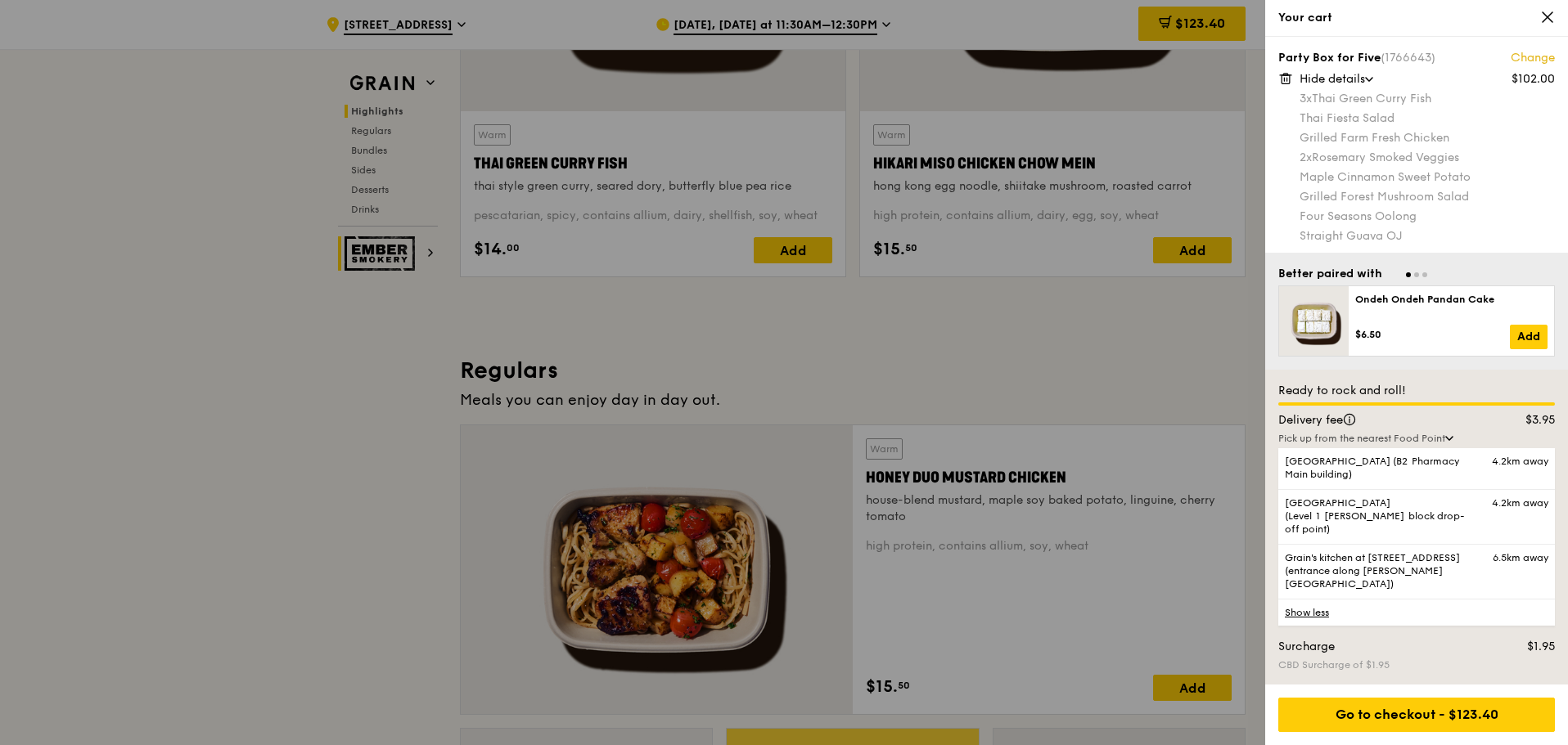
click at [1316, 613] on link "Show less" at bounding box center [1416, 613] width 276 height 27
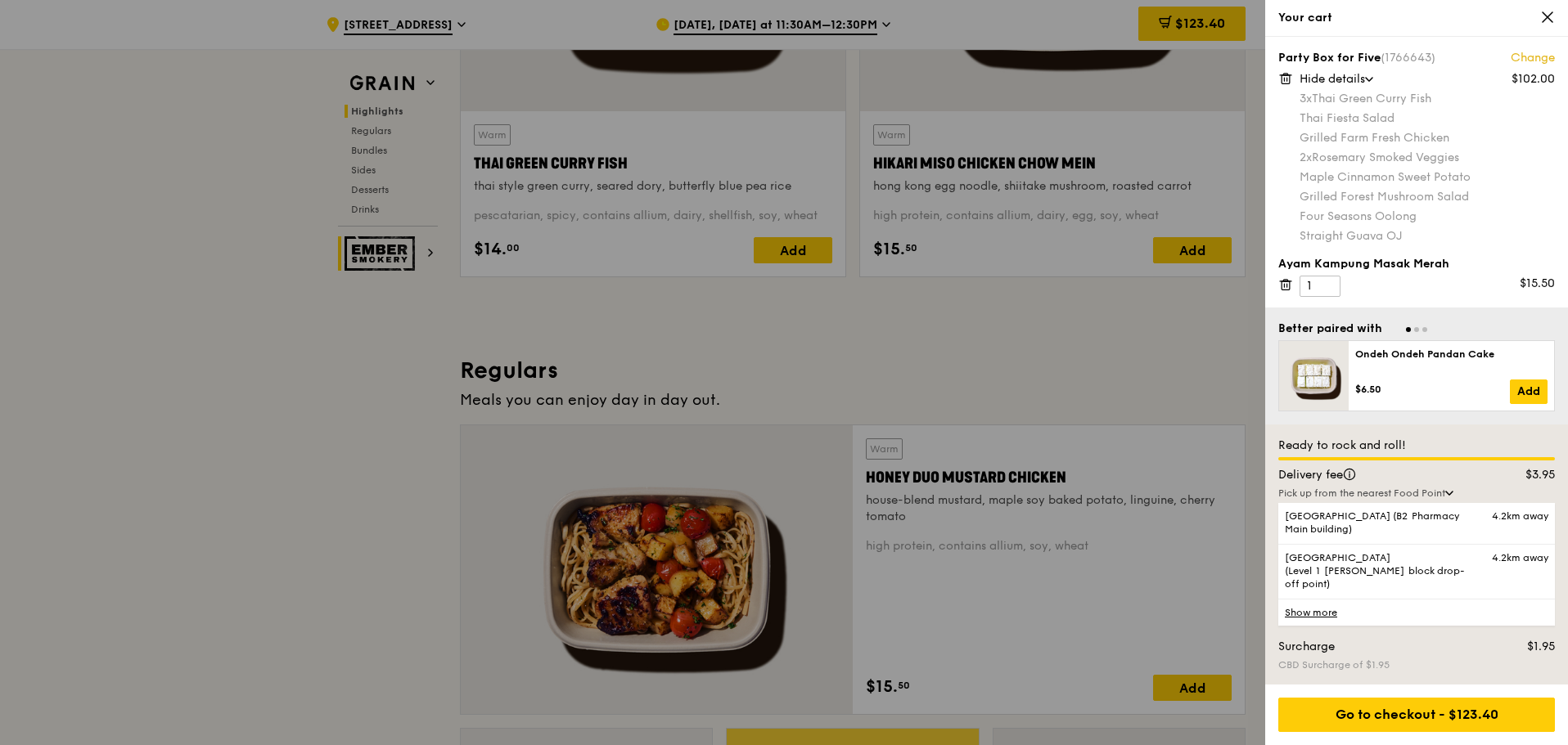
click at [1316, 613] on link "Show more" at bounding box center [1416, 613] width 276 height 27
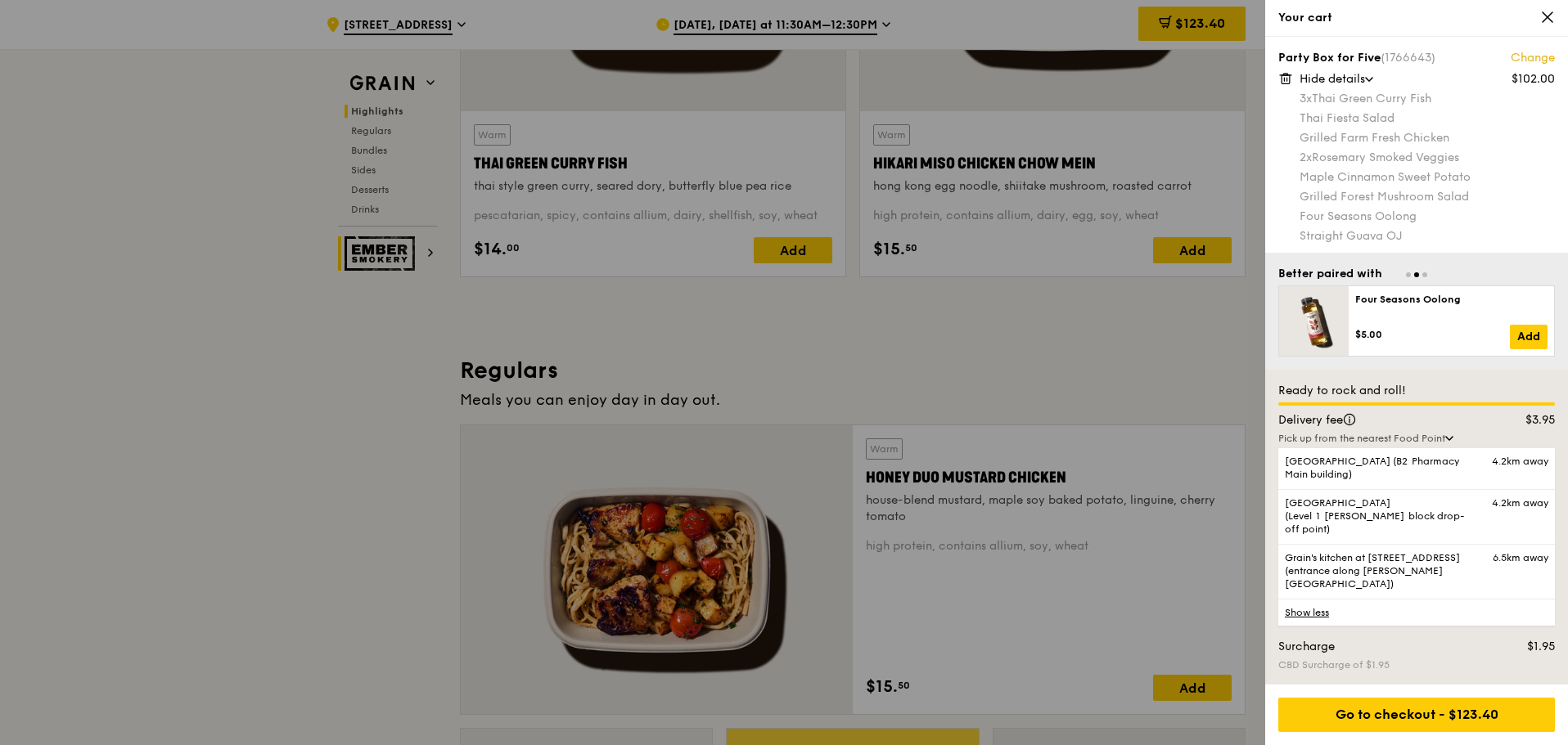
click at [1324, 615] on link "Show less" at bounding box center [1416, 613] width 276 height 27
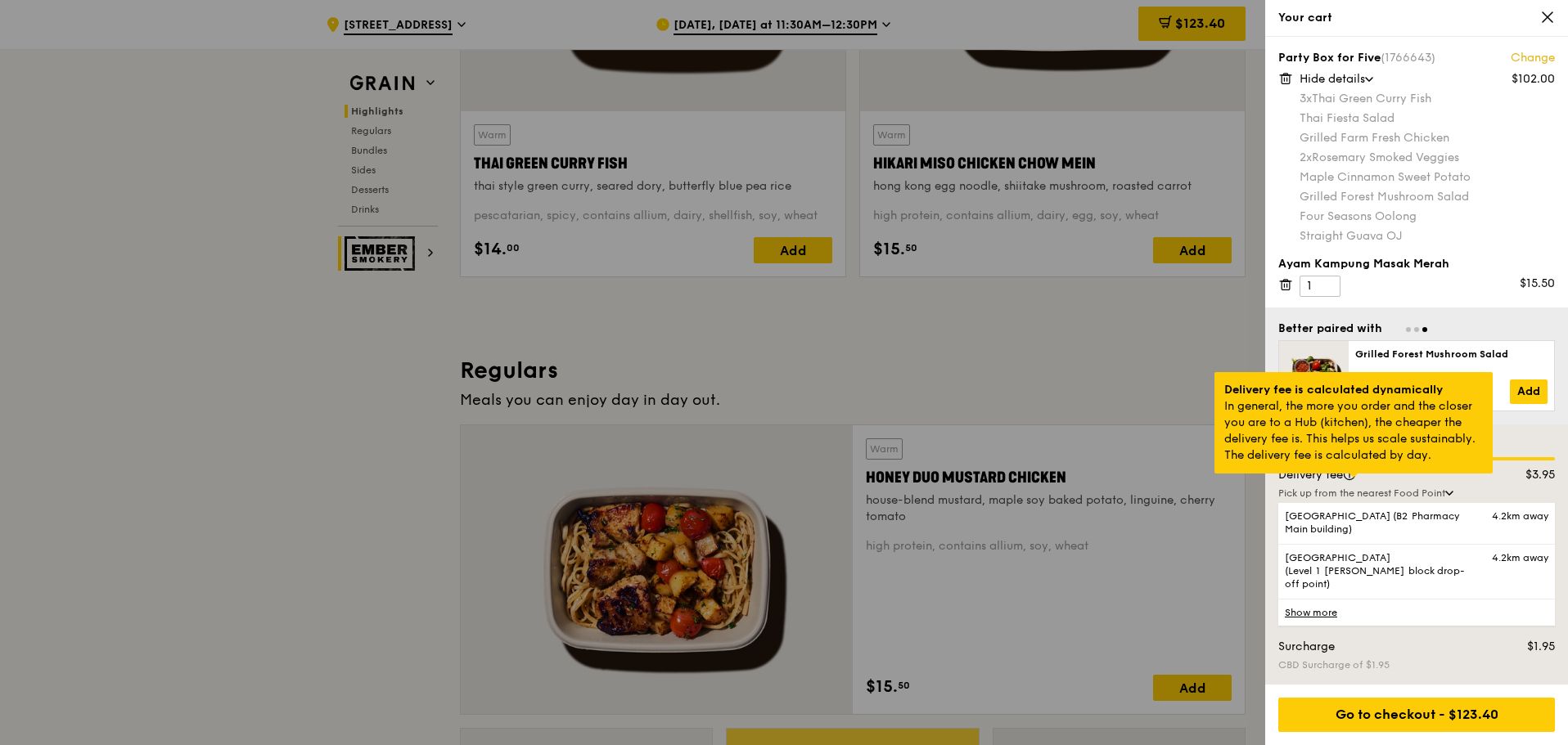
click at [1353, 478] on div at bounding box center [1354, 476] width 9 height 4
click at [1352, 478] on div at bounding box center [1354, 476] width 9 height 4
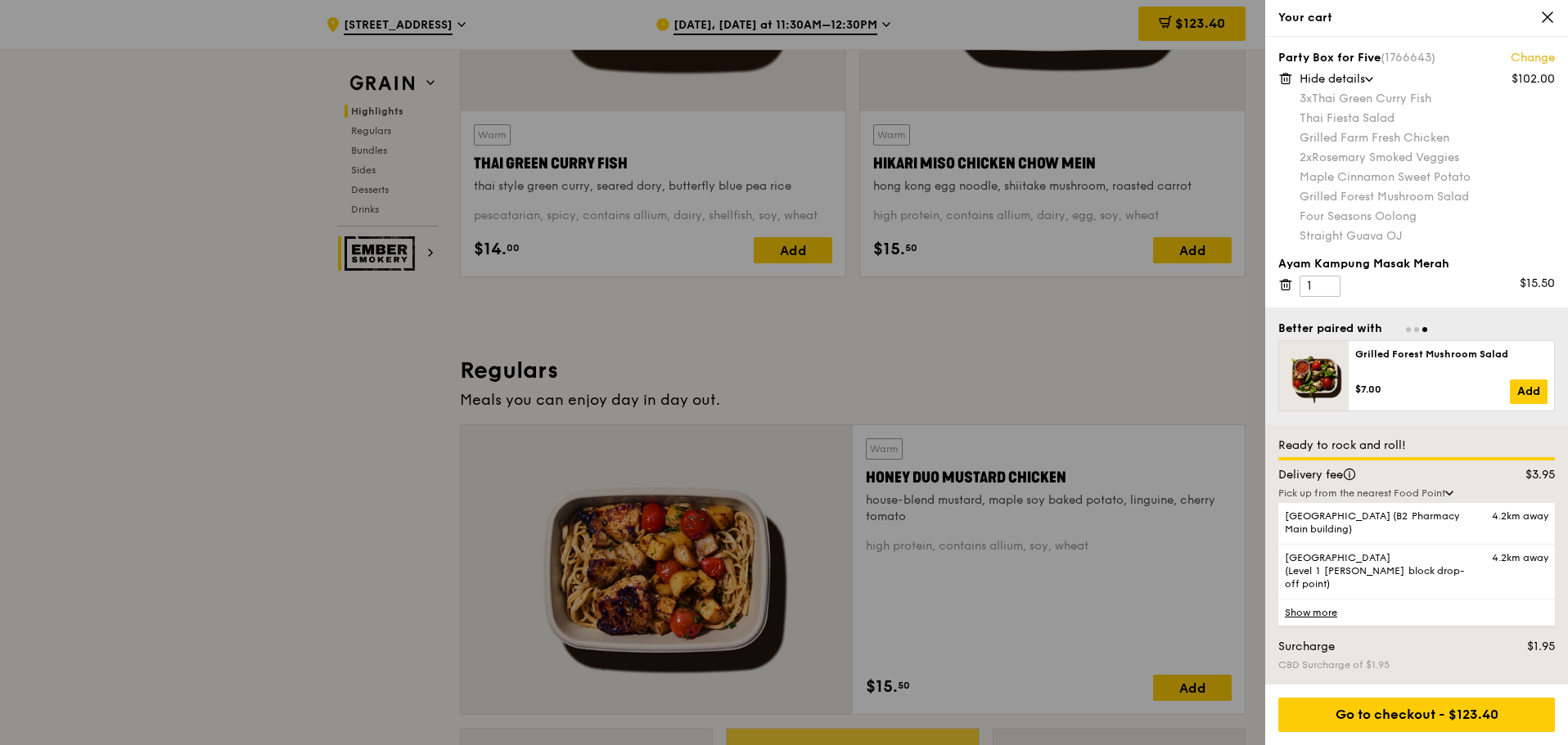
click at [526, 296] on div at bounding box center [784, 372] width 1568 height 745
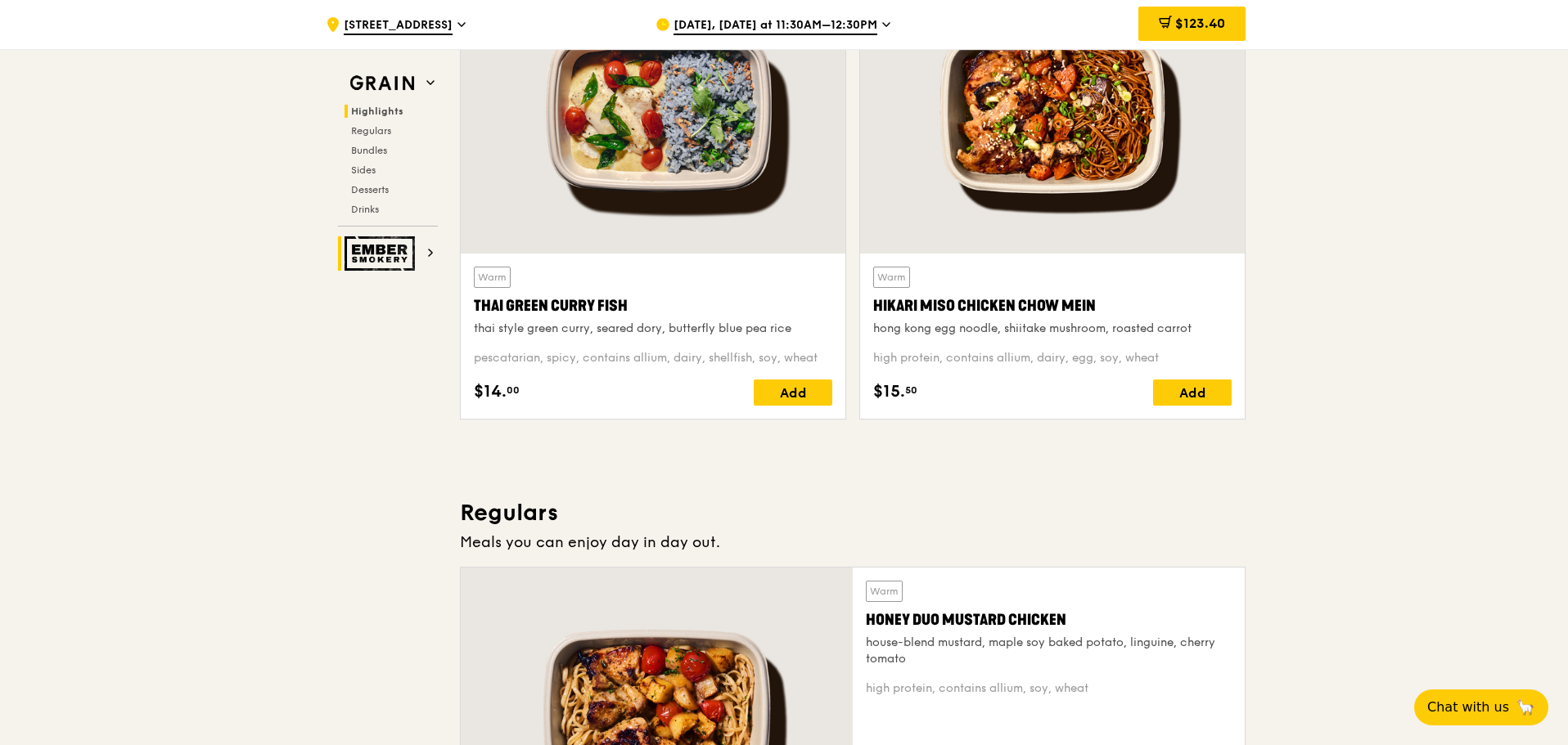
scroll to position [655, 0]
click at [775, 384] on div "Add" at bounding box center [793, 393] width 78 height 26
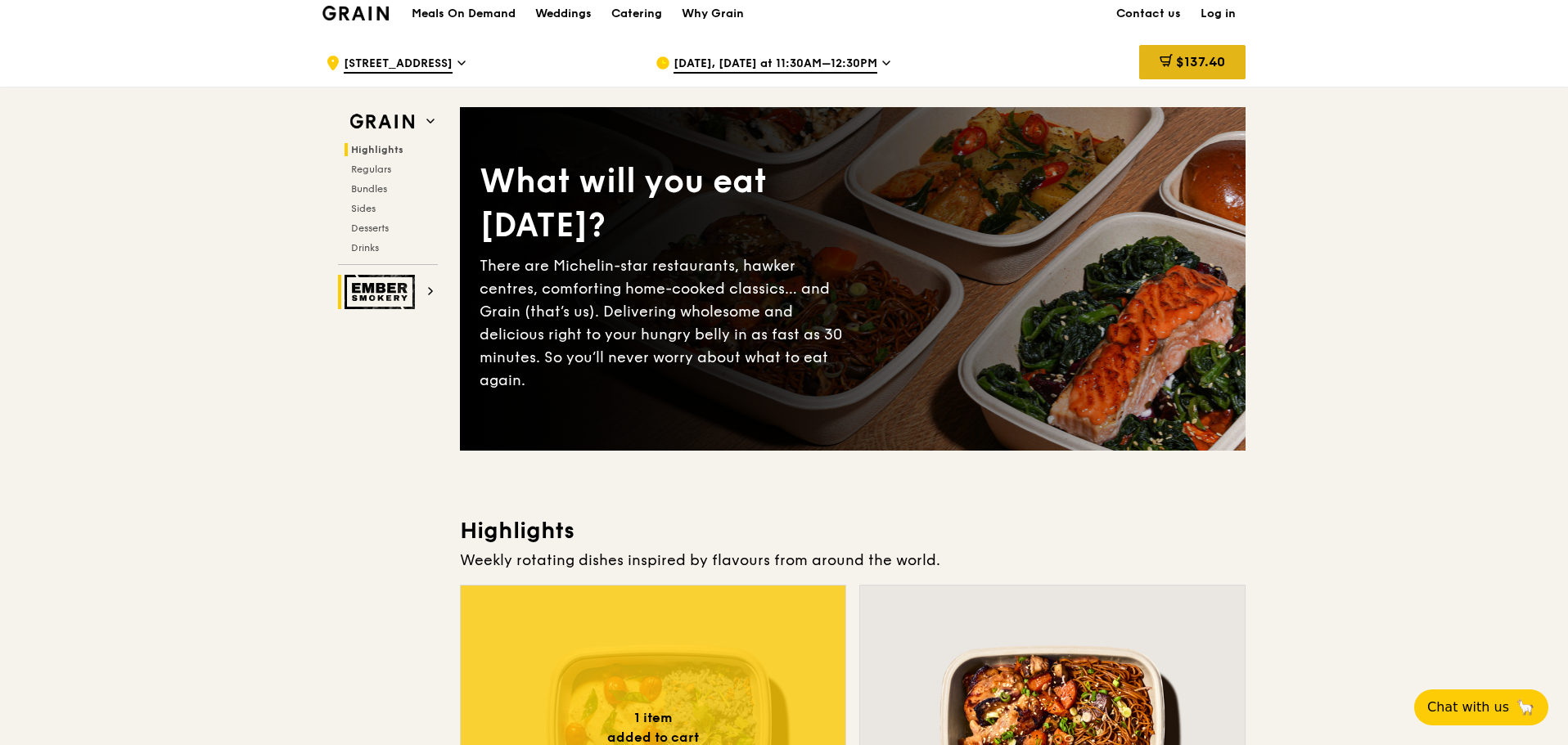
scroll to position [0, 0]
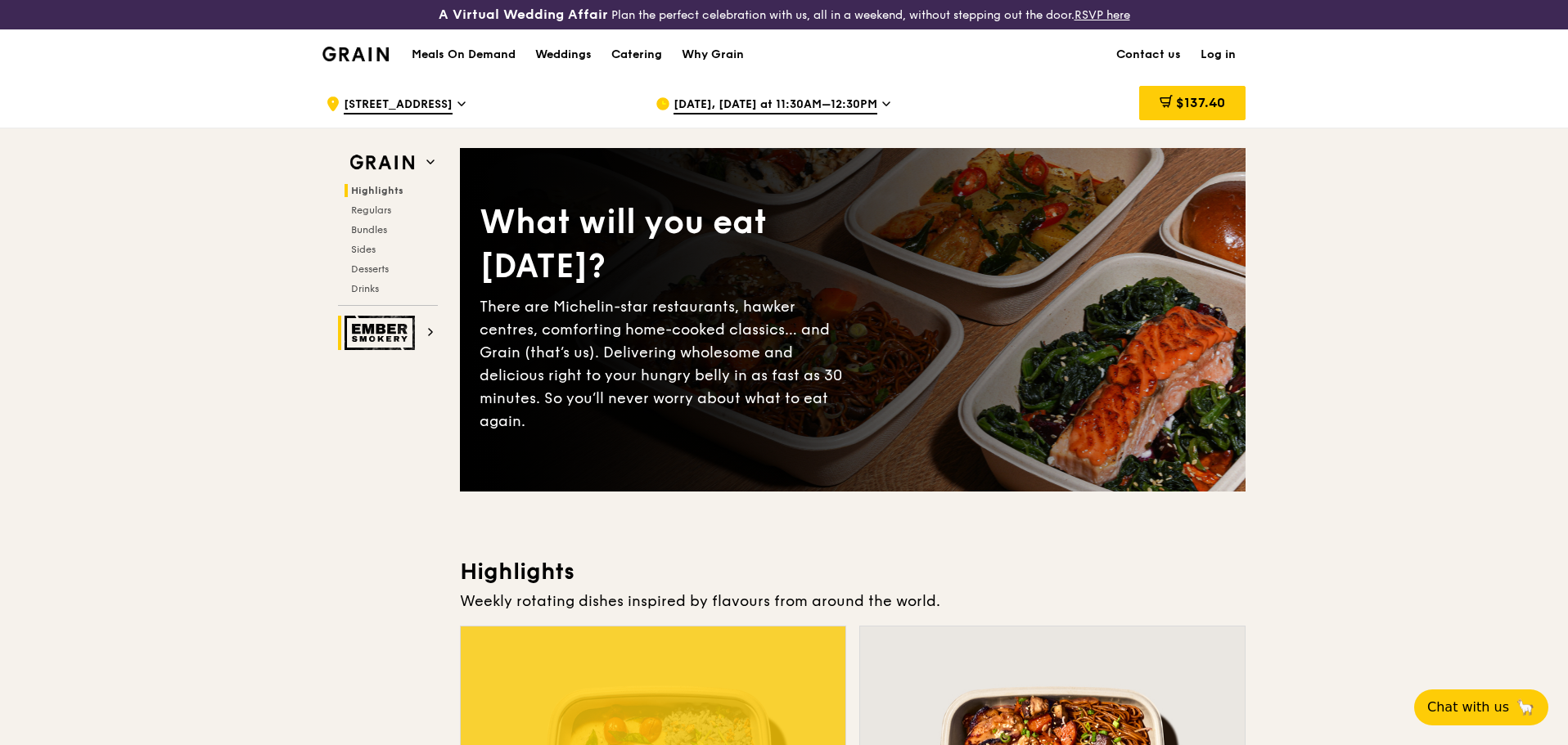
click at [1193, 105] on span "$137.40" at bounding box center [1201, 102] width 49 height 15
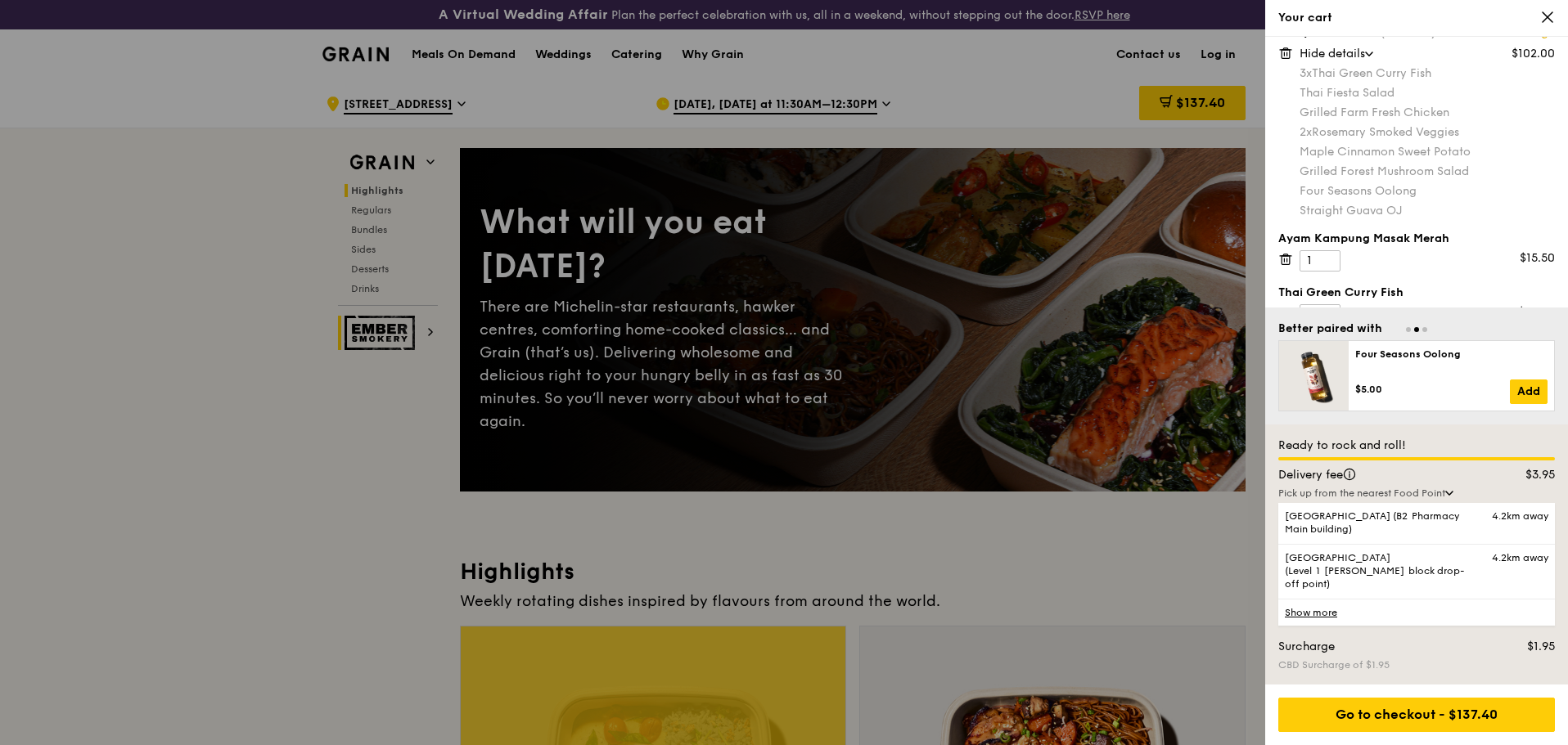
scroll to position [43, 0]
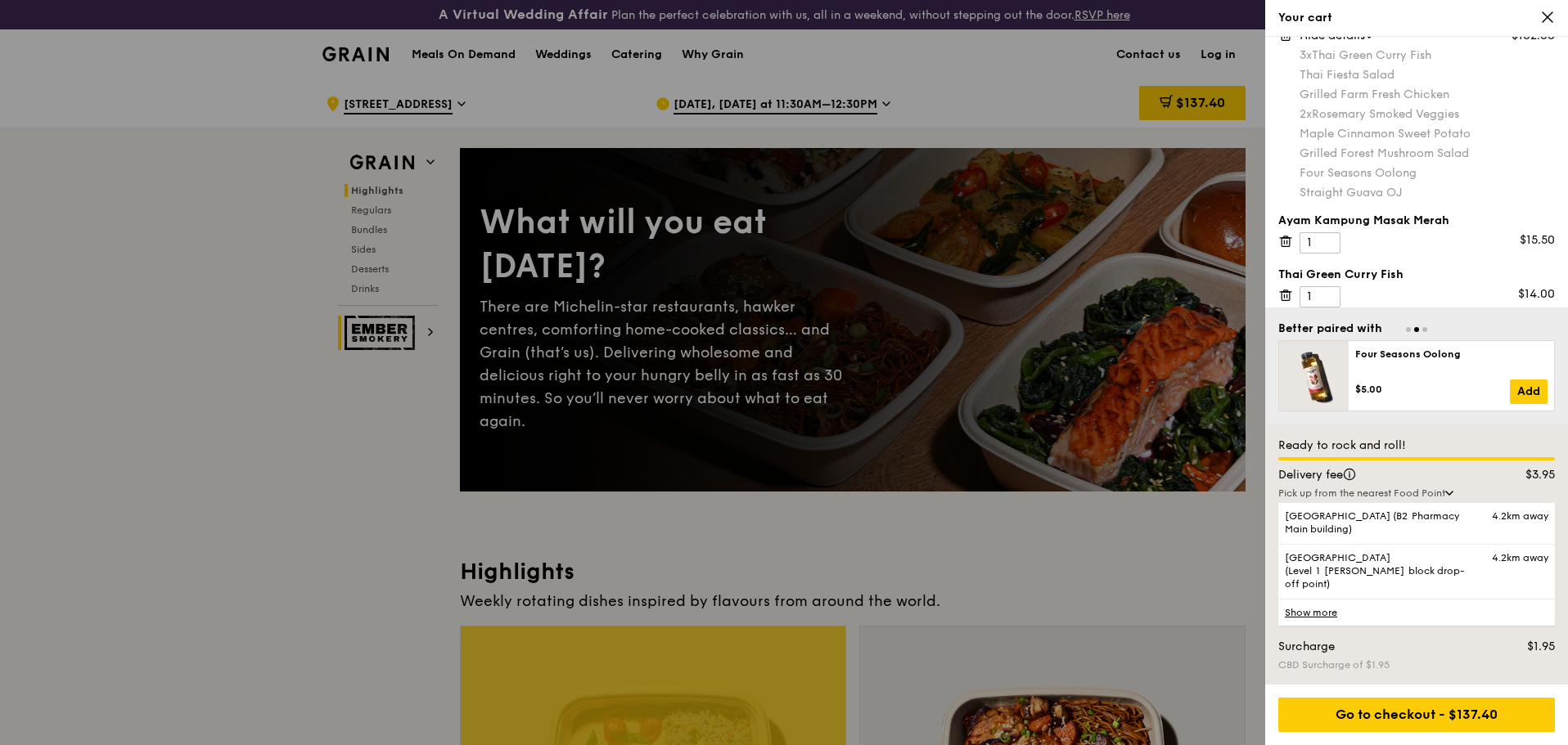
click at [1280, 294] on icon at bounding box center [1285, 295] width 14 height 14
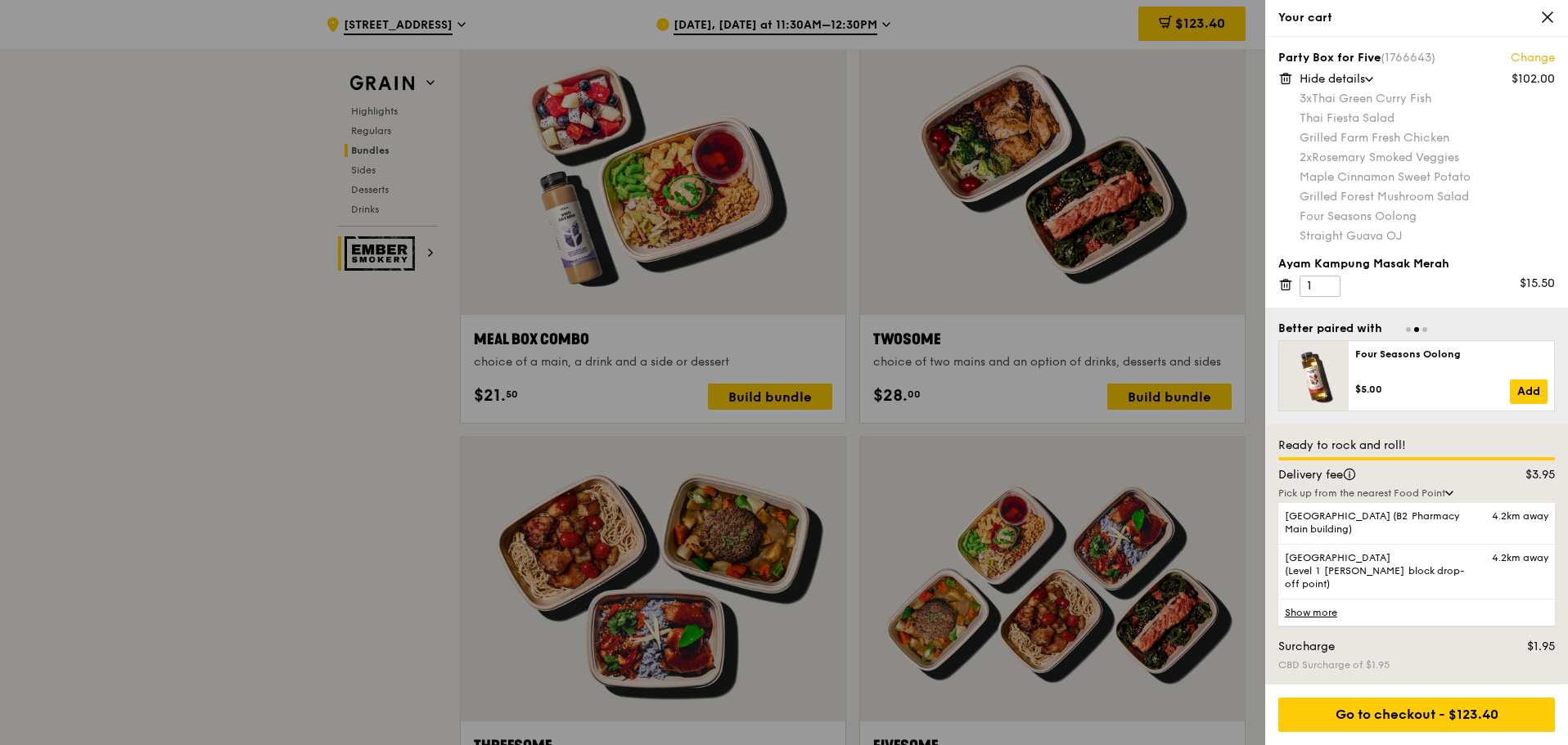
scroll to position [2475, 0]
click at [261, 494] on div at bounding box center [784, 372] width 1568 height 745
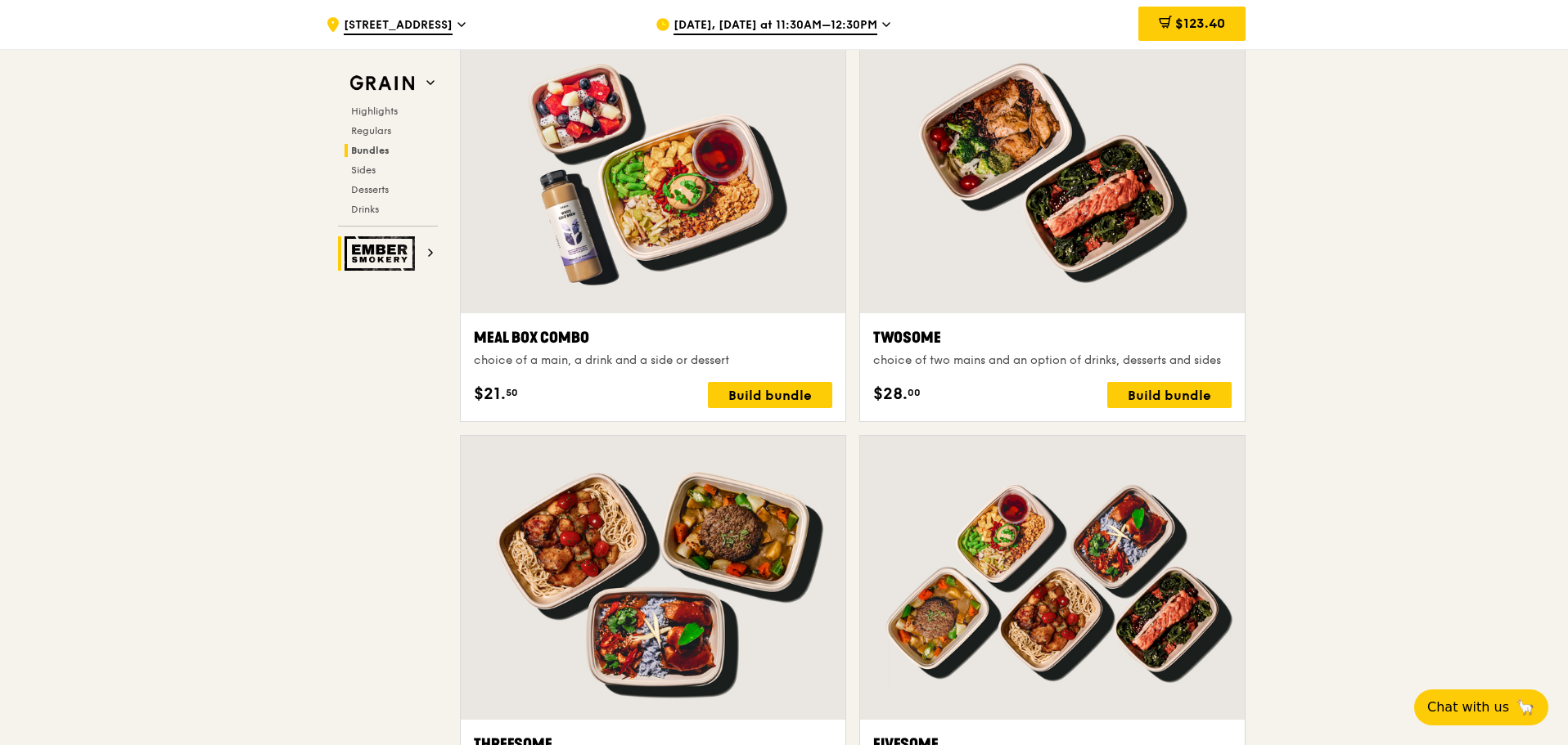
click at [1210, 24] on span "$123.40" at bounding box center [1200, 23] width 50 height 15
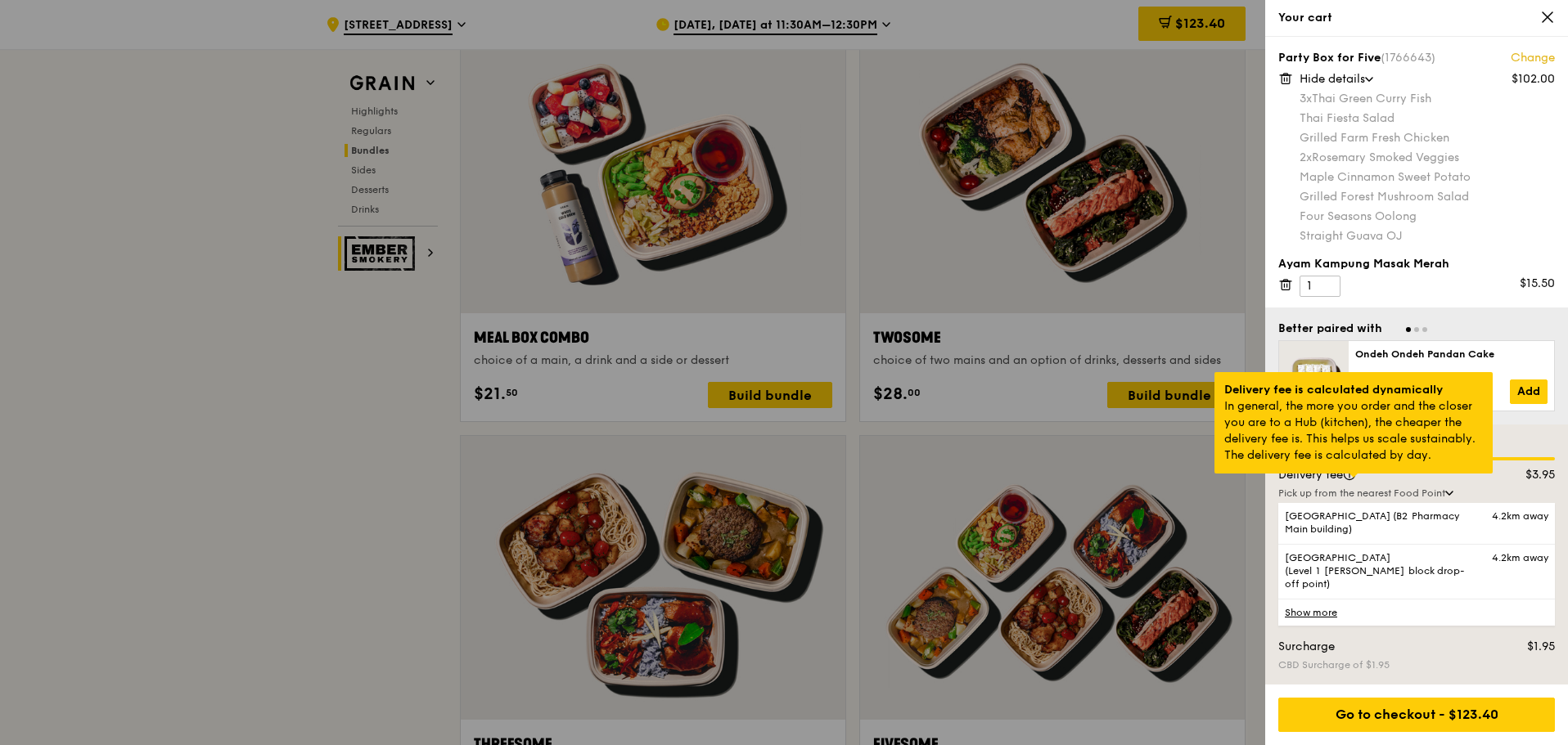
click at [1351, 478] on div at bounding box center [1354, 476] width 9 height 4
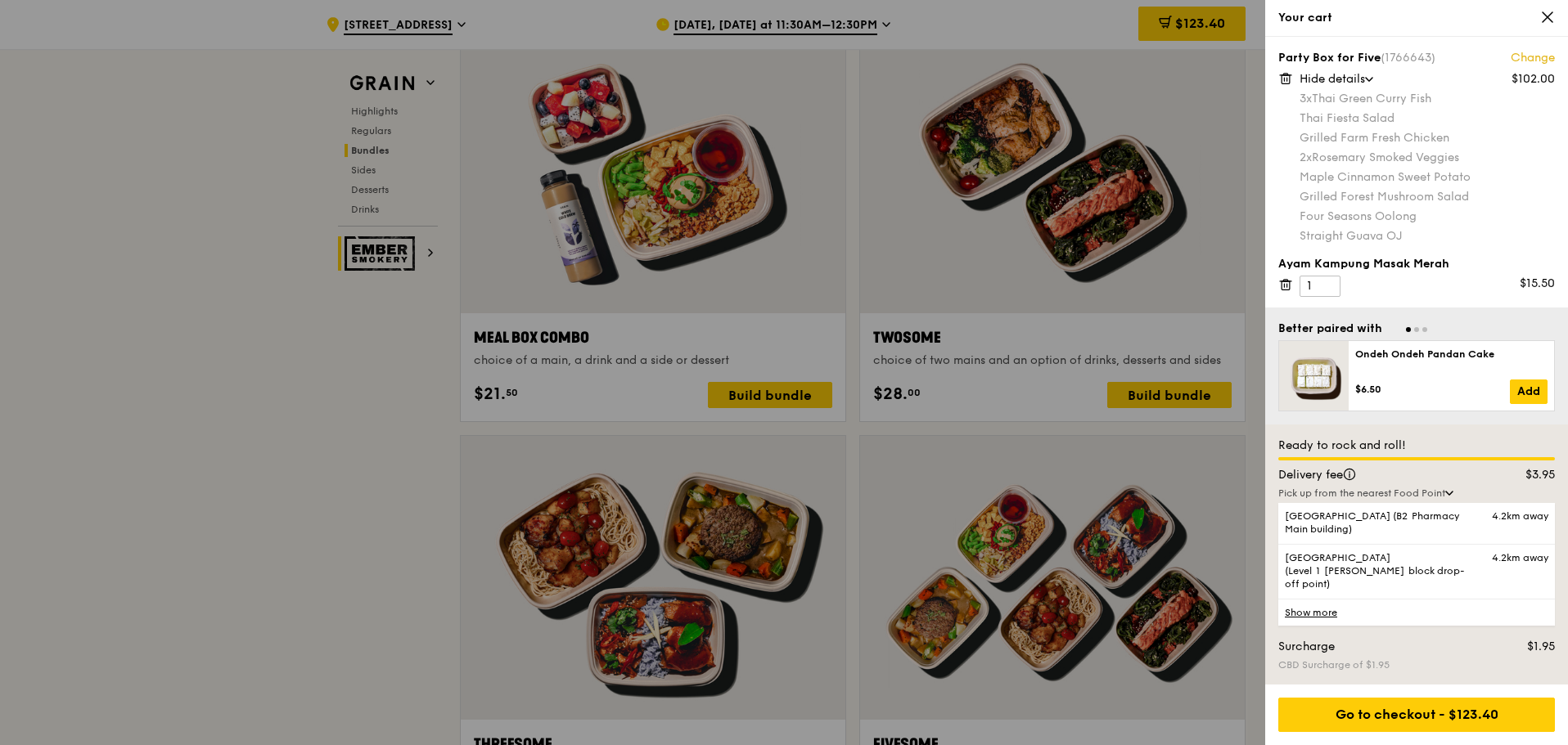
click at [1302, 612] on link "Show more" at bounding box center [1416, 613] width 276 height 27
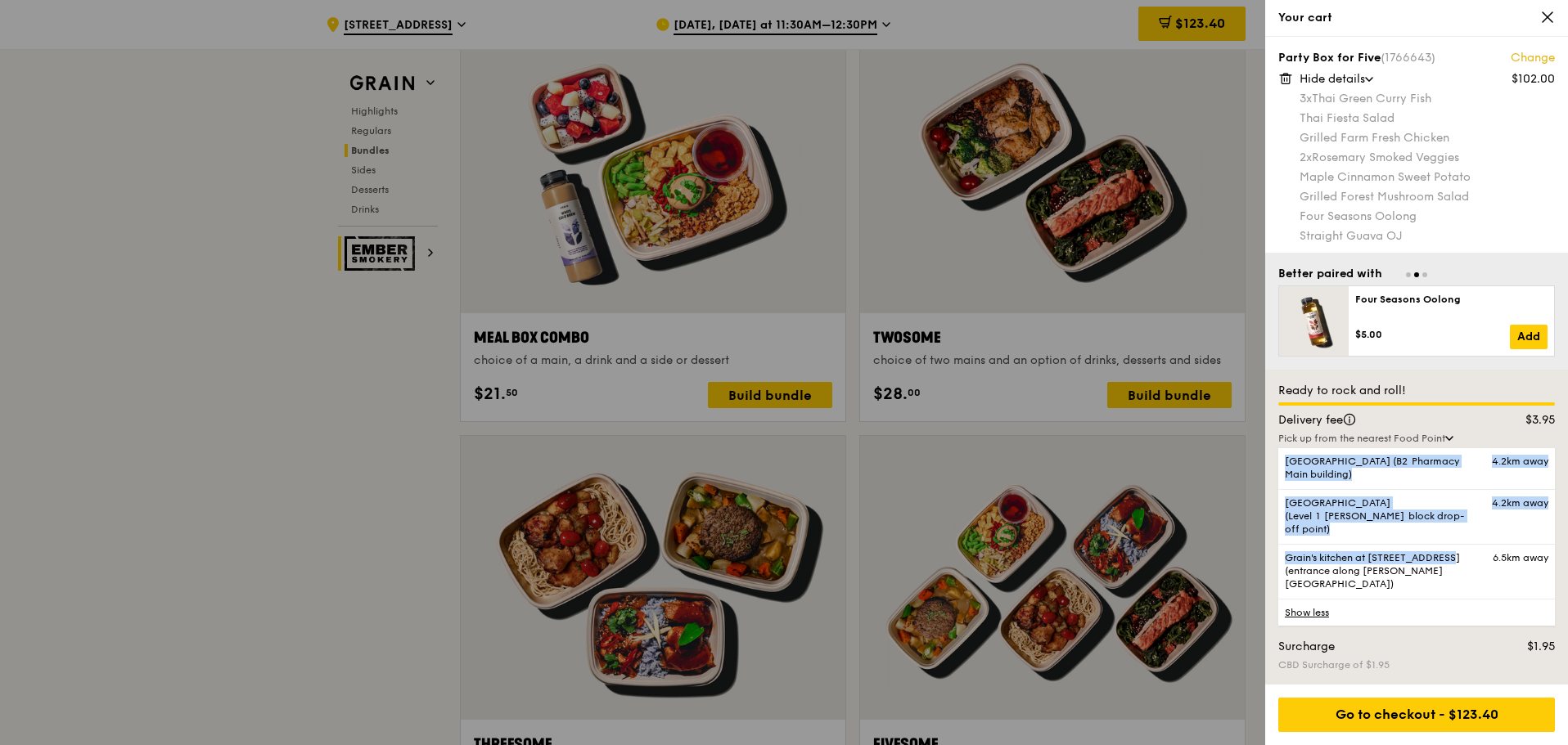
drag, startPoint x: 1416, startPoint y: 577, endPoint x: 1507, endPoint y: 460, distance: 148.2
click at [1508, 461] on div "Delivery fee $3.95 Pick up from the nearest Food Point Tan Tock Seng Hospital (…" at bounding box center [1416, 519] width 276 height 214
click at [1450, 441] on icon at bounding box center [1449, 439] width 9 height 5
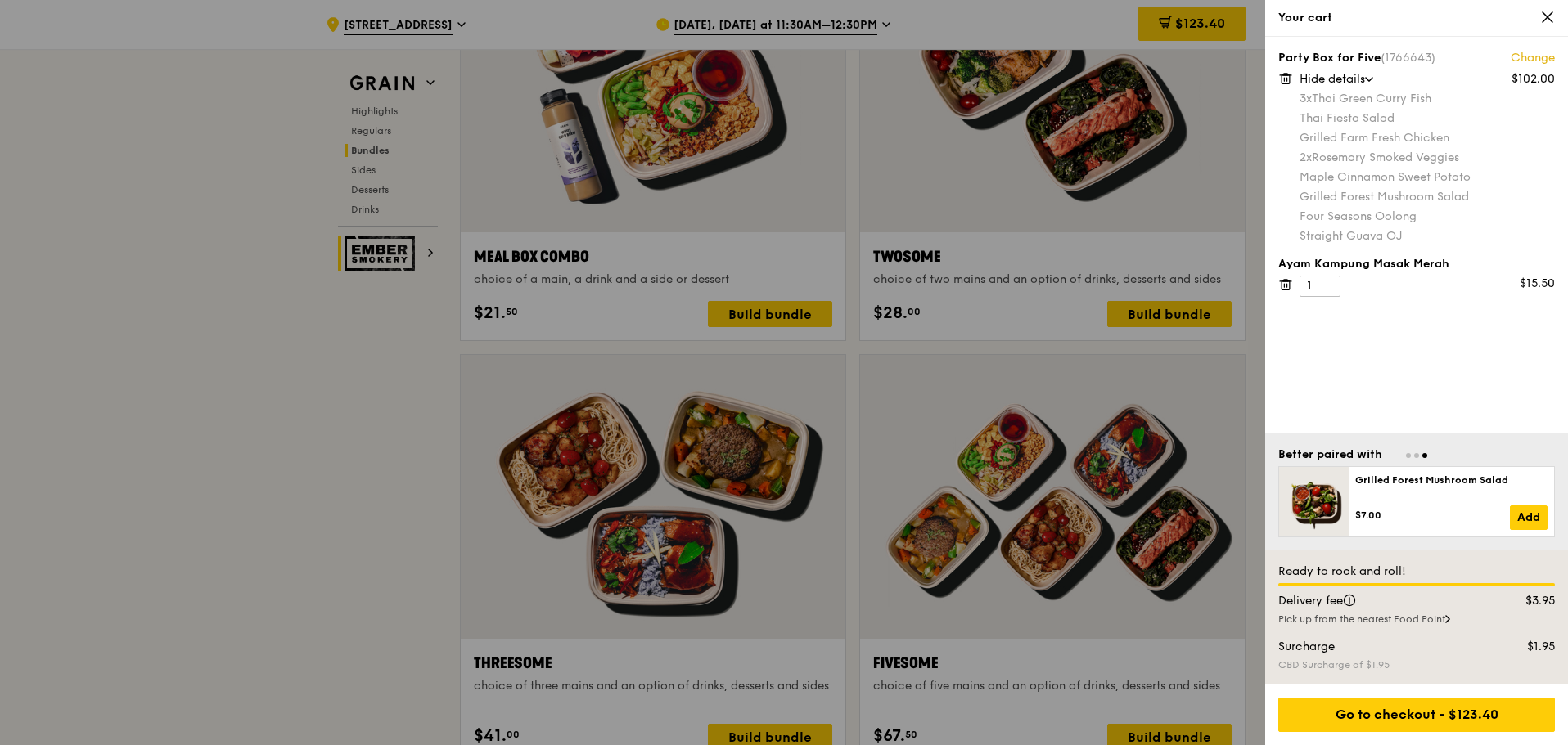
scroll to position [2557, 0]
click at [275, 564] on div at bounding box center [784, 372] width 1568 height 745
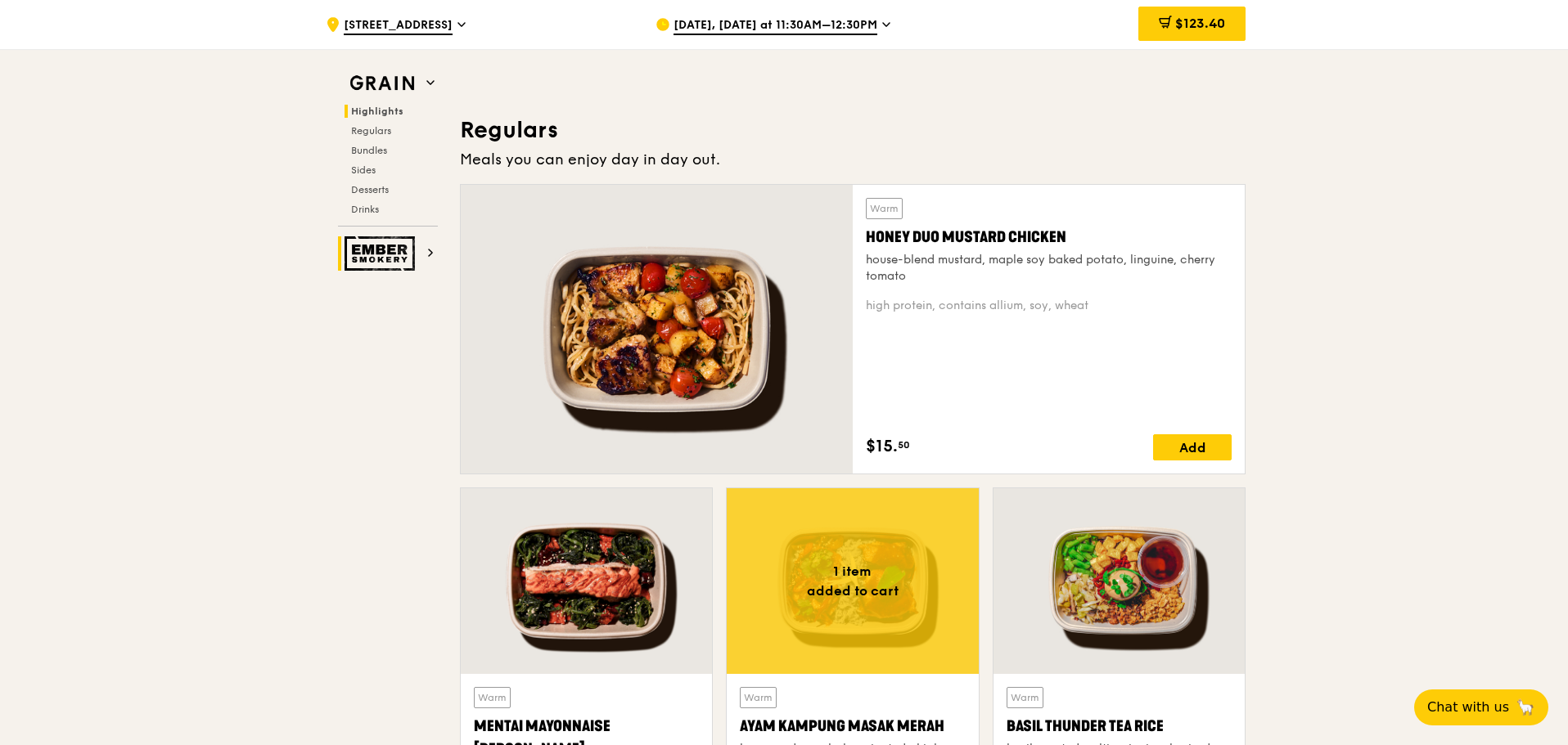
scroll to position [1043, 0]
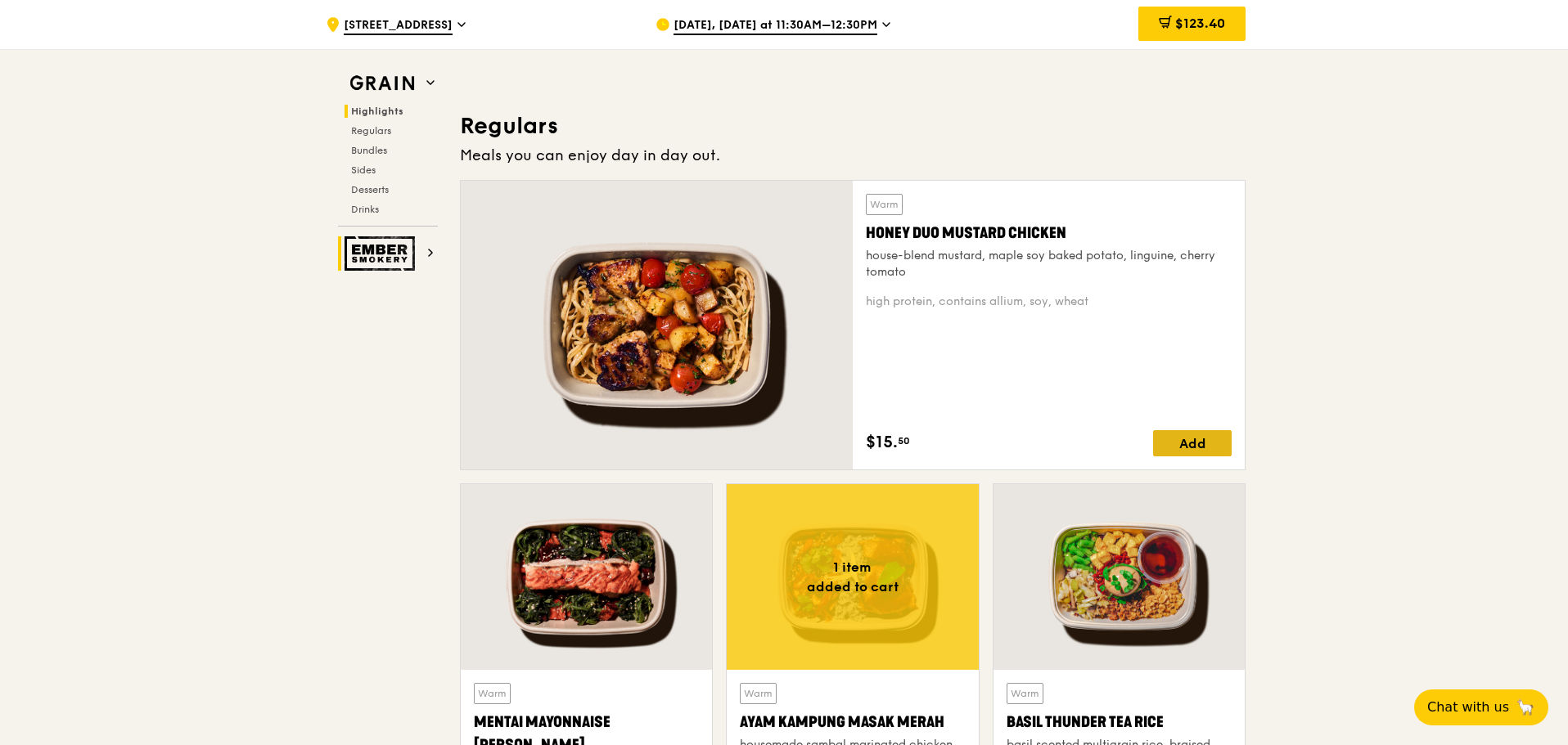
click at [1174, 442] on div "Add" at bounding box center [1192, 443] width 78 height 26
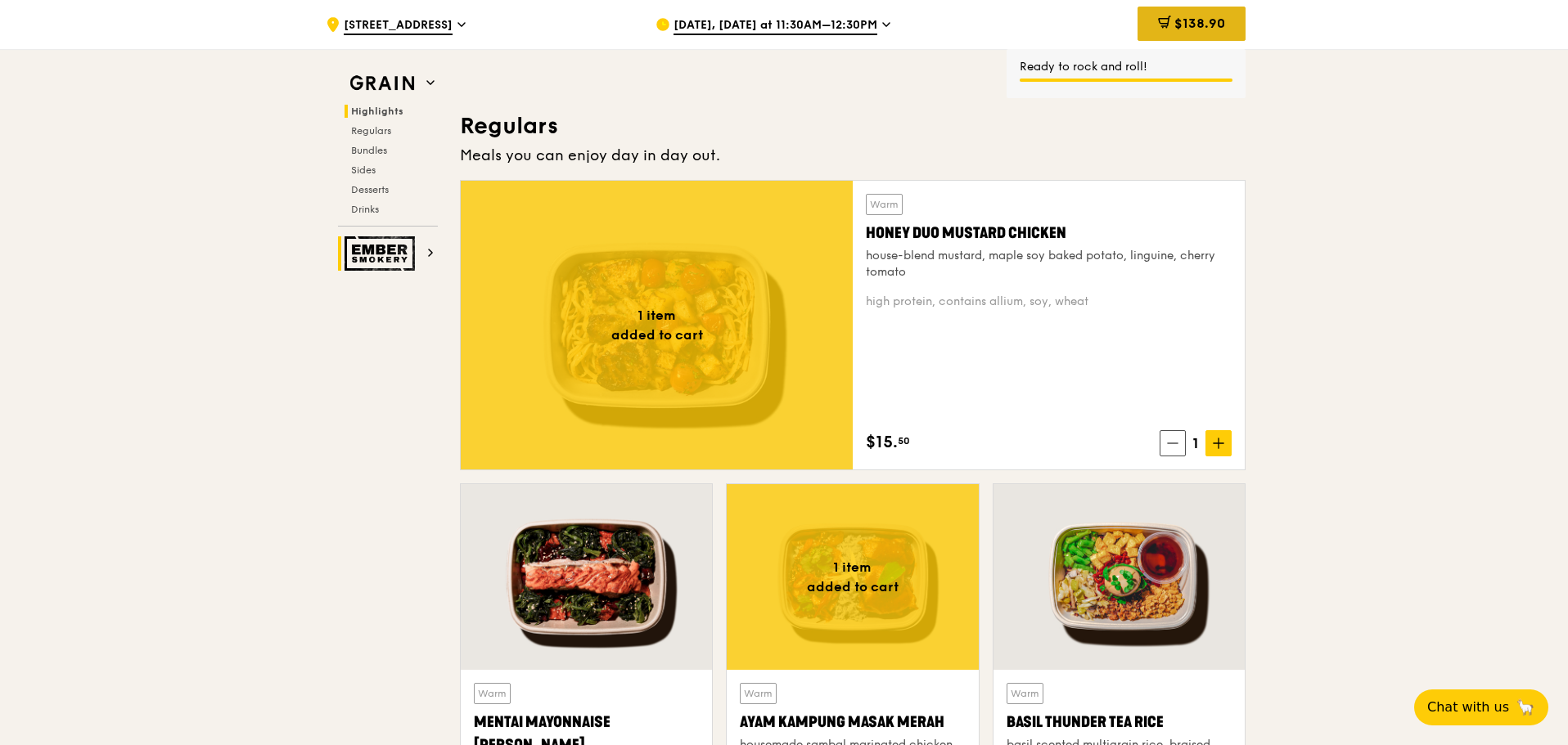
click at [1221, 29] on span "$138.90" at bounding box center [1200, 23] width 51 height 15
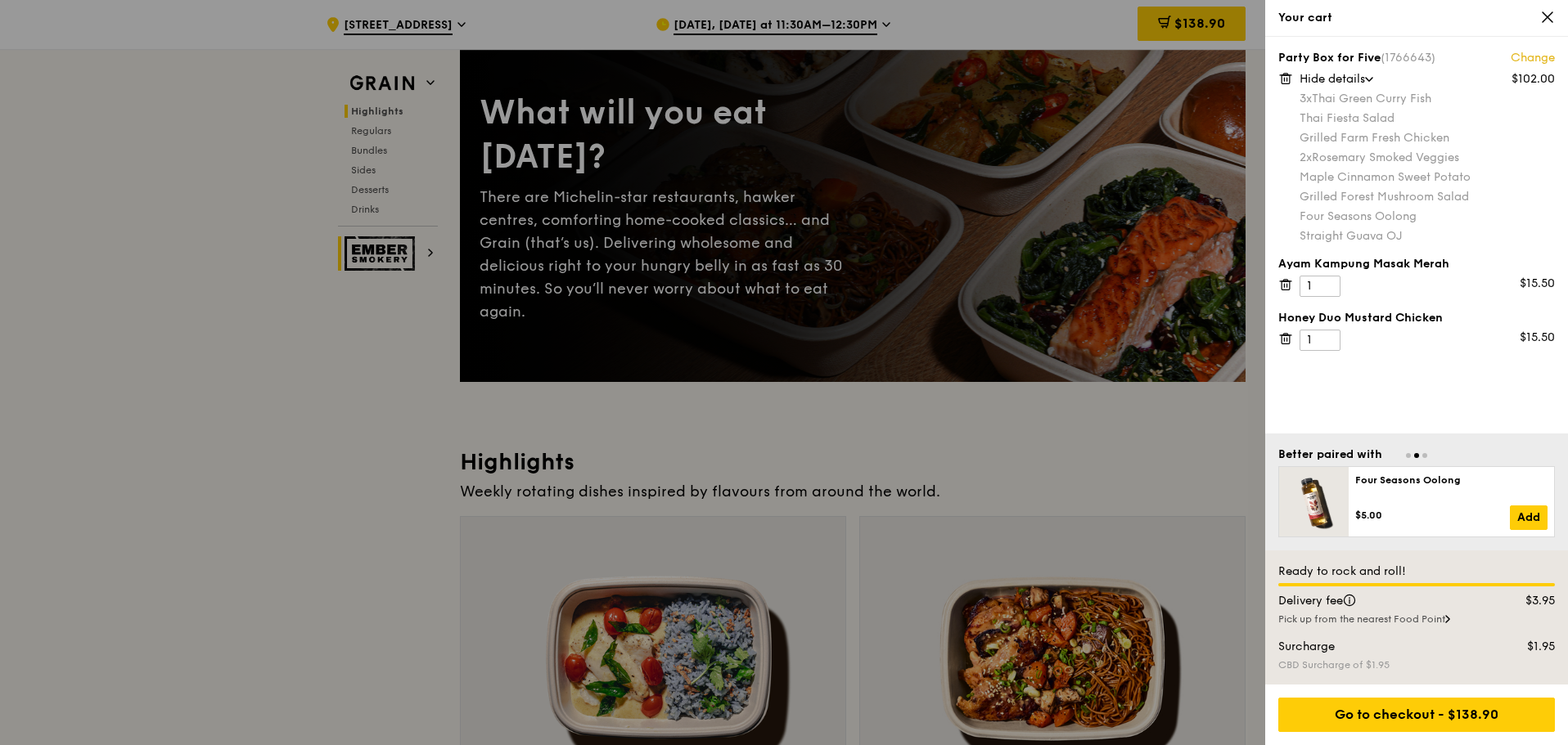
scroll to position [327, 0]
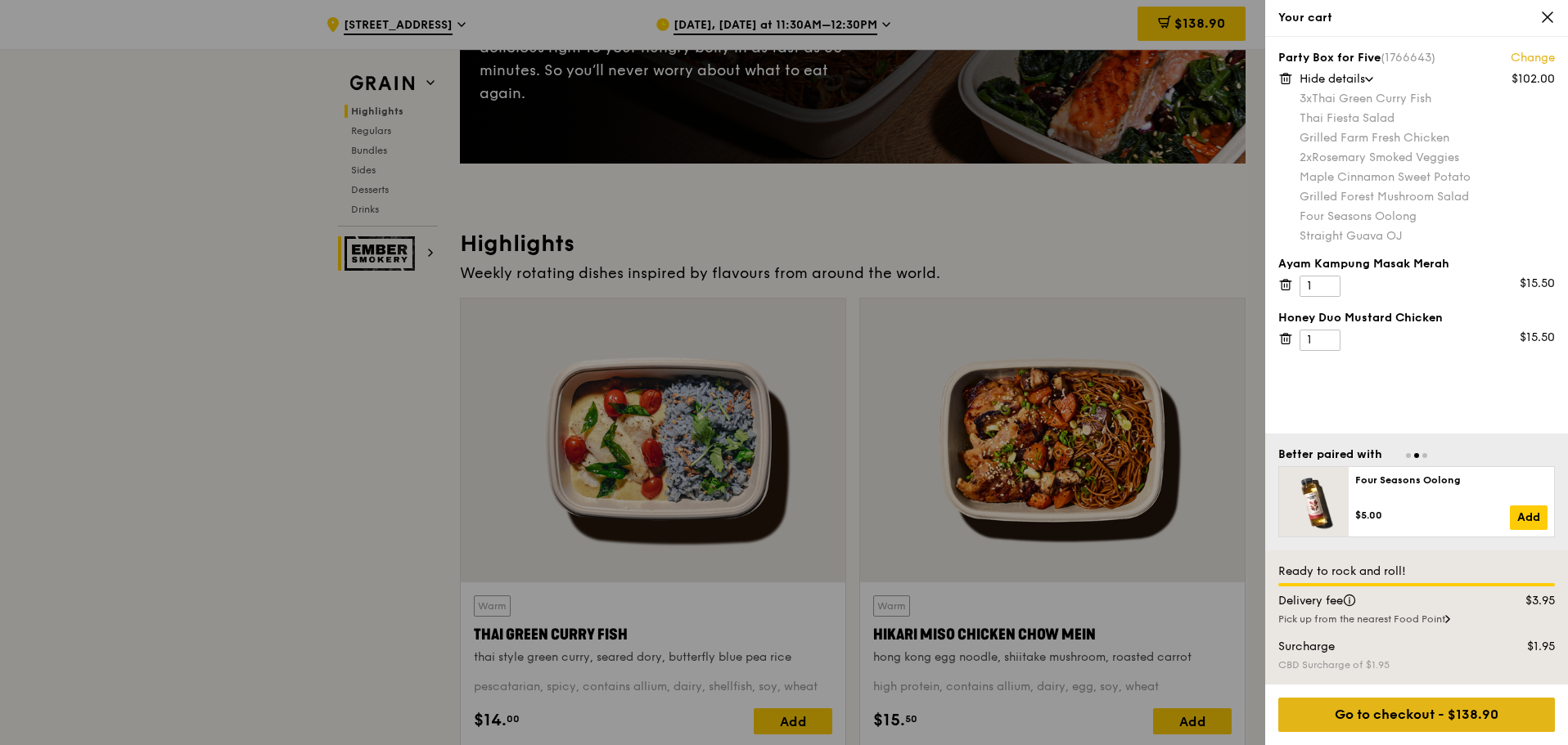
click at [1445, 714] on div "Go to checkout - $138.90" at bounding box center [1416, 715] width 276 height 34
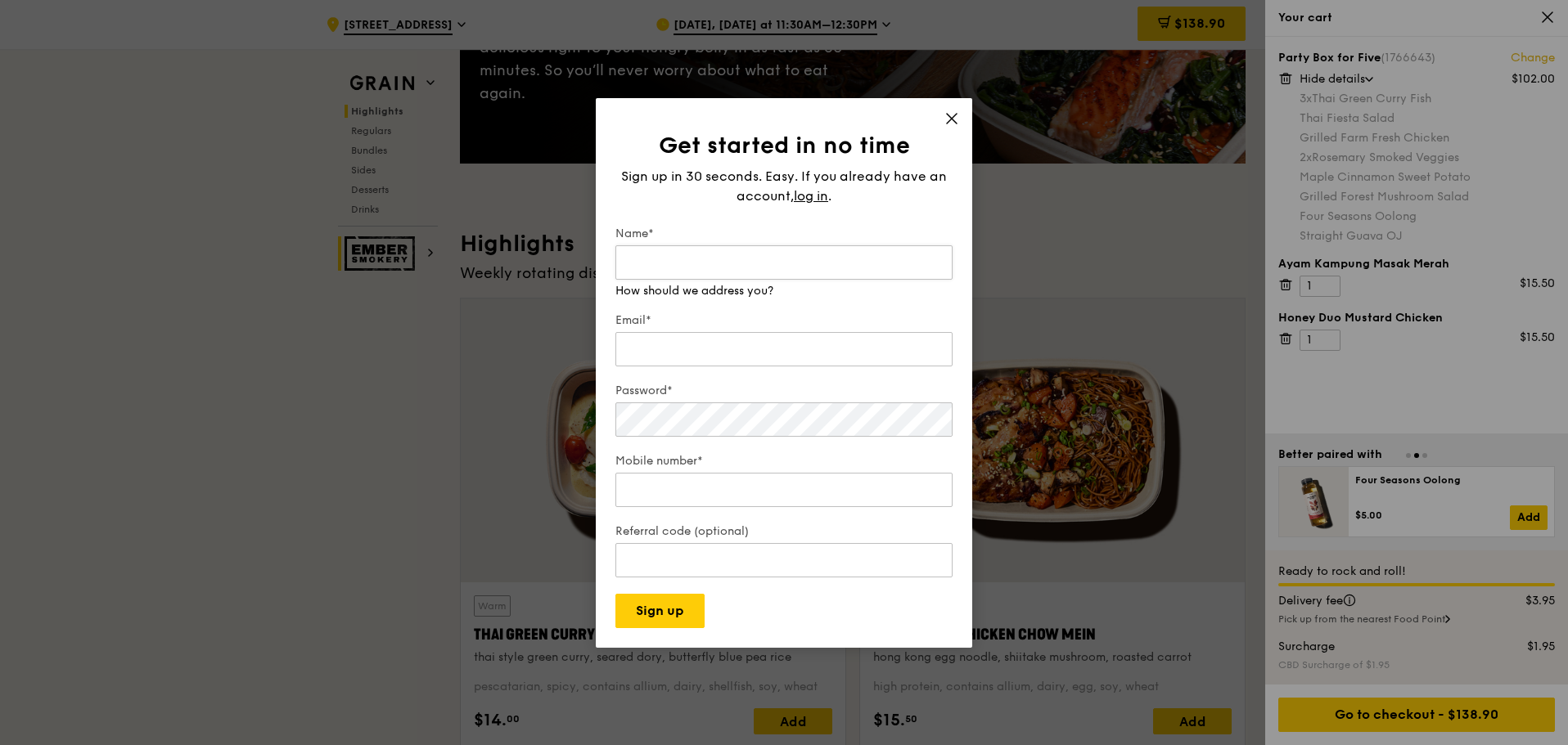
click at [686, 260] on input "Name*" at bounding box center [784, 263] width 337 height 34
type input "A"
click at [814, 193] on div "Sign up in 30 seconds. Easy. If you already have an account, log in ." at bounding box center [784, 187] width 337 height 39
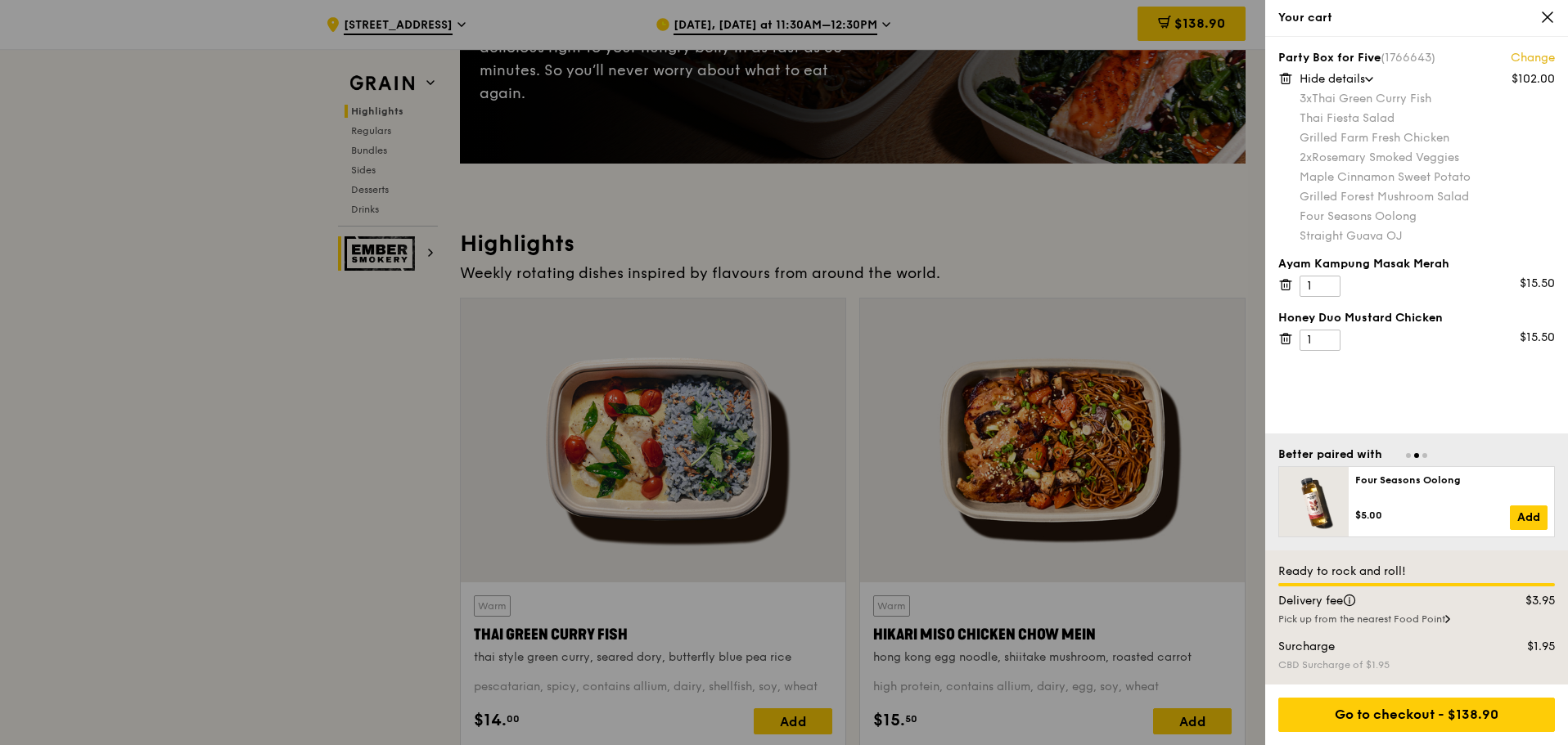
drag, startPoint x: 831, startPoint y: 233, endPoint x: 899, endPoint y: 250, distance: 70.1
click at [831, 233] on div at bounding box center [784, 372] width 1568 height 745
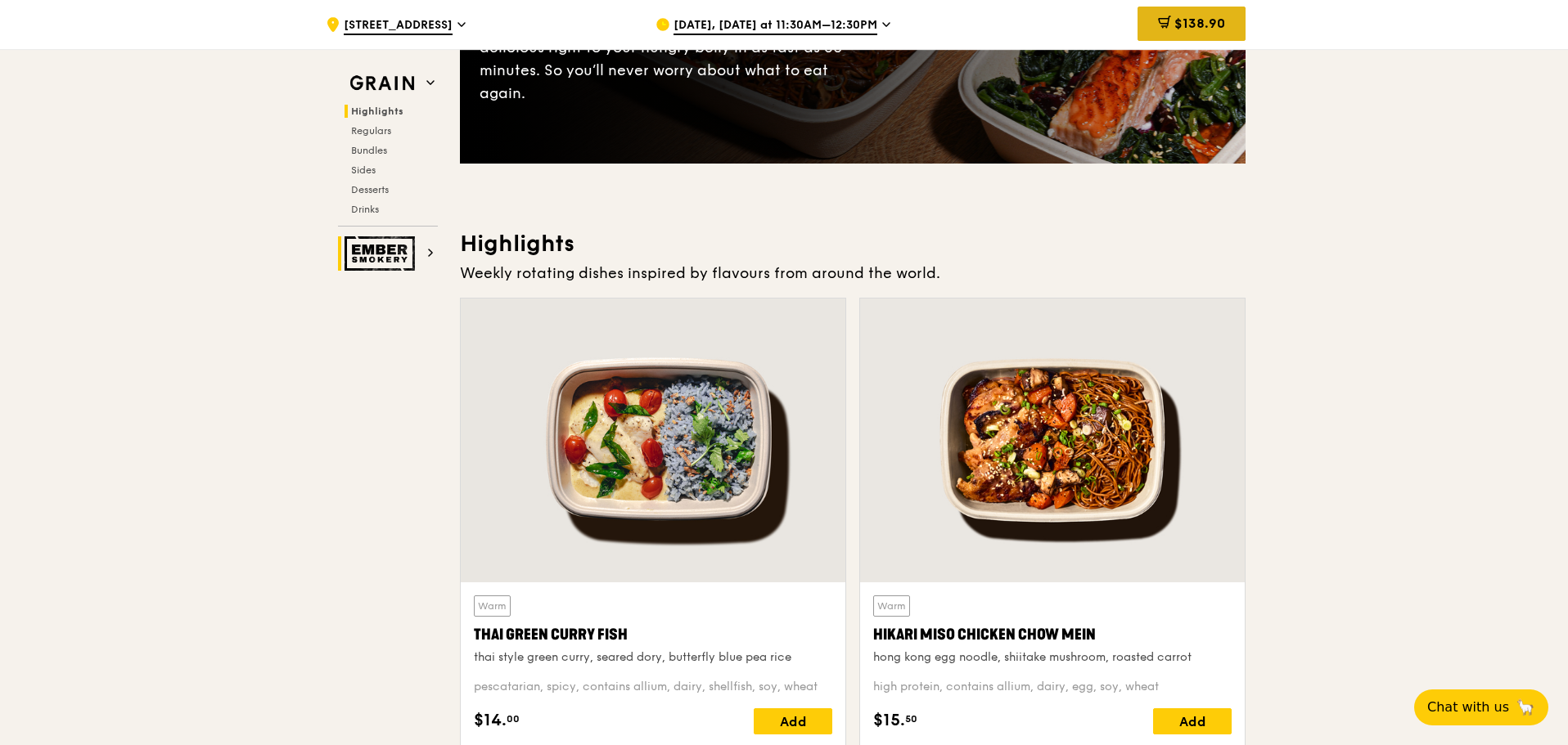
click at [1224, 24] on span "$138.90" at bounding box center [1200, 23] width 51 height 15
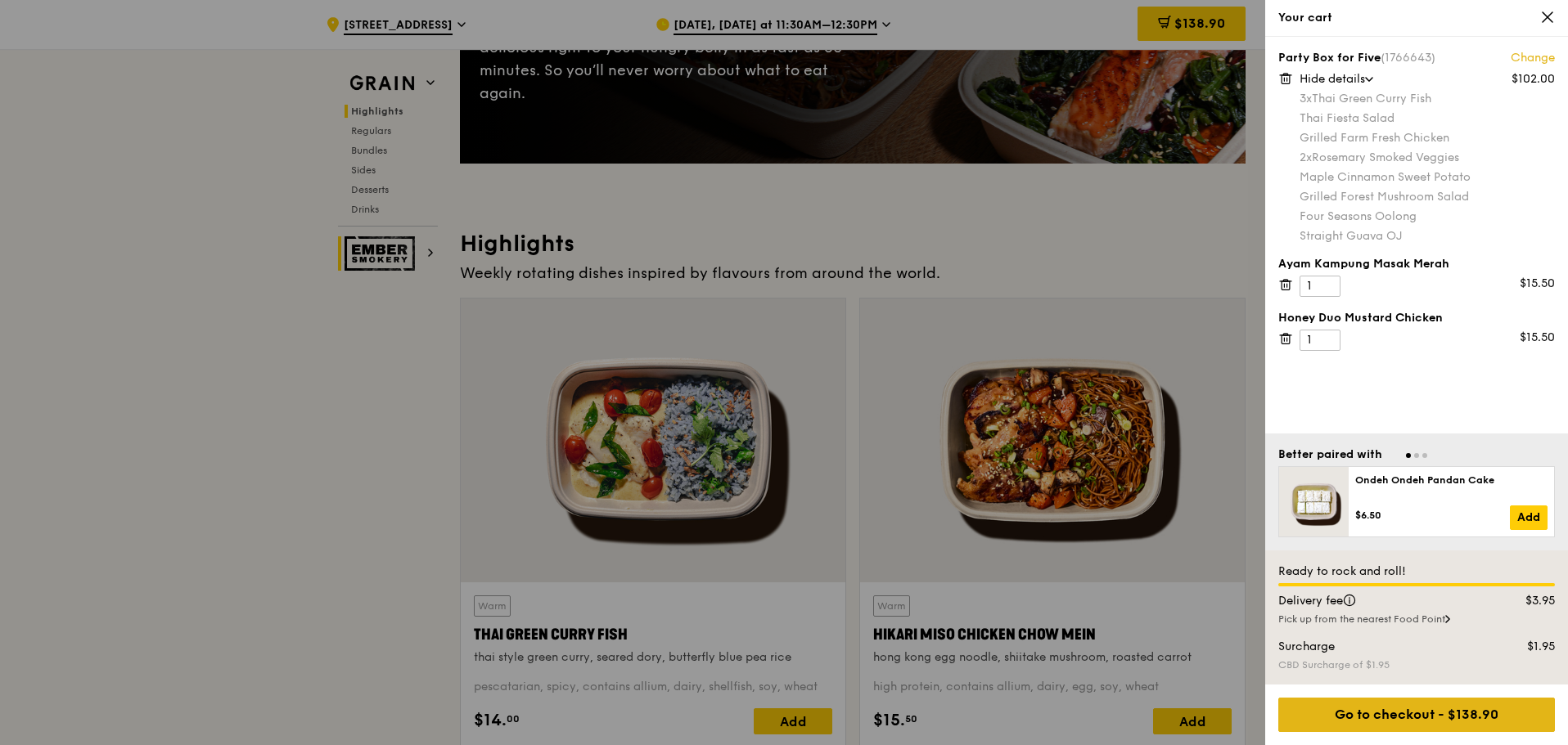
click at [1422, 713] on div "Go to checkout - $138.90" at bounding box center [1416, 715] width 276 height 34
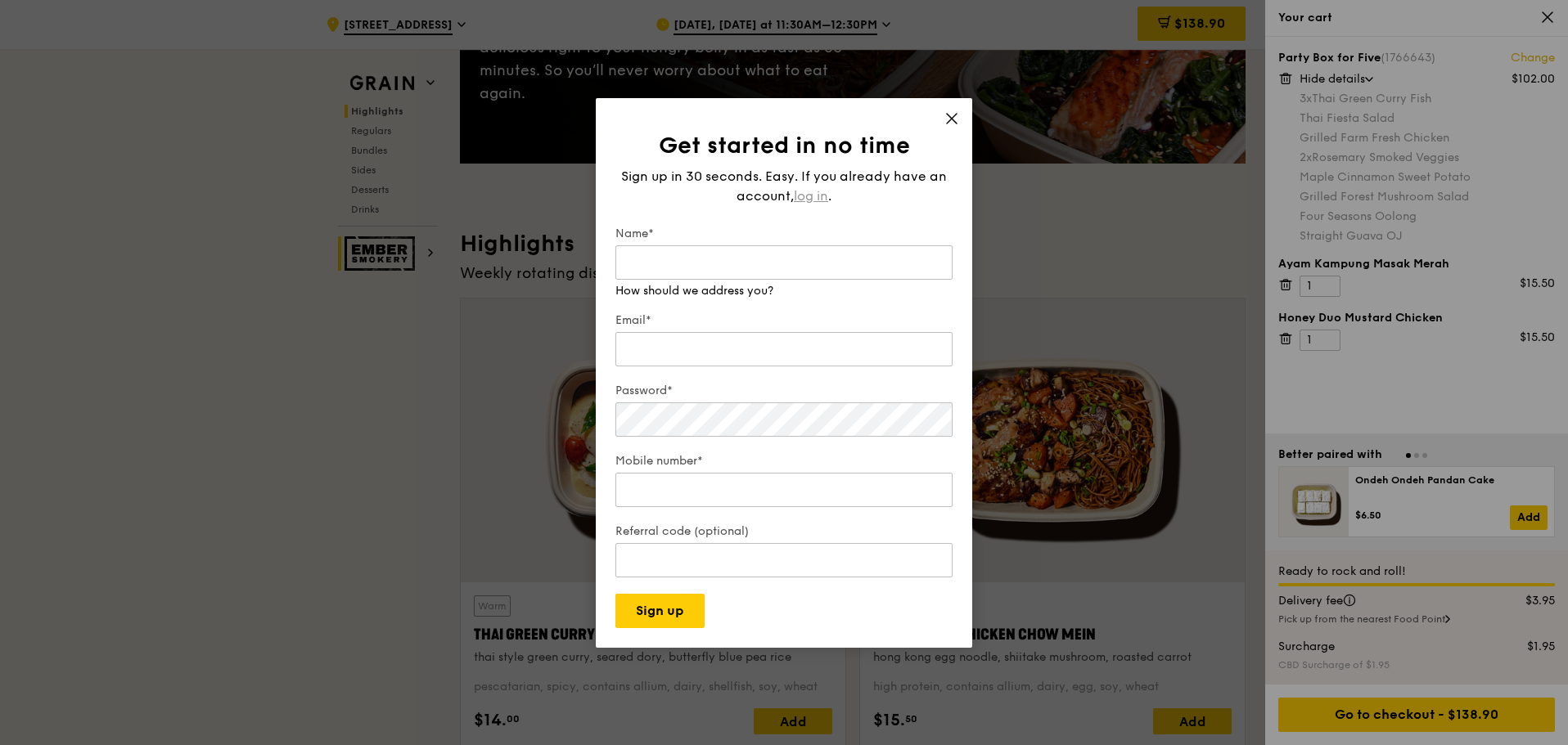
click at [817, 193] on span "log in" at bounding box center [811, 196] width 34 height 20
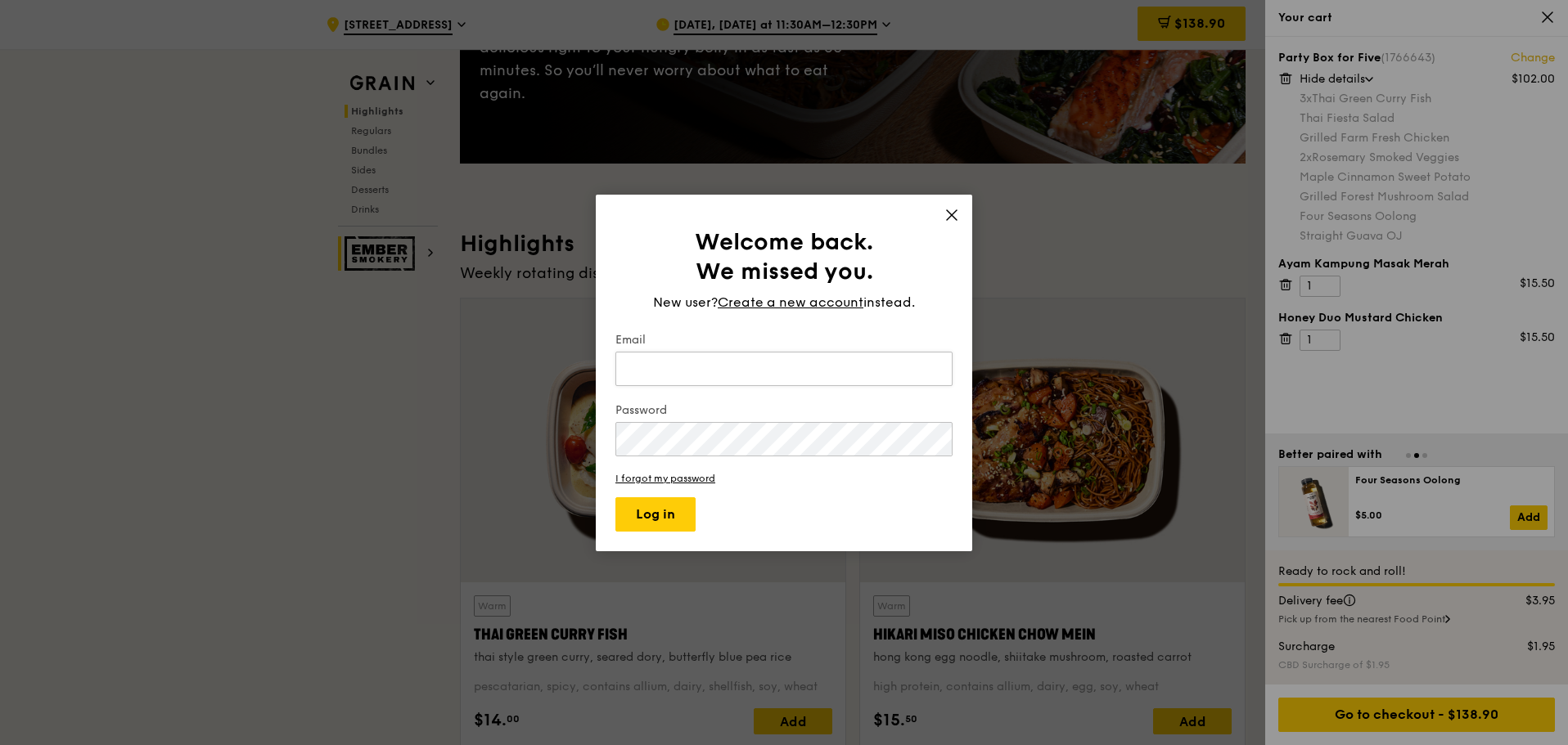
click at [719, 367] on input "Email" at bounding box center [784, 369] width 337 height 34
type input "atikah_gomb@hotmail.com"
click at [616, 498] on button "Log in" at bounding box center [656, 515] width 80 height 34
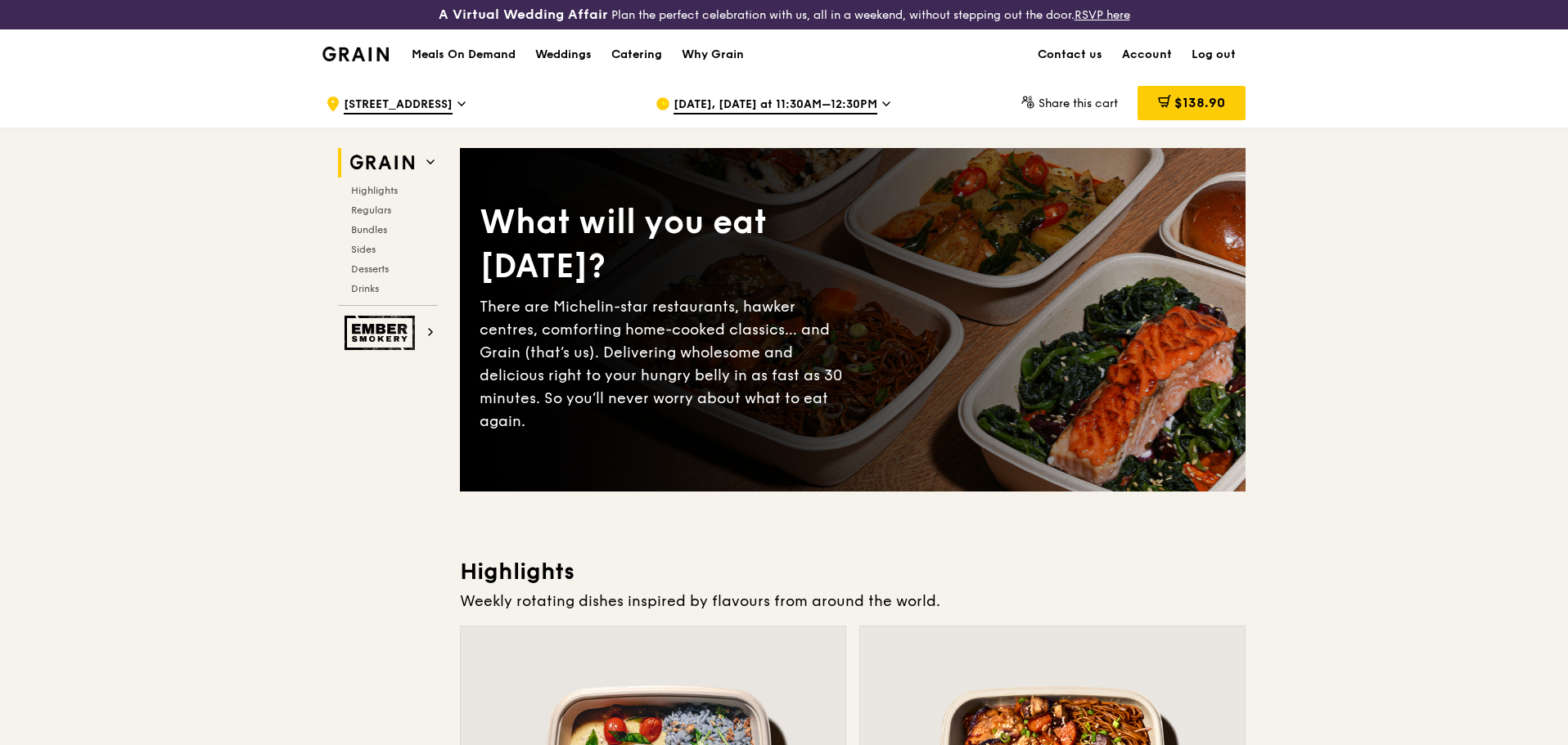
click at [1201, 98] on span "$138.90" at bounding box center [1200, 102] width 51 height 15
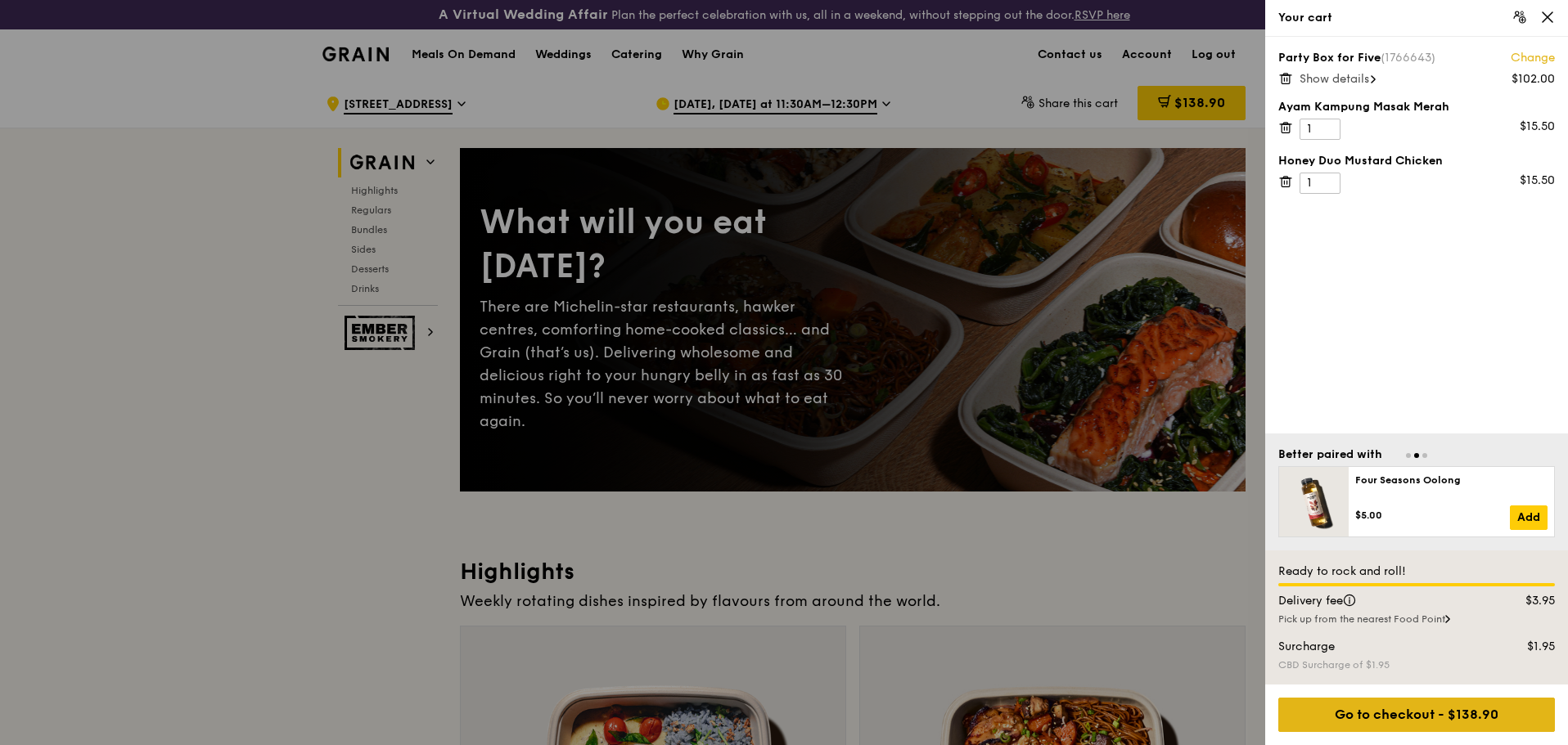
click at [1478, 722] on div "Go to checkout - $138.90" at bounding box center [1416, 715] width 276 height 34
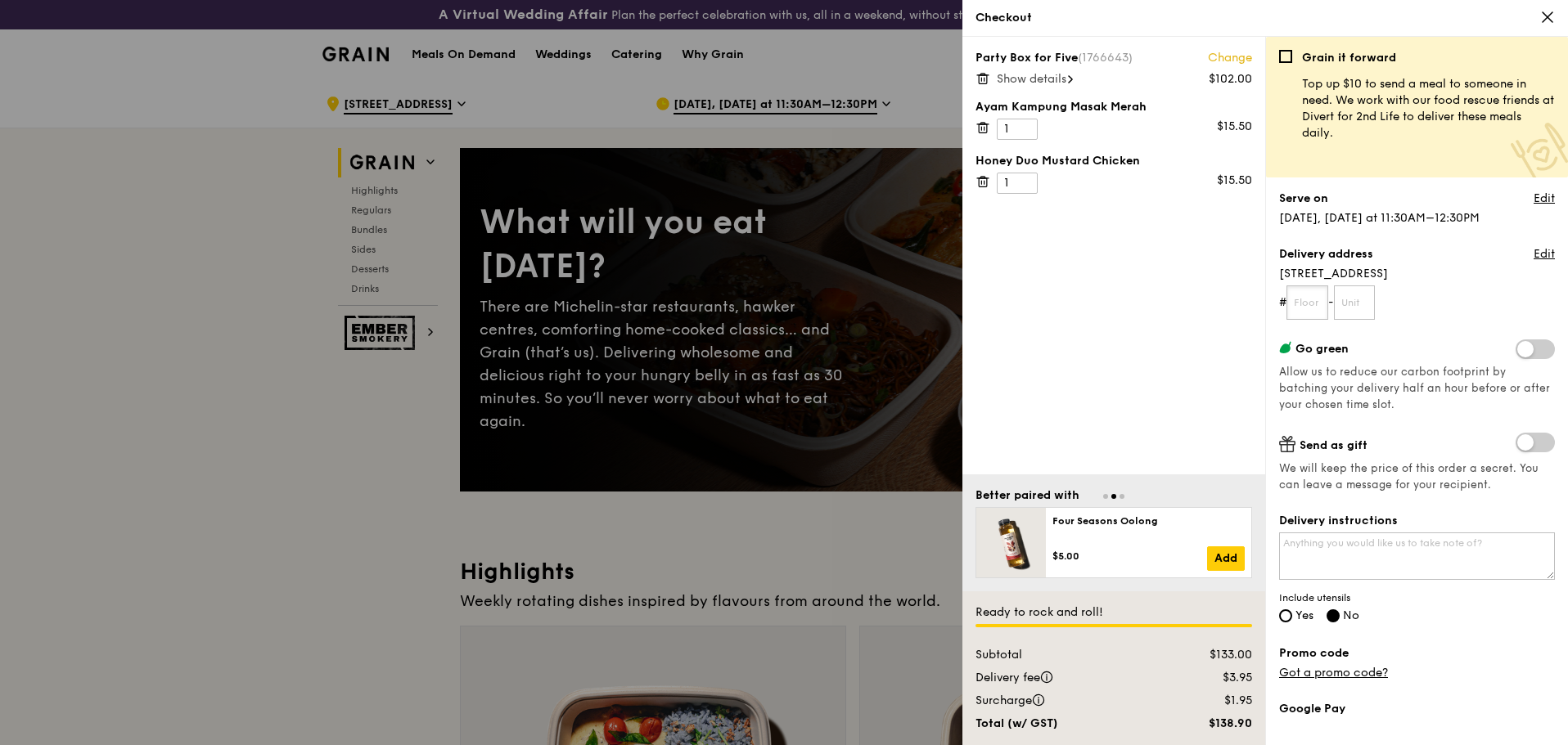
click at [1315, 300] on input "text" at bounding box center [1307, 303] width 42 height 34
click at [1311, 297] on input "text" at bounding box center [1307, 303] width 42 height 34
type input "16"
click at [1363, 297] on input "text" at bounding box center [1355, 303] width 42 height 34
type input "01"
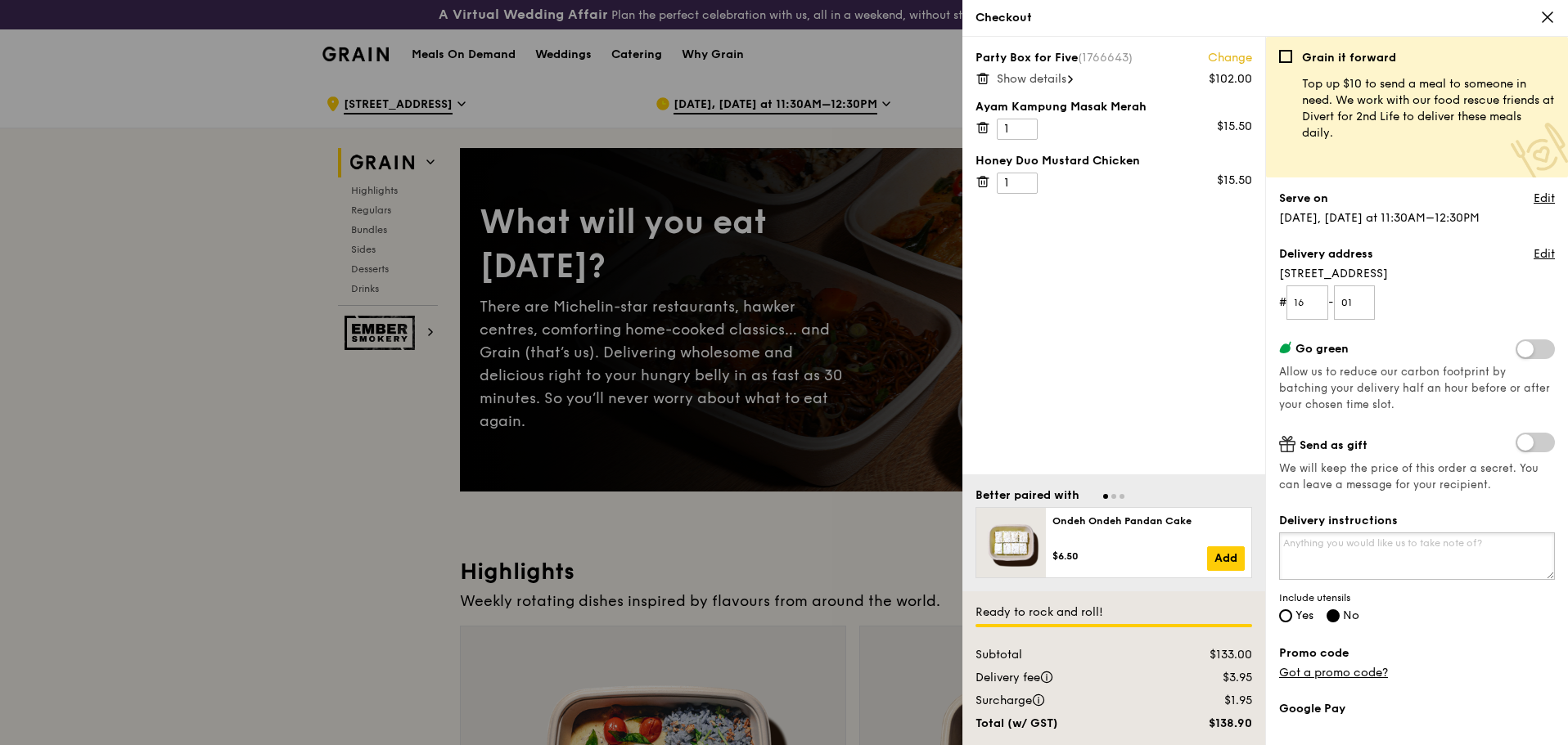
click at [1374, 560] on textarea "Delivery instructions" at bounding box center [1416, 557] width 275 height 48
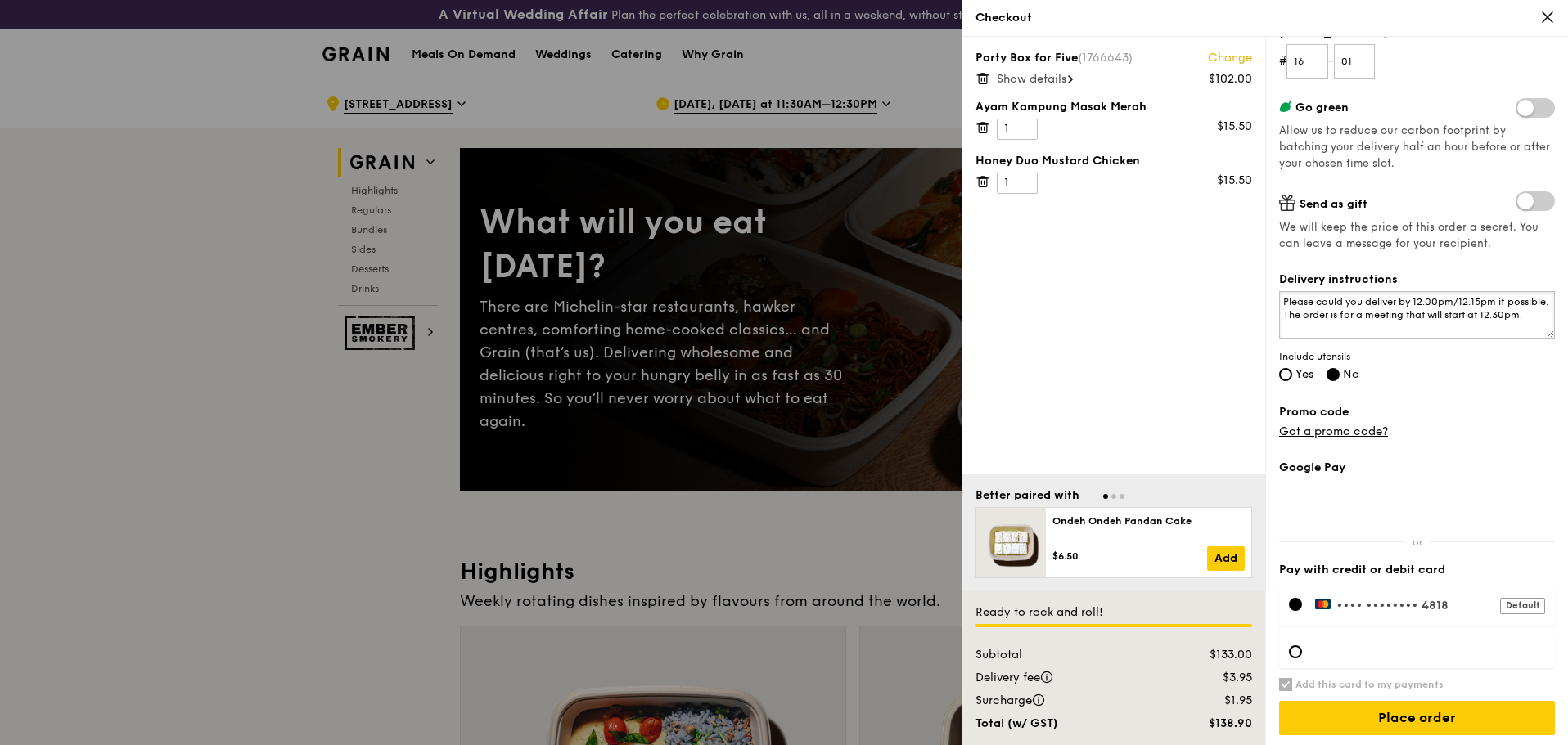
scroll to position [245, 0]
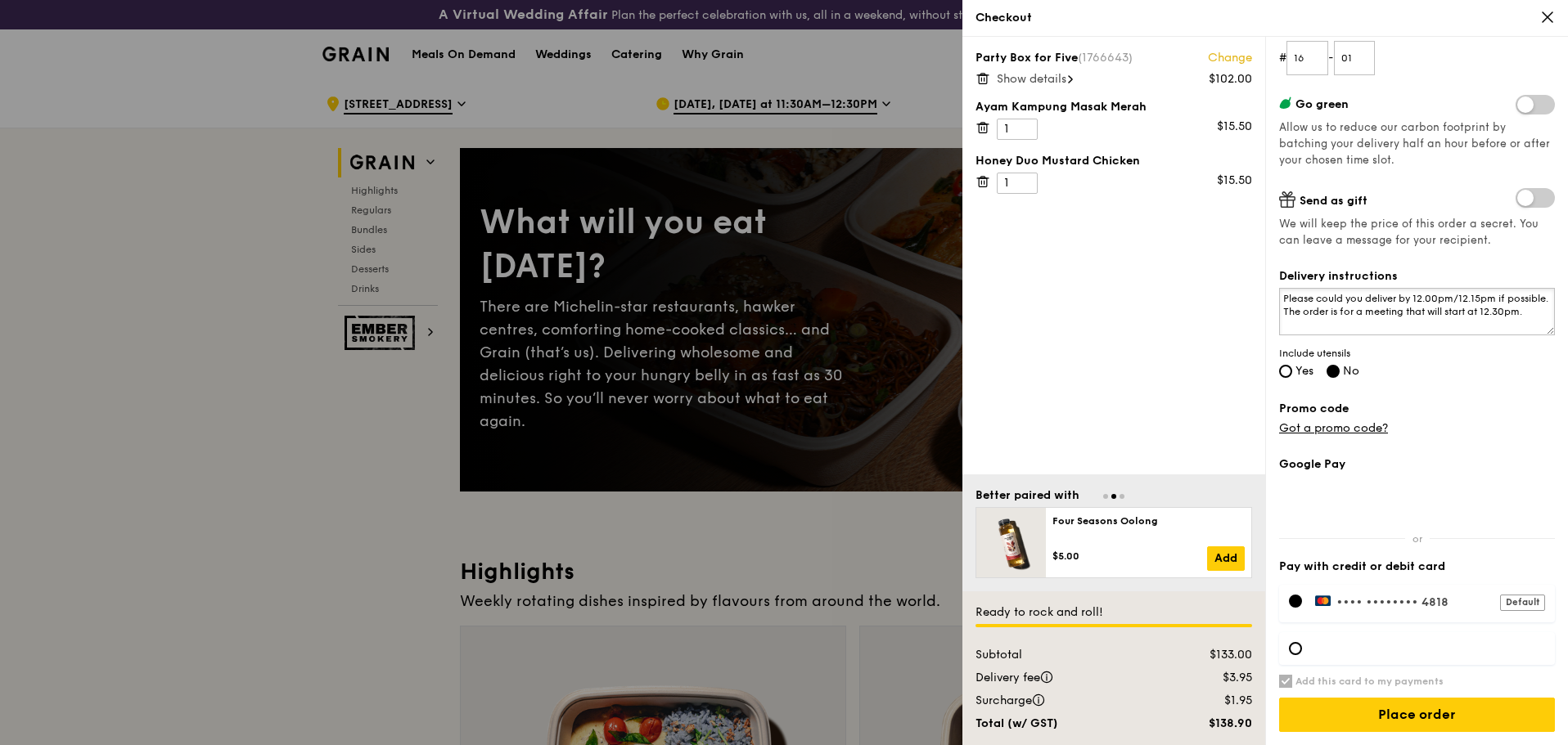
type textarea "Please could you deliver by 12.00pm/12.15pm if possible. The order is for a mee…"
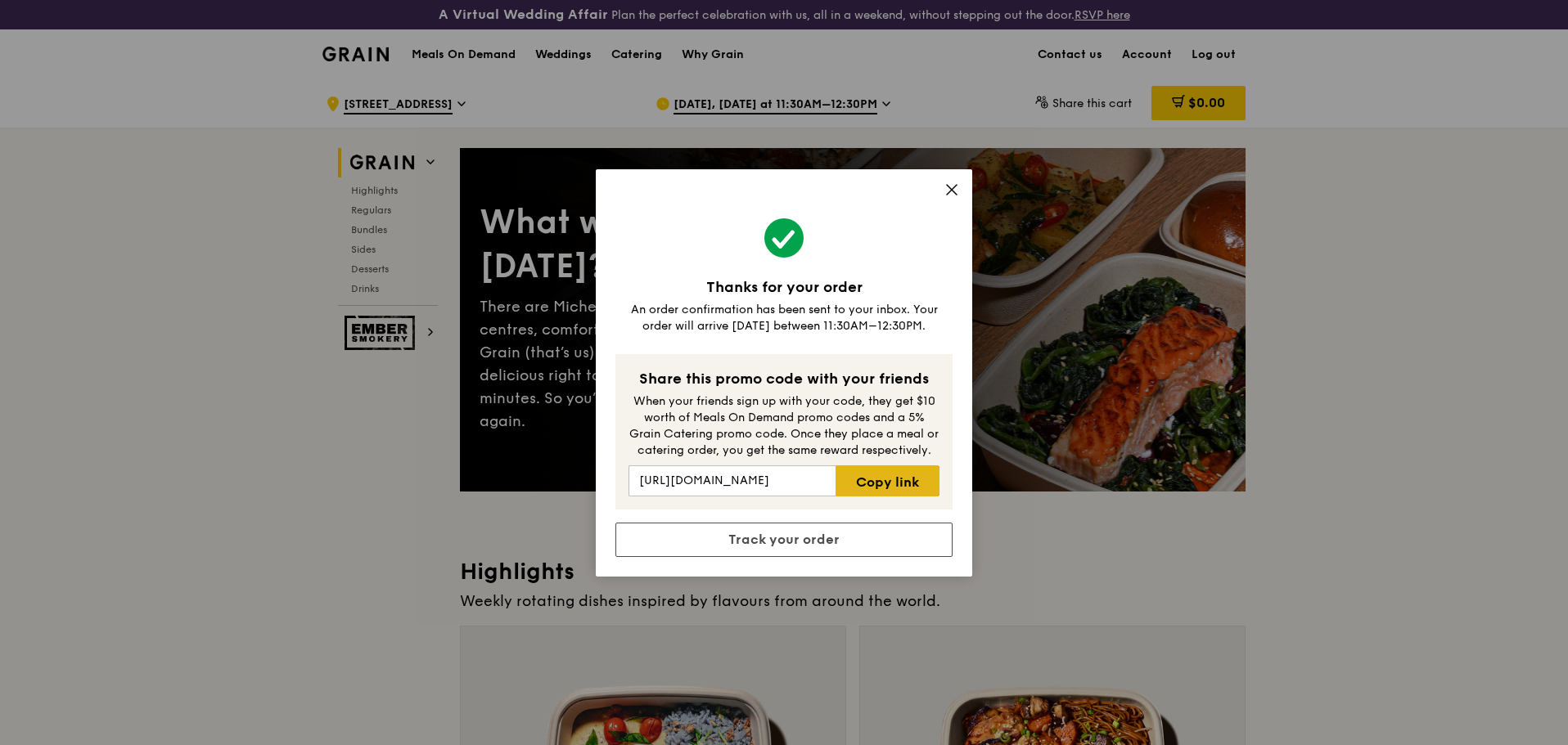
click at [900, 476] on link "Copy link" at bounding box center [888, 481] width 104 height 31
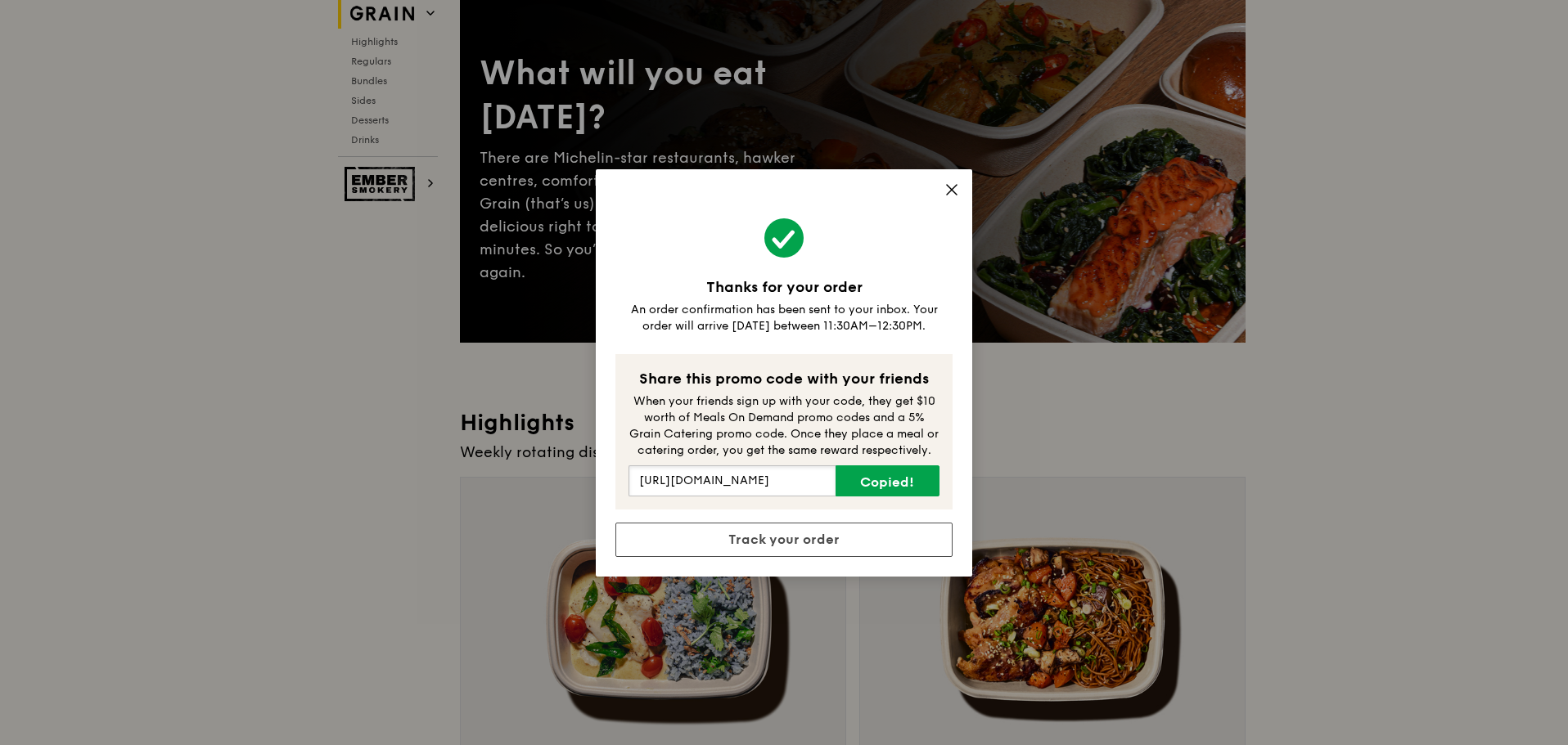
scroll to position [205, 0]
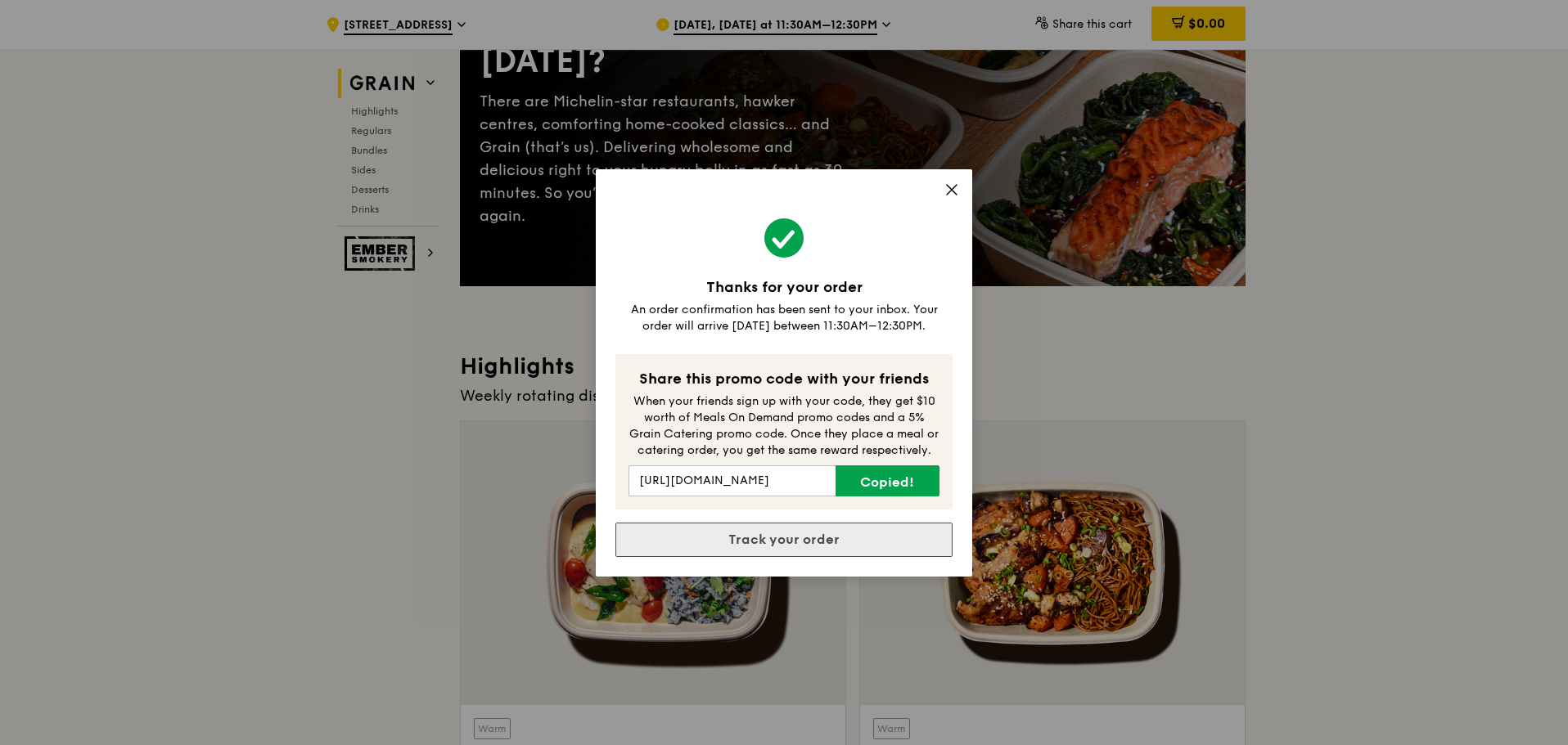
click at [859, 536] on link "Track your order" at bounding box center [784, 540] width 337 height 34
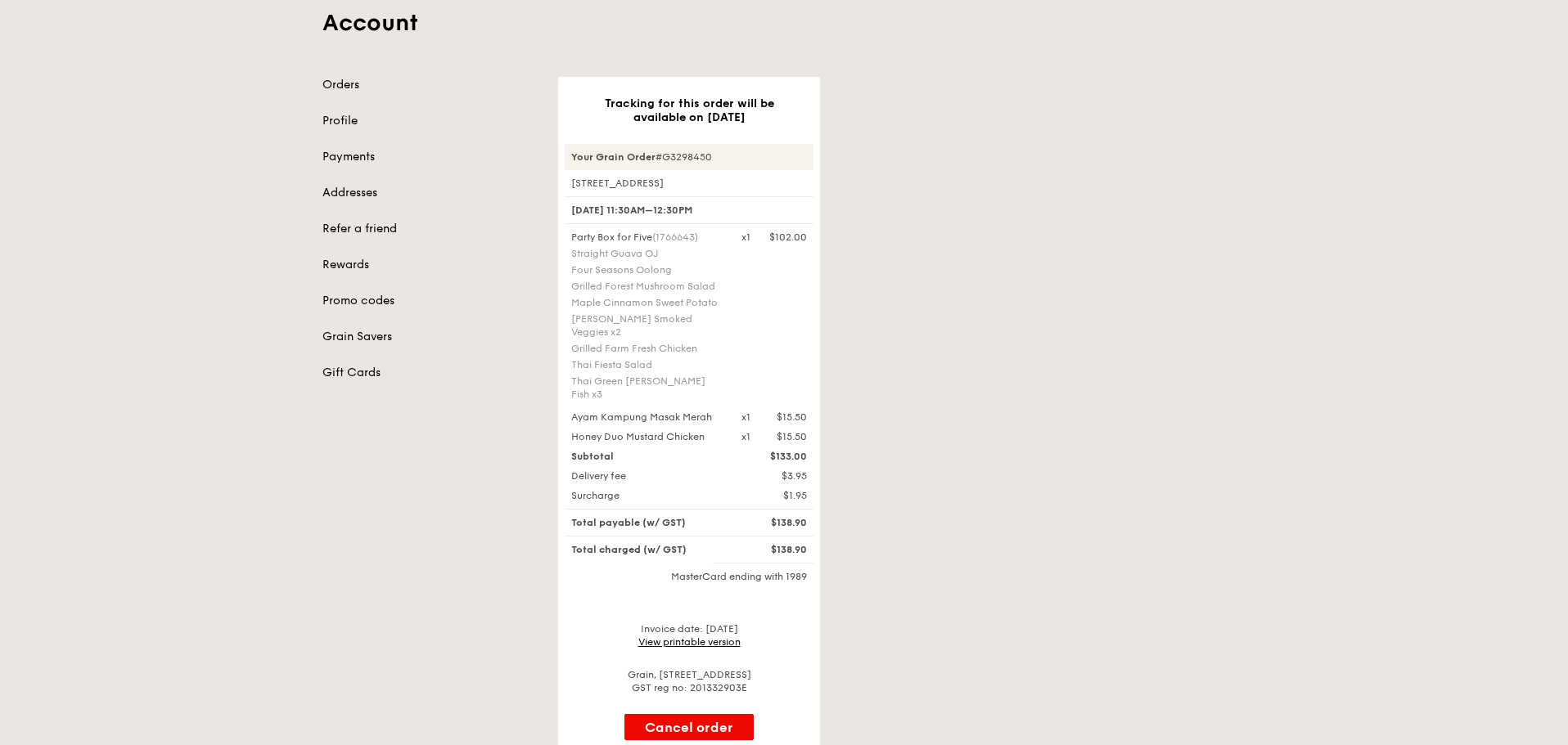
scroll to position [164, 0]
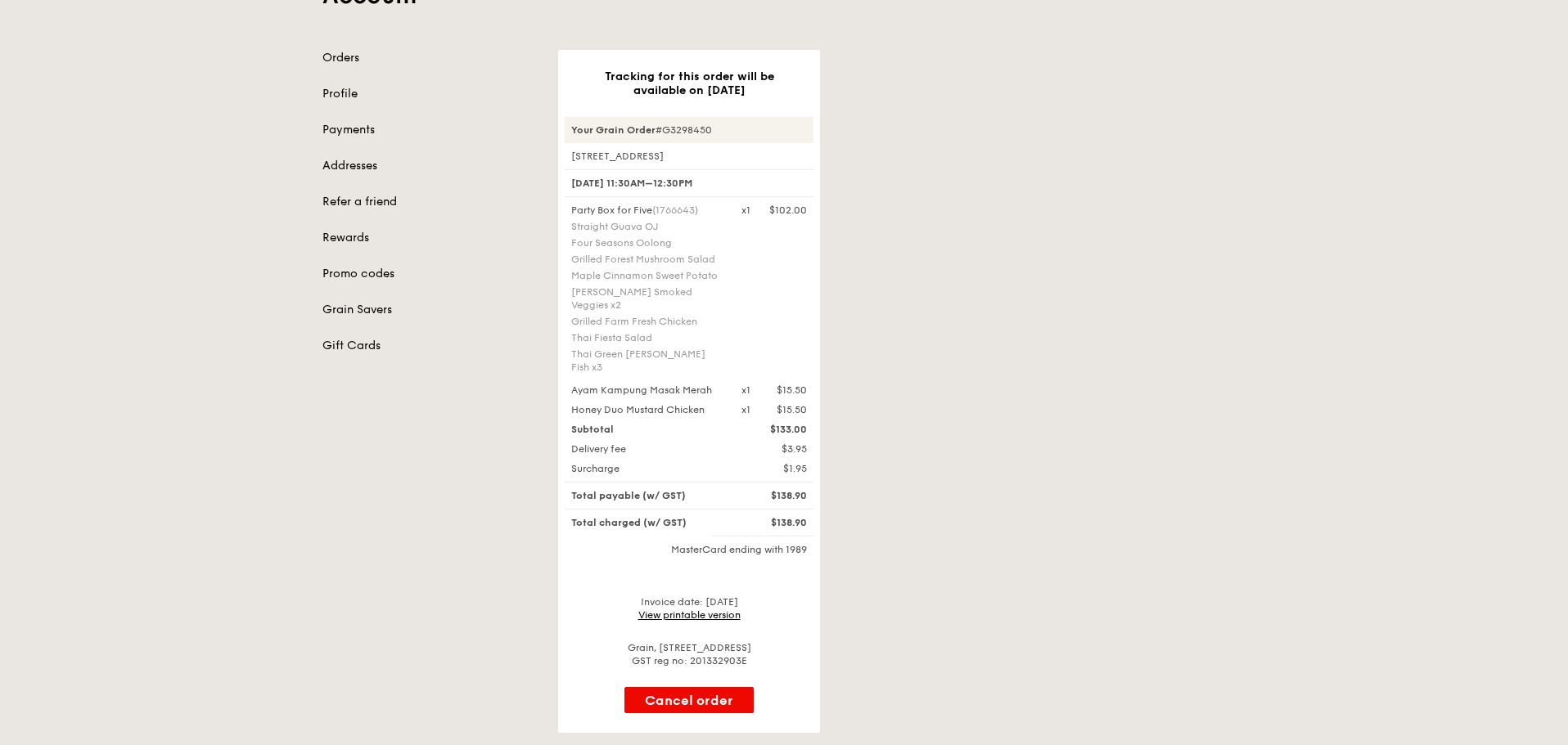
click at [691, 609] on link "View printable version" at bounding box center [690, 615] width 102 height 11
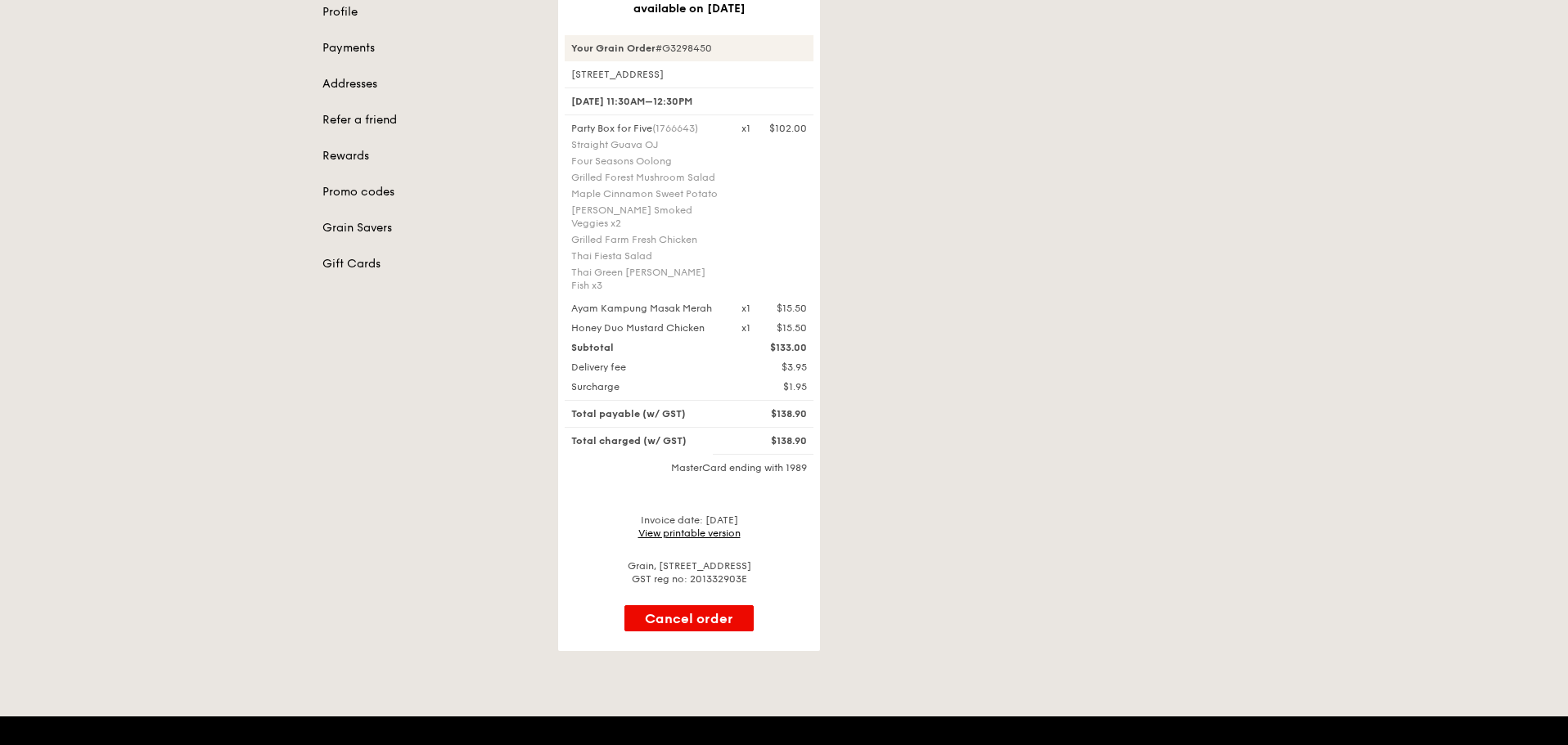
scroll to position [205, 0]
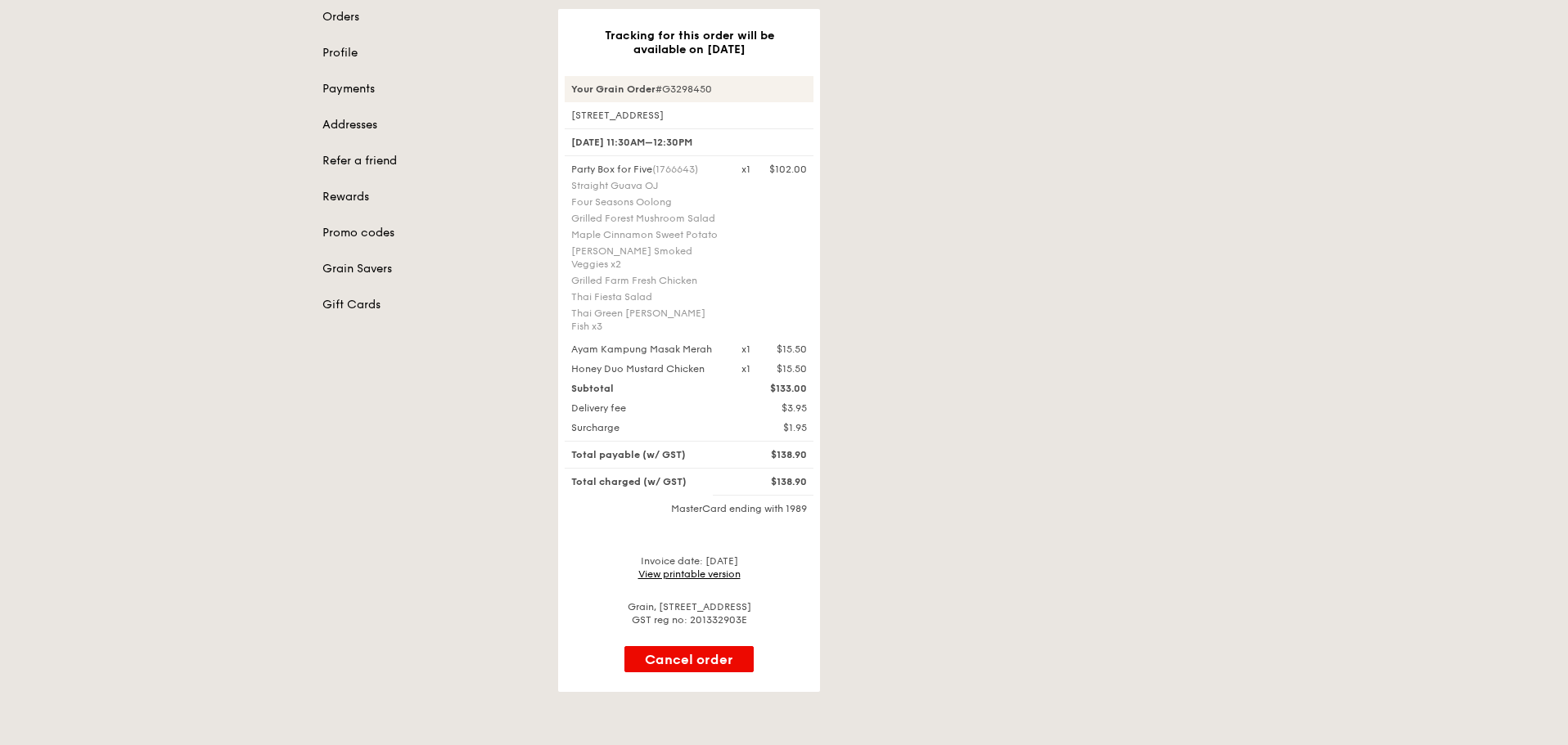
click at [906, 256] on div "Tracking for this order will be available on Oct 8 Your Grain Order #G3298450 2…" at bounding box center [901, 351] width 707 height 684
drag, startPoint x: 409, startPoint y: 425, endPoint x: 424, endPoint y: 425, distance: 15.0
click at [417, 430] on div "Orders Profile Payments Addresses Refer a friend Rewards Promo codes Grain Save…" at bounding box center [784, 351] width 943 height 684
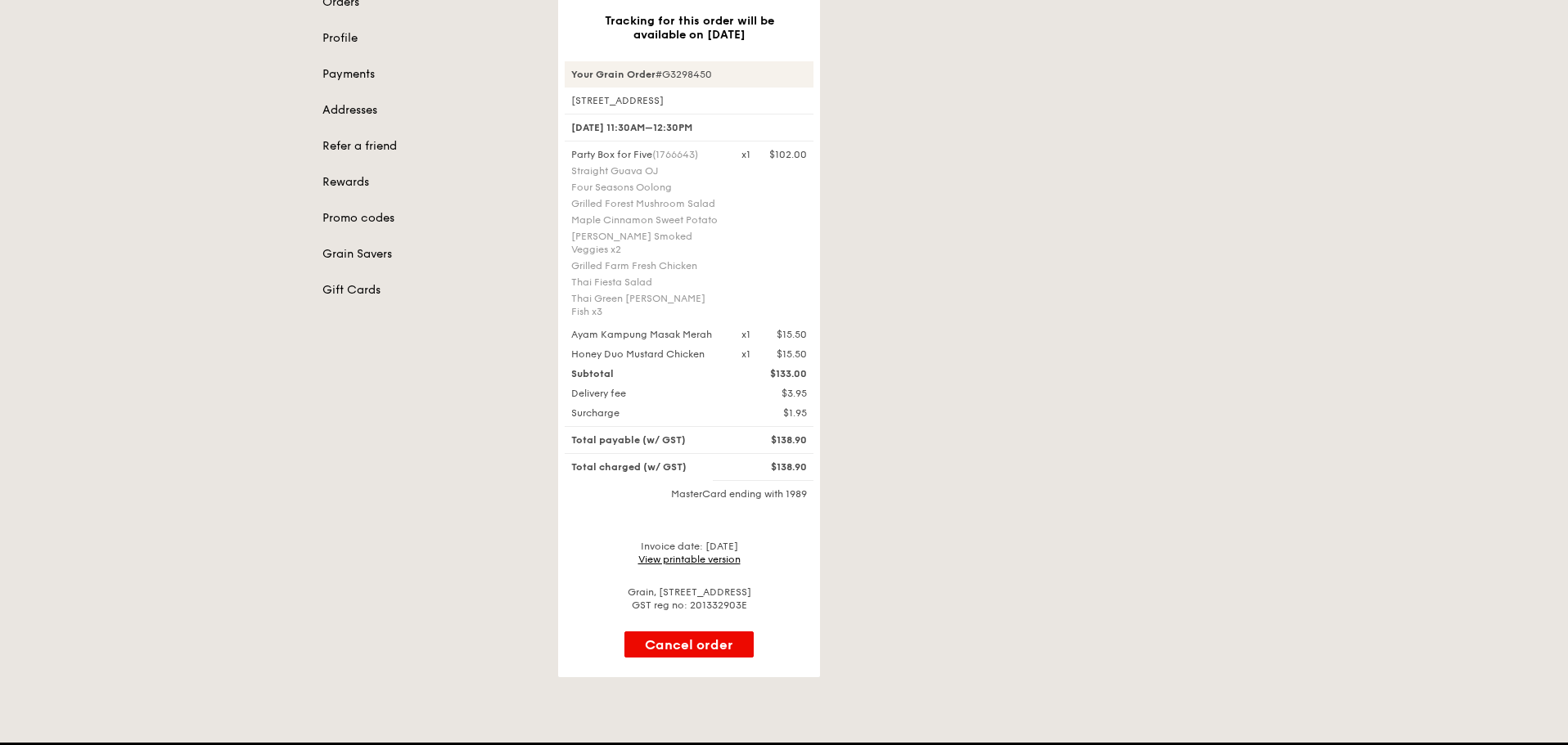
scroll to position [164, 0]
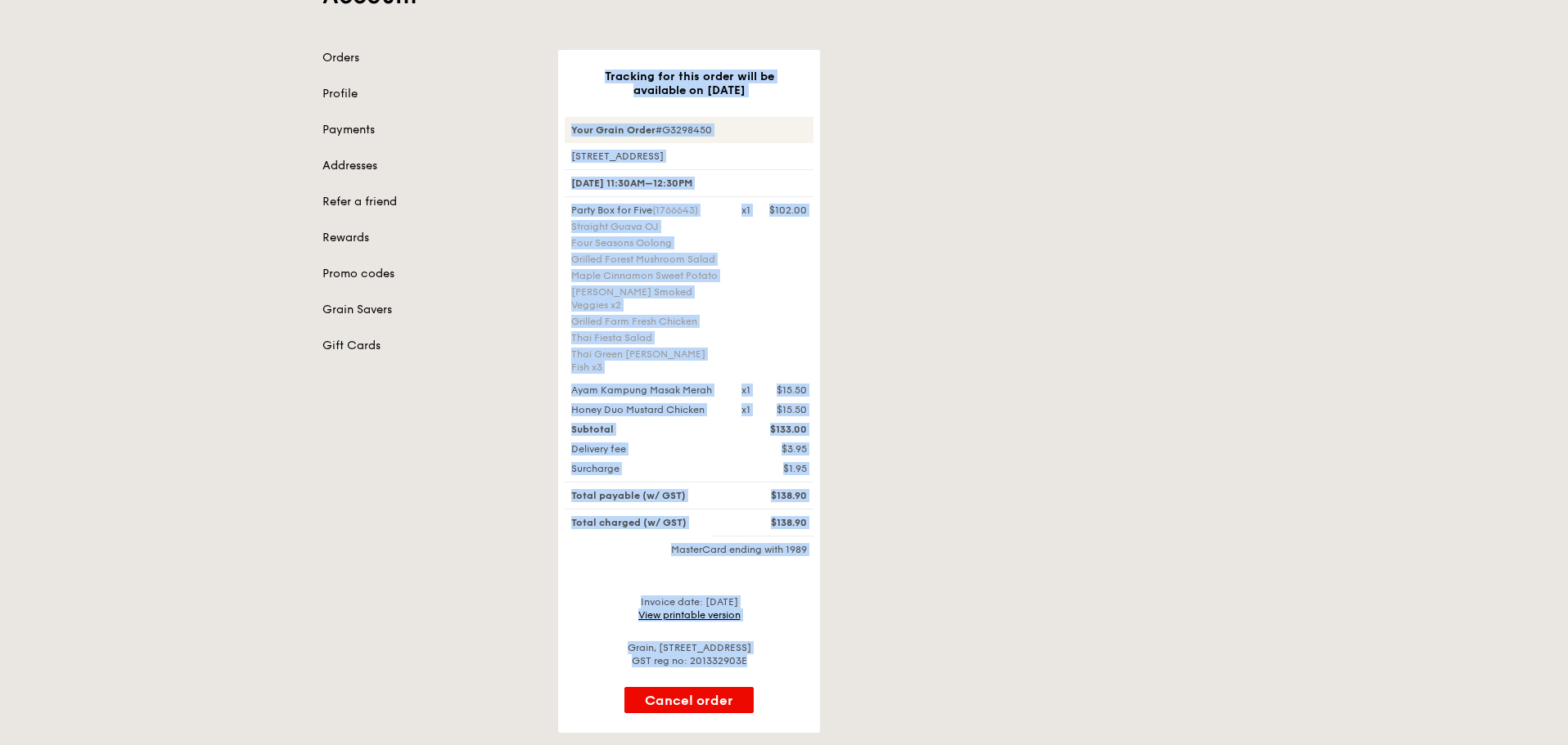
drag, startPoint x: 604, startPoint y: 75, endPoint x: 798, endPoint y: 629, distance: 587.0
click at [798, 629] on div "Tracking for this order will be available on Oct 8 Your Grain Order #G3298450 2…" at bounding box center [689, 392] width 262 height 684
copy div "Tracking for this order will be available on Oct 8 Your Grain Order #G3298450 2…"
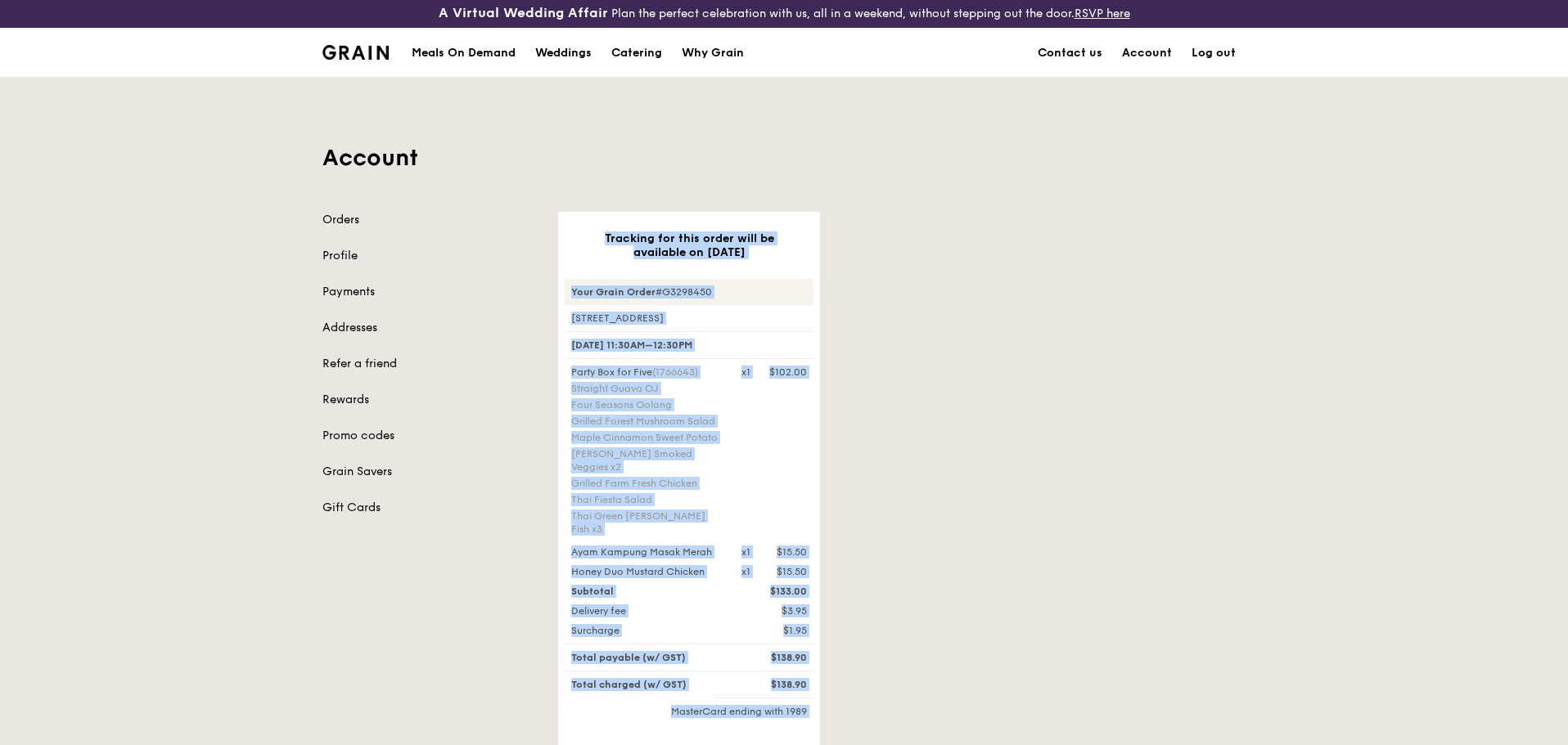
scroll to position [0, 0]
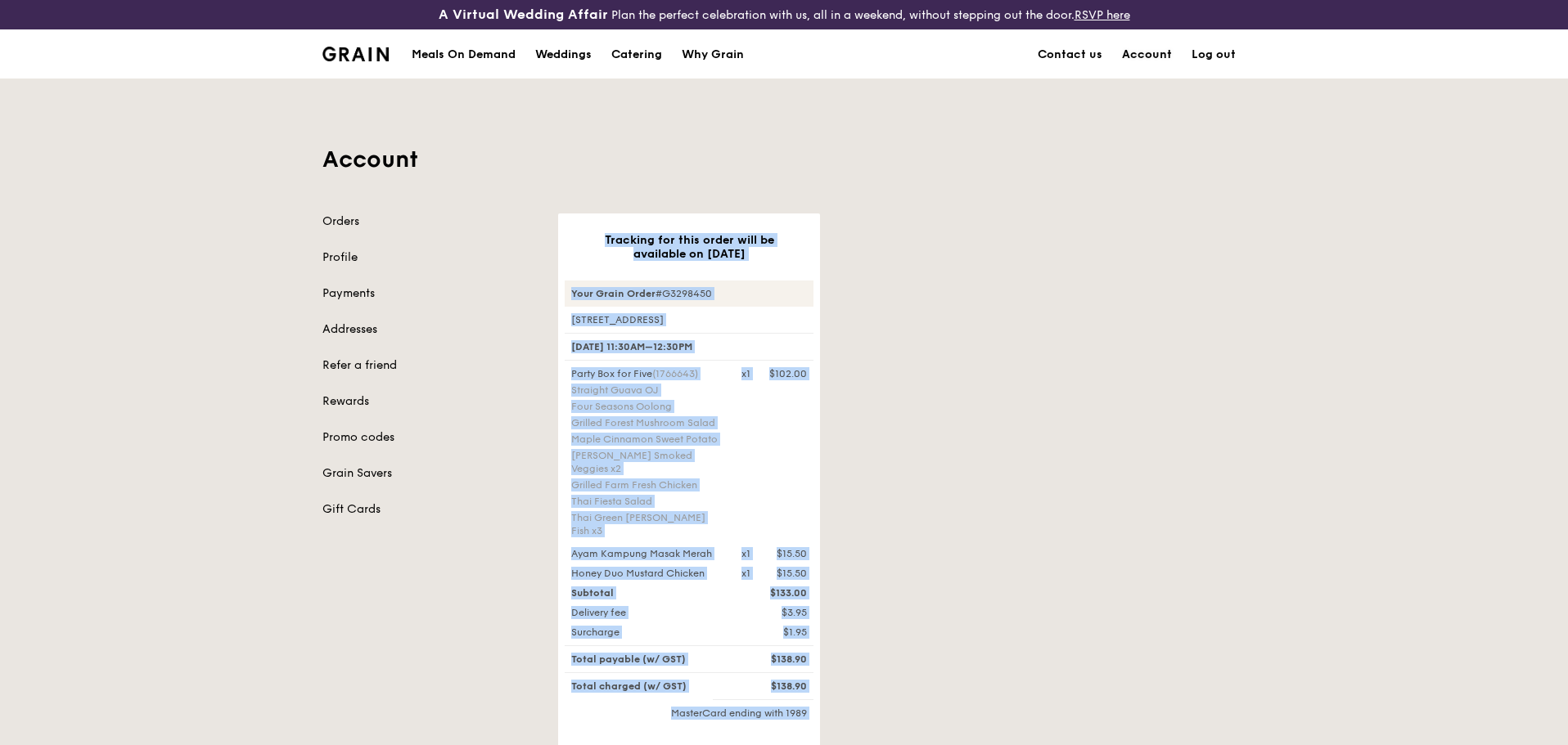
click at [1145, 54] on link "Account" at bounding box center [1148, 55] width 70 height 49
